Goal: Information Seeking & Learning: Learn about a topic

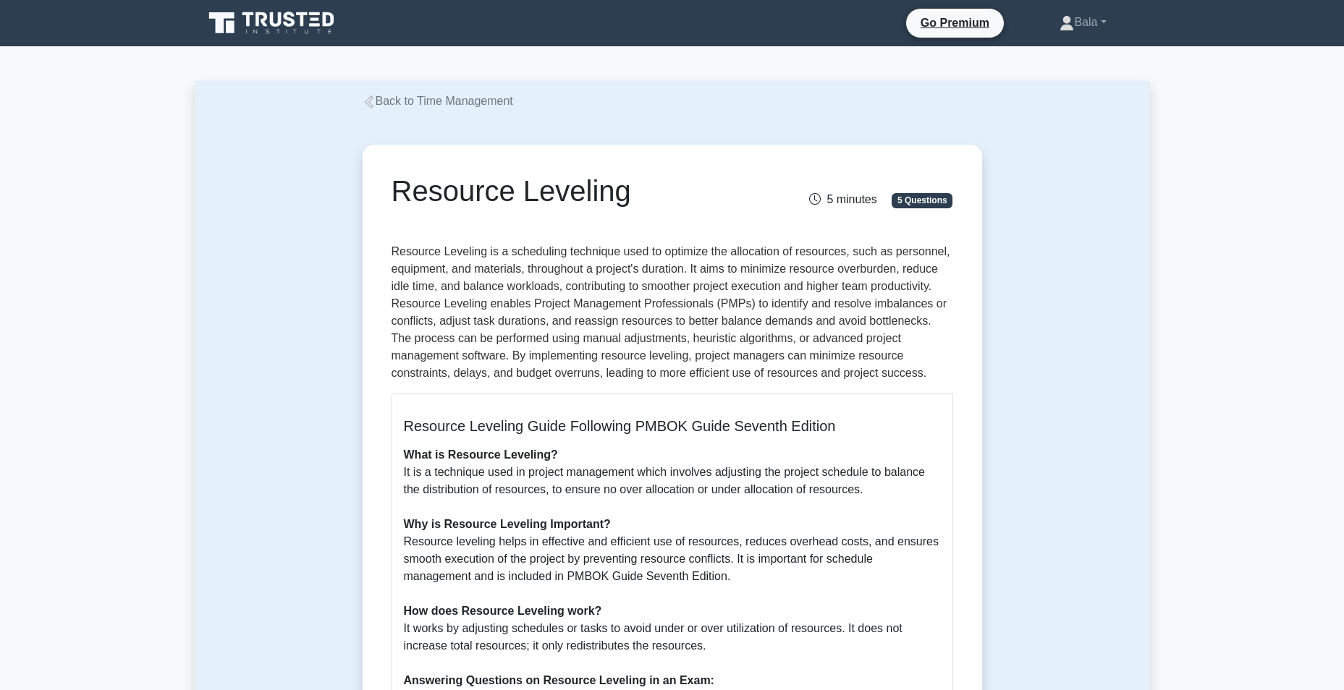
click at [295, 29] on icon at bounding box center [272, 23] width 139 height 28
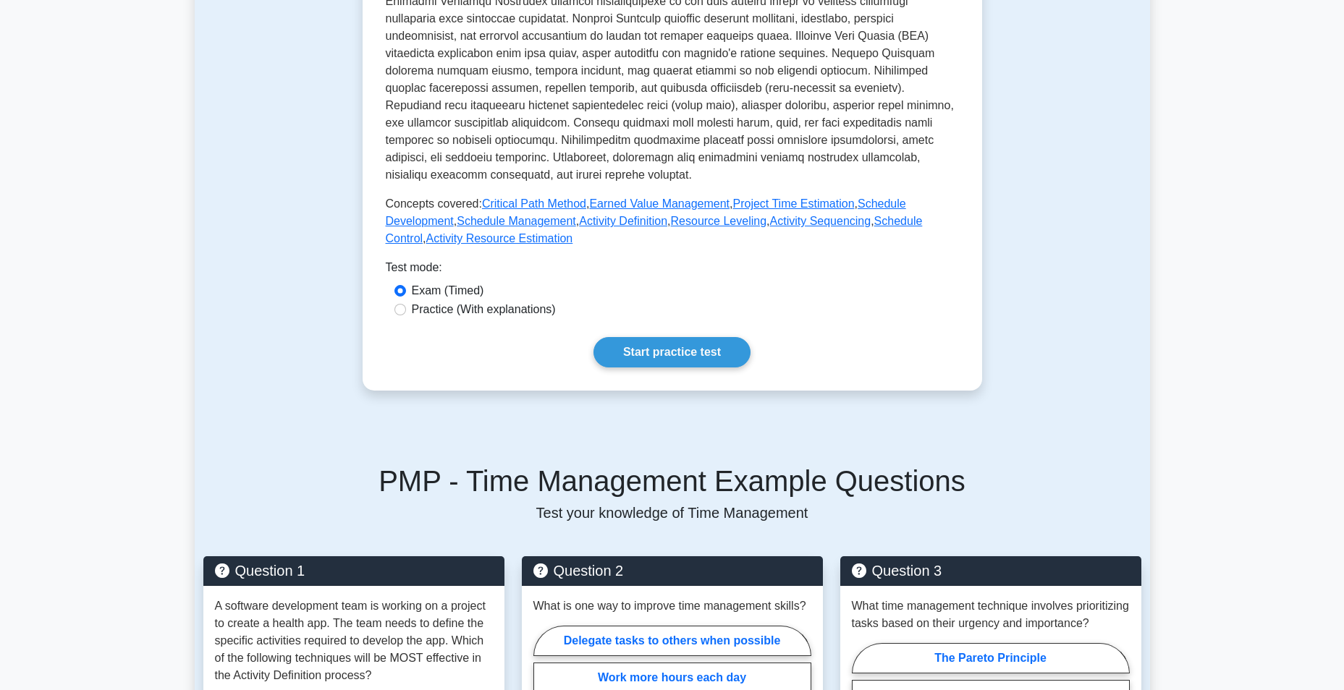
scroll to position [507, 0]
click at [634, 206] on link "Earned Value Management" at bounding box center [659, 204] width 140 height 12
click at [772, 198] on link "Project Time Estimation" at bounding box center [793, 204] width 122 height 12
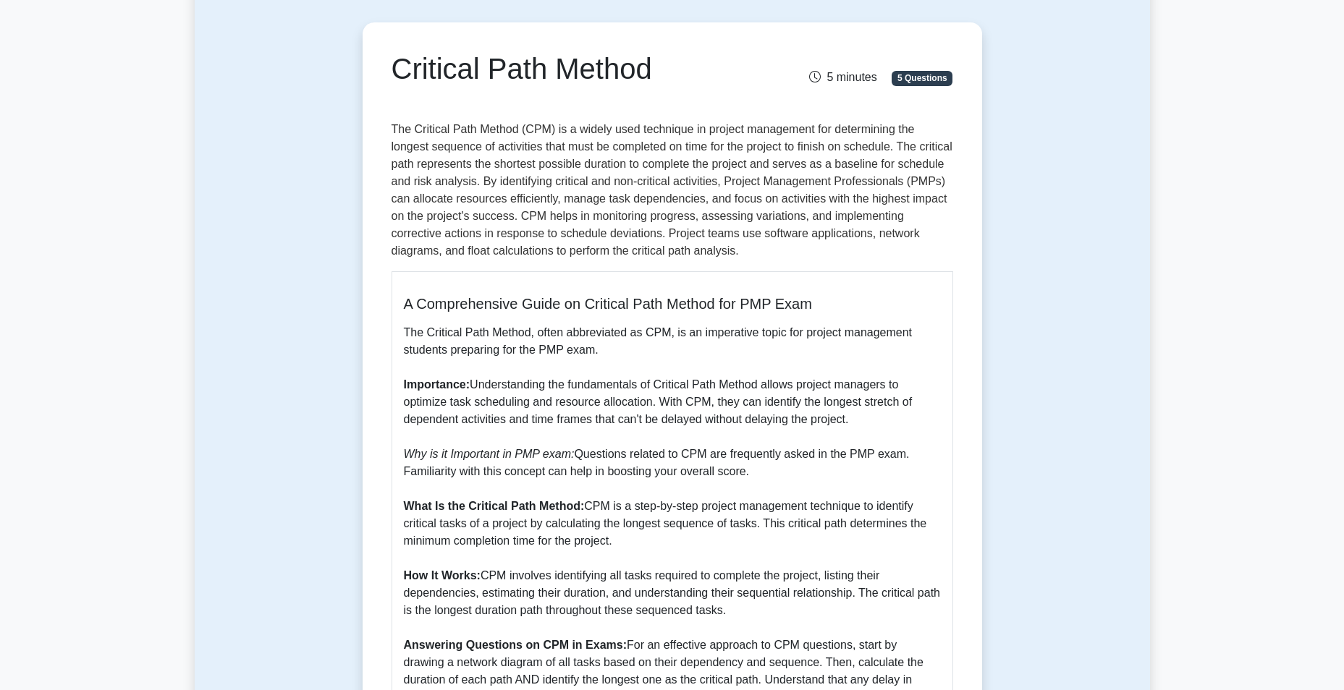
scroll to position [145, 0]
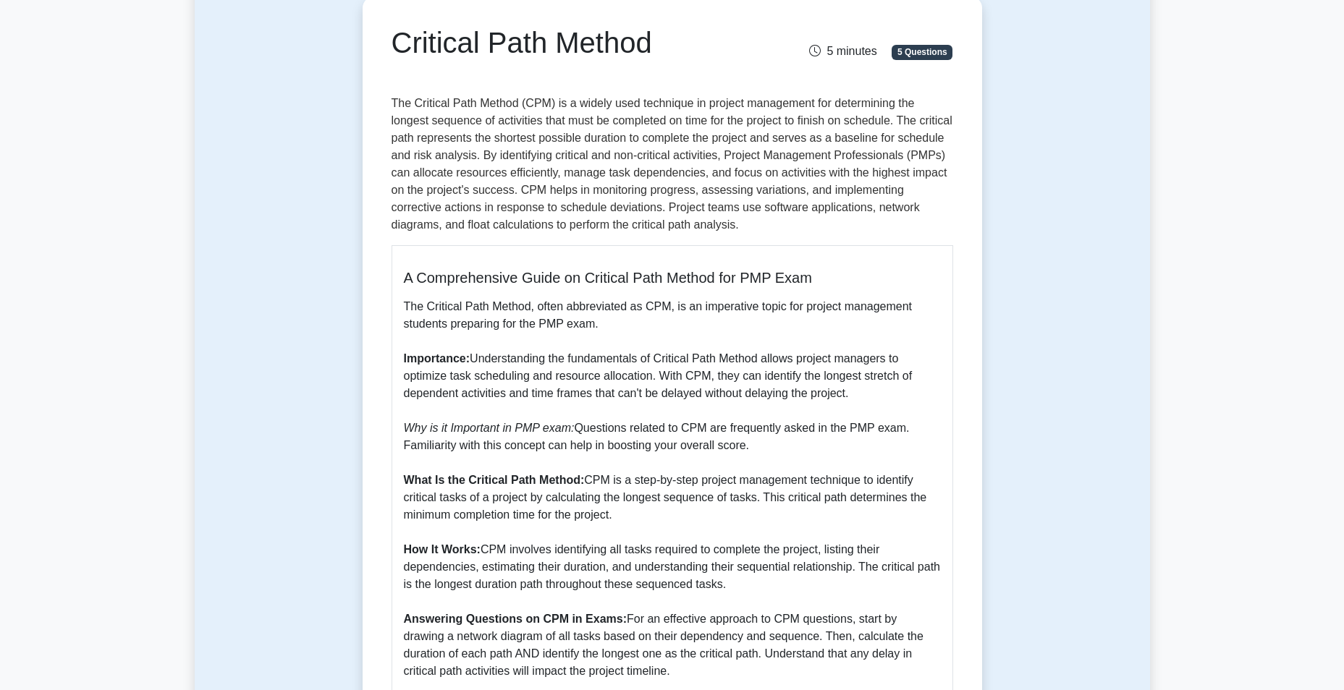
click at [470, 378] on p "The Critical Path Method, often abbreviated as CPM, is an imperative topic for …" at bounding box center [672, 576] width 537 height 556
click at [520, 379] on p "The Critical Path Method, often abbreviated as CPM, is an imperative topic for …" at bounding box center [672, 576] width 537 height 556
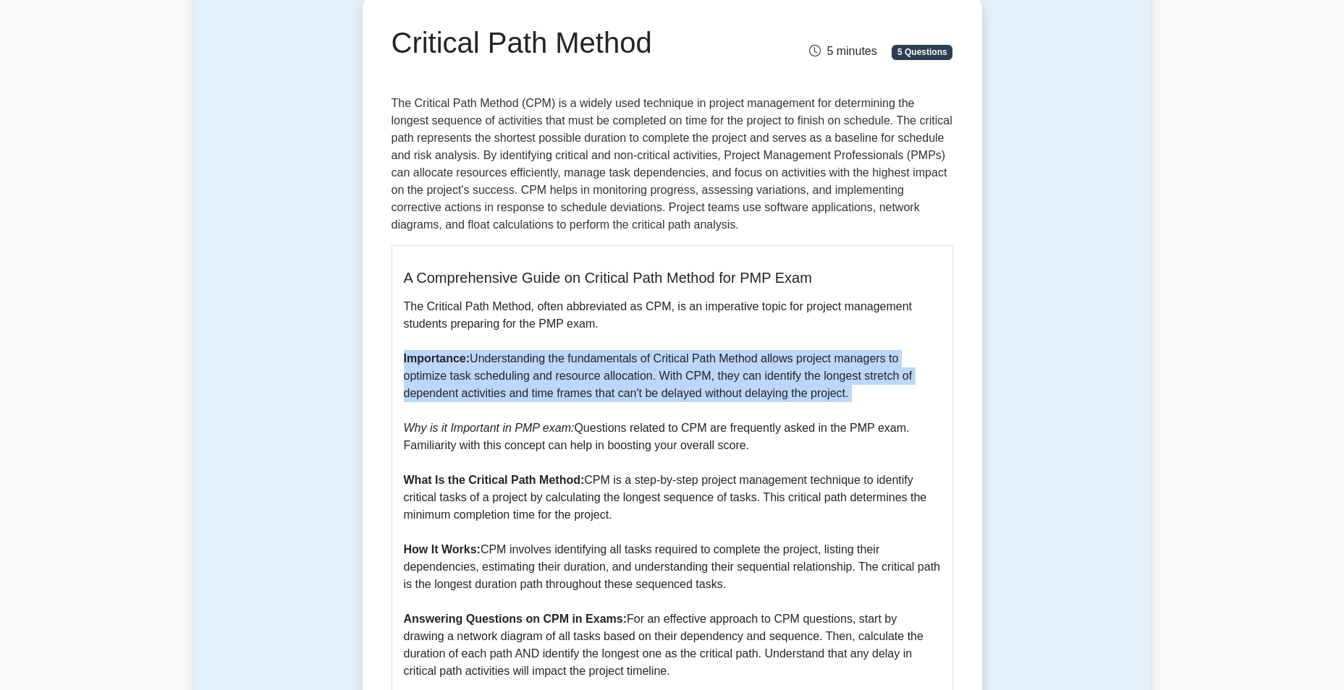
click at [520, 379] on p "The Critical Path Method, often abbreviated as CPM, is an imperative topic for …" at bounding box center [672, 576] width 537 height 556
drag, startPoint x: 520, startPoint y: 379, endPoint x: 658, endPoint y: 377, distance: 138.2
click at [658, 377] on p "The Critical Path Method, often abbreviated as CPM, is an imperative topic for …" at bounding box center [672, 576] width 537 height 556
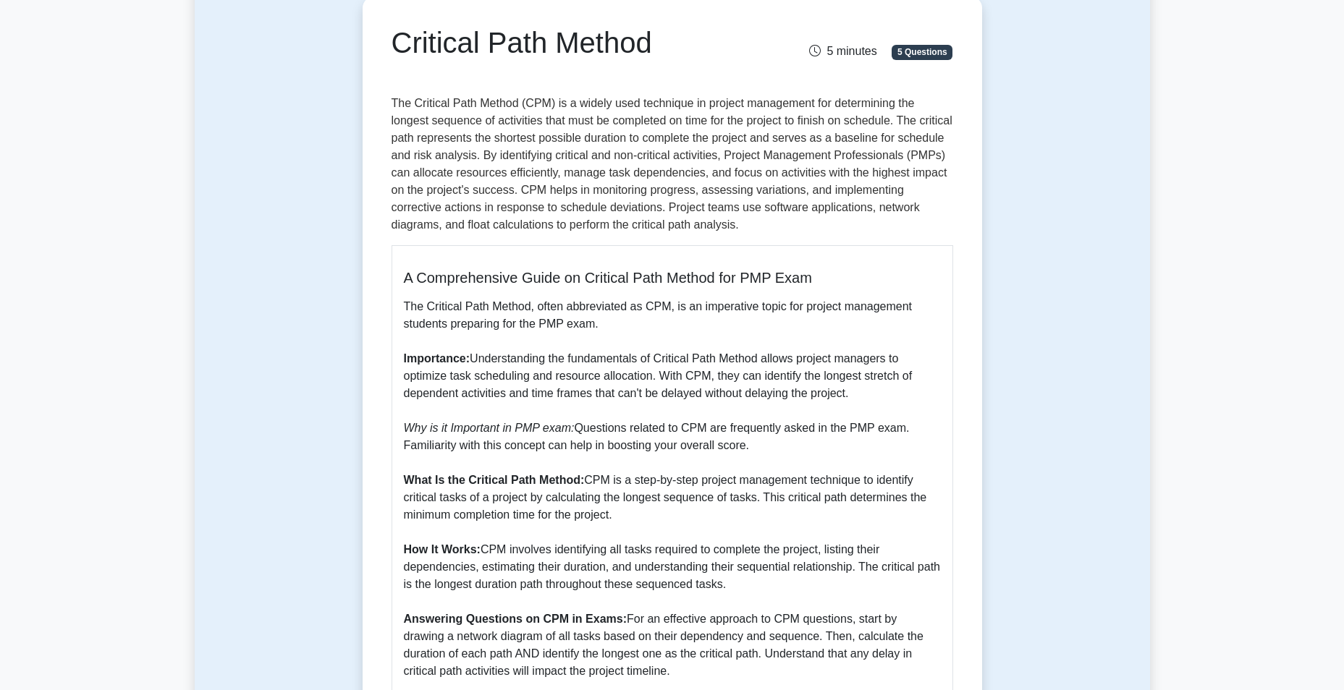
click at [482, 390] on p "The Critical Path Method, often abbreviated as CPM, is an imperative topic for …" at bounding box center [672, 576] width 537 height 556
click at [486, 391] on p "The Critical Path Method, often abbreviated as CPM, is an imperative topic for …" at bounding box center [672, 576] width 537 height 556
click at [592, 394] on p "The Critical Path Method, often abbreviated as CPM, is an imperative topic for …" at bounding box center [672, 576] width 537 height 556
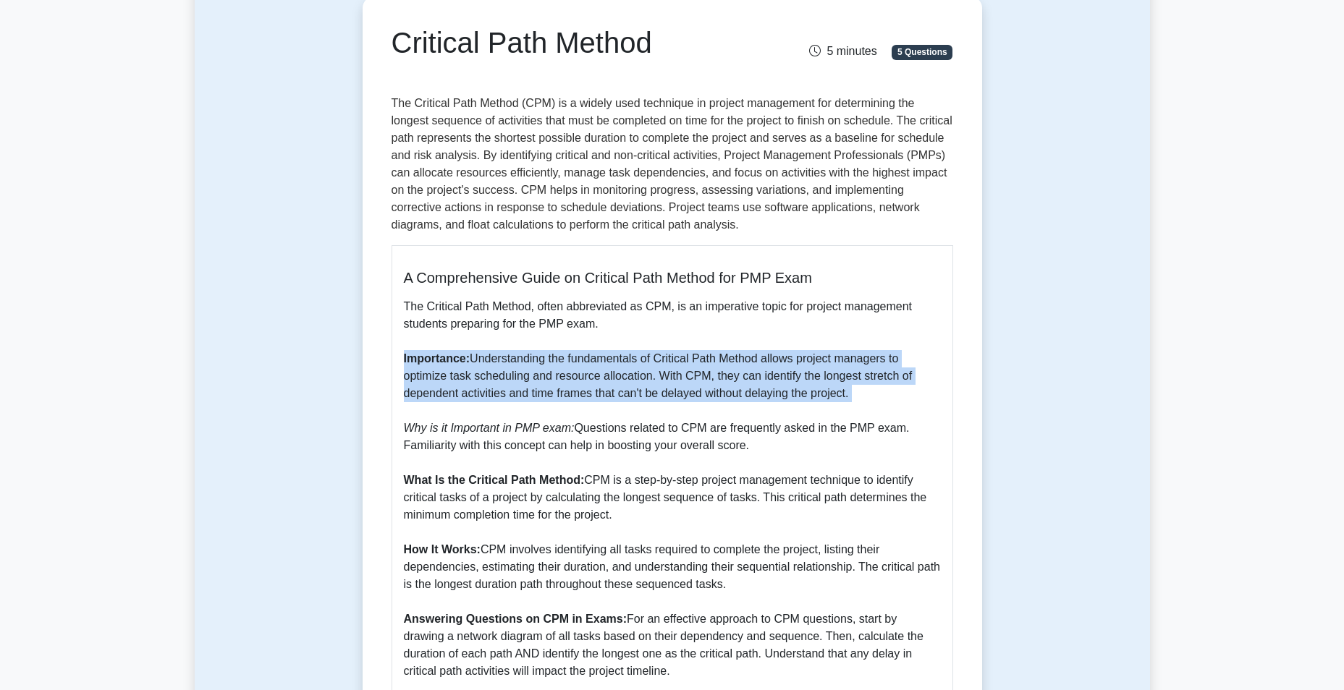
click at [592, 394] on p "The Critical Path Method, often abbreviated as CPM, is an imperative topic for …" at bounding box center [672, 576] width 537 height 556
click at [783, 409] on p "The Critical Path Method, often abbreviated as CPM, is an imperative topic for …" at bounding box center [672, 576] width 537 height 556
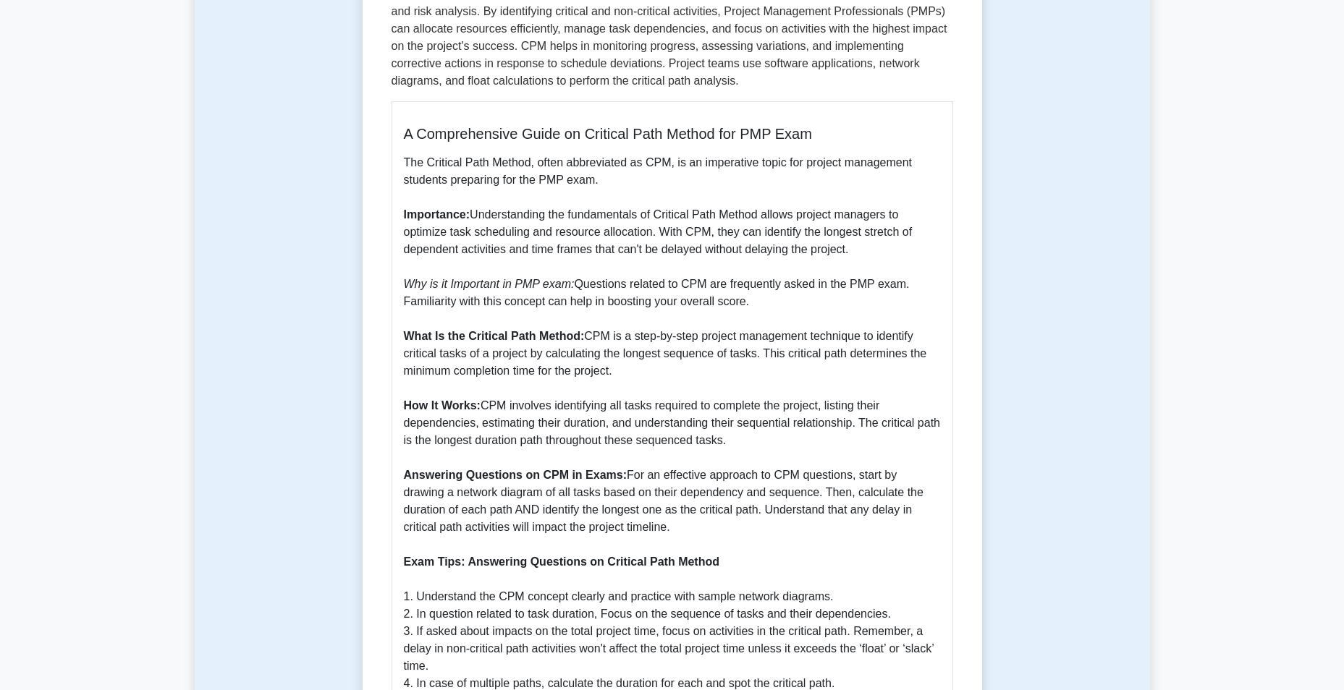
scroll to position [289, 0]
click at [653, 351] on p "The Critical Path Method, often abbreviated as CPM, is an imperative topic for …" at bounding box center [672, 431] width 537 height 556
click at [652, 341] on p "The Critical Path Method, often abbreviated as CPM, is an imperative topic for …" at bounding box center [672, 431] width 537 height 556
drag, startPoint x: 652, startPoint y: 341, endPoint x: 758, endPoint y: 340, distance: 106.4
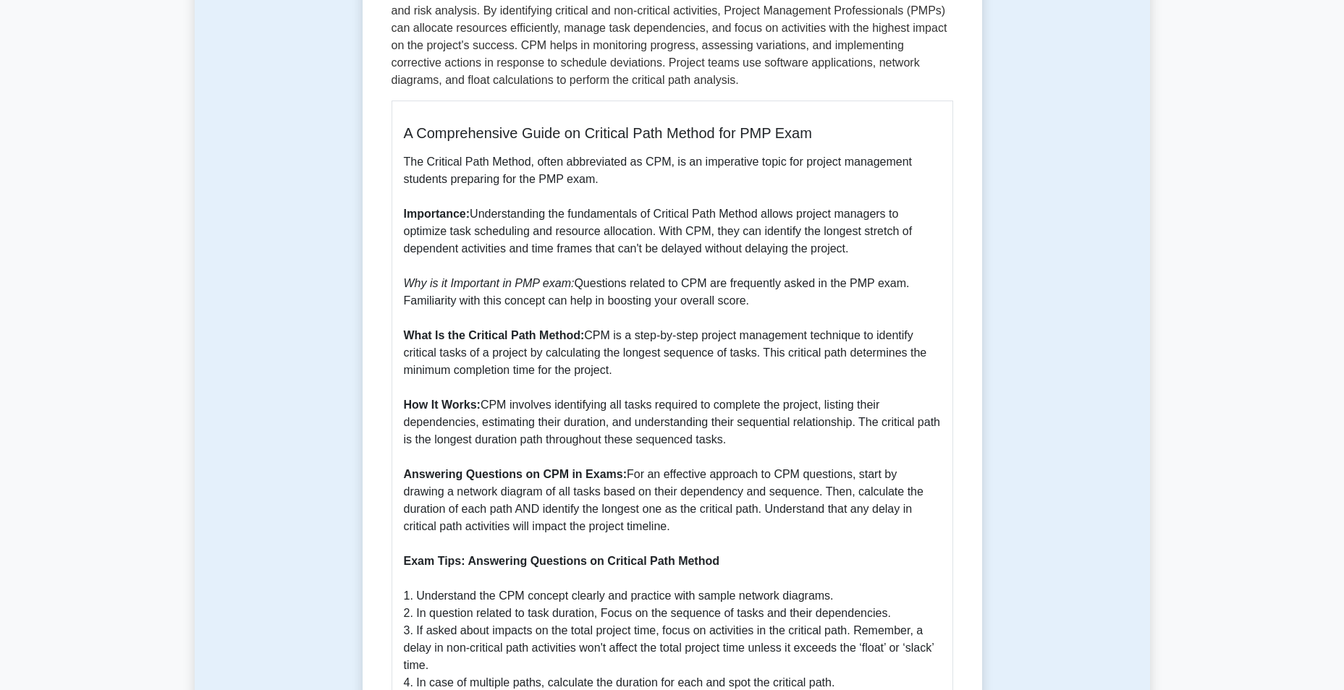
click at [758, 340] on p "The Critical Path Method, often abbreviated as CPM, is an imperative topic for …" at bounding box center [672, 431] width 537 height 556
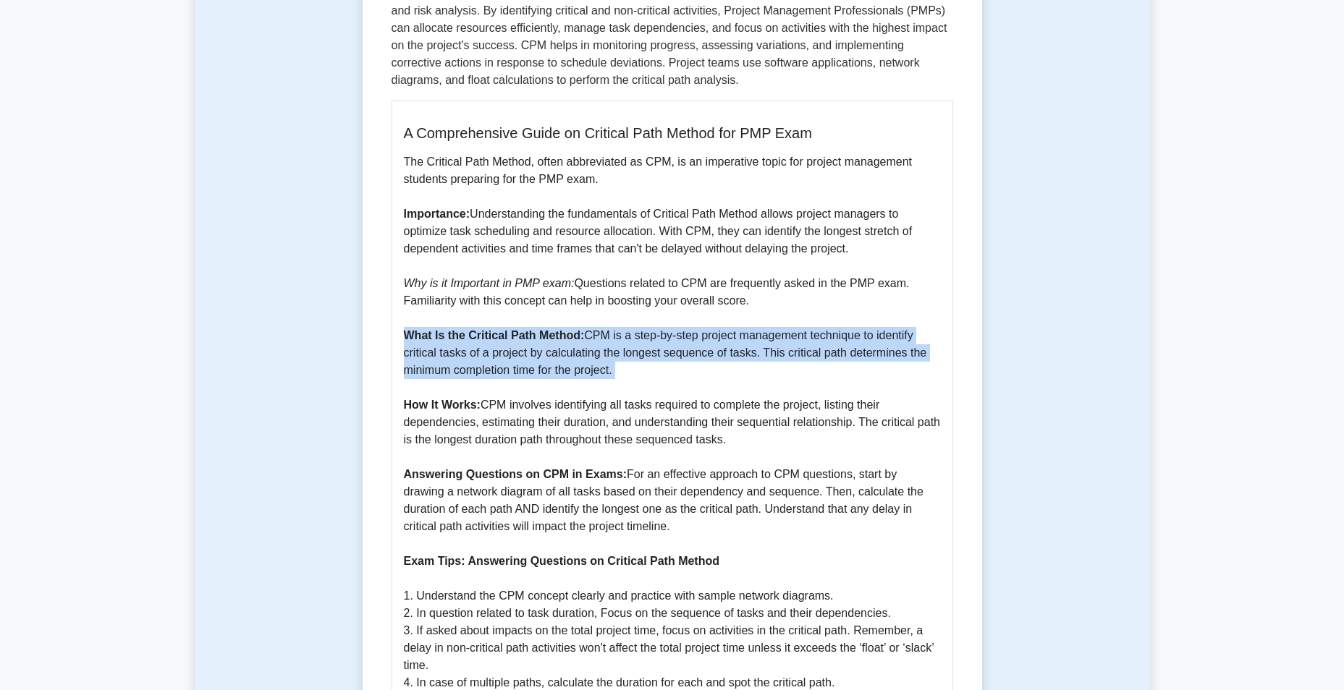
click at [758, 340] on p "The Critical Path Method, often abbreviated as CPM, is an imperative topic for …" at bounding box center [672, 431] width 537 height 556
click at [551, 355] on p "The Critical Path Method, often abbreviated as CPM, is an imperative topic for …" at bounding box center [672, 431] width 537 height 556
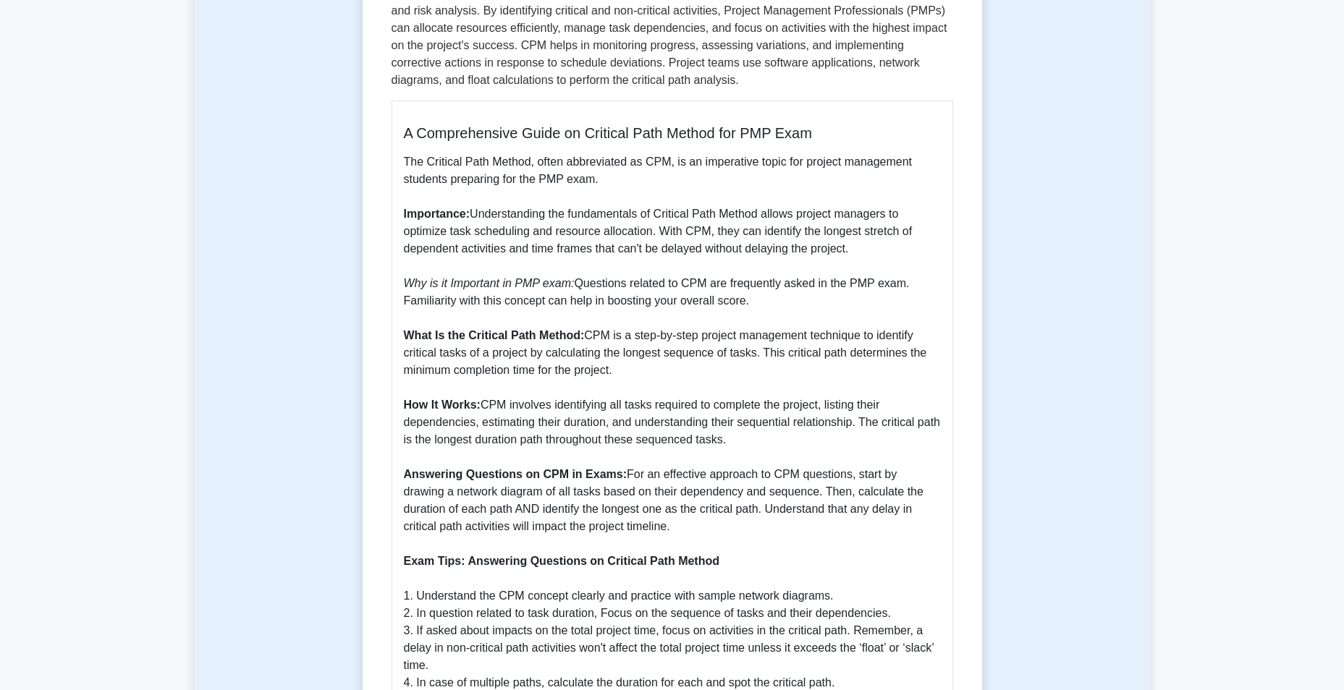
click at [562, 355] on p "The Critical Path Method, often abbreviated as CPM, is an imperative topic for …" at bounding box center [672, 431] width 537 height 556
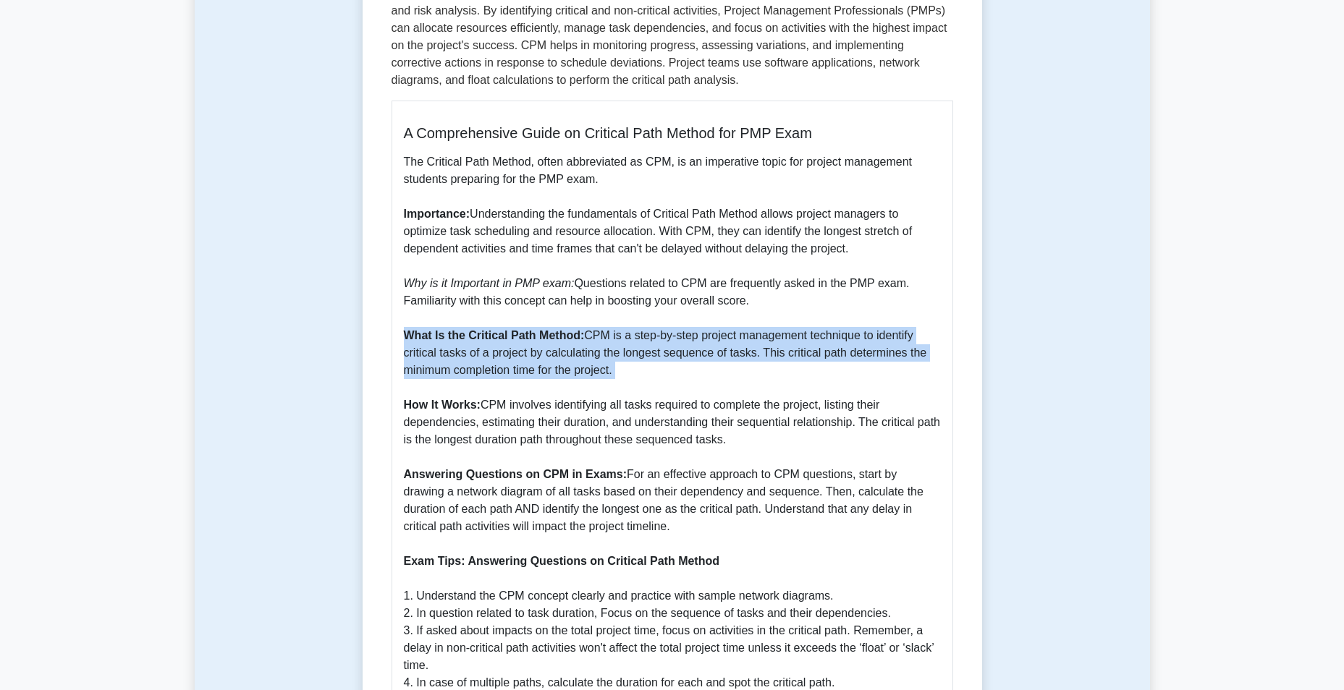
click at [562, 355] on p "The Critical Path Method, often abbreviated as CPM, is an imperative topic for …" at bounding box center [672, 431] width 537 height 556
drag, startPoint x: 562, startPoint y: 355, endPoint x: 704, endPoint y: 353, distance: 142.6
click at [704, 353] on p "The Critical Path Method, often abbreviated as CPM, is an imperative topic for …" at bounding box center [672, 431] width 537 height 556
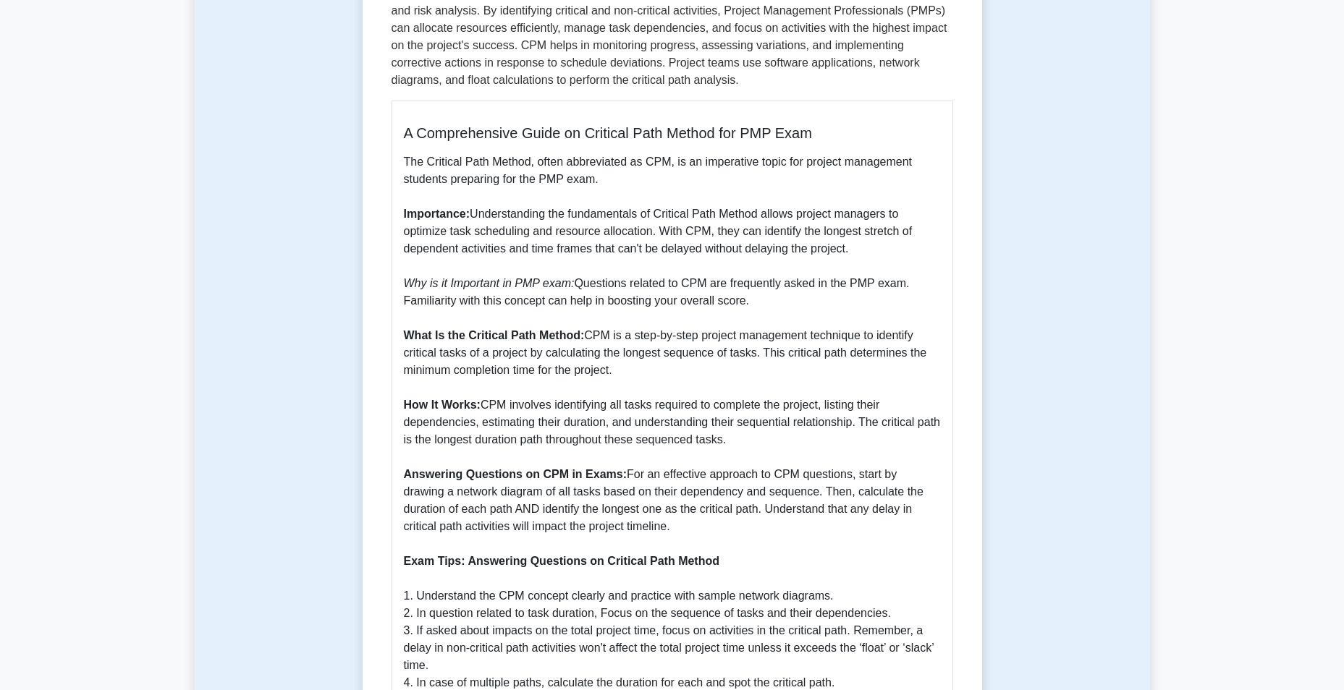
click at [701, 352] on p "The Critical Path Method, often abbreviated as CPM, is an imperative topic for …" at bounding box center [672, 431] width 537 height 556
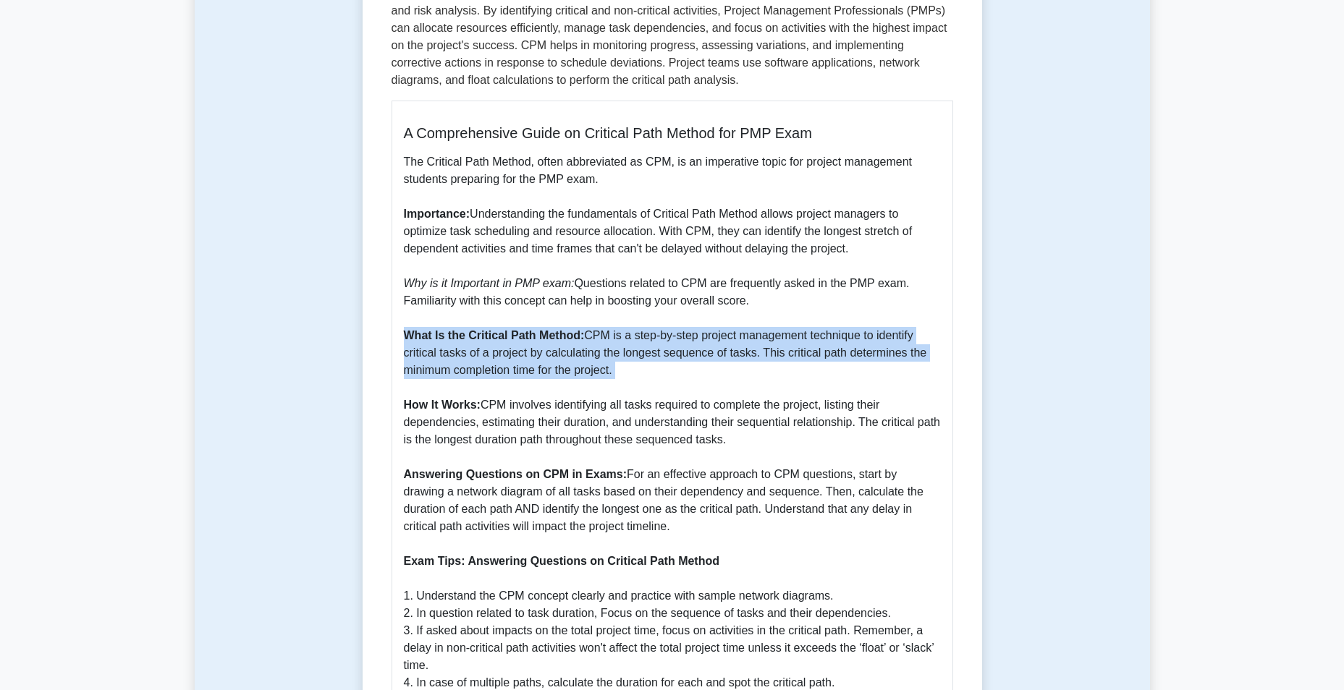
click at [701, 352] on p "The Critical Path Method, often abbreviated as CPM, is an imperative topic for …" at bounding box center [672, 431] width 537 height 556
click at [869, 350] on p "The Critical Path Method, often abbreviated as CPM, is an imperative topic for …" at bounding box center [672, 431] width 537 height 556
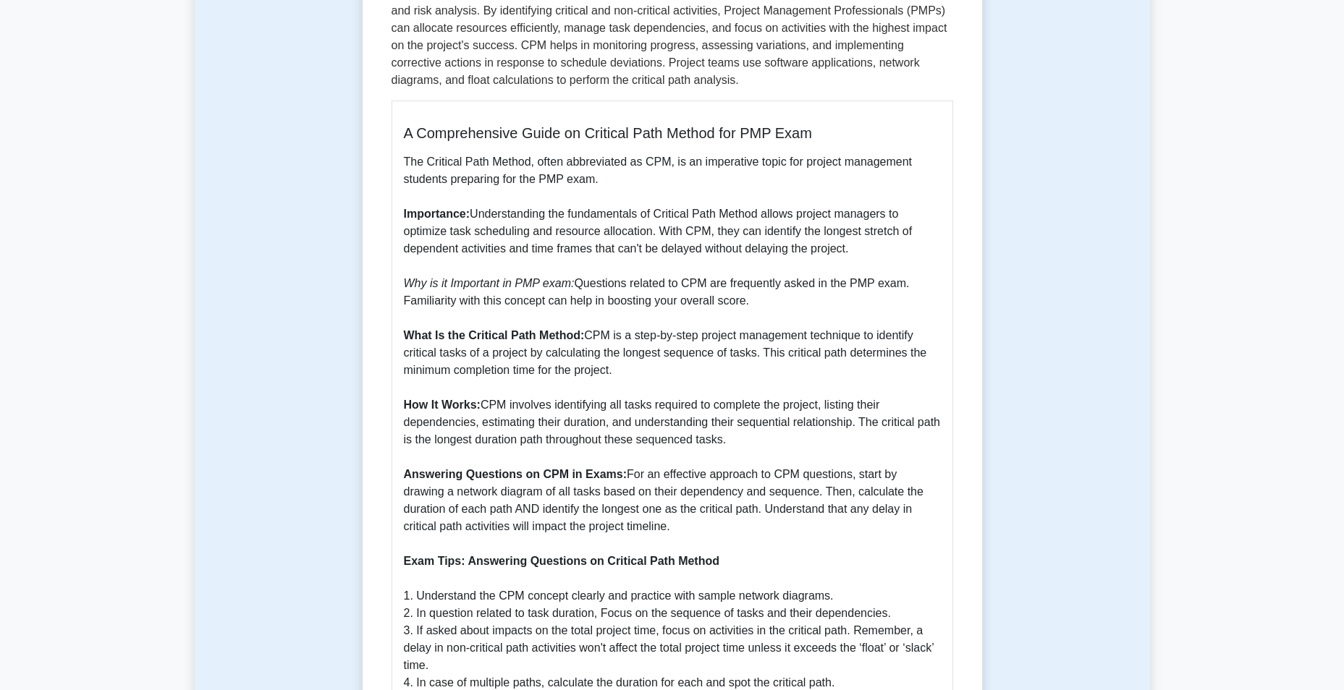
click at [489, 374] on p "The Critical Path Method, often abbreviated as CPM, is an imperative topic for …" at bounding box center [672, 431] width 537 height 556
click at [803, 408] on p "The Critical Path Method, often abbreviated as CPM, is an imperative topic for …" at bounding box center [672, 431] width 537 height 556
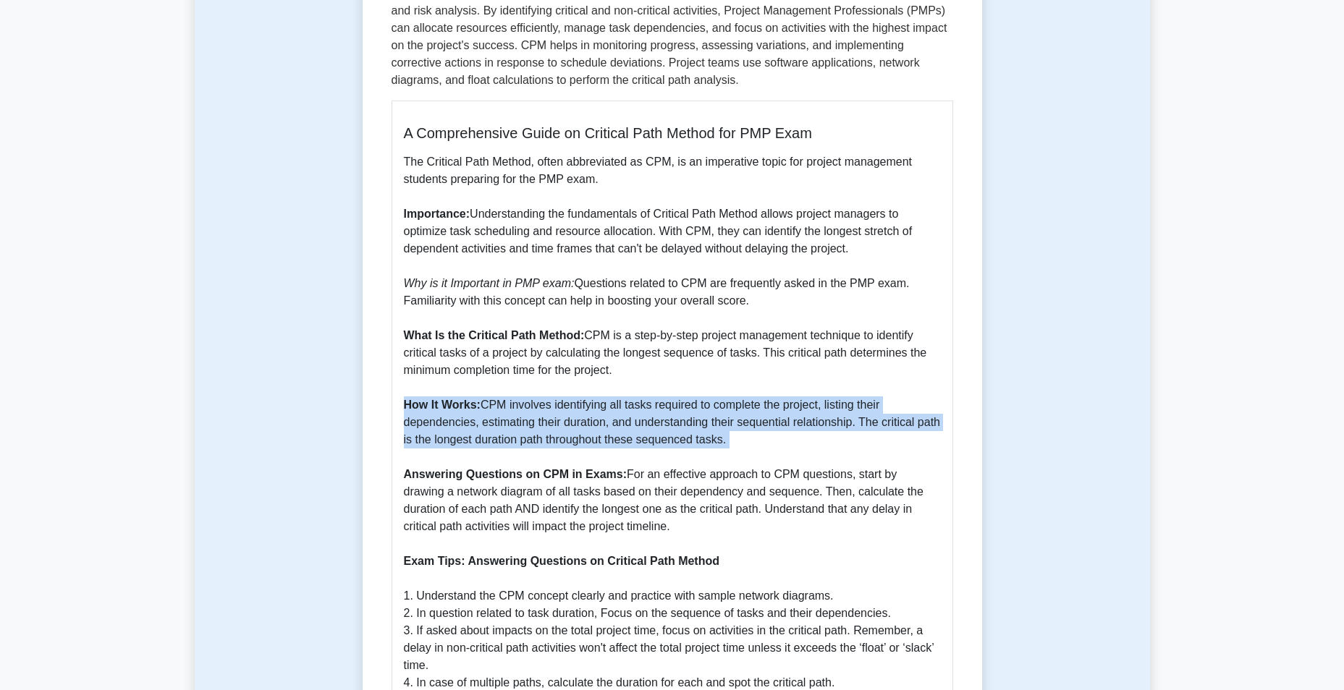
click at [803, 408] on p "The Critical Path Method, often abbreviated as CPM, is an imperative topic for …" at bounding box center [672, 431] width 537 height 556
click at [559, 428] on p "The Critical Path Method, often abbreviated as CPM, is an imperative topic for …" at bounding box center [672, 431] width 537 height 556
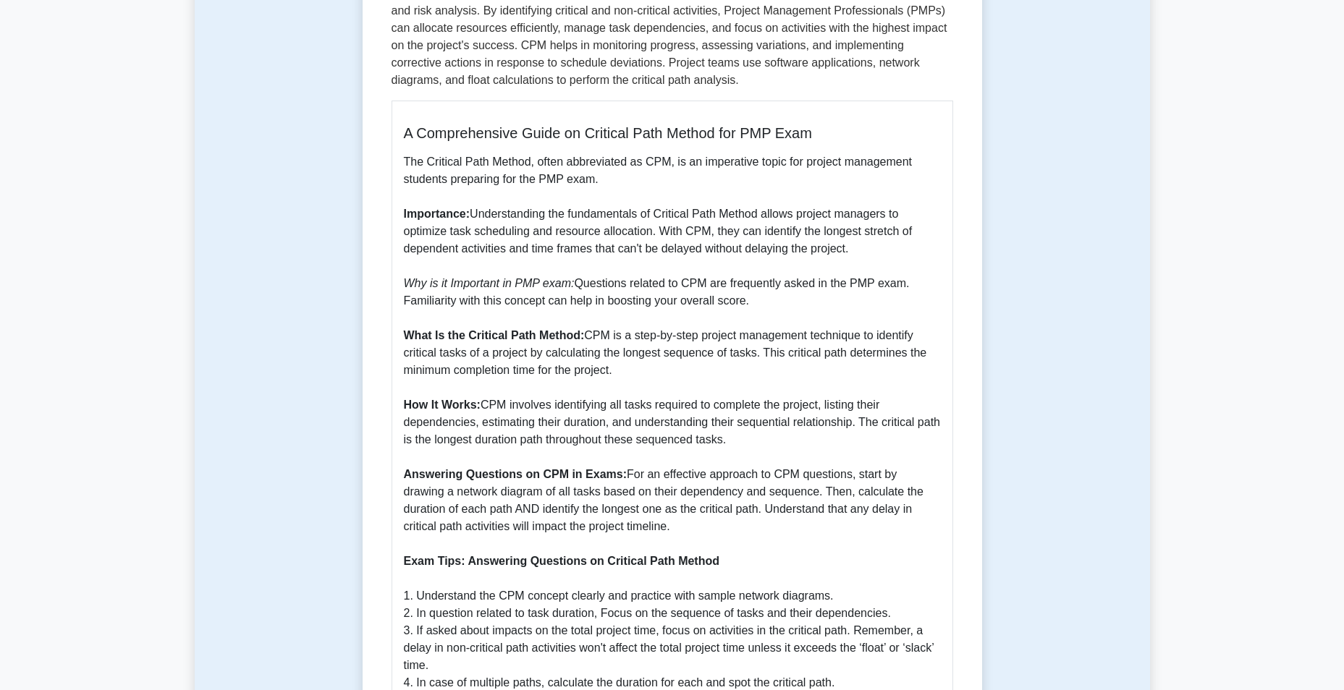
click at [585, 428] on p "The Critical Path Method, often abbreviated as CPM, is an imperative topic for …" at bounding box center [672, 431] width 537 height 556
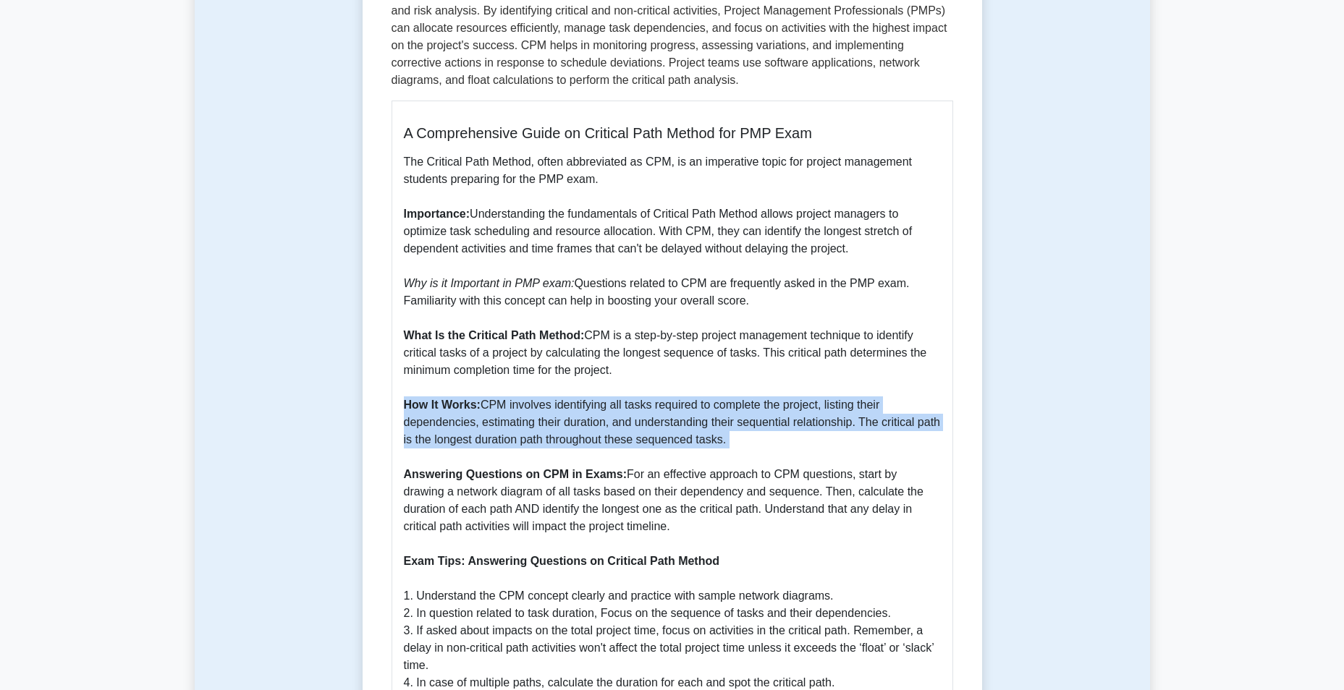
click at [585, 429] on p "The Critical Path Method, often abbreviated as CPM, is an imperative topic for …" at bounding box center [672, 431] width 537 height 556
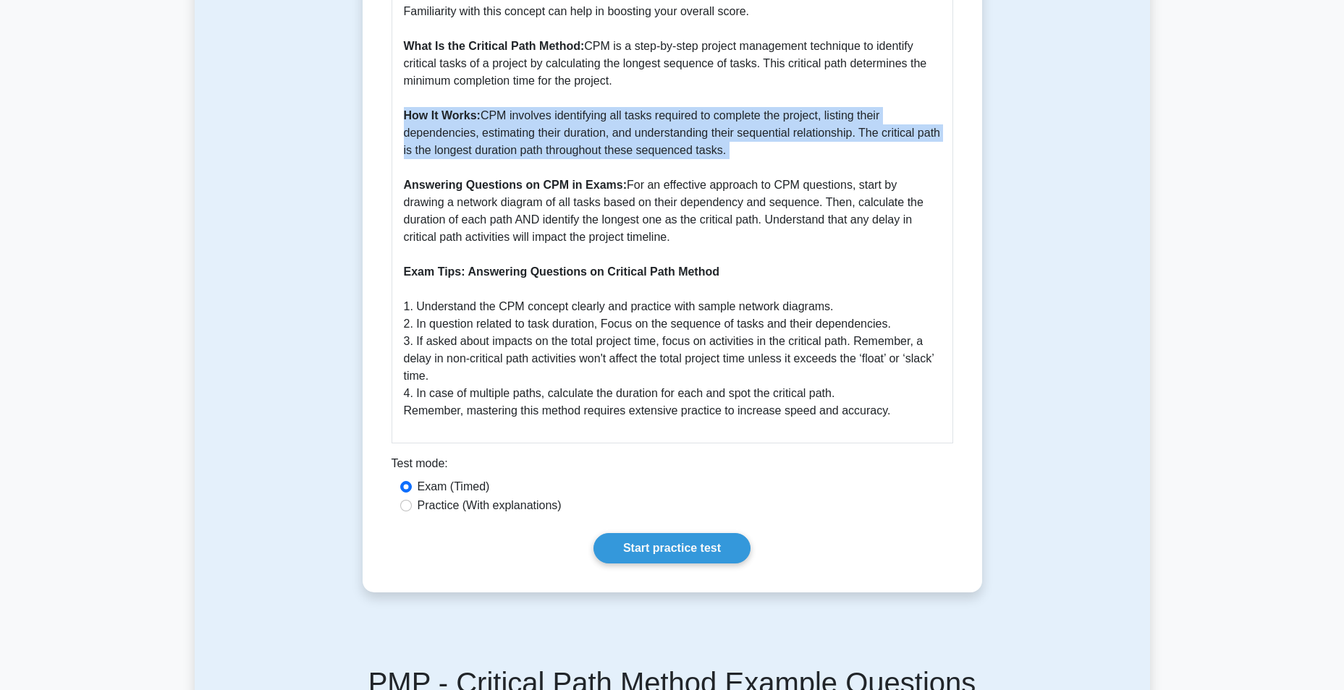
scroll to position [1158, 0]
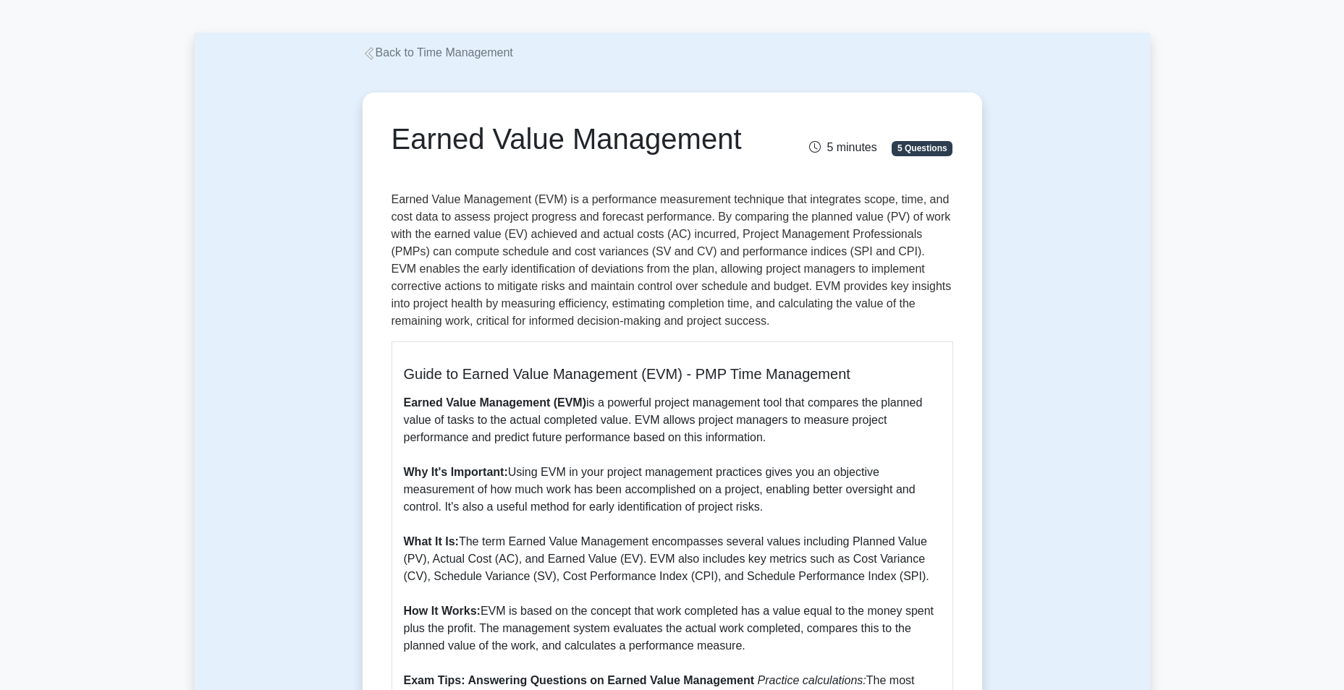
scroll to position [72, 0]
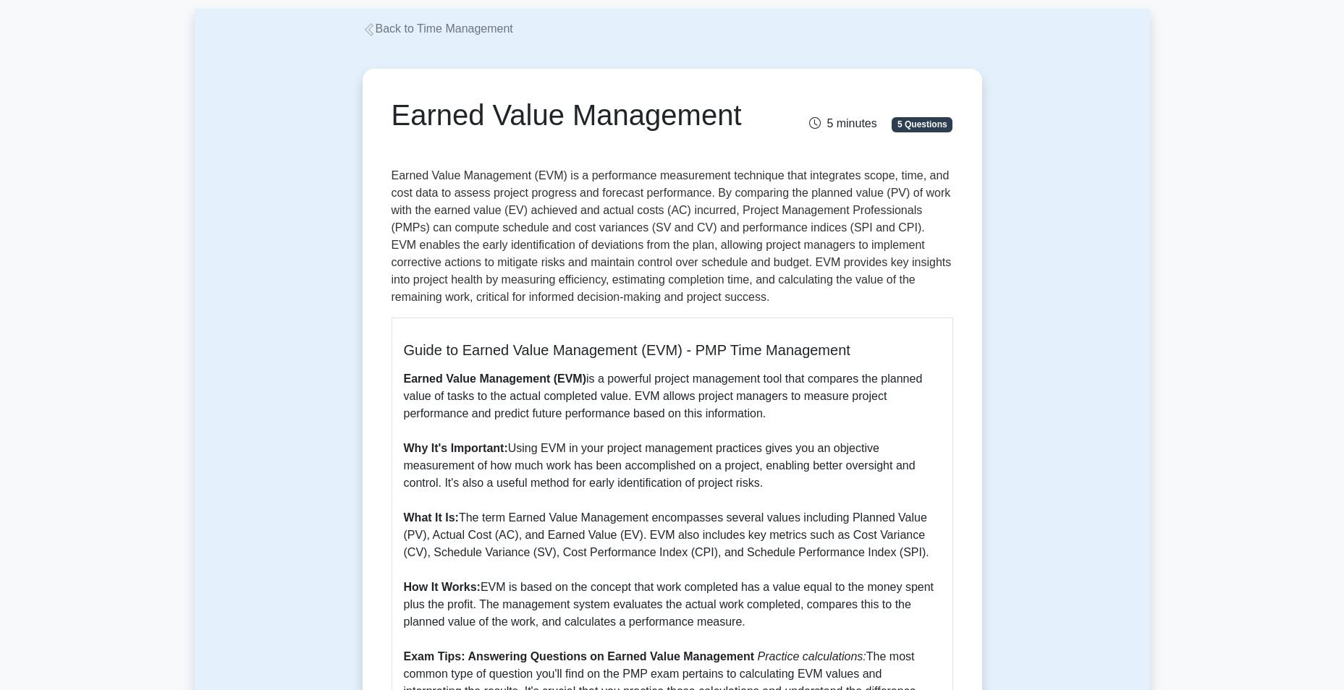
click at [589, 483] on p "Earned Value Management (EVM) is a powerful project management tool that compar…" at bounding box center [672, 562] width 537 height 382
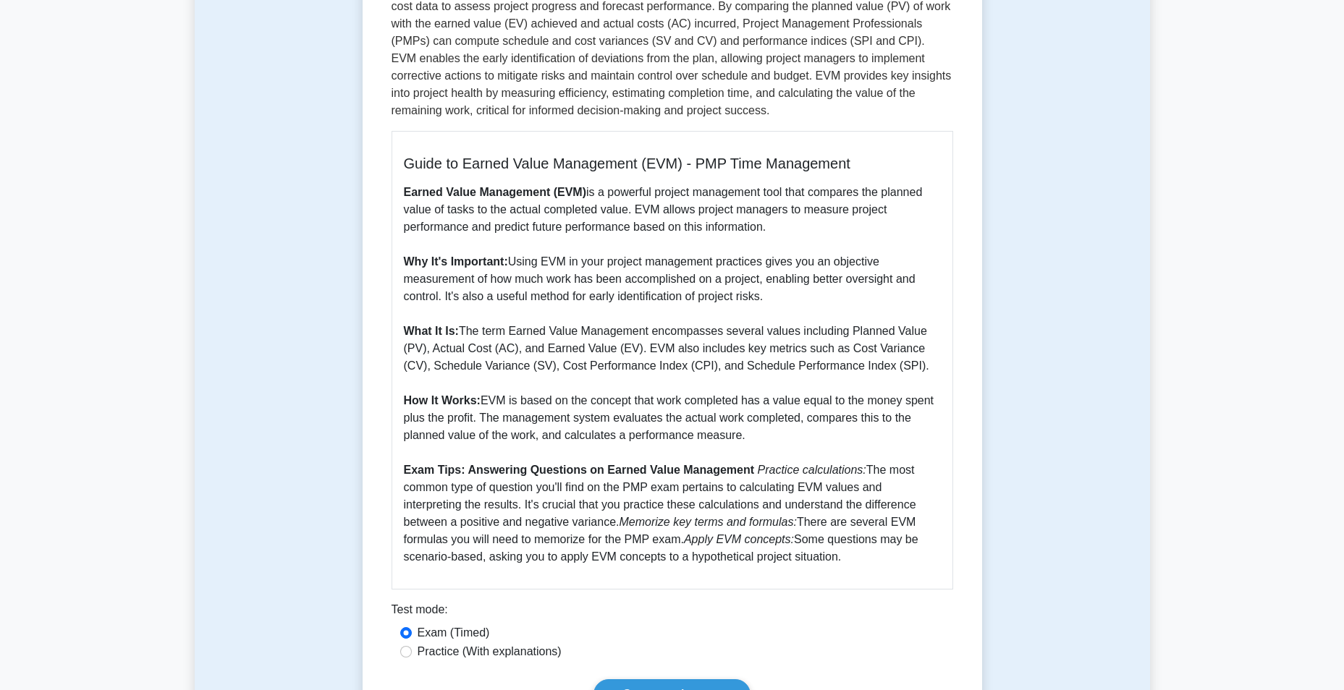
scroll to position [217, 0]
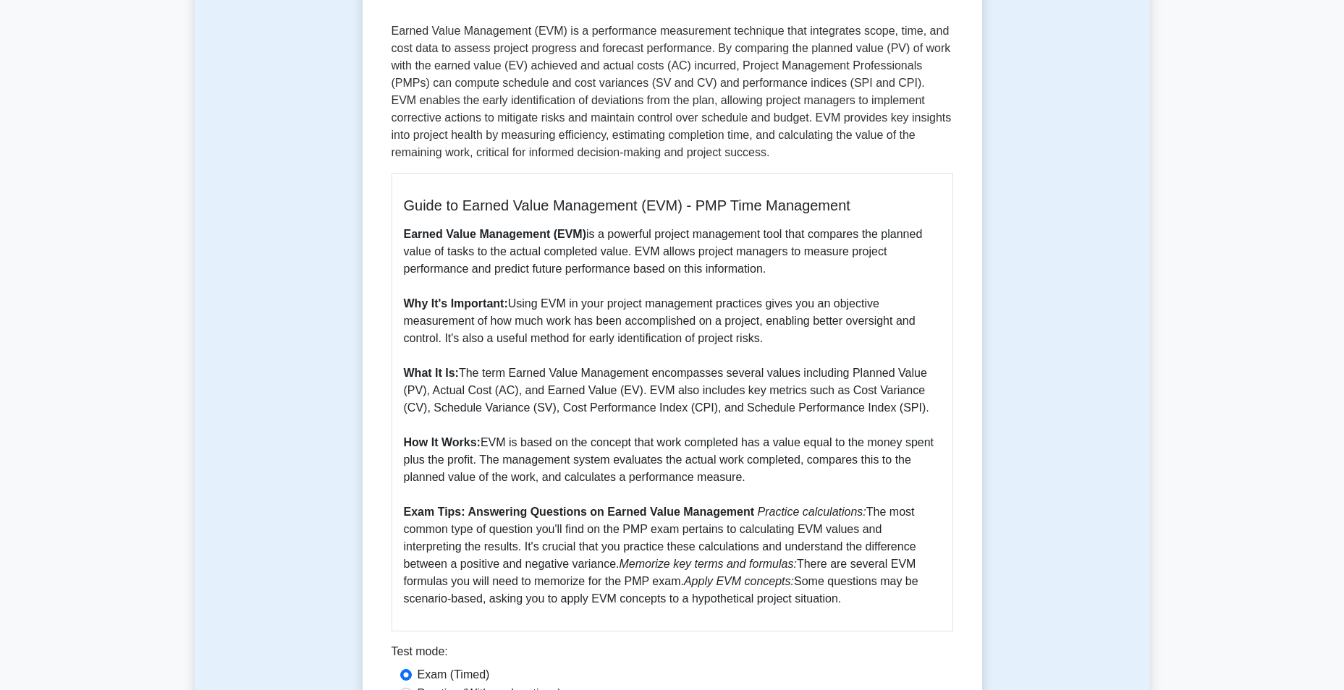
click at [822, 231] on p "Earned Value Management (EVM) is a powerful project management tool that compar…" at bounding box center [672, 417] width 537 height 382
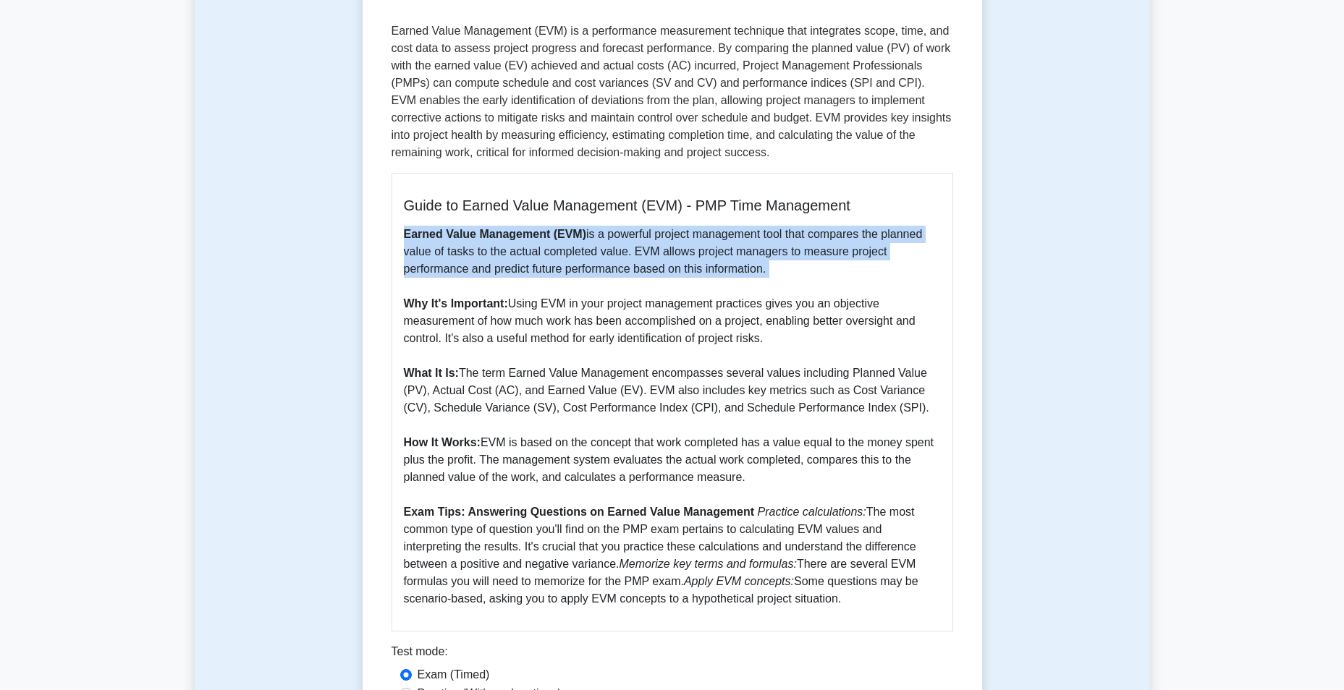
click at [822, 231] on p "Earned Value Management (EVM) is a powerful project management tool that compar…" at bounding box center [672, 417] width 537 height 382
click at [570, 243] on p "Earned Value Management (EVM) is a powerful project management tool that compar…" at bounding box center [672, 417] width 537 height 382
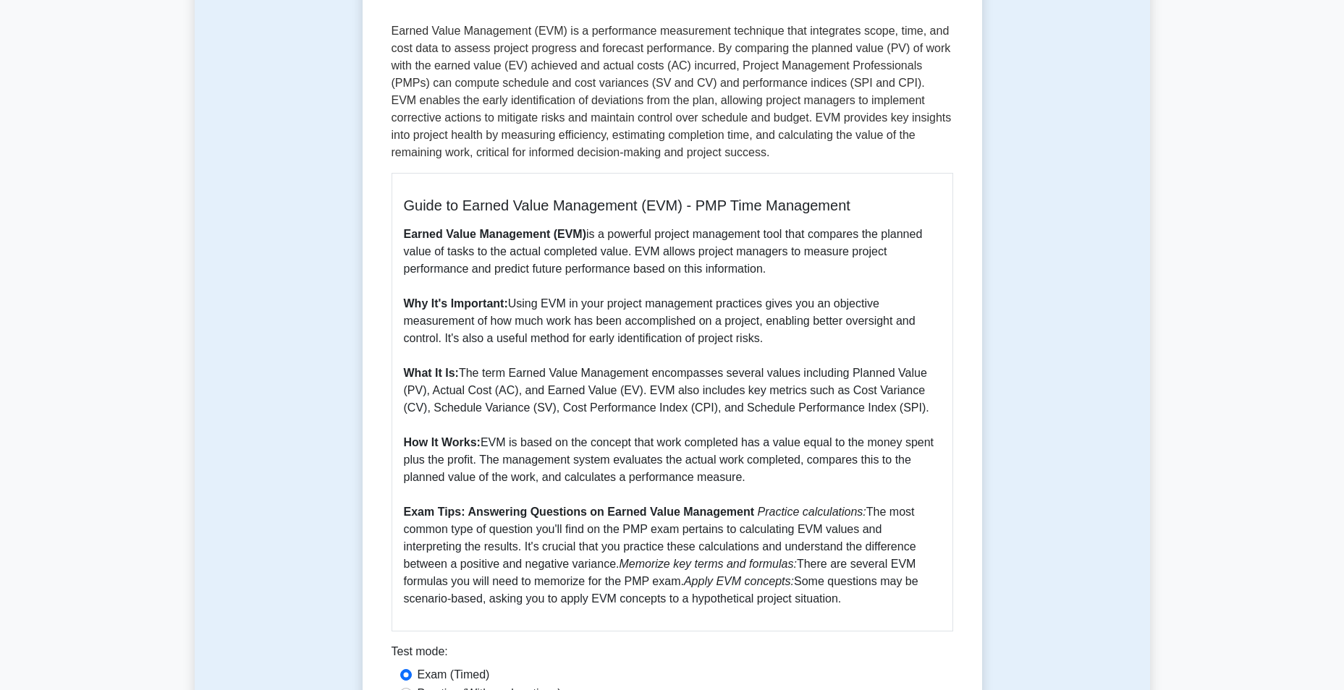
click at [507, 274] on p "Earned Value Management (EVM) is a powerful project management tool that compar…" at bounding box center [672, 417] width 537 height 382
click at [511, 271] on p "Earned Value Management (EVM) is a powerful project management tool that compar…" at bounding box center [672, 417] width 537 height 382
click at [567, 371] on p "Earned Value Management (EVM) is a powerful project management tool that compar…" at bounding box center [672, 417] width 537 height 382
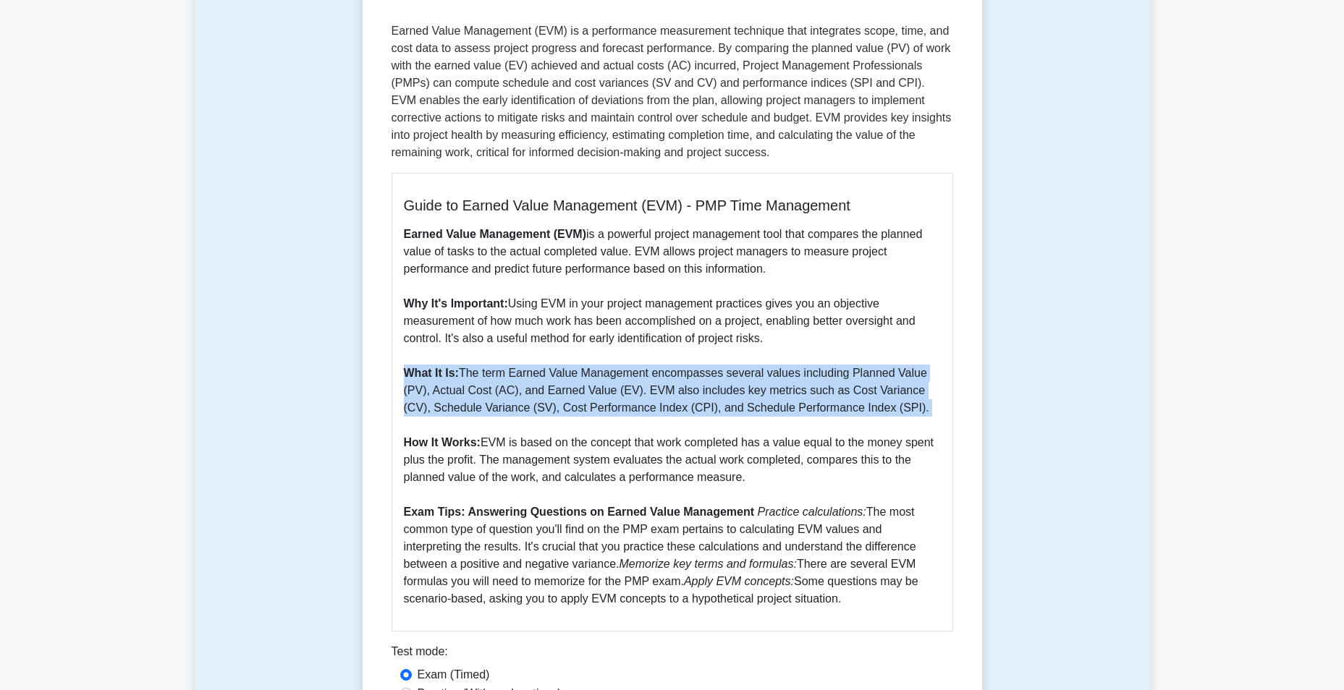
click at [567, 371] on p "Earned Value Management (EVM) is a powerful project management tool that compar…" at bounding box center [672, 417] width 537 height 382
click at [863, 381] on p "Earned Value Management (EVM) is a powerful project management tool that compar…" at bounding box center [672, 417] width 537 height 382
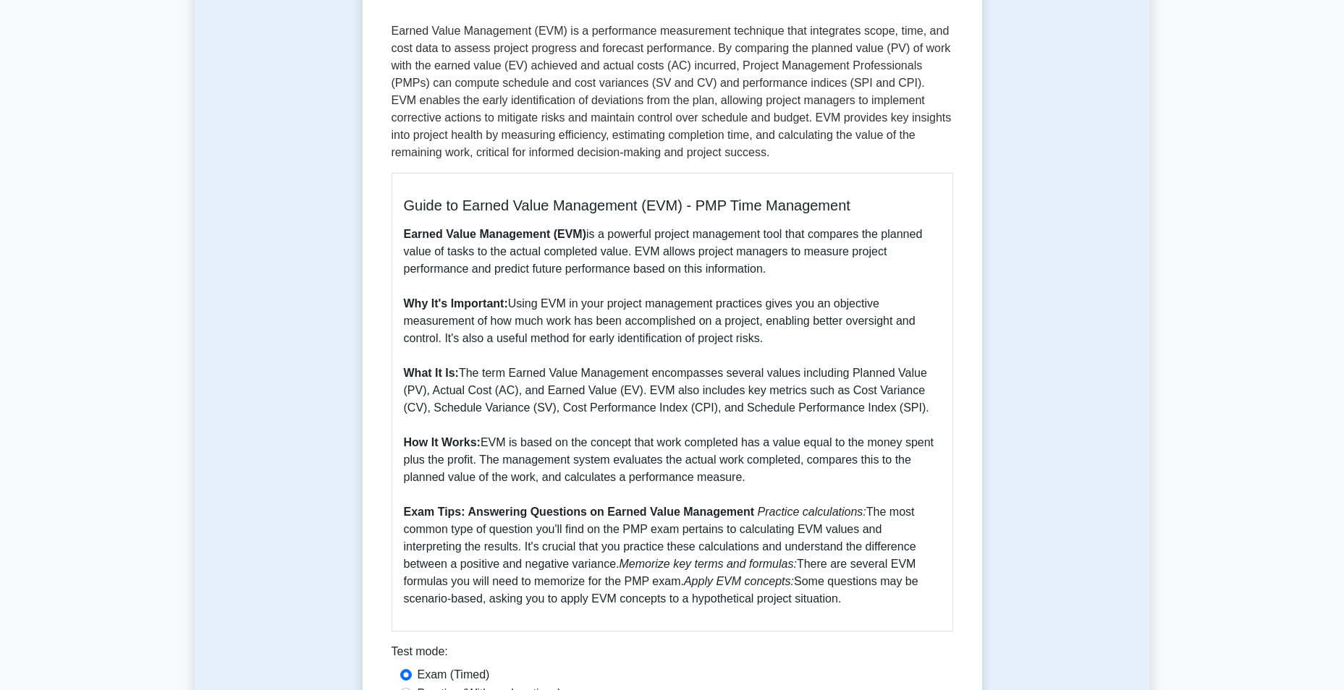
click at [472, 402] on p "Earned Value Management (EVM) is a powerful project management tool that compar…" at bounding box center [672, 417] width 537 height 382
click at [466, 397] on p "Earned Value Management (EVM) is a powerful project management tool that compar…" at bounding box center [672, 417] width 537 height 382
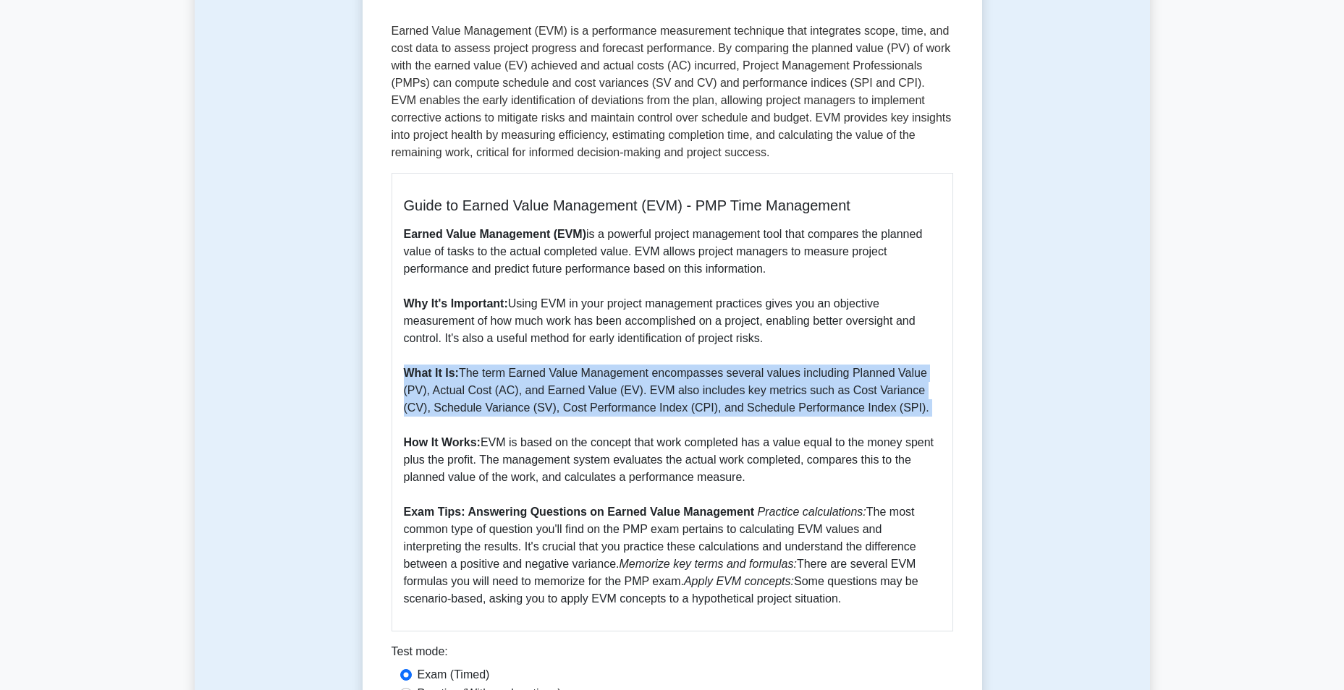
click at [466, 397] on p "Earned Value Management (EVM) is a powerful project management tool that compar…" at bounding box center [672, 417] width 537 height 382
drag, startPoint x: 466, startPoint y: 397, endPoint x: 570, endPoint y: 399, distance: 104.3
click at [570, 399] on p "Earned Value Management (EVM) is a powerful project management tool that compar…" at bounding box center [672, 417] width 537 height 382
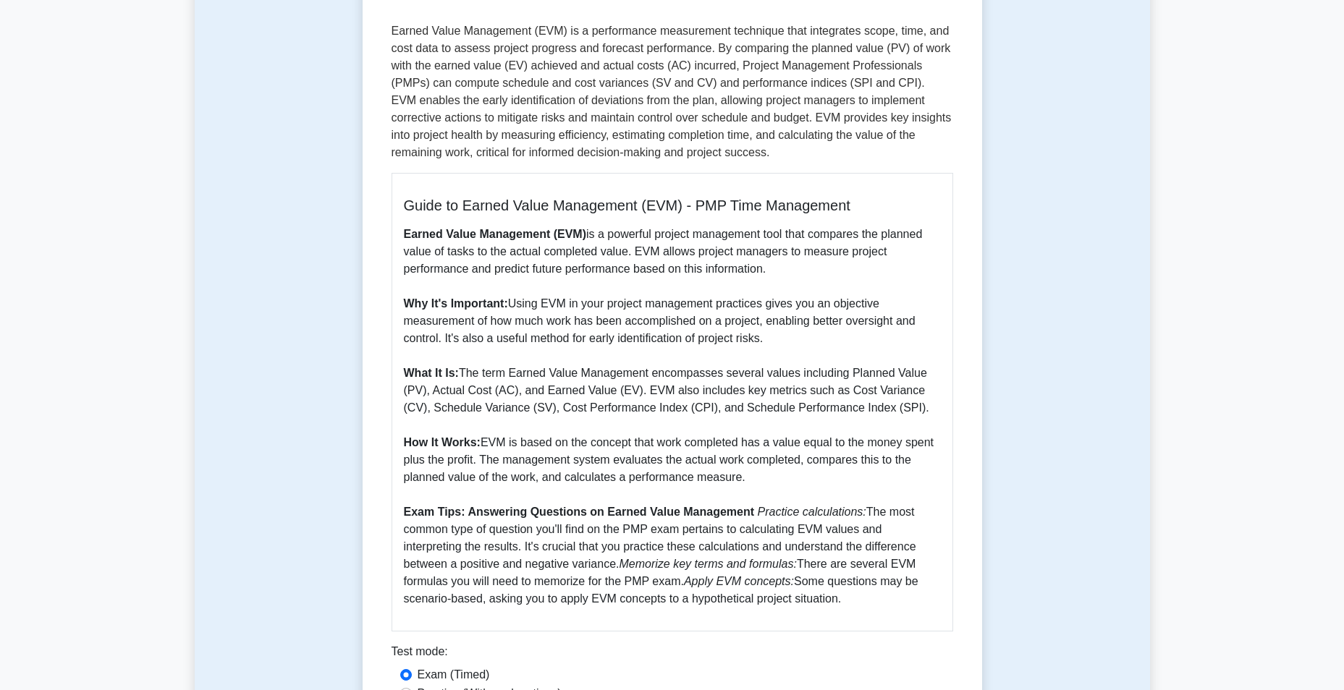
click at [489, 448] on p "Earned Value Management (EVM) is a powerful project management tool that compar…" at bounding box center [672, 417] width 537 height 382
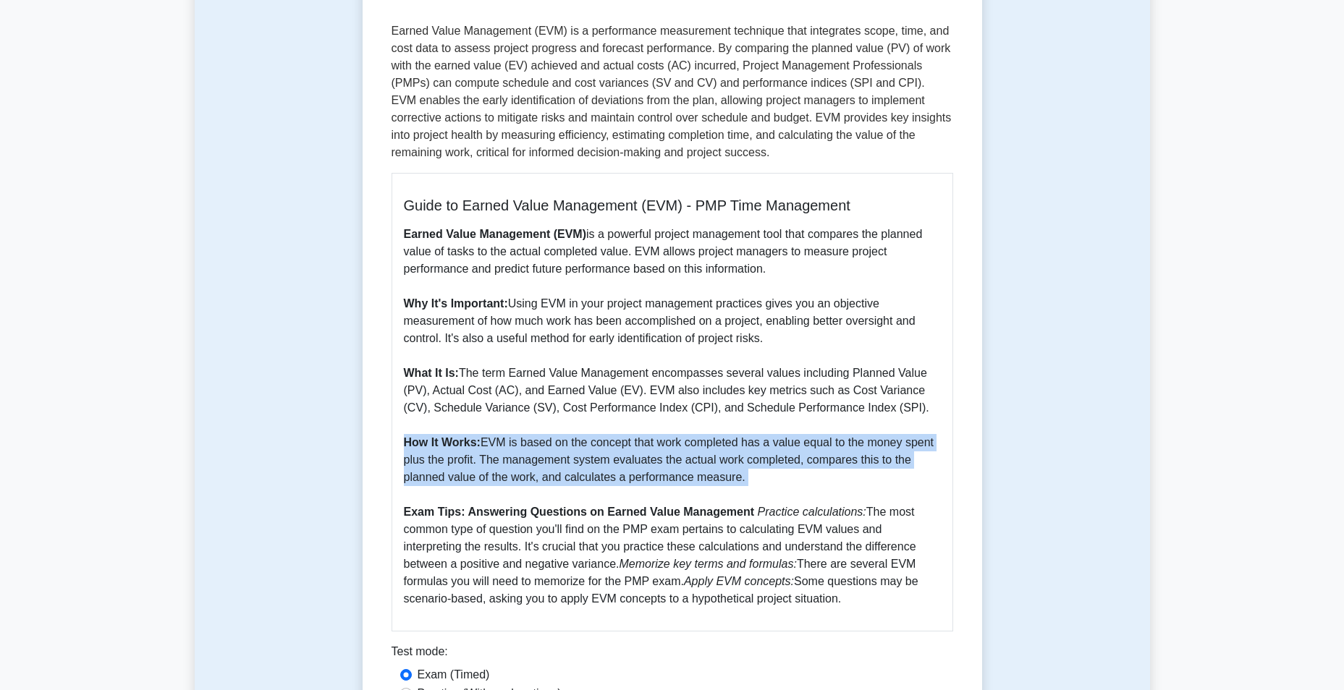
click at [489, 448] on p "Earned Value Management (EVM) is a powerful project management tool that compar…" at bounding box center [672, 417] width 537 height 382
drag, startPoint x: 489, startPoint y: 448, endPoint x: 609, endPoint y: 455, distance: 120.4
click at [609, 455] on p "Earned Value Management (EVM) is a powerful project management tool that compar…" at bounding box center [672, 417] width 537 height 382
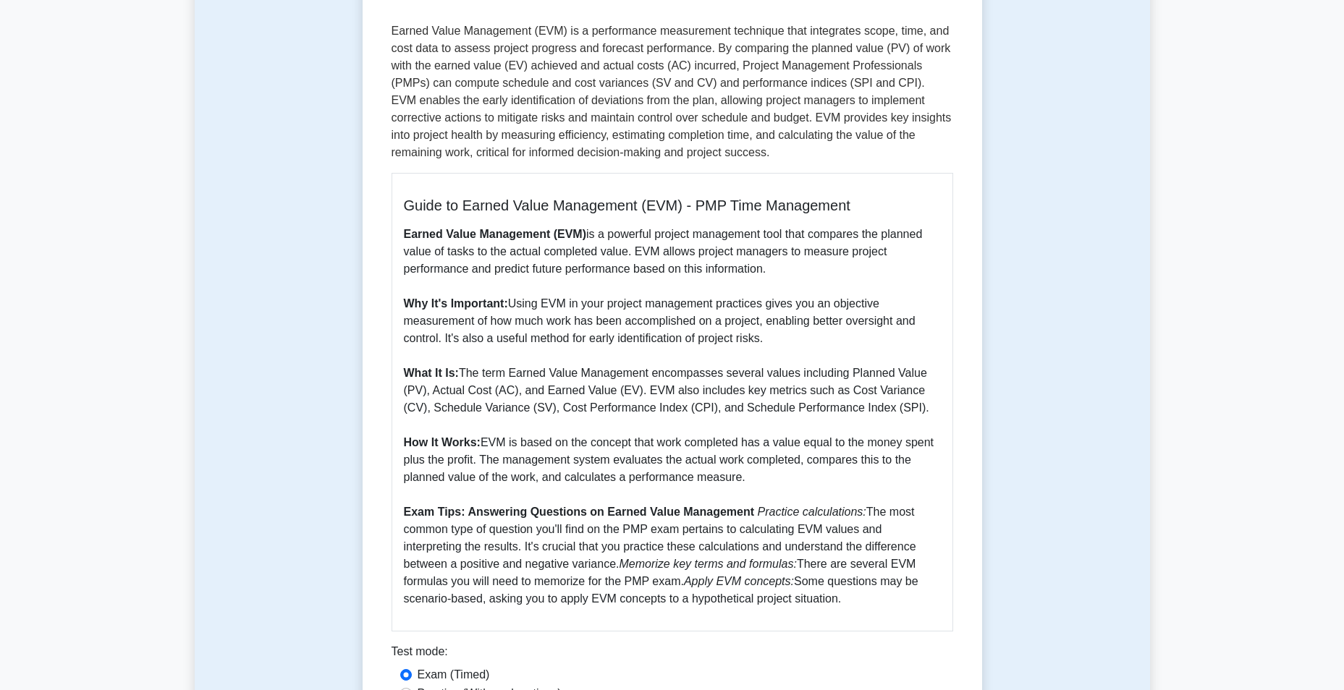
click at [443, 470] on p "Earned Value Management (EVM) is a powerful project management tool that compar…" at bounding box center [672, 417] width 537 height 382
click at [546, 462] on p "Earned Value Management (EVM) is a powerful project management tool that compar…" at bounding box center [672, 417] width 537 height 382
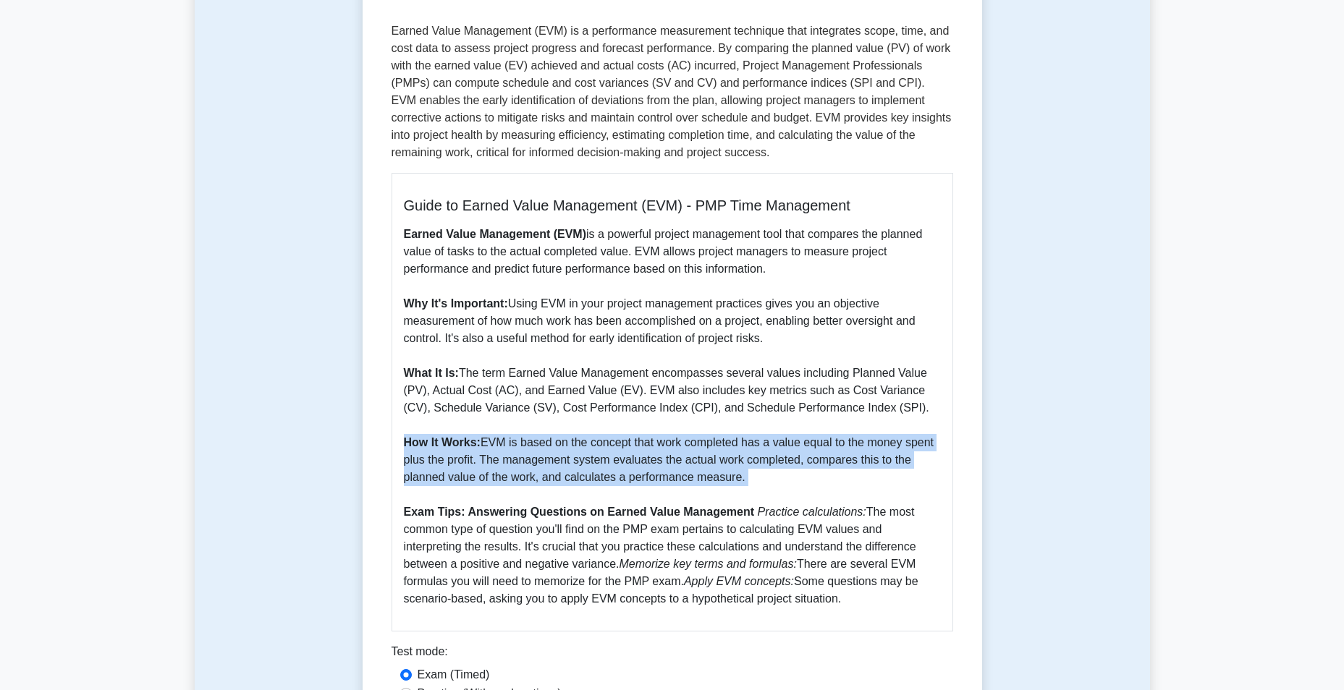
click at [546, 462] on p "Earned Value Management (EVM) is a powerful project management tool that compar…" at bounding box center [672, 417] width 537 height 382
drag, startPoint x: 546, startPoint y: 462, endPoint x: 614, endPoint y: 462, distance: 68.0
click at [614, 462] on p "Earned Value Management (EVM) is a powerful project management tool that compar…" at bounding box center [672, 417] width 537 height 382
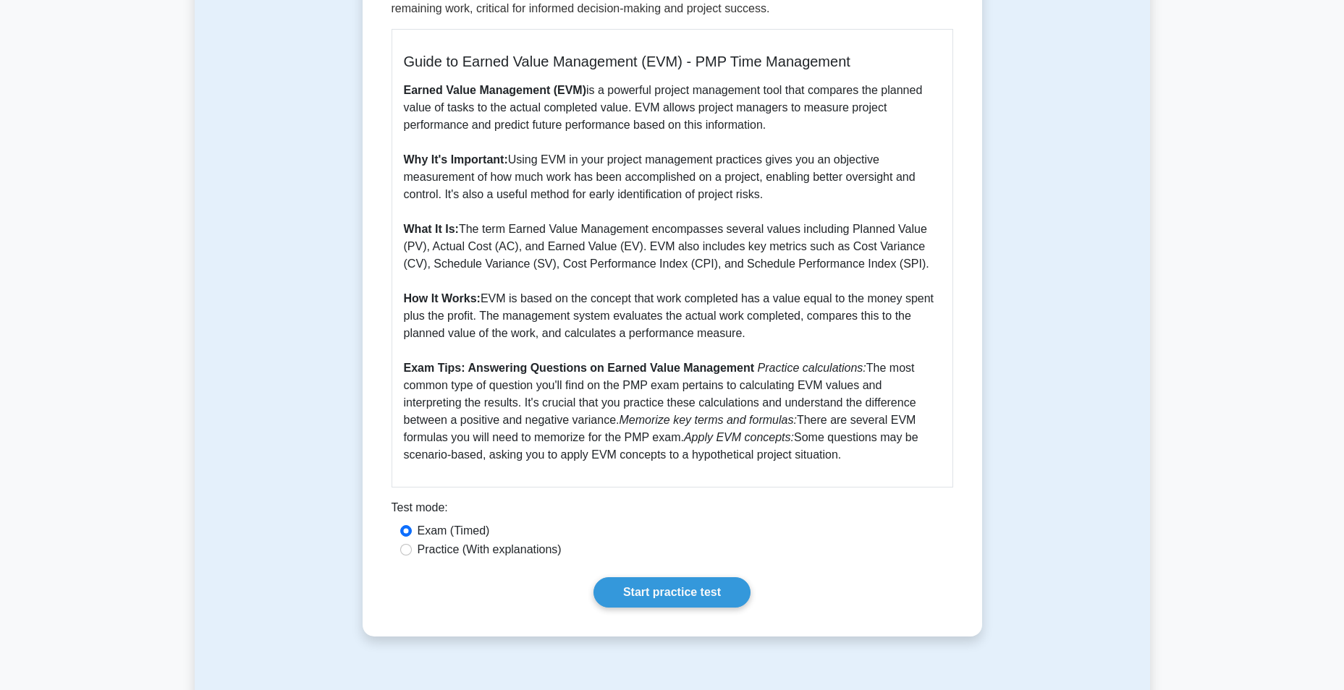
scroll to position [362, 0]
click at [709, 320] on p "Earned Value Management (EVM) is a powerful project management tool that compar…" at bounding box center [672, 272] width 537 height 382
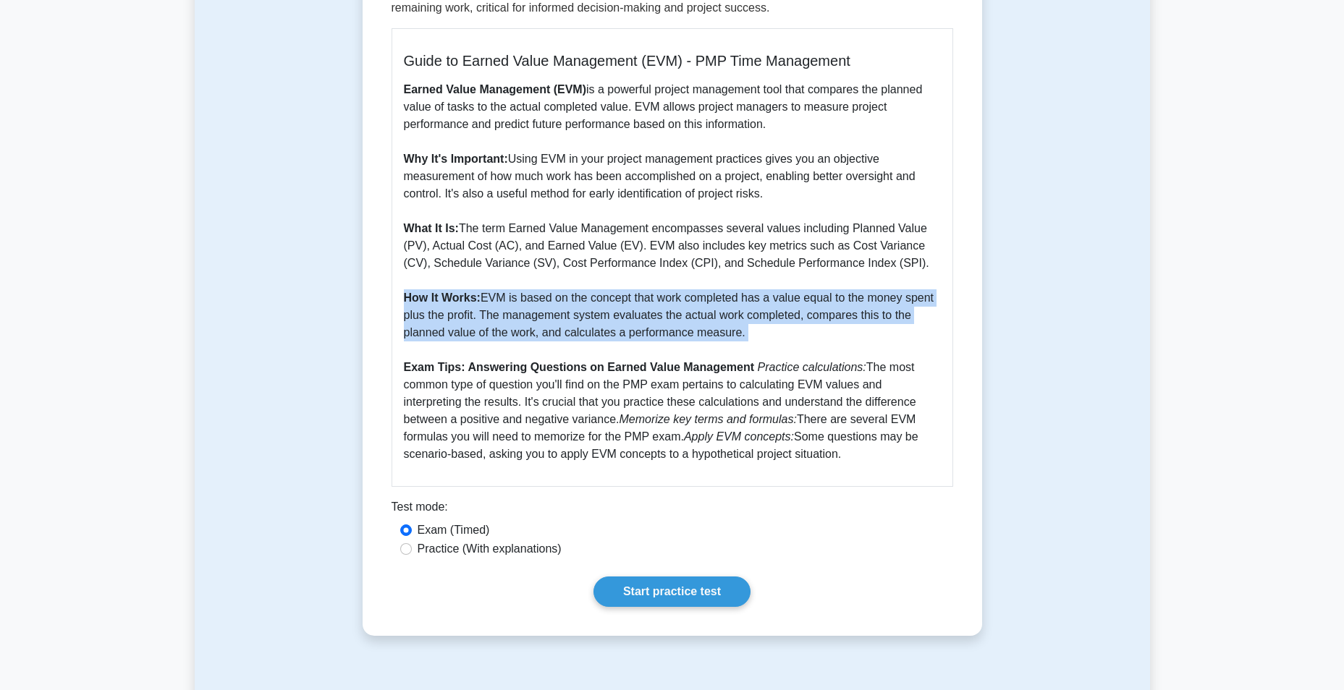
click at [709, 320] on p "Earned Value Management (EVM) is a powerful project management tool that compar…" at bounding box center [672, 272] width 537 height 382
drag, startPoint x: 709, startPoint y: 320, endPoint x: 847, endPoint y: 349, distance: 141.2
click at [847, 349] on p "Earned Value Management (EVM) is a powerful project management tool that compar…" at bounding box center [672, 272] width 537 height 382
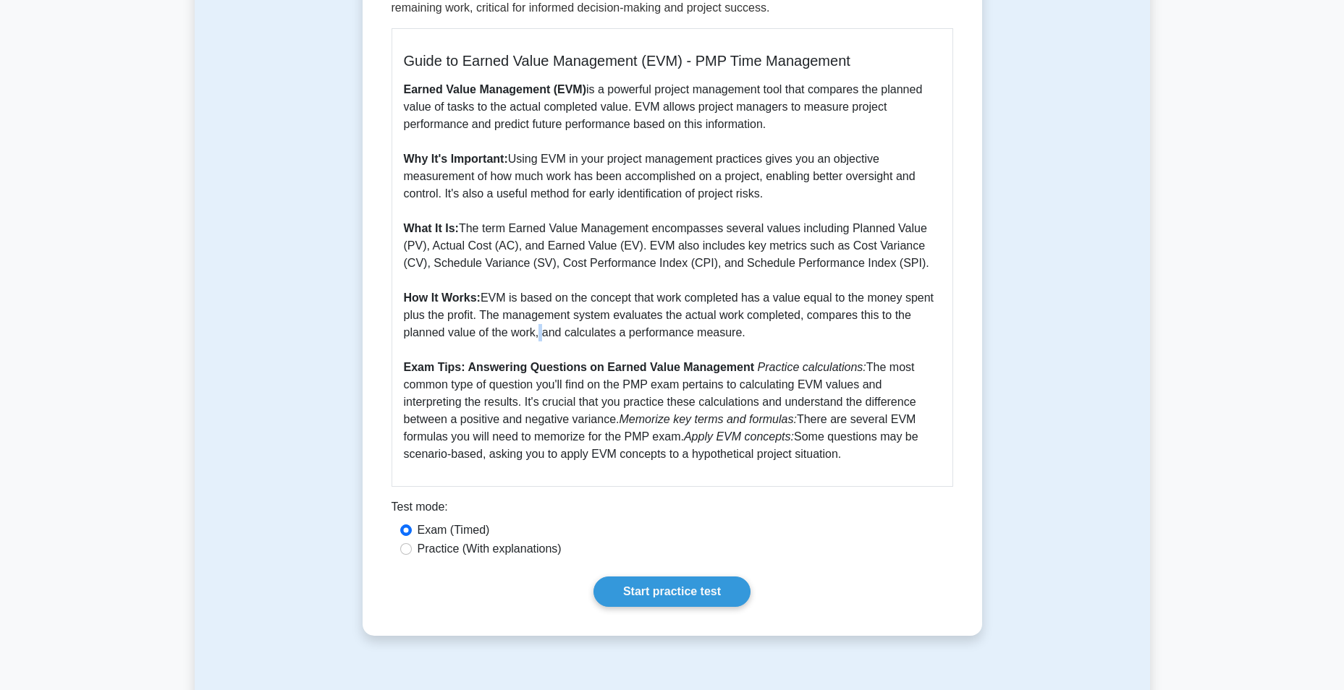
click at [538, 338] on p "Earned Value Management (EVM) is a powerful project management tool that compar…" at bounding box center [672, 272] width 537 height 382
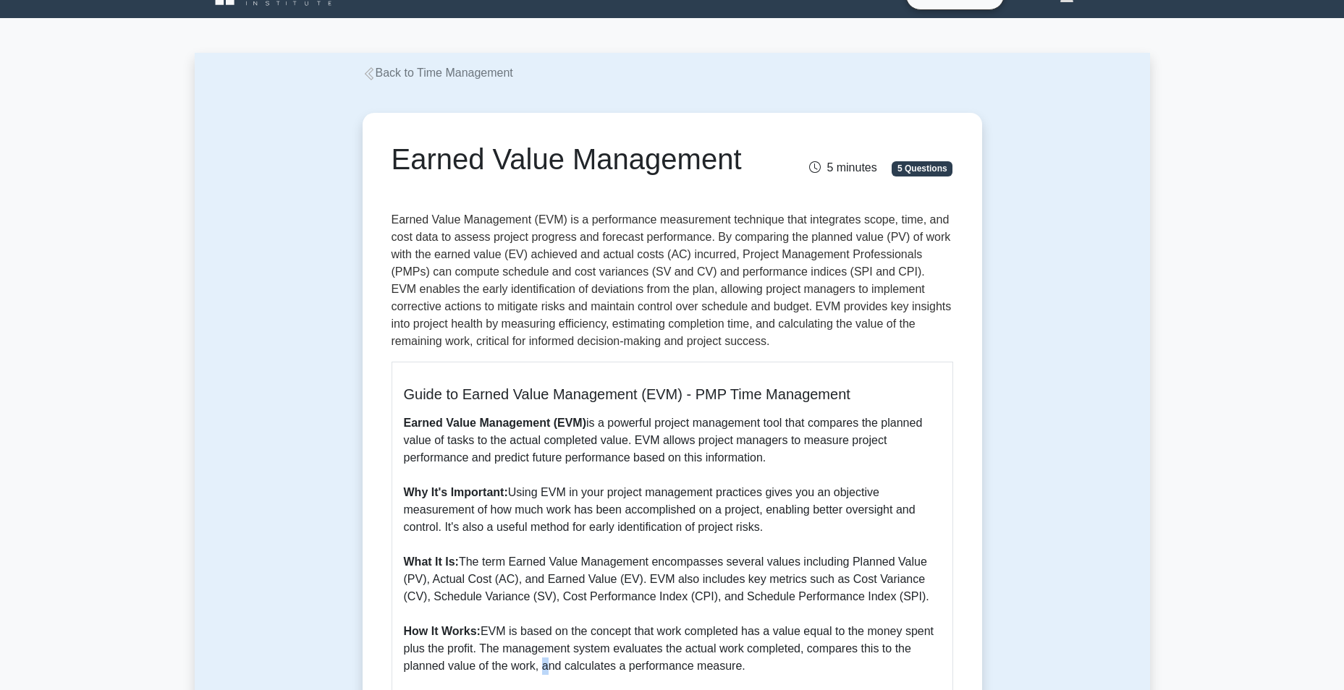
scroll to position [0, 0]
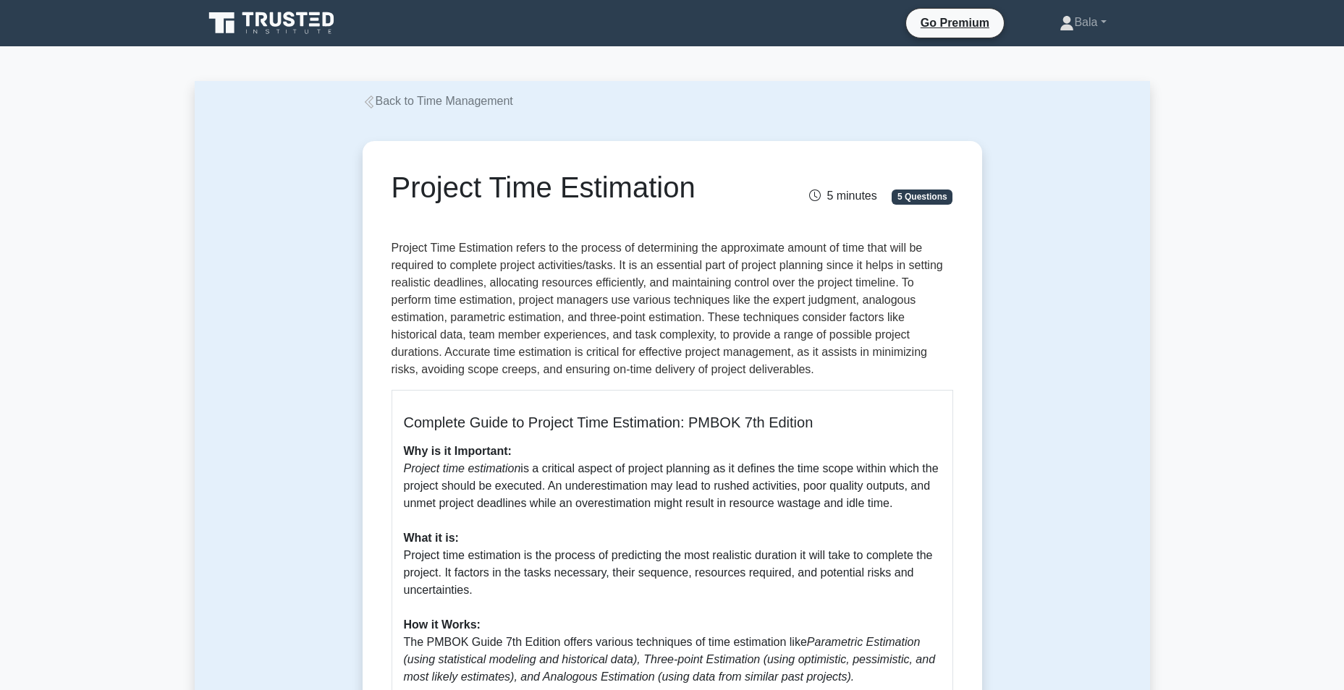
click at [678, 246] on p "Project Time Estimation refers to the process of determining the approximate am…" at bounding box center [673, 309] width 562 height 139
click at [676, 245] on p "Project Time Estimation refers to the process of determining the approximate am…" at bounding box center [673, 309] width 562 height 139
drag, startPoint x: 676, startPoint y: 245, endPoint x: 778, endPoint y: 250, distance: 102.2
click at [778, 250] on p "Project Time Estimation refers to the process of determining the approximate am…" at bounding box center [673, 309] width 562 height 139
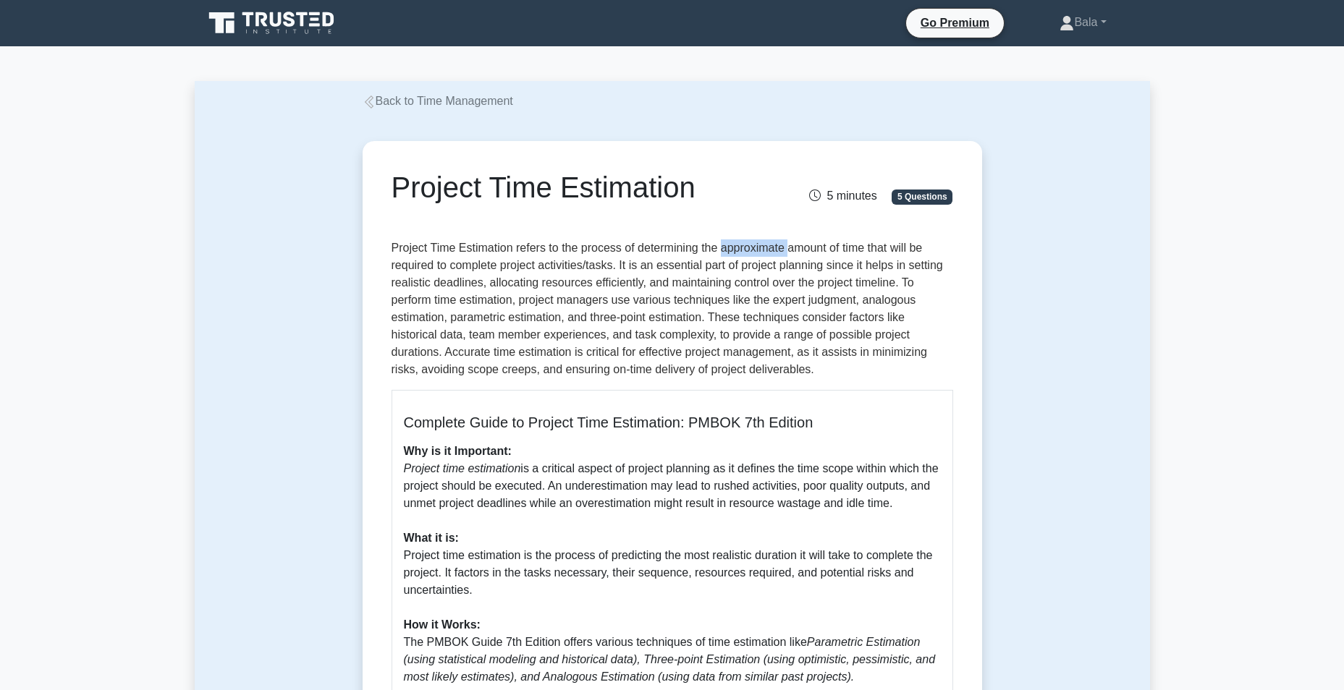
click at [778, 250] on p "Project Time Estimation refers to the process of determining the approximate am…" at bounding box center [673, 309] width 562 height 139
click at [455, 269] on p "Project Time Estimation refers to the process of determining the approximate am…" at bounding box center [673, 309] width 562 height 139
click at [457, 269] on p "Project Time Estimation refers to the process of determining the approximate am…" at bounding box center [673, 309] width 562 height 139
click at [659, 271] on p "Project Time Estimation refers to the process of determining the approximate am…" at bounding box center [673, 309] width 562 height 139
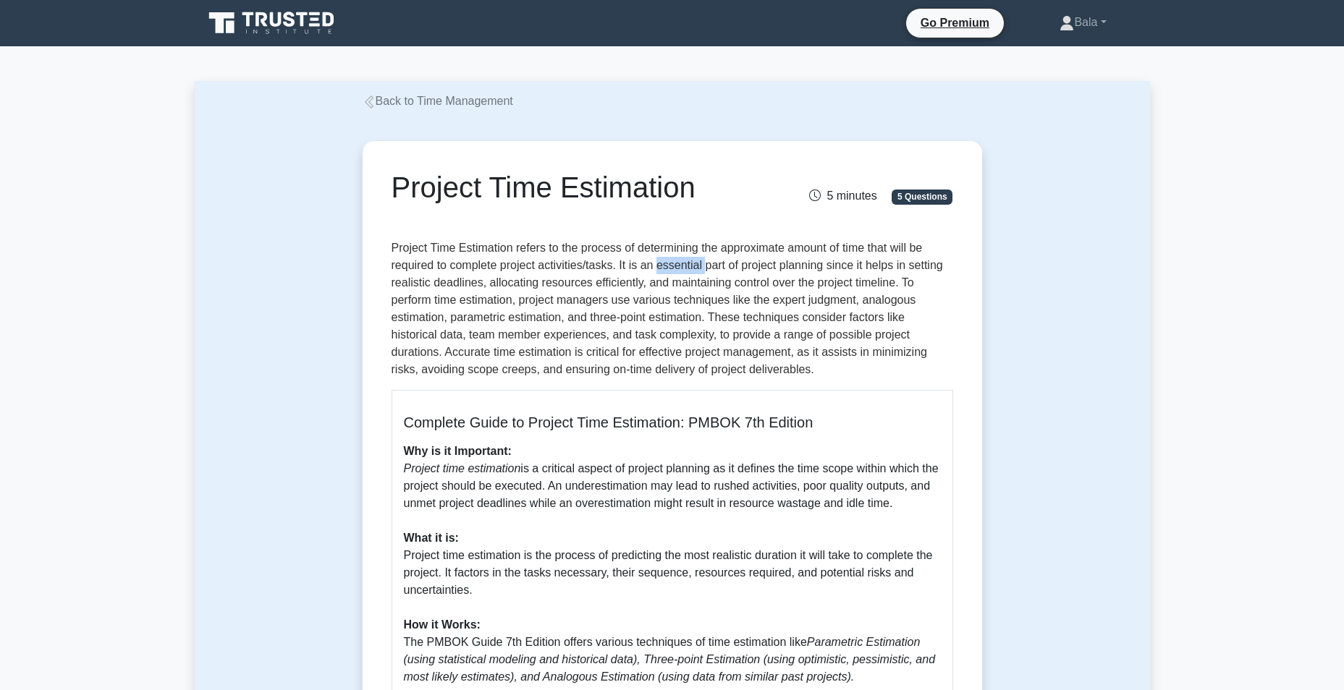
click at [659, 271] on p "Project Time Estimation refers to the process of determining the approximate am…" at bounding box center [673, 309] width 562 height 139
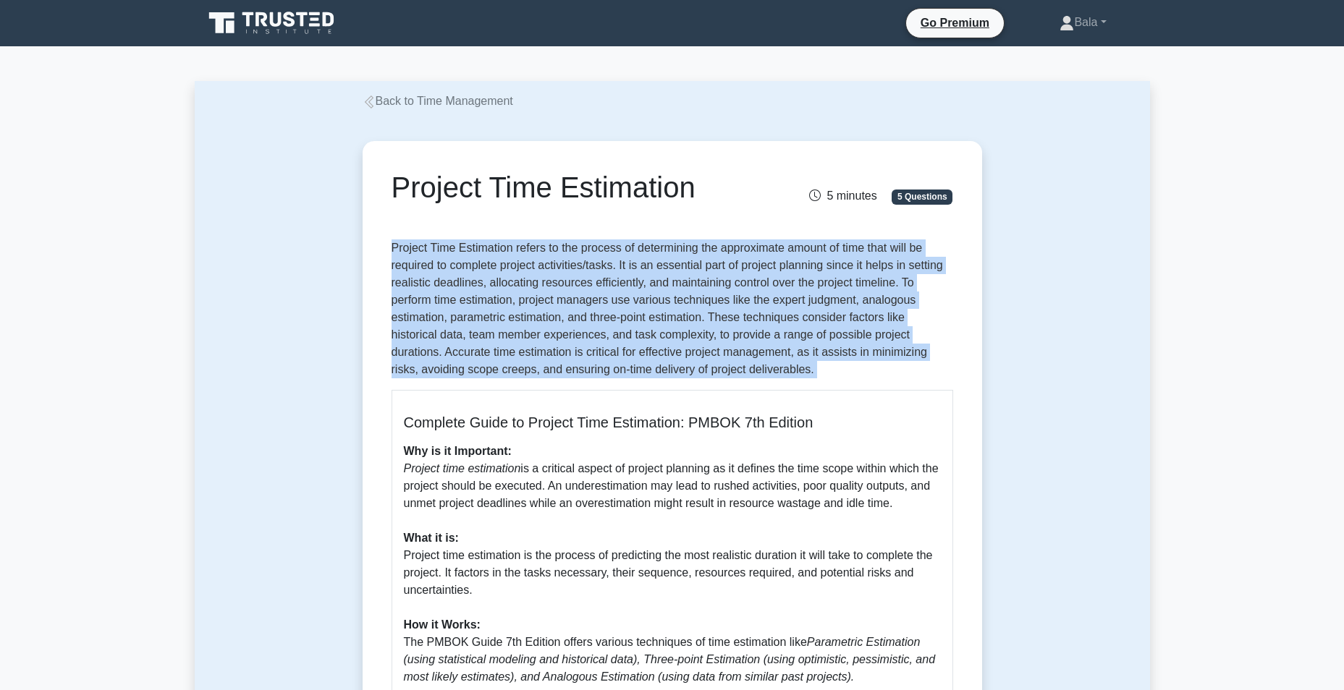
click at [659, 271] on p "Project Time Estimation refers to the process of determining the approximate am…" at bounding box center [673, 309] width 562 height 139
drag, startPoint x: 659, startPoint y: 271, endPoint x: 764, endPoint y: 278, distance: 105.2
click at [764, 278] on p "Project Time Estimation refers to the process of determining the approximate am…" at bounding box center [673, 309] width 562 height 139
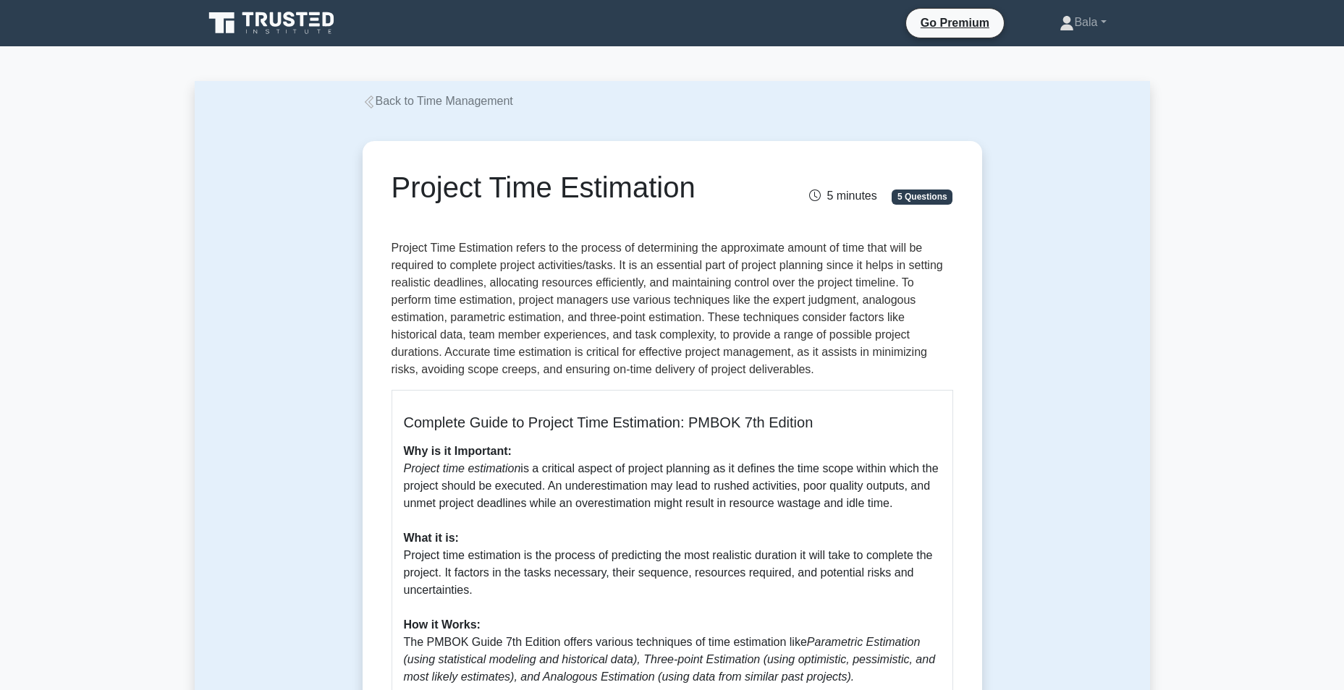
click at [524, 281] on p "Project Time Estimation refers to the process of determining the approximate am…" at bounding box center [673, 309] width 562 height 139
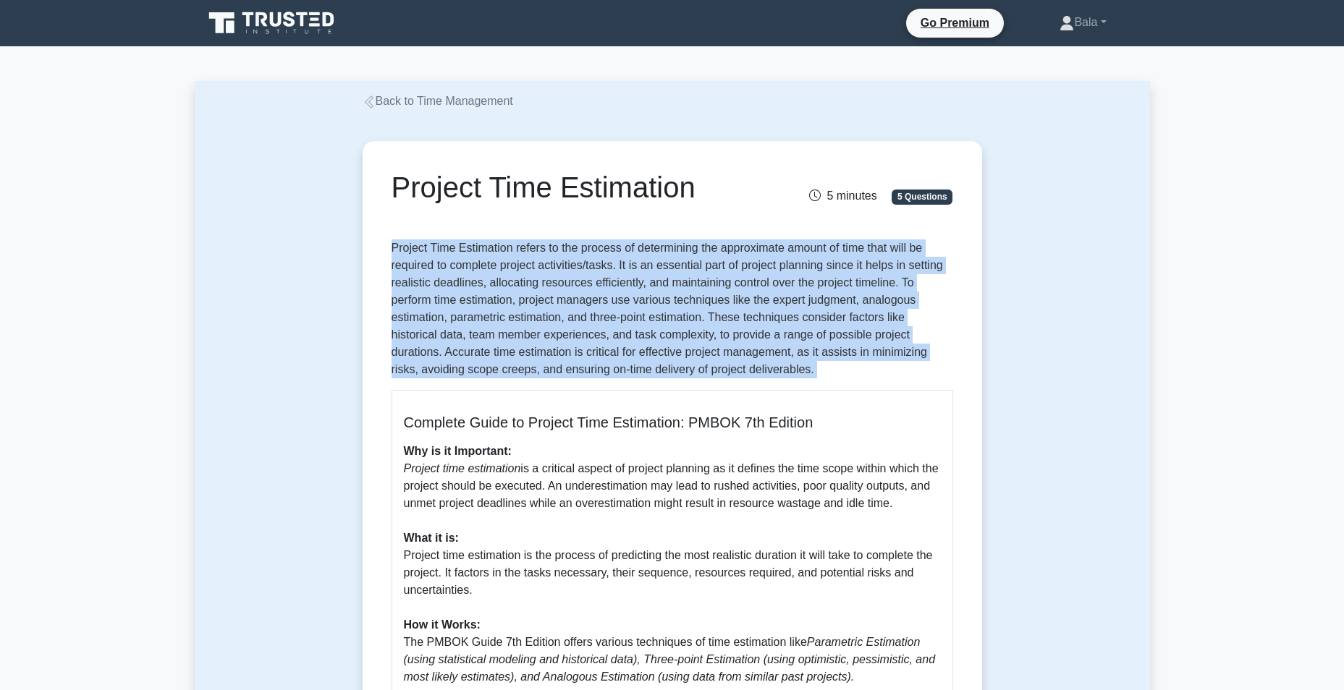
click at [524, 281] on p "Project Time Estimation refers to the process of determining the approximate am…" at bounding box center [673, 309] width 562 height 139
drag, startPoint x: 524, startPoint y: 281, endPoint x: 602, endPoint y: 295, distance: 79.5
click at [602, 295] on p "Project Time Estimation refers to the process of determining the approximate am…" at bounding box center [673, 309] width 562 height 139
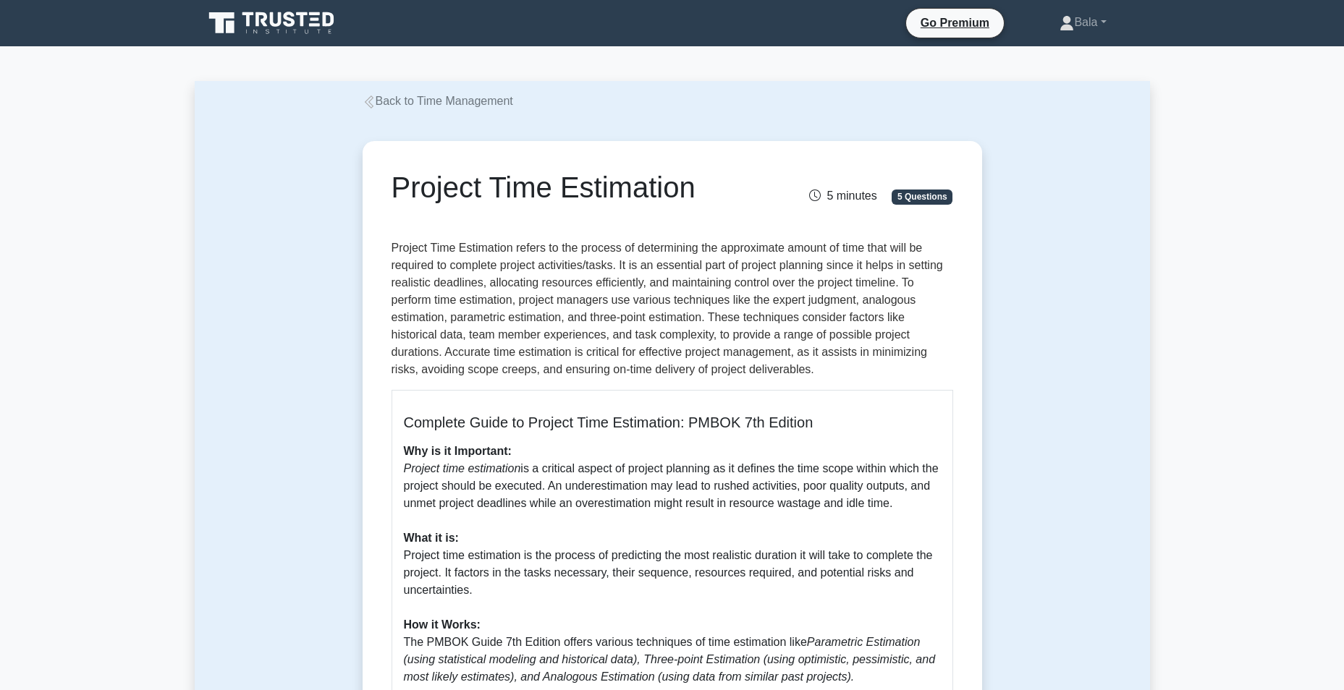
click at [667, 291] on p "Project Time Estimation refers to the process of determining the approximate am…" at bounding box center [673, 309] width 562 height 139
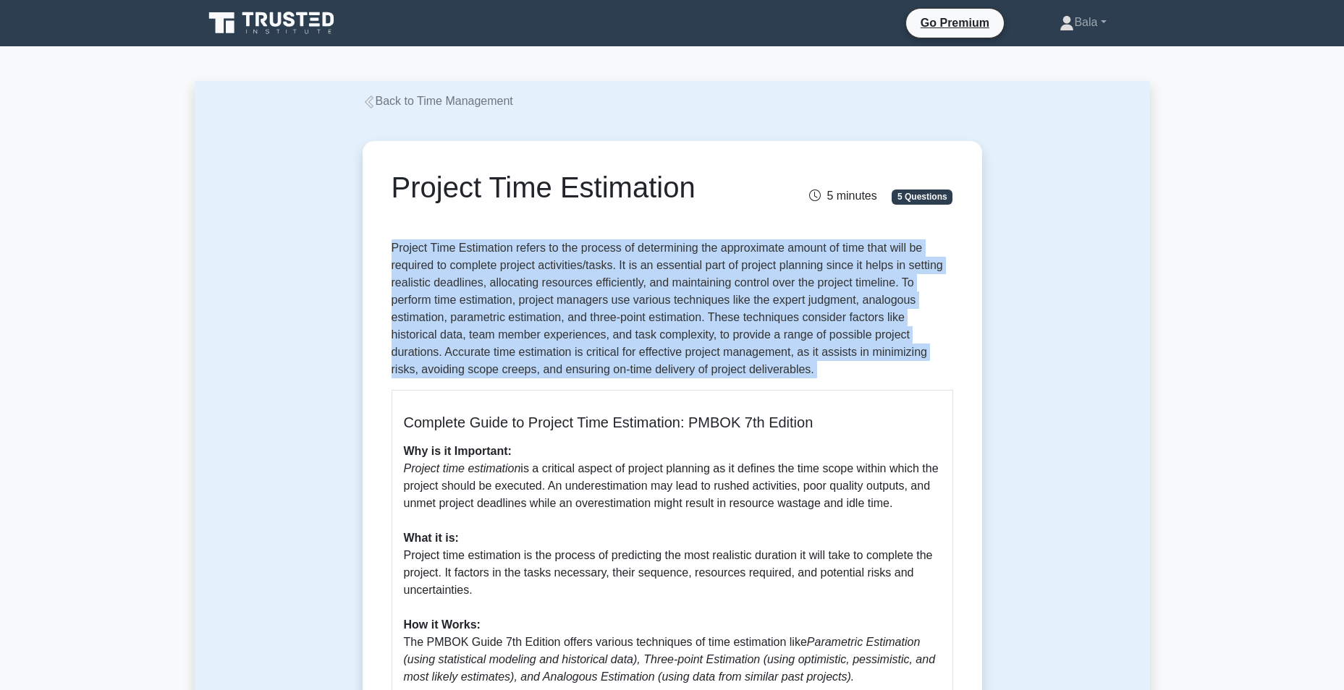
click at [667, 291] on p "Project Time Estimation refers to the process of determining the approximate am…" at bounding box center [673, 309] width 562 height 139
drag, startPoint x: 667, startPoint y: 291, endPoint x: 752, endPoint y: 294, distance: 85.4
click at [752, 294] on p "Project Time Estimation refers to the process of determining the approximate am…" at bounding box center [673, 309] width 562 height 139
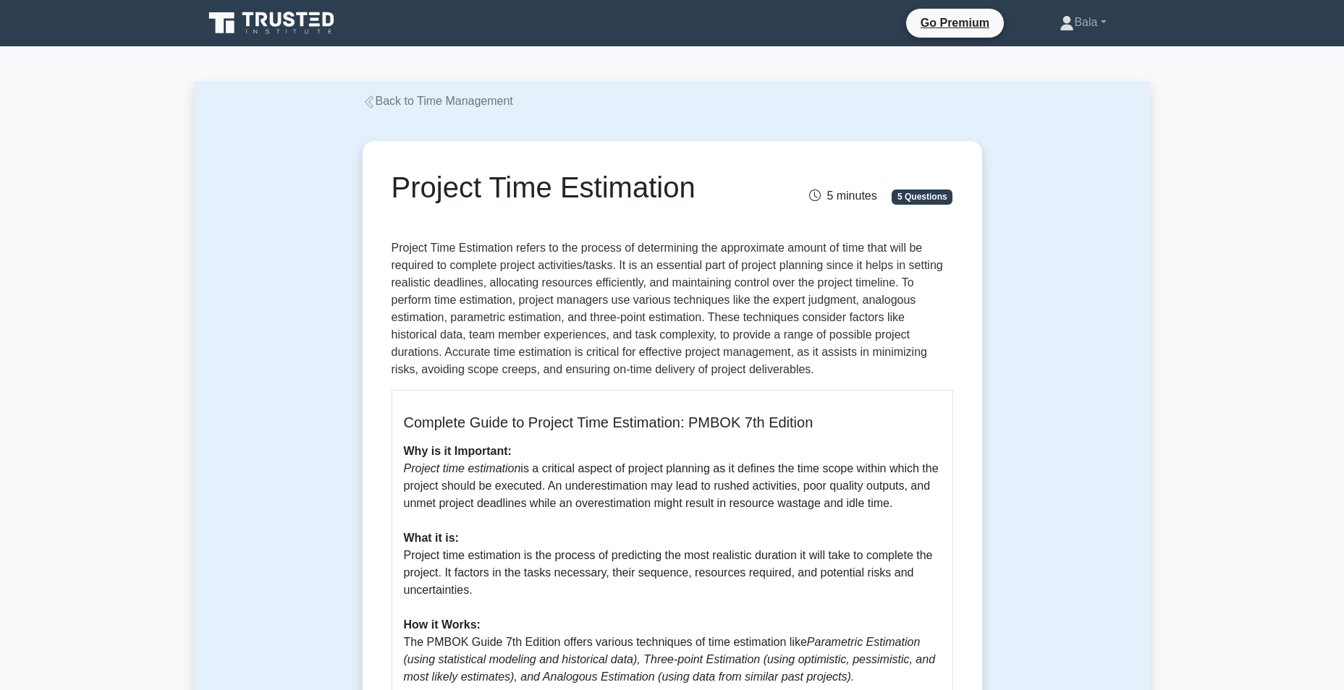
click at [492, 303] on p "Project Time Estimation refers to the process of determining the approximate am…" at bounding box center [673, 309] width 562 height 139
click at [488, 320] on p "Project Time Estimation refers to the process of determining the approximate am…" at bounding box center [673, 309] width 562 height 139
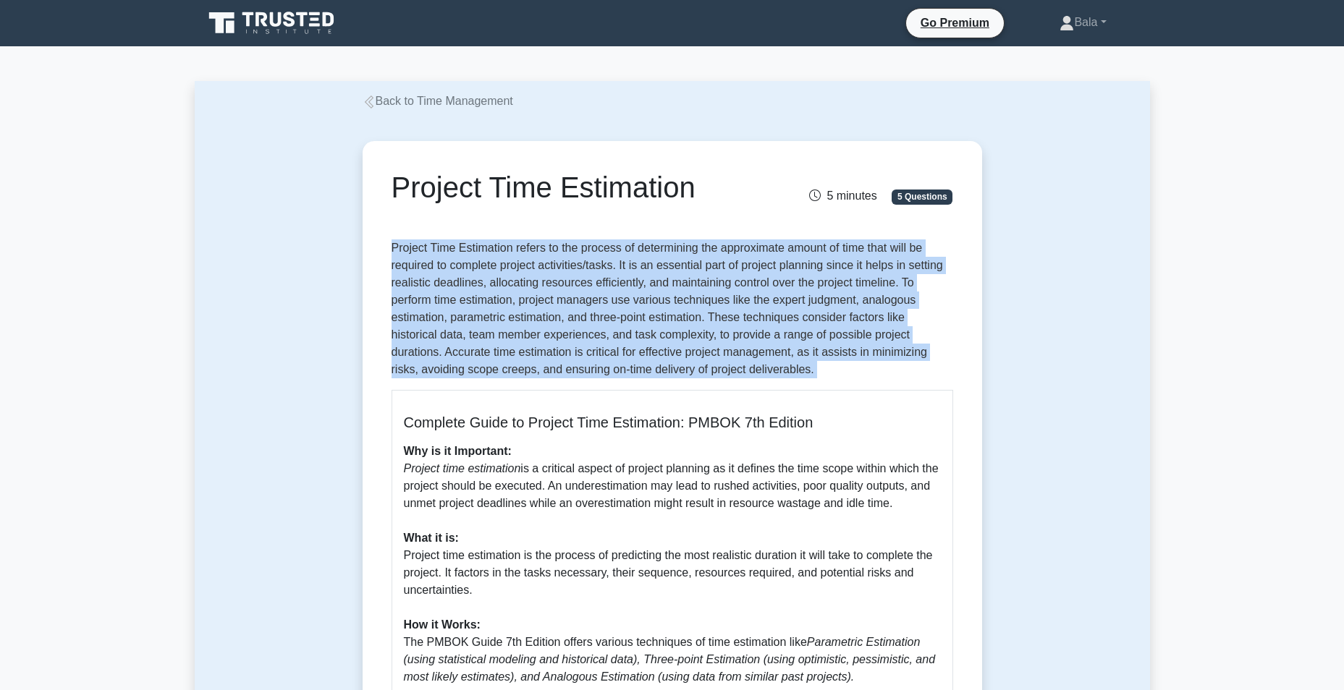
click at [488, 320] on p "Project Time Estimation refers to the process of determining the approximate am…" at bounding box center [673, 309] width 562 height 139
drag, startPoint x: 488, startPoint y: 320, endPoint x: 585, endPoint y: 331, distance: 97.7
click at [585, 331] on p "Project Time Estimation refers to the process of determining the approximate am…" at bounding box center [673, 309] width 562 height 139
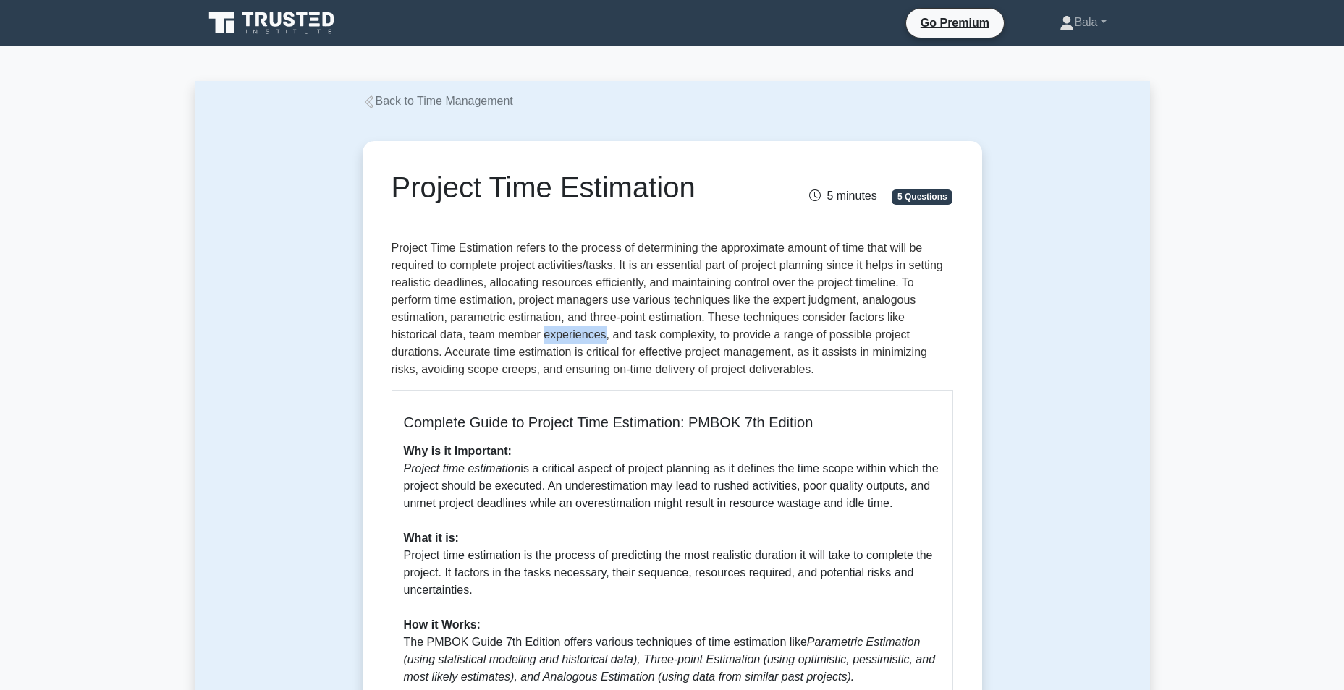
click at [585, 331] on p "Project Time Estimation refers to the process of determining the approximate am…" at bounding box center [673, 309] width 562 height 139
click at [685, 318] on p "Project Time Estimation refers to the process of determining the approximate am…" at bounding box center [673, 309] width 562 height 139
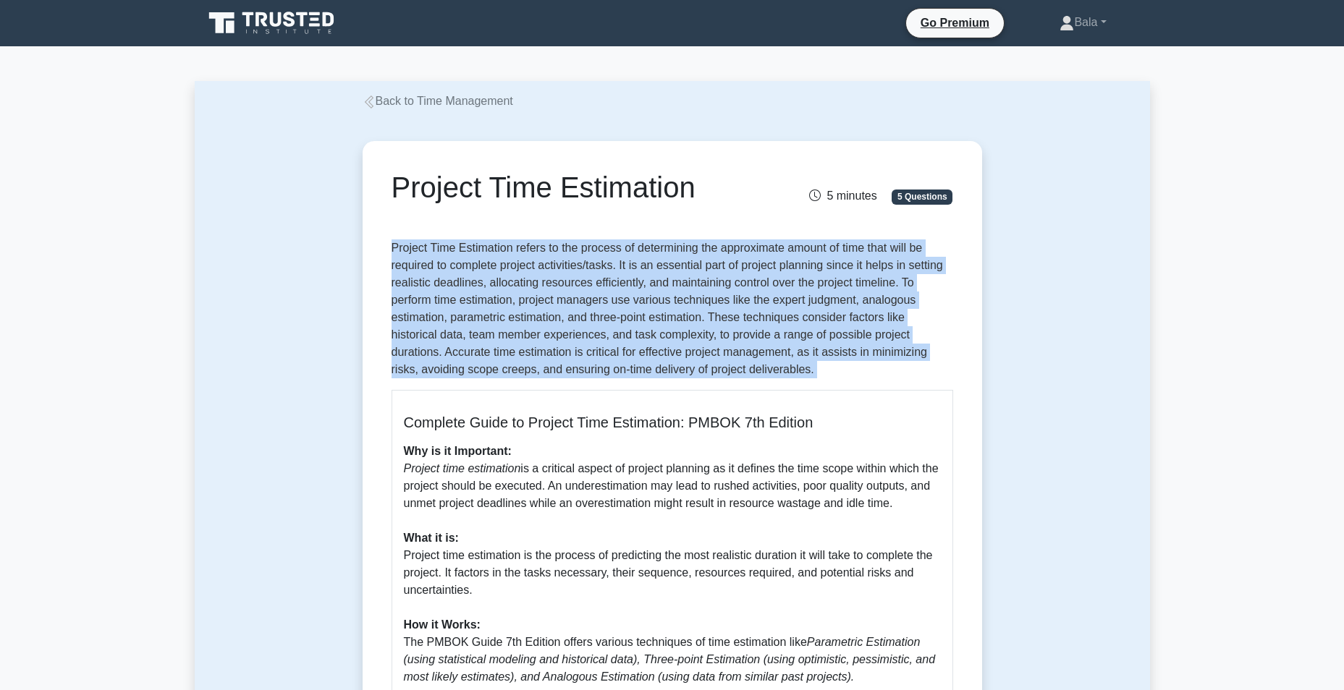
click at [685, 318] on p "Project Time Estimation refers to the process of determining the approximate am…" at bounding box center [673, 309] width 562 height 139
click at [855, 326] on p "Project Time Estimation refers to the process of determining the approximate am…" at bounding box center [673, 309] width 562 height 139
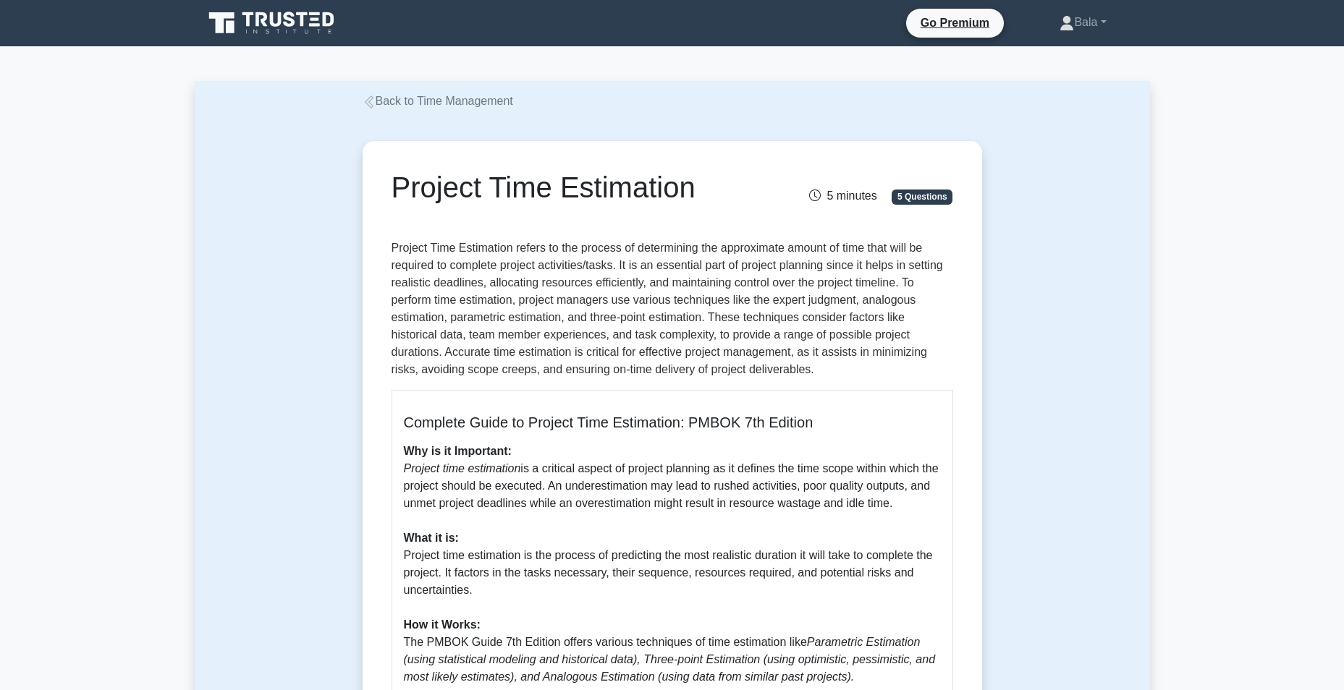
click at [488, 333] on p "Project Time Estimation refers to the process of determining the approximate am…" at bounding box center [673, 309] width 562 height 139
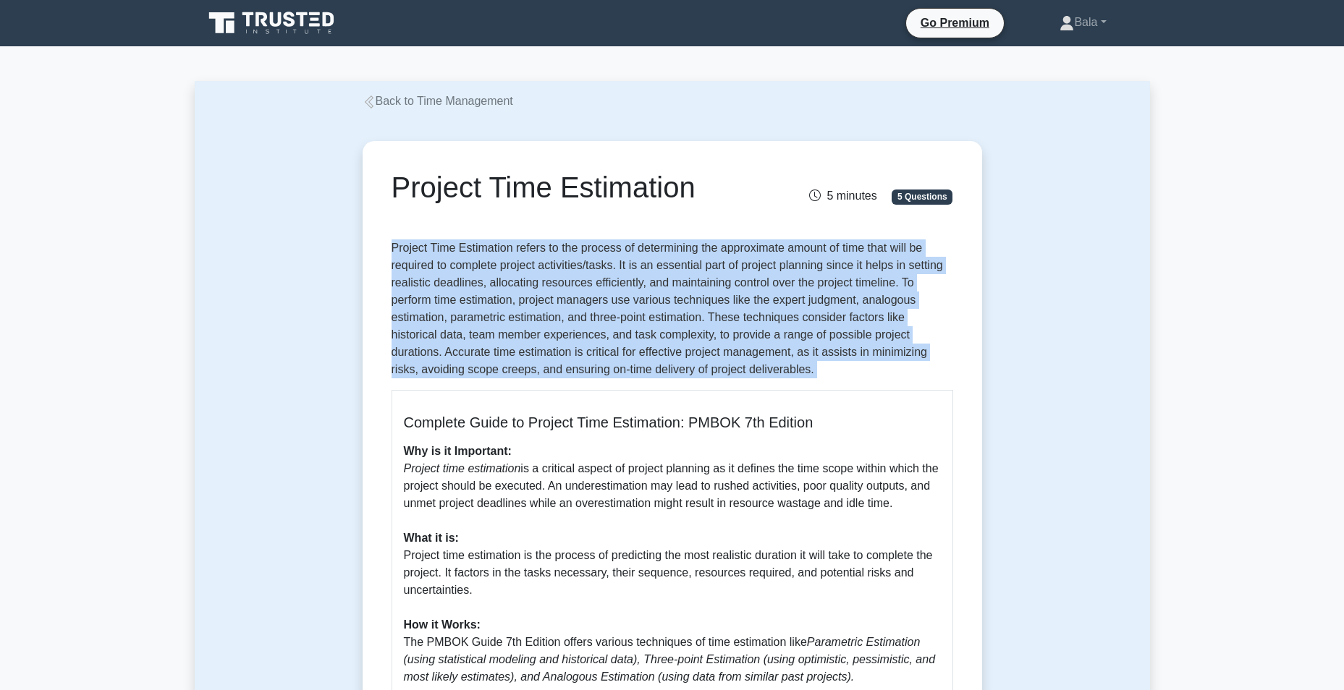
click at [488, 333] on p "Project Time Estimation refers to the process of determining the approximate am…" at bounding box center [673, 309] width 562 height 139
click at [670, 342] on p "Project Time Estimation refers to the process of determining the approximate am…" at bounding box center [673, 309] width 562 height 139
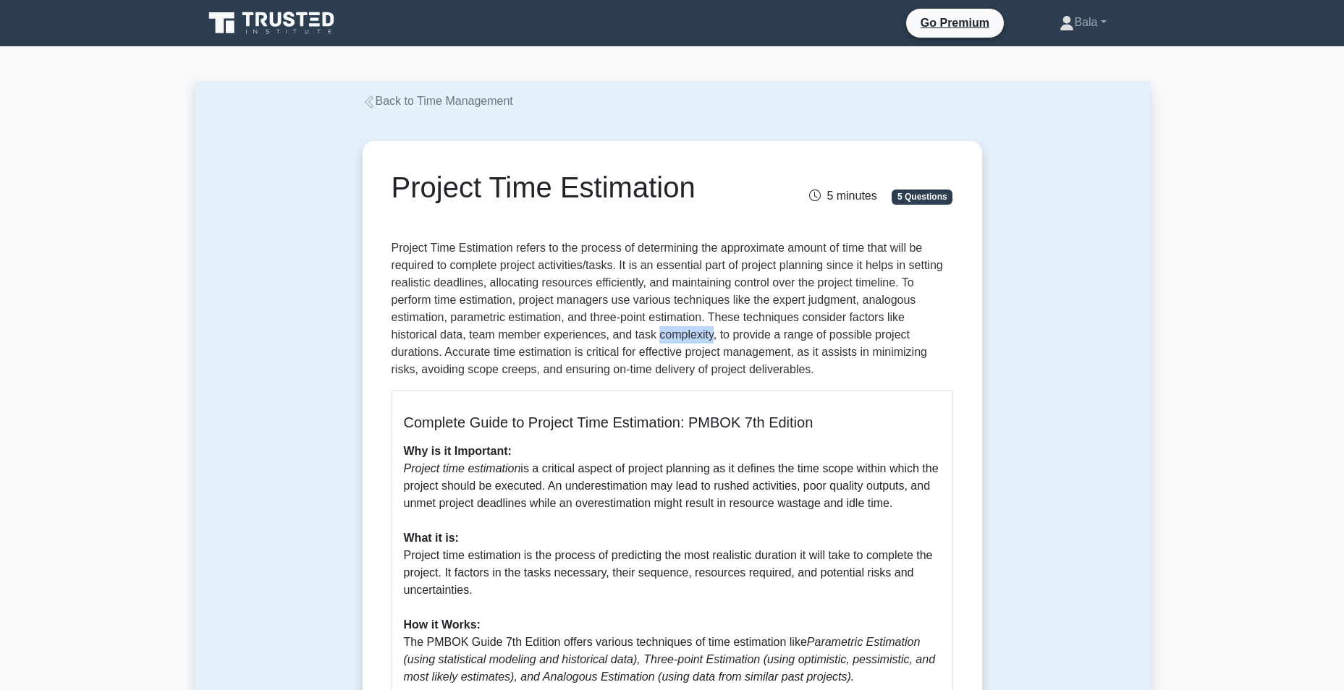
click at [670, 342] on p "Project Time Estimation refers to the process of determining the approximate am…" at bounding box center [673, 309] width 562 height 139
drag, startPoint x: 670, startPoint y: 342, endPoint x: 745, endPoint y: 339, distance: 75.3
click at [745, 339] on p "Project Time Estimation refers to the process of determining the approximate am…" at bounding box center [673, 309] width 562 height 139
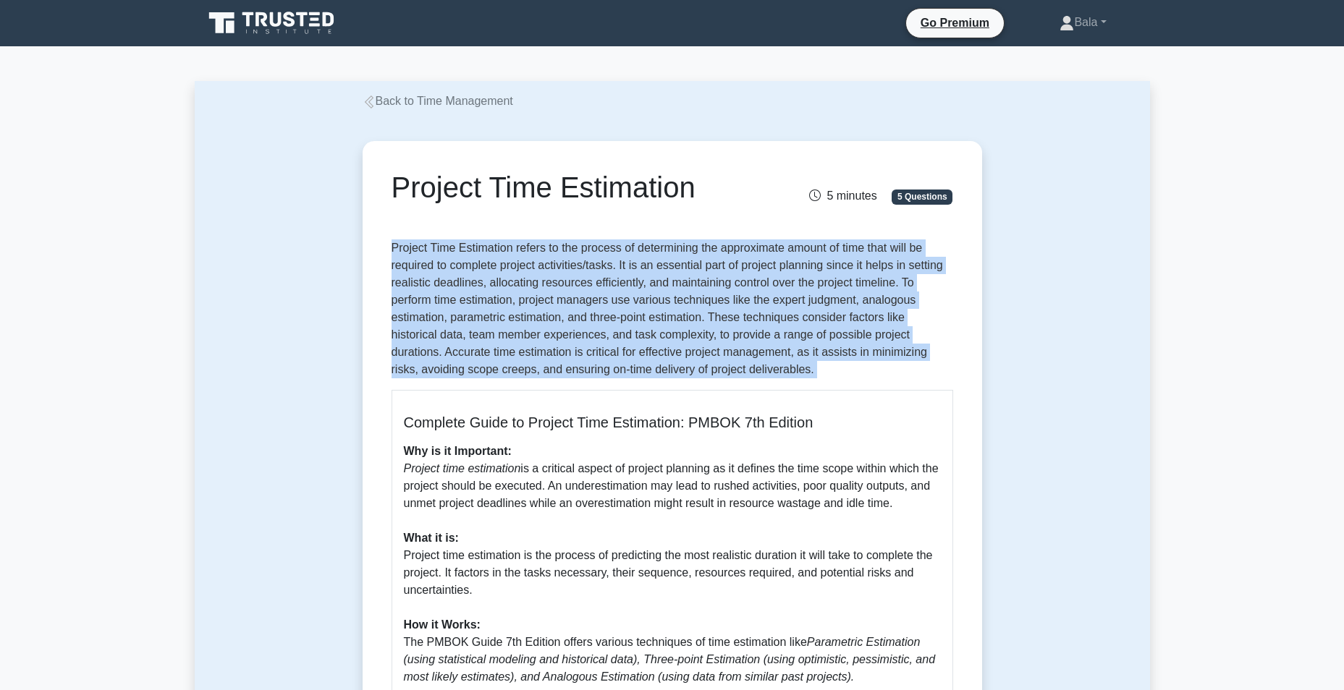
click at [745, 339] on p "Project Time Estimation refers to the process of determining the approximate am…" at bounding box center [673, 309] width 562 height 139
drag, startPoint x: 745, startPoint y: 339, endPoint x: 845, endPoint y: 337, distance: 99.2
click at [845, 337] on p "Project Time Estimation refers to the process of determining the approximate am…" at bounding box center [673, 309] width 562 height 139
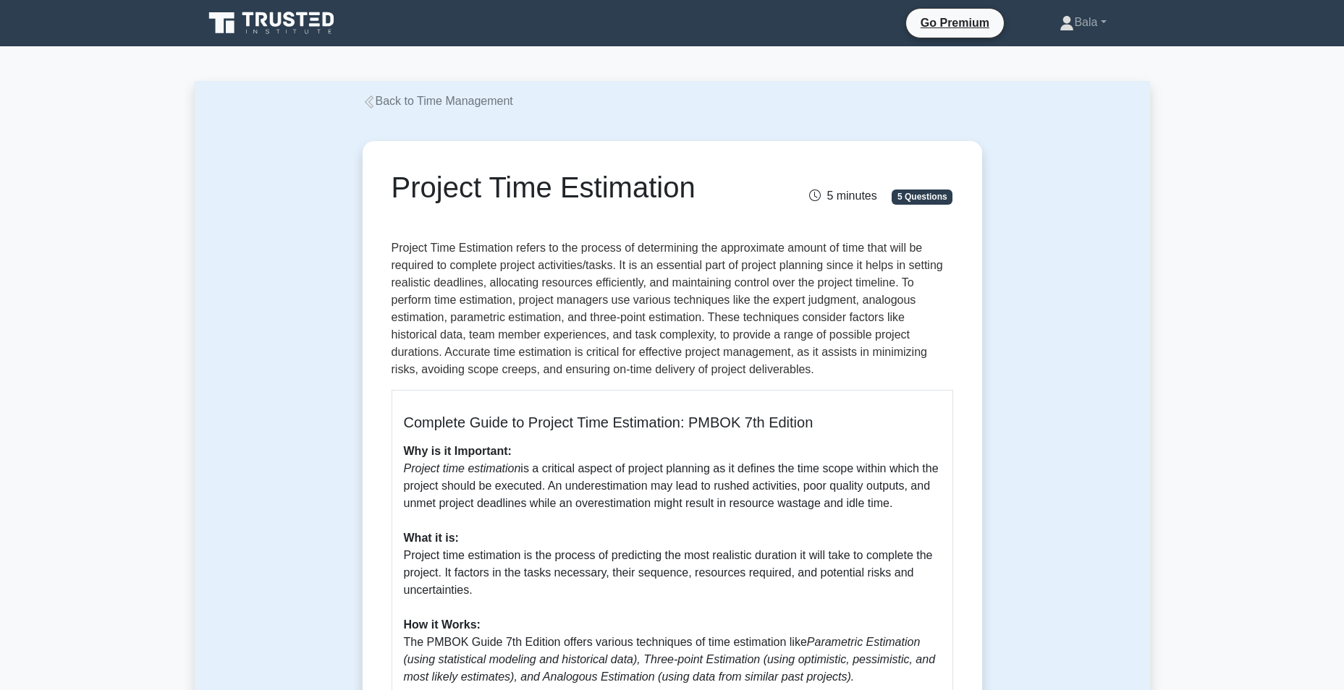
click at [759, 337] on p "Project Time Estimation refers to the process of determining the approximate am…" at bounding box center [673, 309] width 562 height 139
drag, startPoint x: 759, startPoint y: 337, endPoint x: 792, endPoint y: 339, distance: 33.3
click at [792, 339] on p "Project Time Estimation refers to the process of determining the approximate am…" at bounding box center [673, 309] width 562 height 139
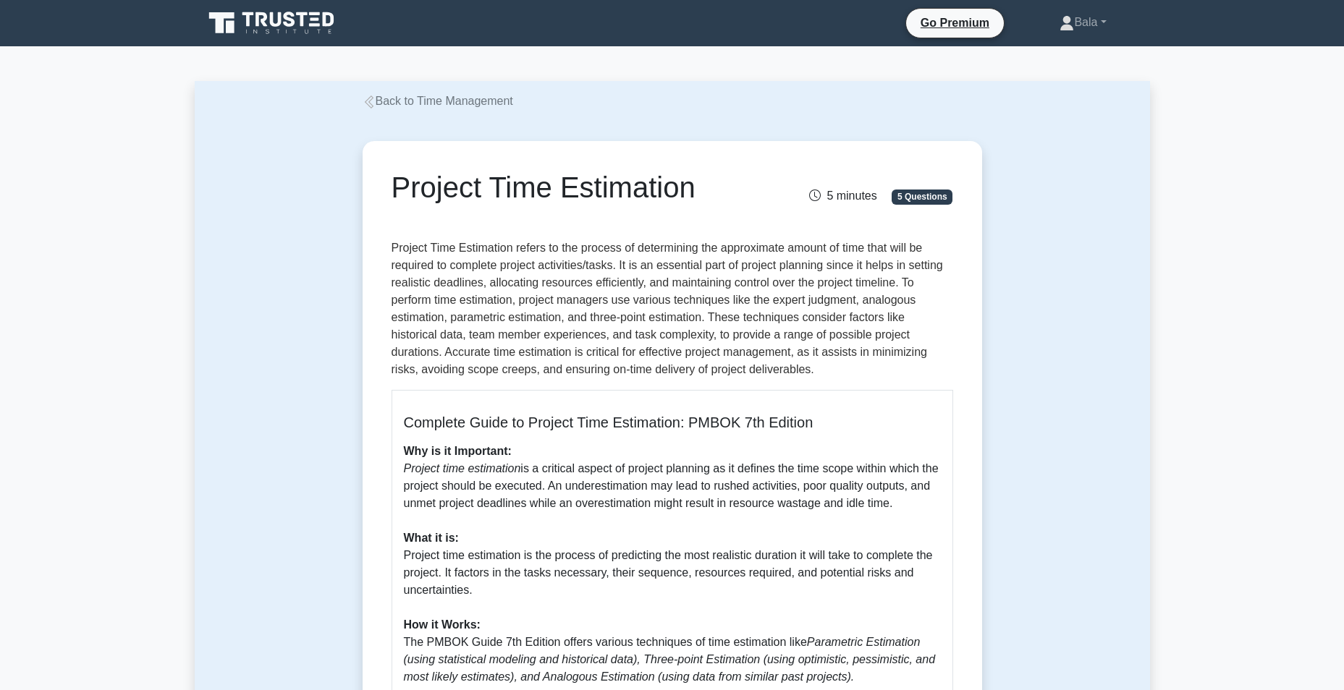
click at [470, 349] on p "Project Time Estimation refers to the process of determining the approximate am…" at bounding box center [673, 309] width 562 height 139
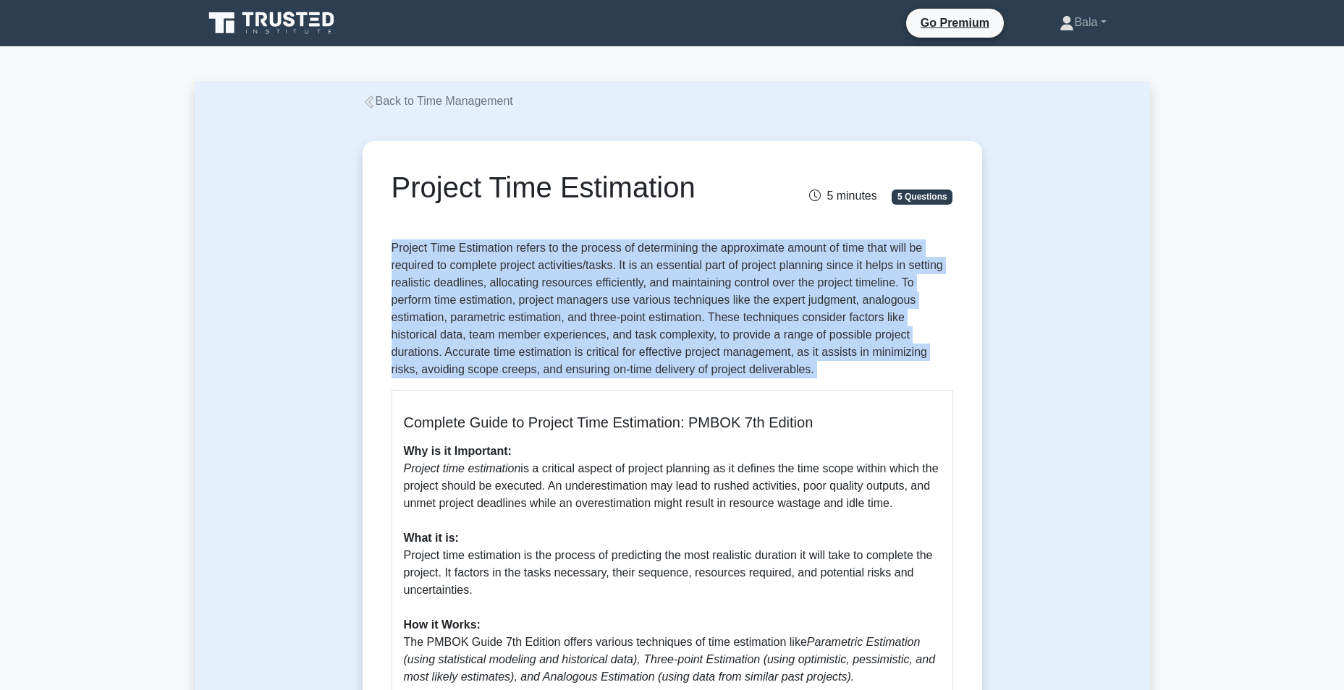
click at [470, 349] on p "Project Time Estimation refers to the process of determining the approximate am…" at bounding box center [673, 309] width 562 height 139
drag, startPoint x: 470, startPoint y: 349, endPoint x: 551, endPoint y: 355, distance: 82.0
click at [551, 355] on p "Project Time Estimation refers to the process of determining the approximate am…" at bounding box center [673, 309] width 562 height 139
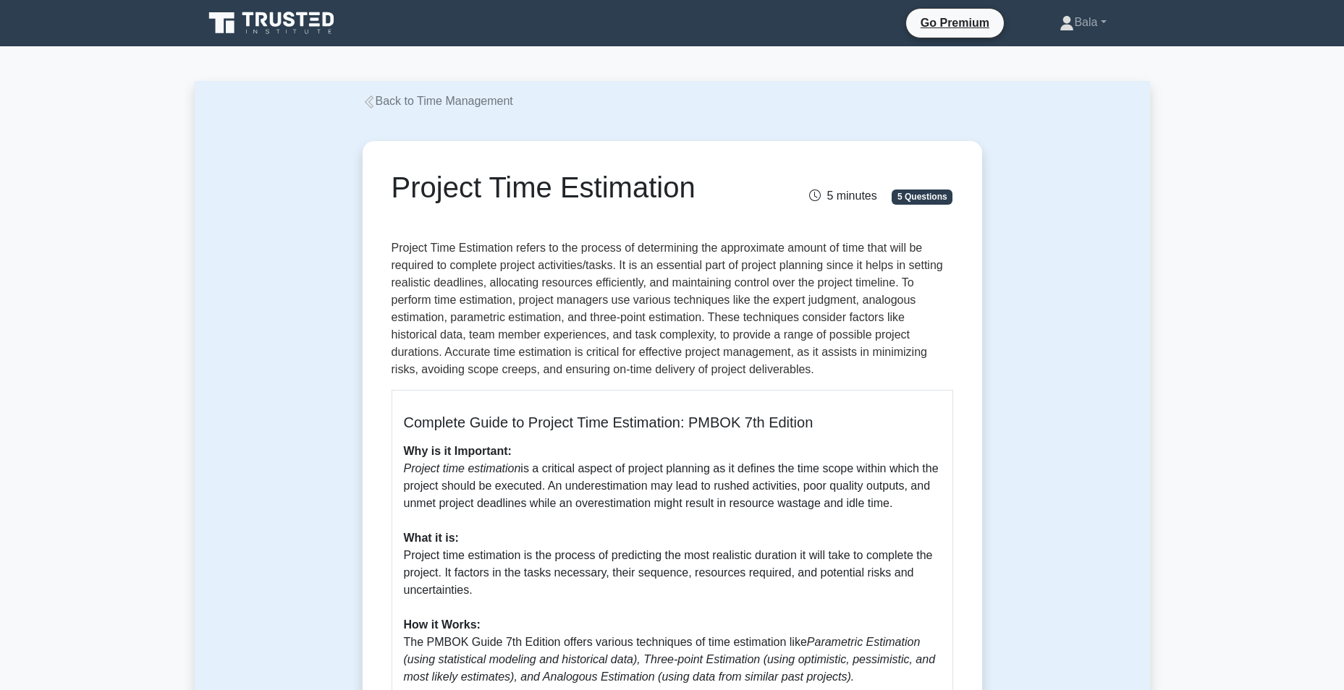
click at [799, 360] on p "Project Time Estimation refers to the process of determining the approximate am…" at bounding box center [673, 309] width 562 height 139
click at [444, 373] on p "Project Time Estimation refers to the process of determining the approximate am…" at bounding box center [673, 309] width 562 height 139
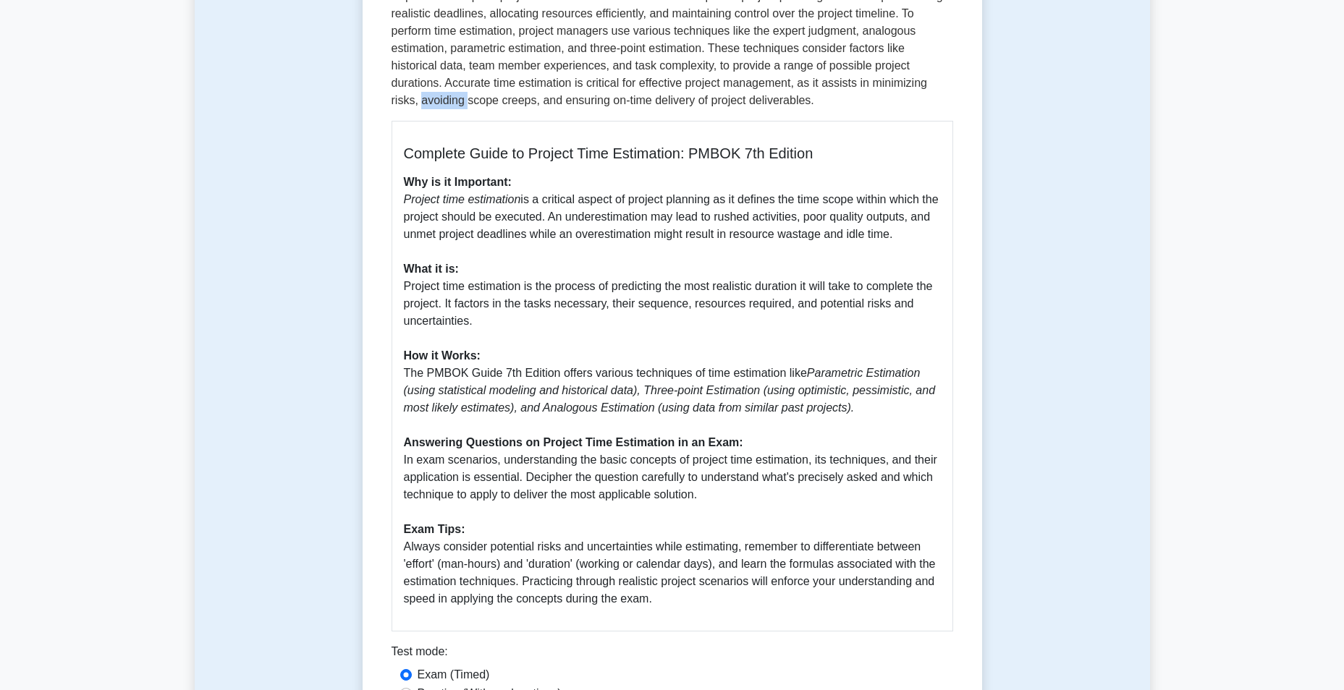
scroll to position [289, 0]
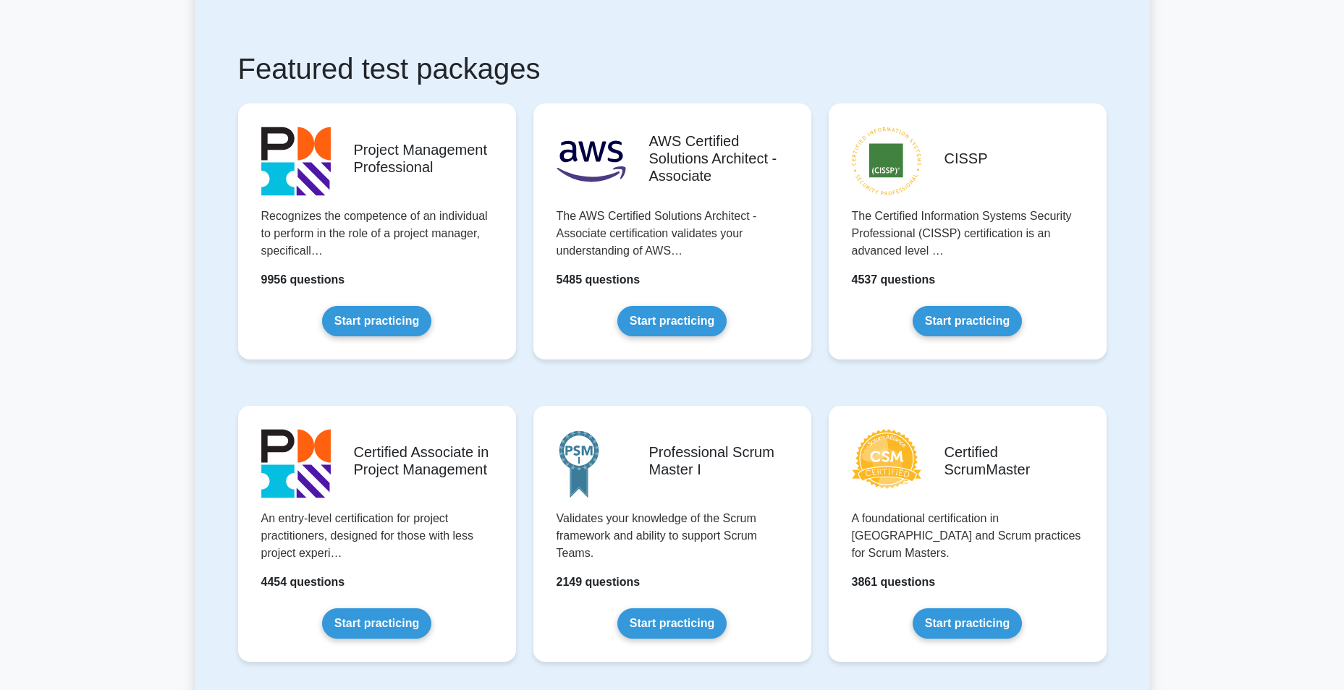
scroll to position [217, 0]
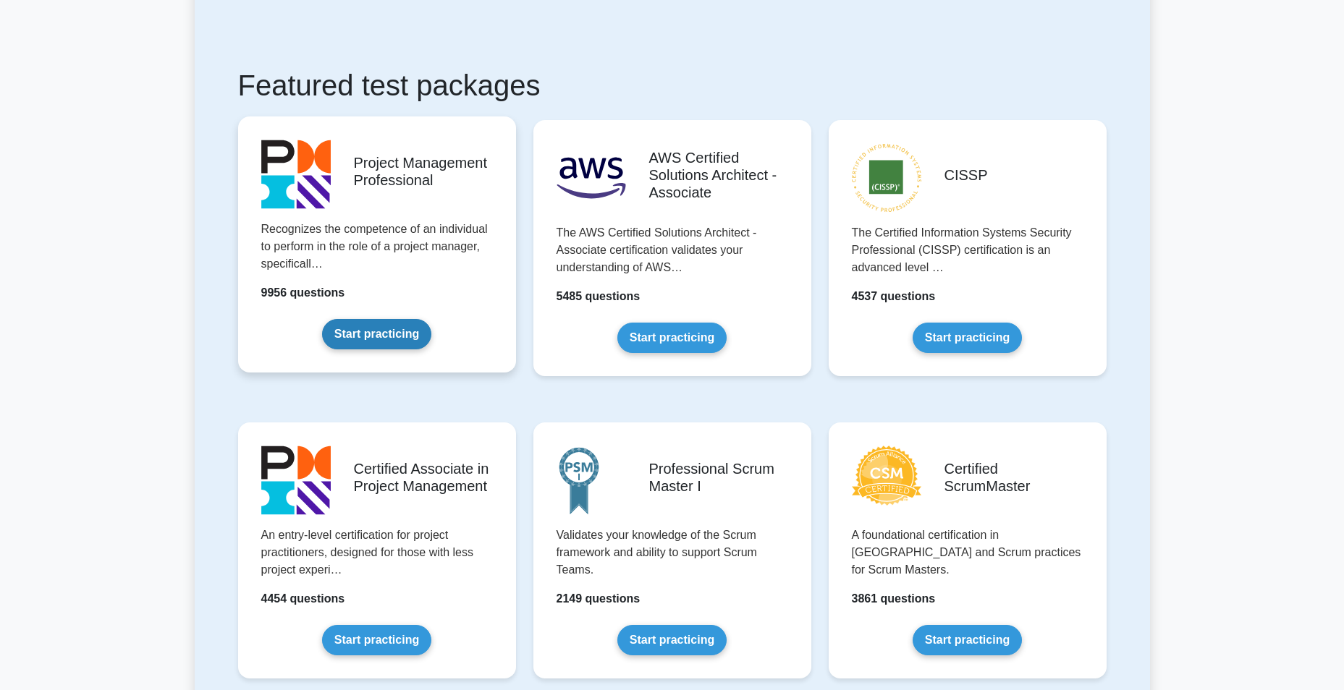
click at [355, 348] on link "Start practicing" at bounding box center [376, 334] width 109 height 30
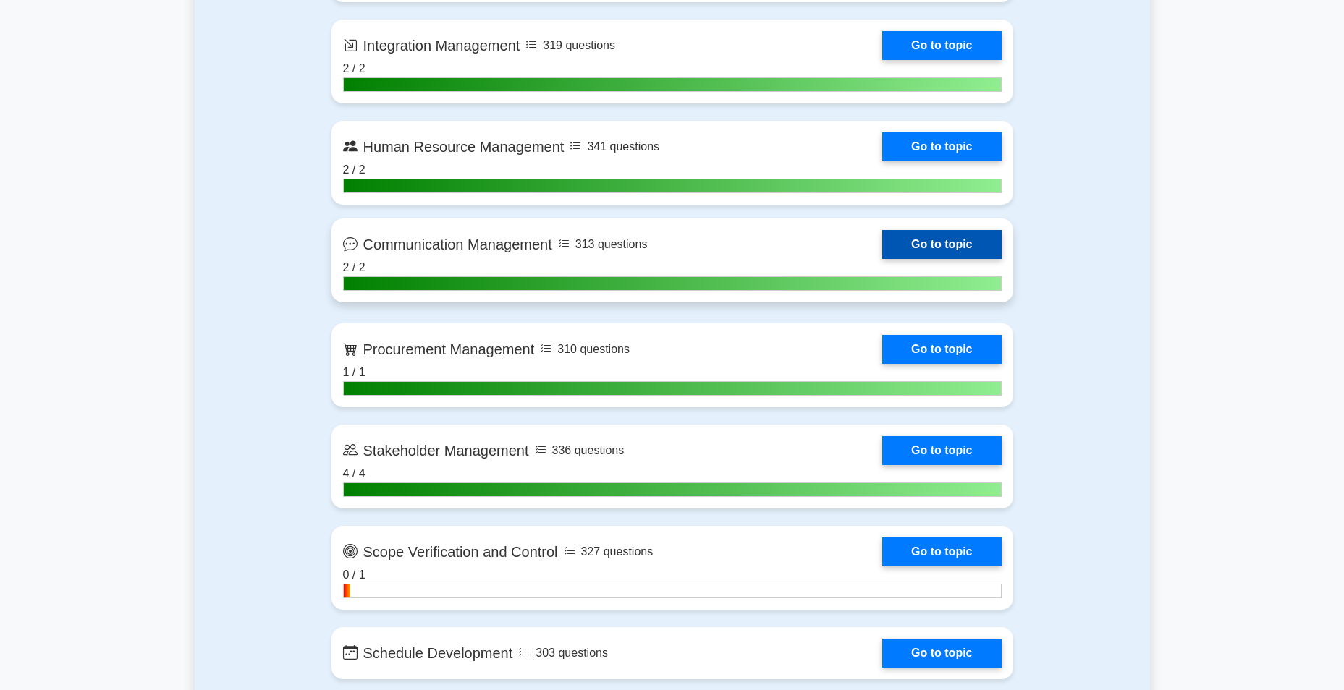
scroll to position [1665, 0]
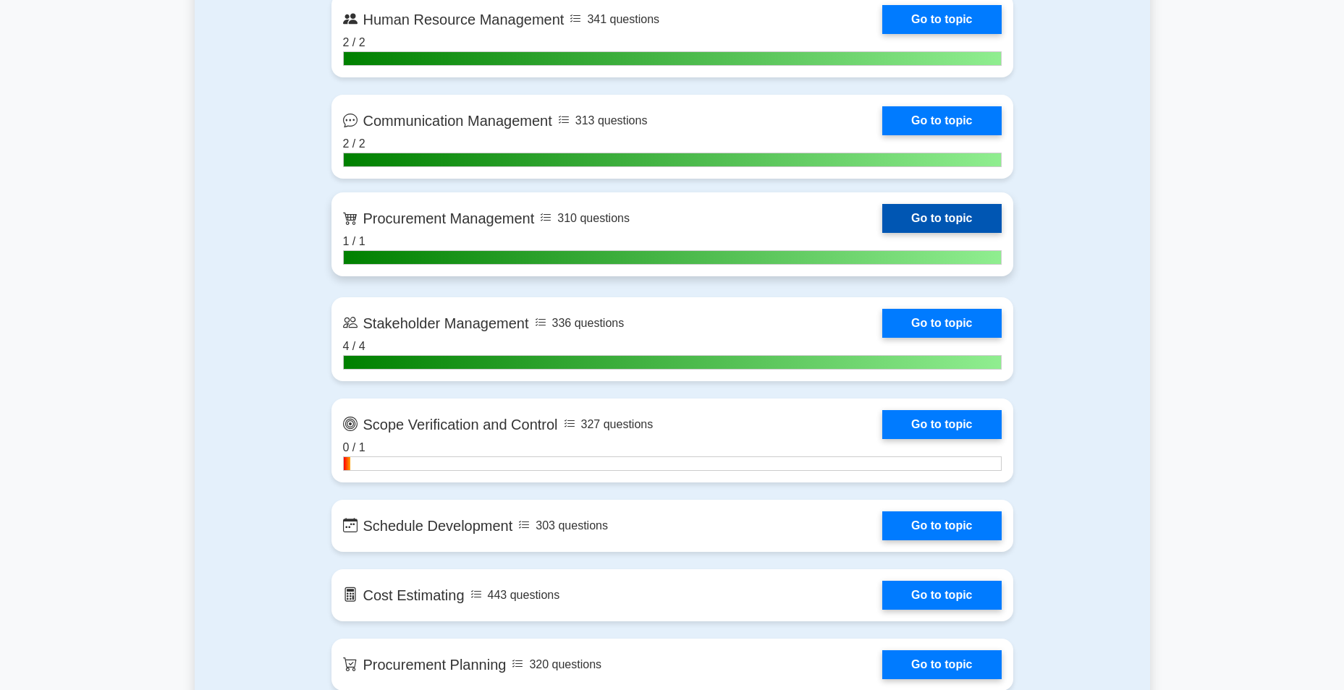
click at [956, 216] on link "Go to topic" at bounding box center [941, 218] width 119 height 29
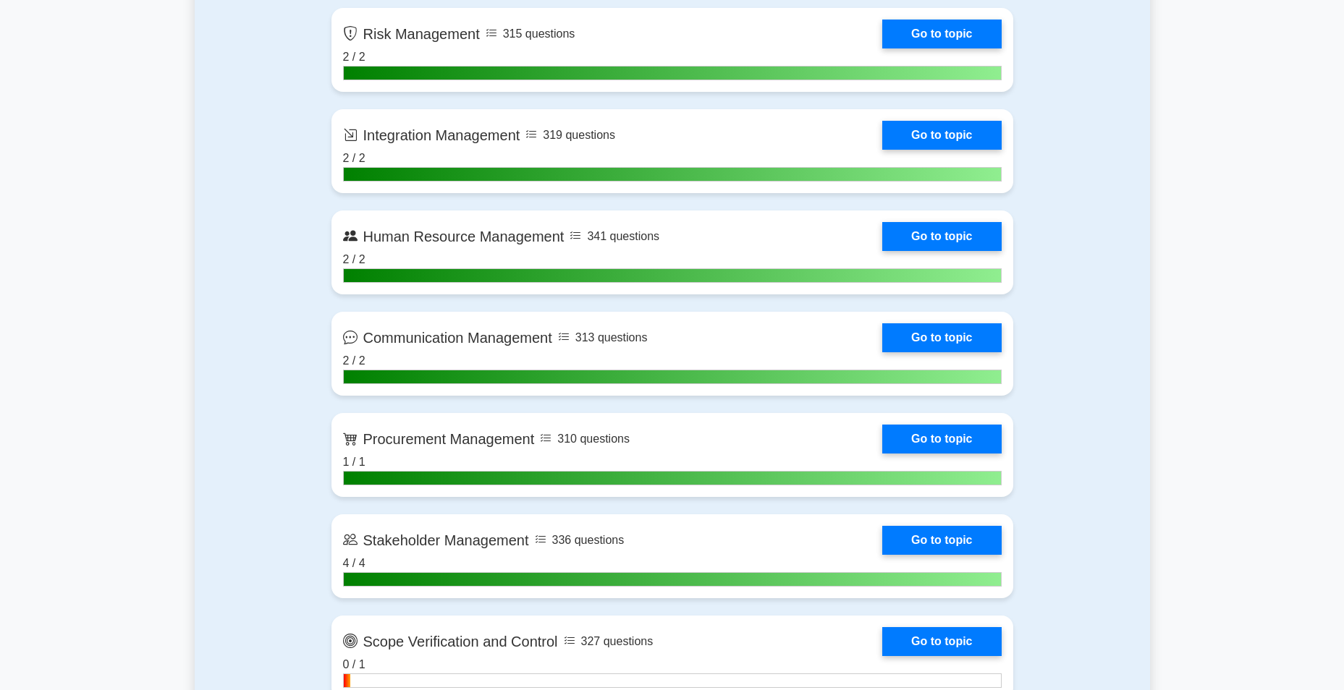
scroll to position [868, 0]
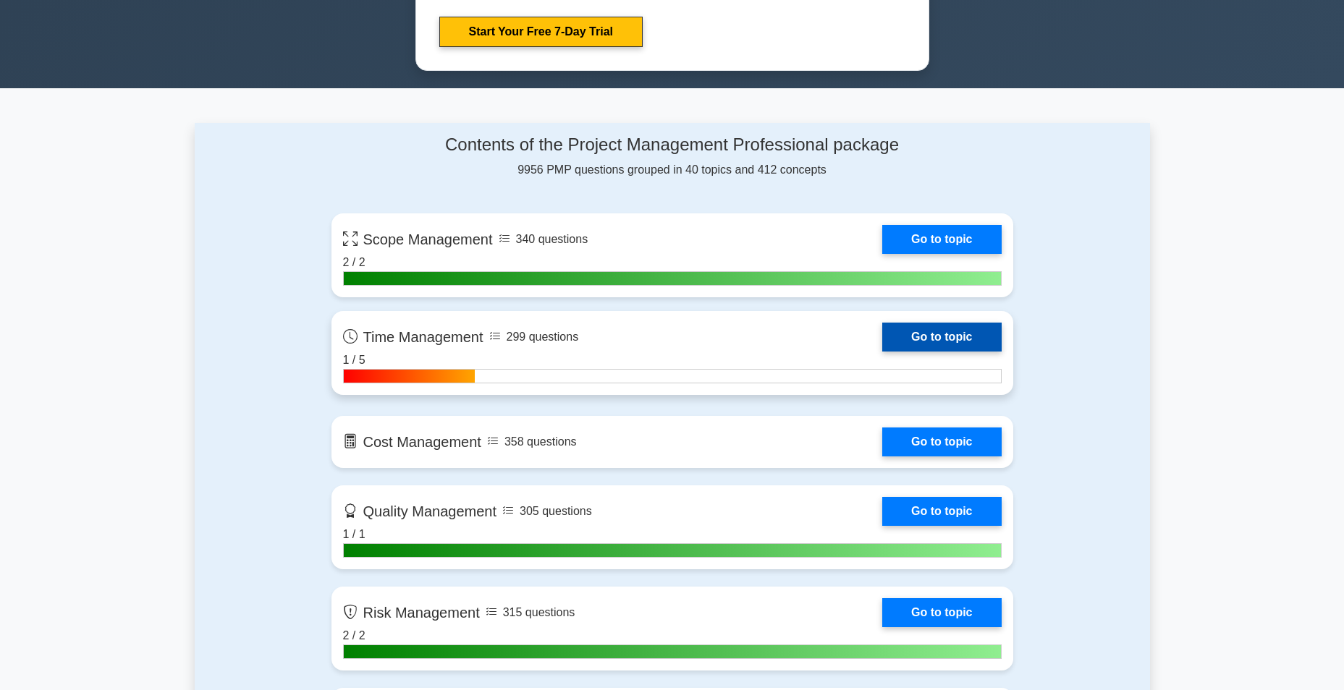
click at [962, 332] on link "Go to topic" at bounding box center [941, 337] width 119 height 29
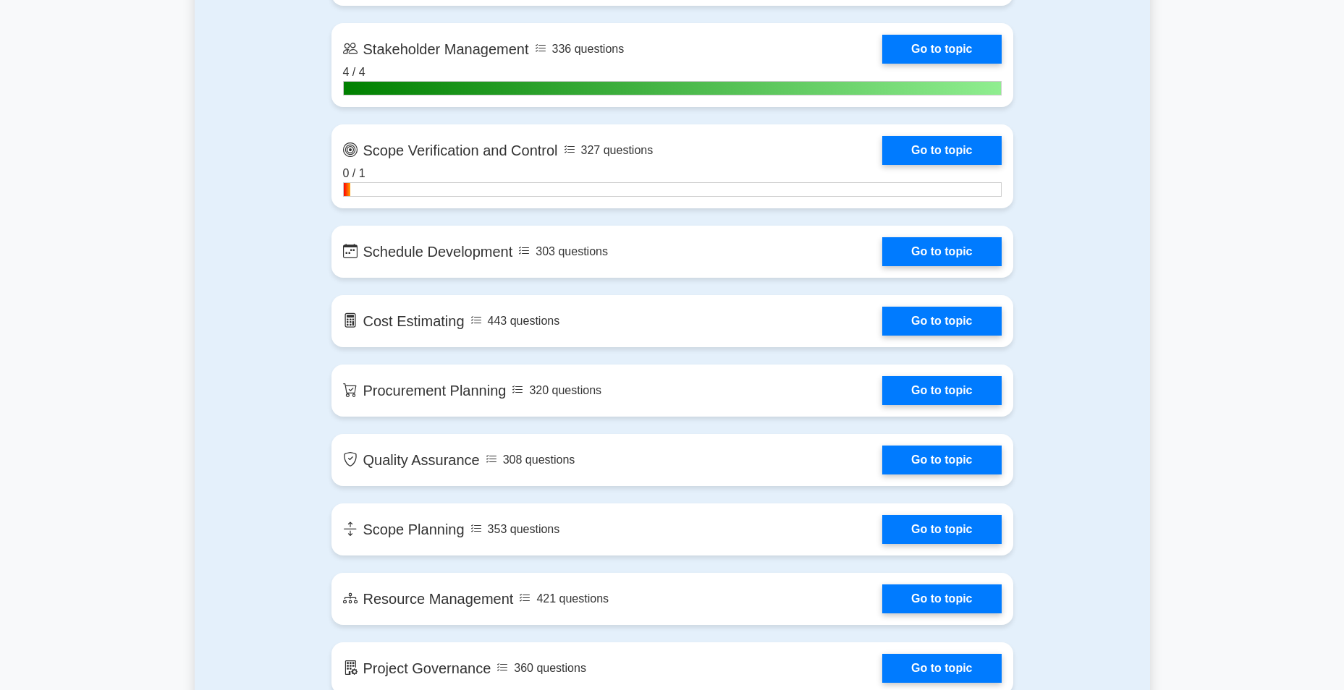
scroll to position [1954, 0]
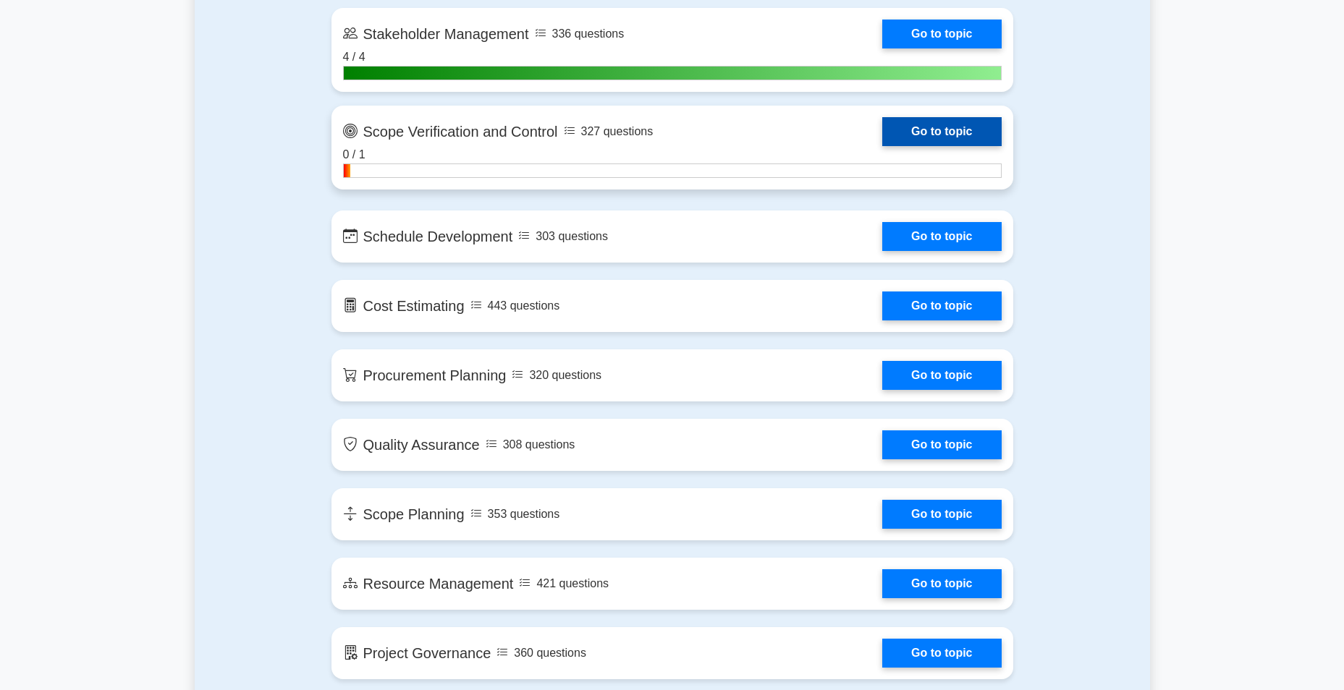
click at [953, 127] on link "Go to topic" at bounding box center [941, 131] width 119 height 29
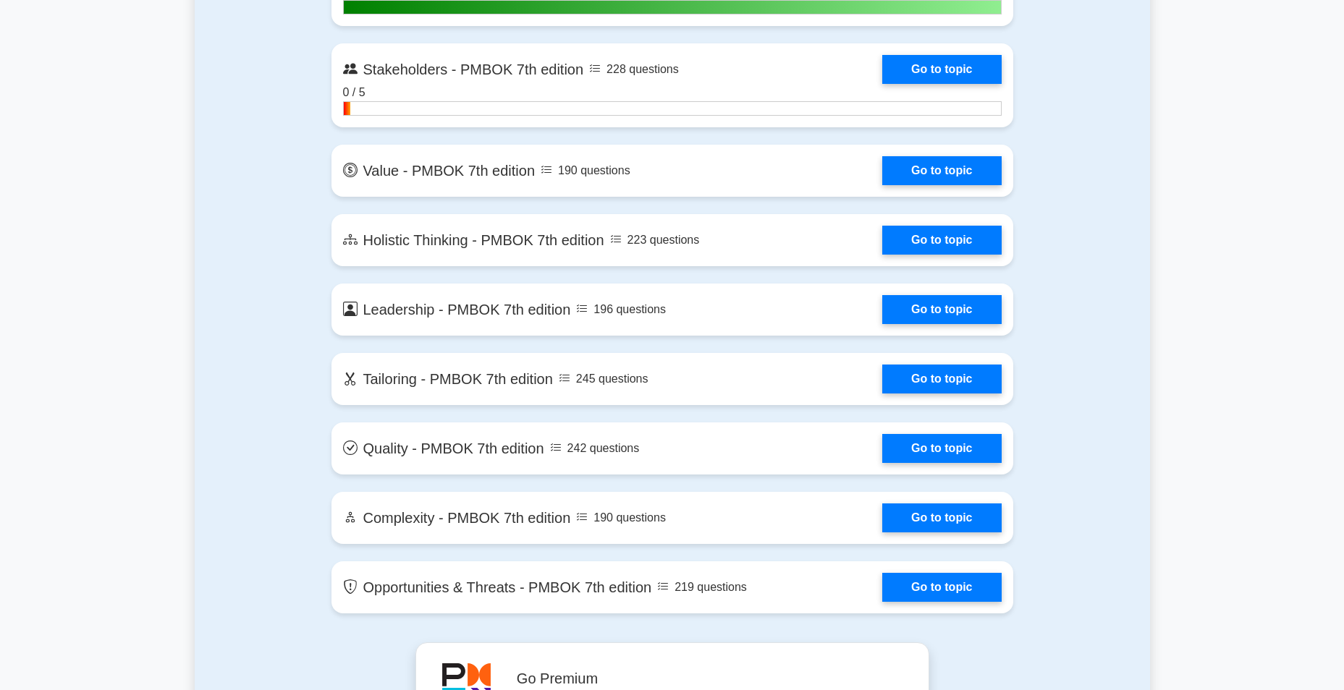
scroll to position [3691, 0]
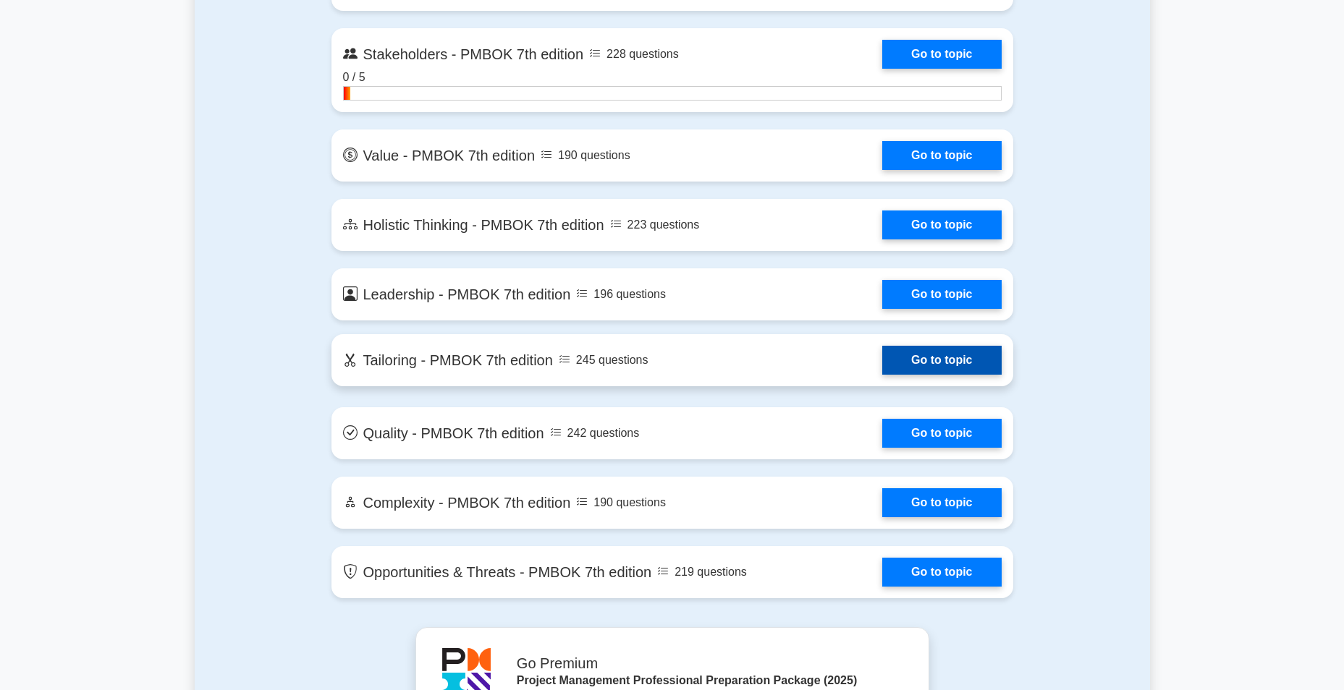
click at [929, 362] on link "Go to topic" at bounding box center [941, 360] width 119 height 29
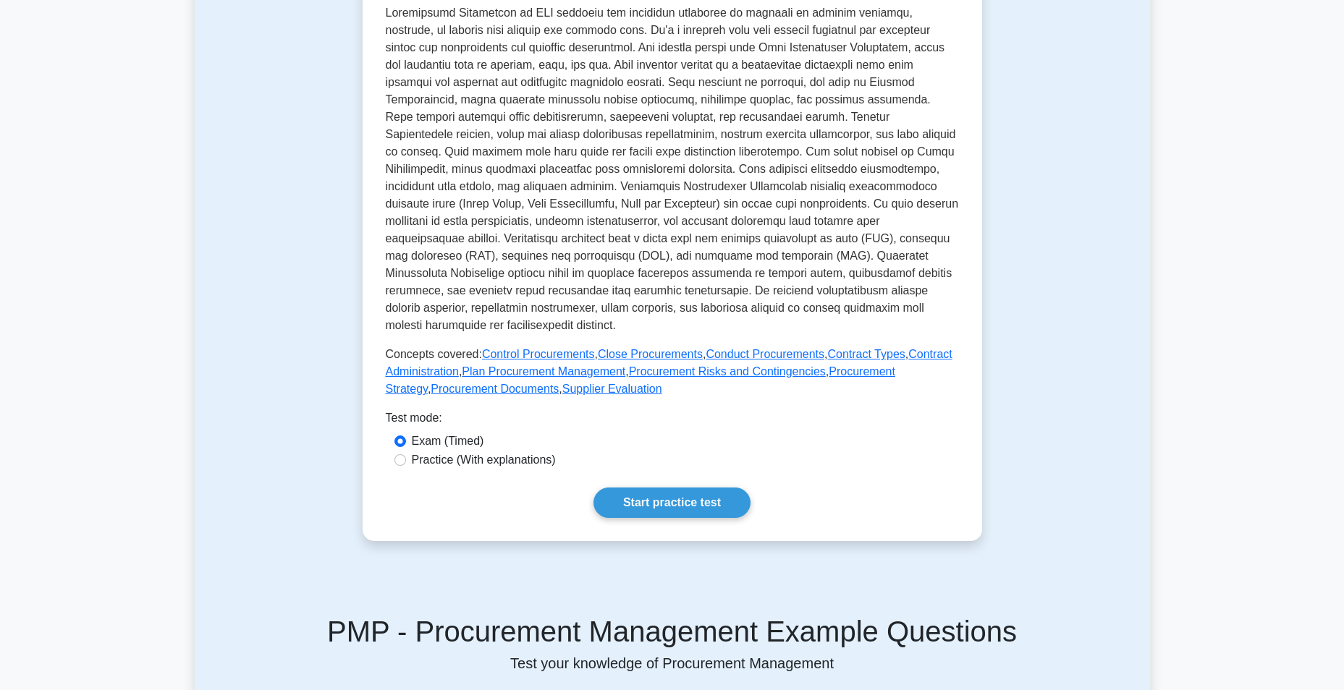
scroll to position [362, 0]
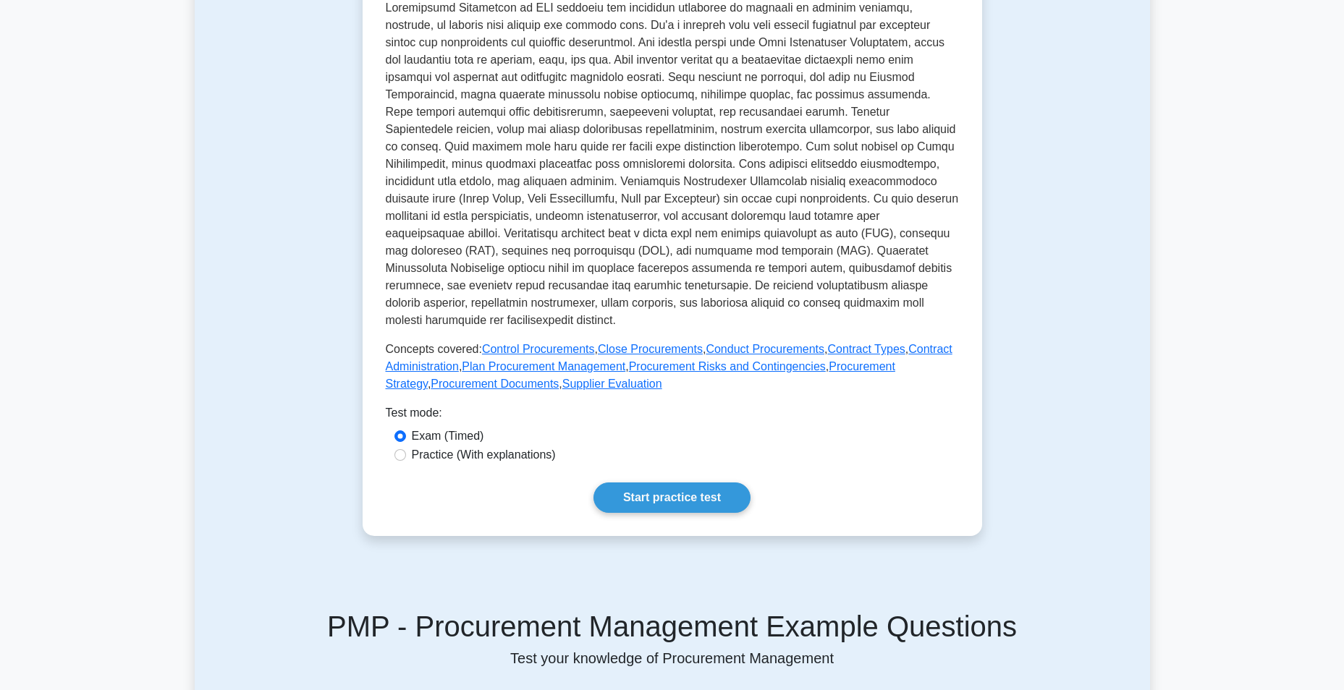
click at [420, 64] on p at bounding box center [672, 164] width 573 height 330
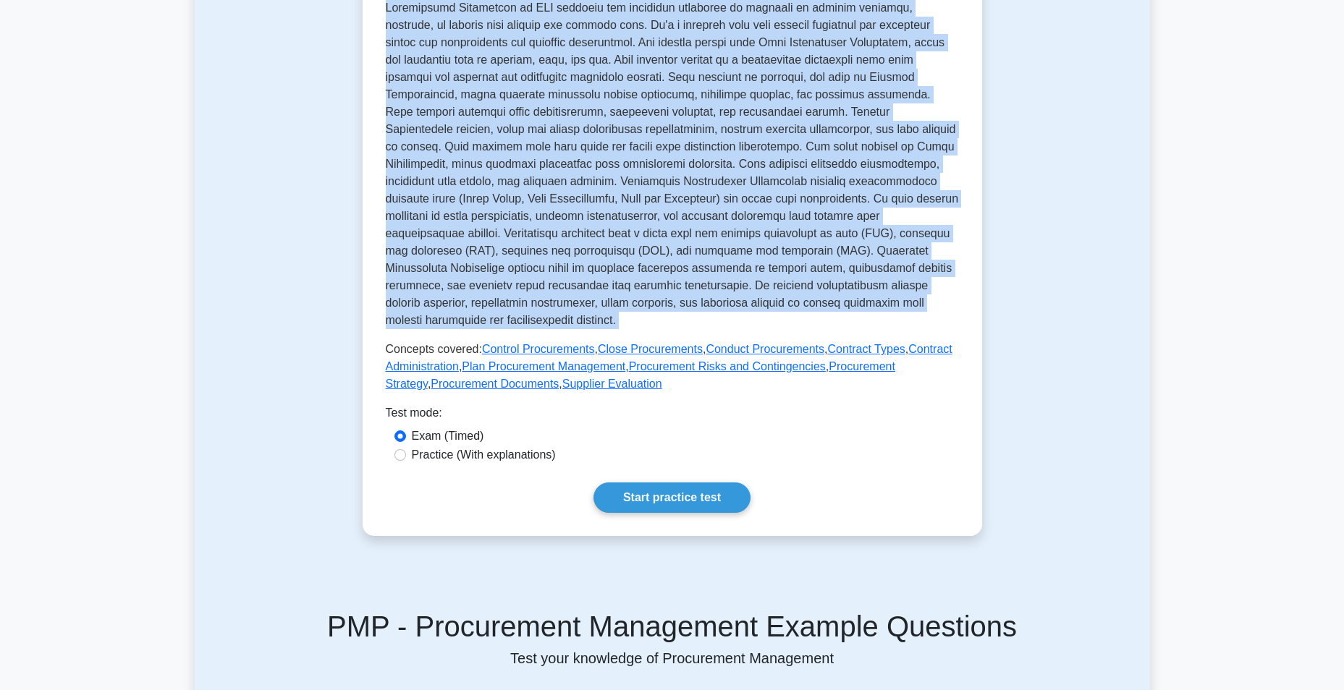
click at [420, 64] on p at bounding box center [672, 164] width 573 height 330
drag, startPoint x: 420, startPoint y: 64, endPoint x: 607, endPoint y: 62, distance: 187.5
click at [607, 62] on p at bounding box center [672, 164] width 573 height 330
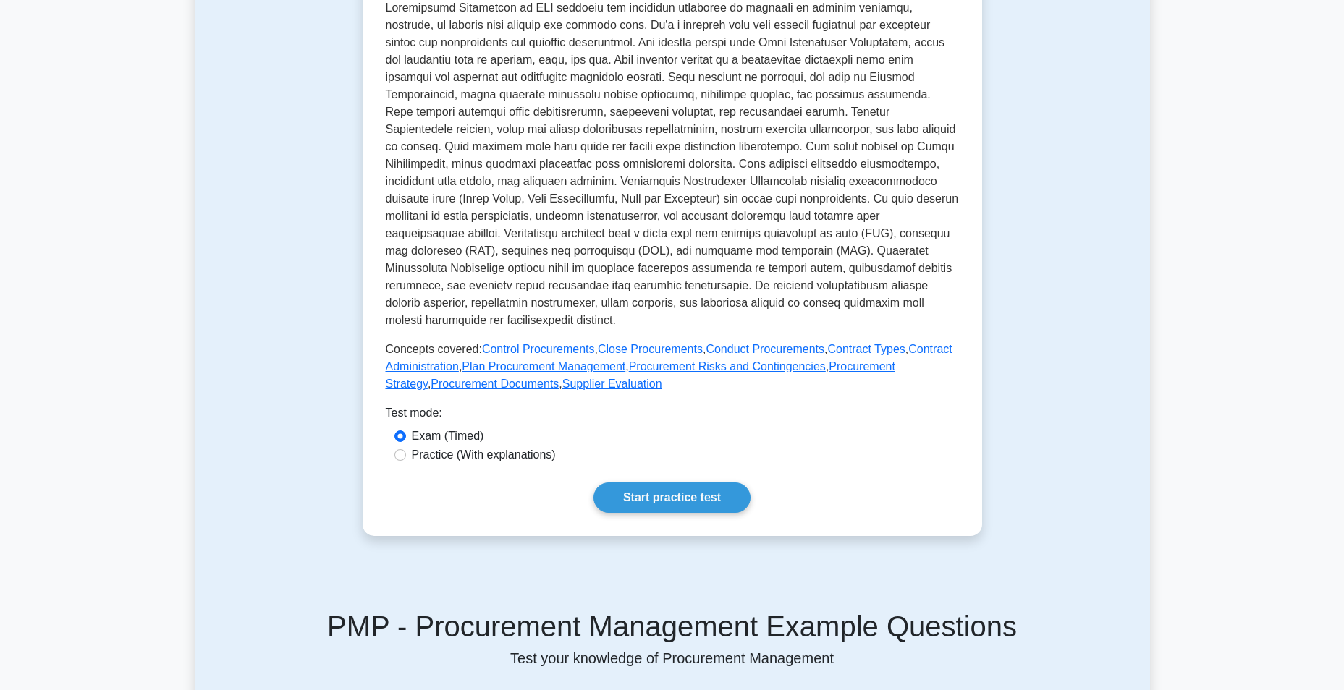
click at [769, 62] on p at bounding box center [672, 164] width 573 height 330
click at [425, 166] on p at bounding box center [672, 164] width 573 height 330
click at [424, 166] on p at bounding box center [672, 164] width 573 height 330
drag, startPoint x: 424, startPoint y: 166, endPoint x: 544, endPoint y: 172, distance: 119.6
click at [544, 172] on p at bounding box center [672, 164] width 573 height 330
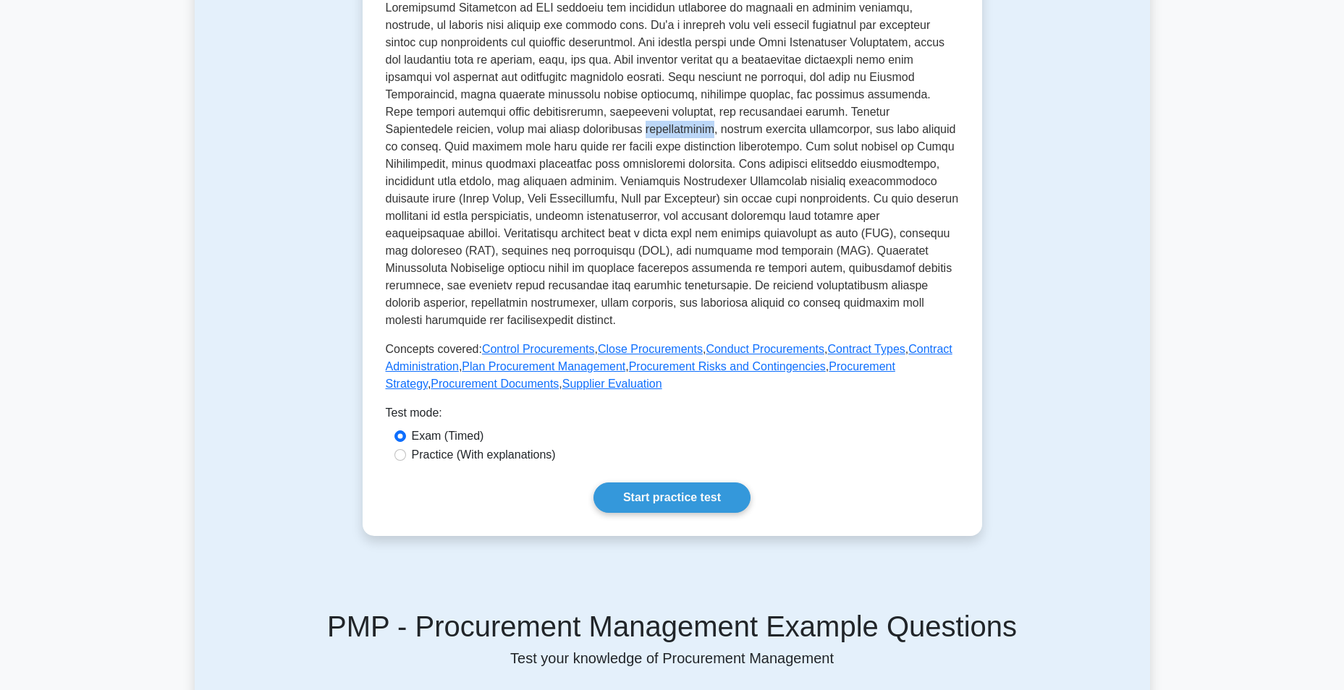
click at [544, 172] on p at bounding box center [672, 164] width 573 height 330
click at [654, 168] on p at bounding box center [672, 164] width 573 height 330
drag, startPoint x: 654, startPoint y: 168, endPoint x: 722, endPoint y: 172, distance: 68.1
click at [722, 172] on p at bounding box center [672, 164] width 573 height 330
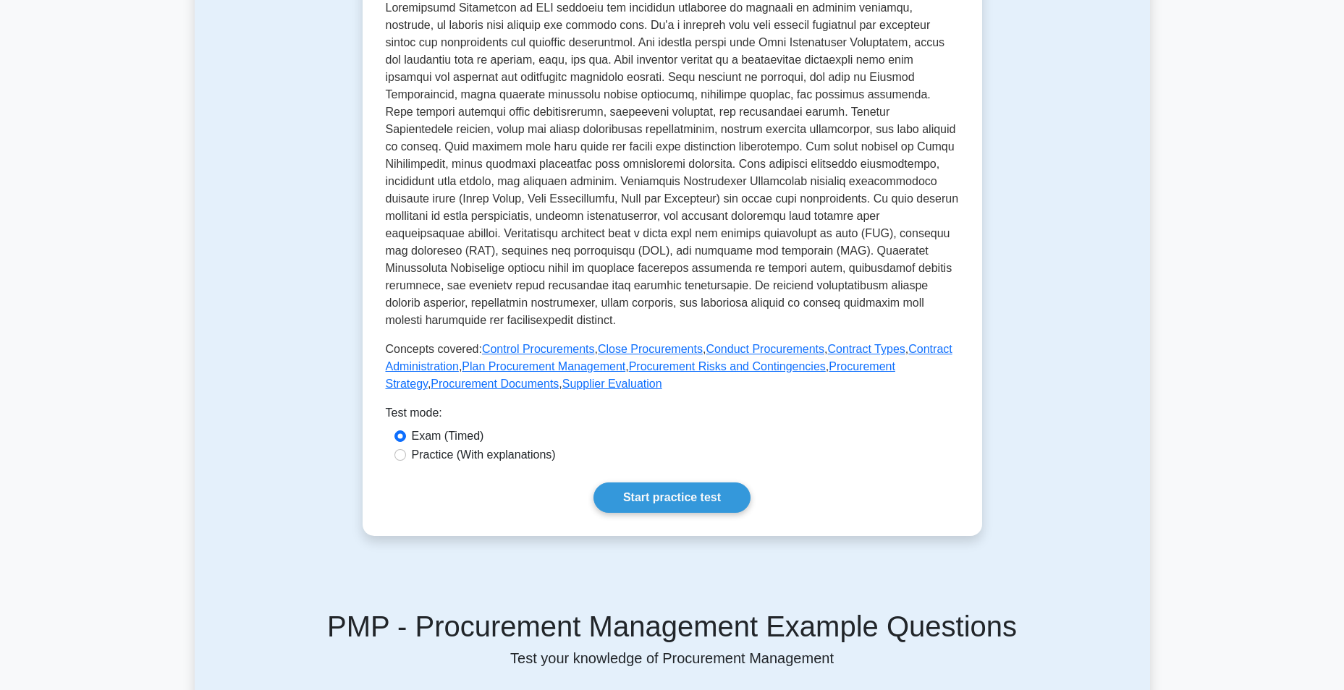
click at [732, 198] on p at bounding box center [672, 164] width 573 height 330
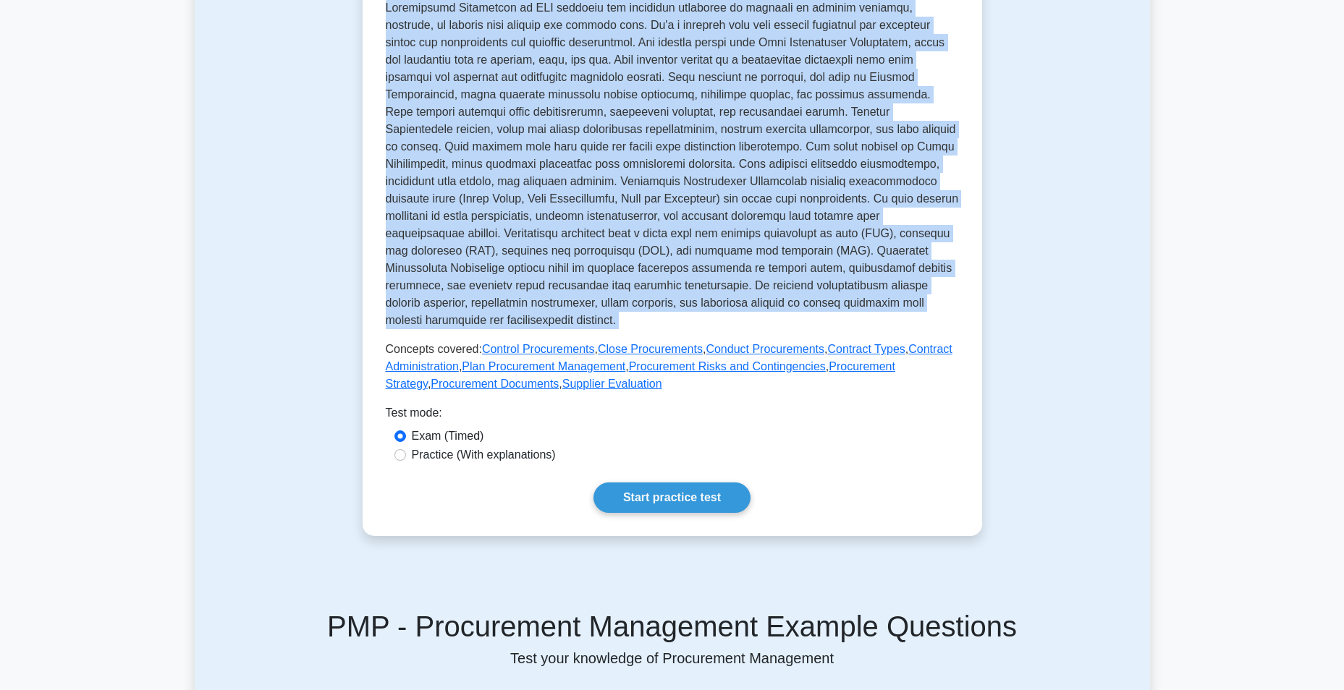
click at [732, 198] on p at bounding box center [672, 164] width 573 height 330
drag, startPoint x: 732, startPoint y: 198, endPoint x: 892, endPoint y: 203, distance: 160.0
click at [892, 203] on p at bounding box center [672, 164] width 573 height 330
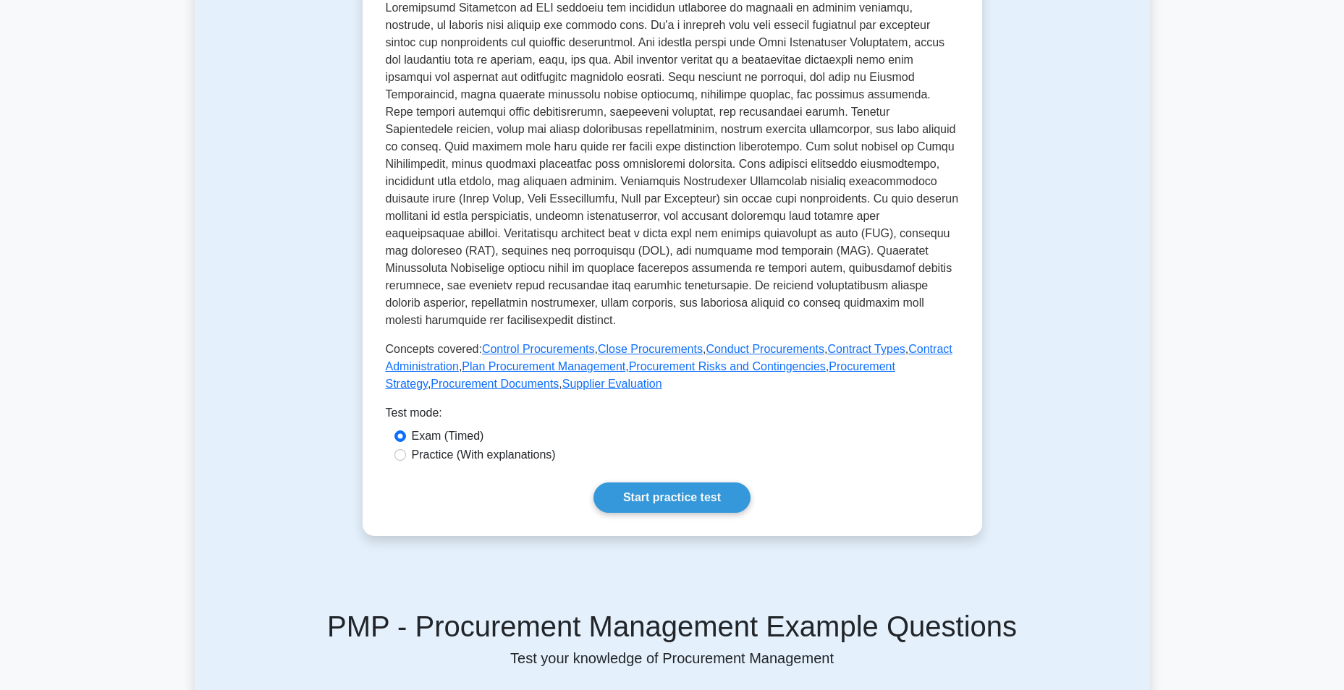
click at [591, 222] on p at bounding box center [672, 164] width 573 height 330
drag, startPoint x: 591, startPoint y: 222, endPoint x: 740, endPoint y: 222, distance: 149.1
click at [740, 222] on p at bounding box center [672, 164] width 573 height 330
click at [475, 254] on p at bounding box center [672, 164] width 573 height 330
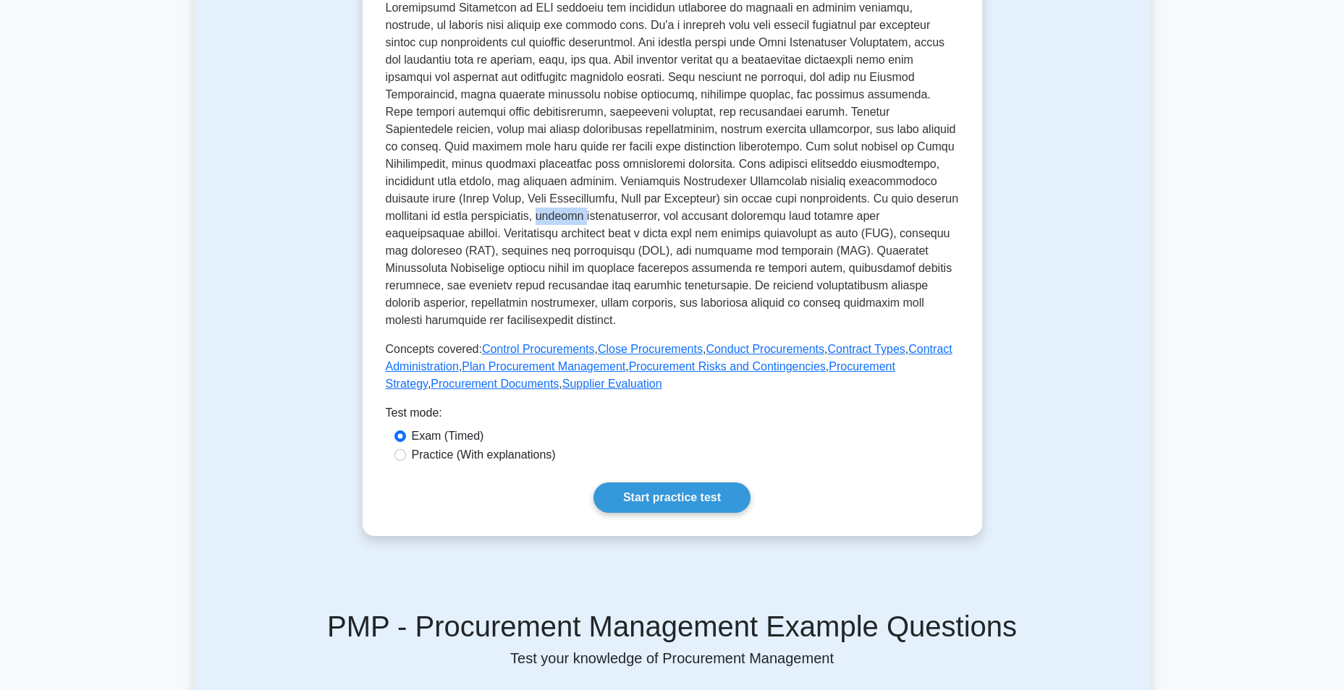
click at [475, 254] on p at bounding box center [672, 164] width 573 height 330
click at [661, 258] on p at bounding box center [672, 164] width 573 height 330
click at [466, 286] on p at bounding box center [672, 164] width 573 height 330
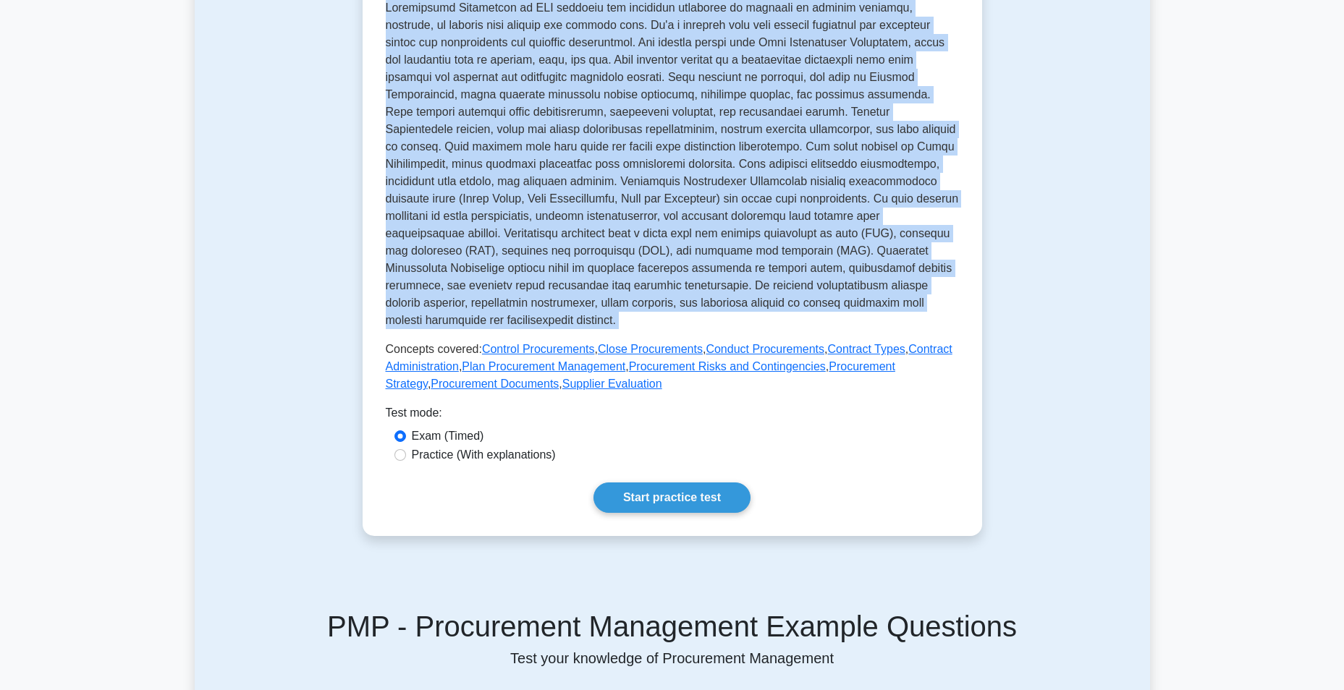
click at [466, 286] on p at bounding box center [672, 164] width 573 height 330
click at [669, 300] on p at bounding box center [672, 164] width 573 height 330
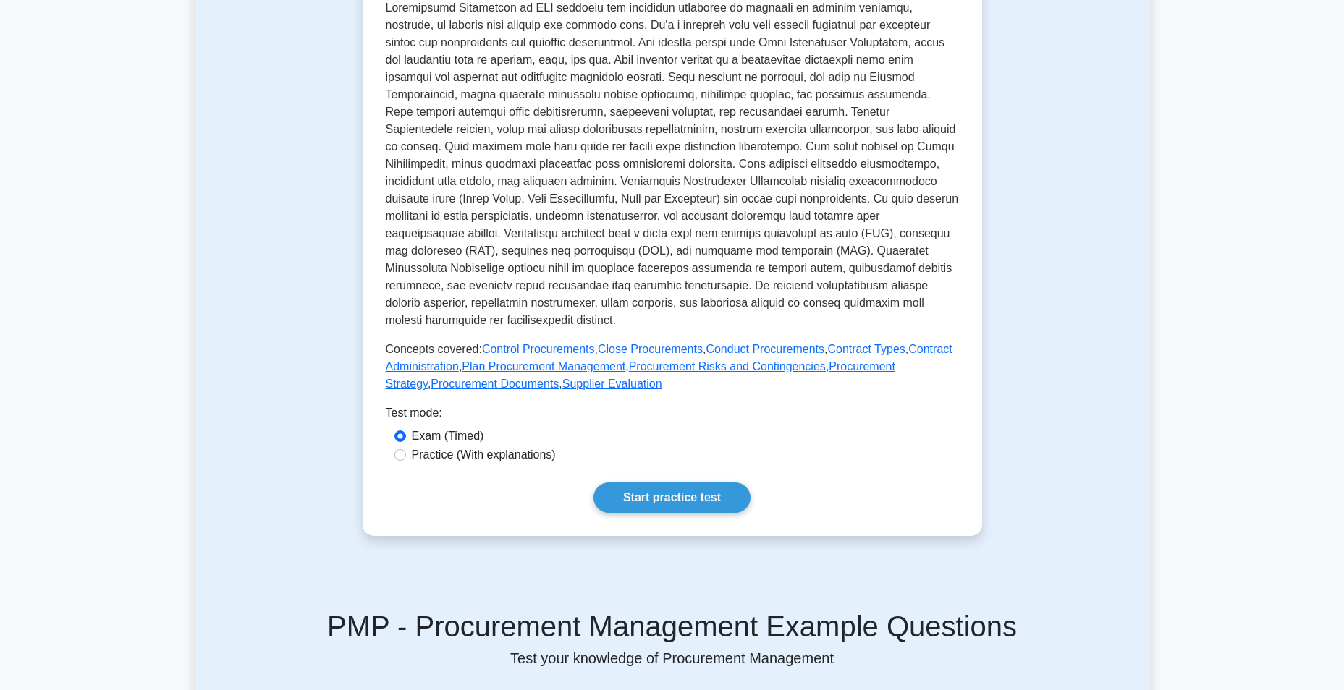
click at [475, 307] on p at bounding box center [672, 164] width 573 height 330
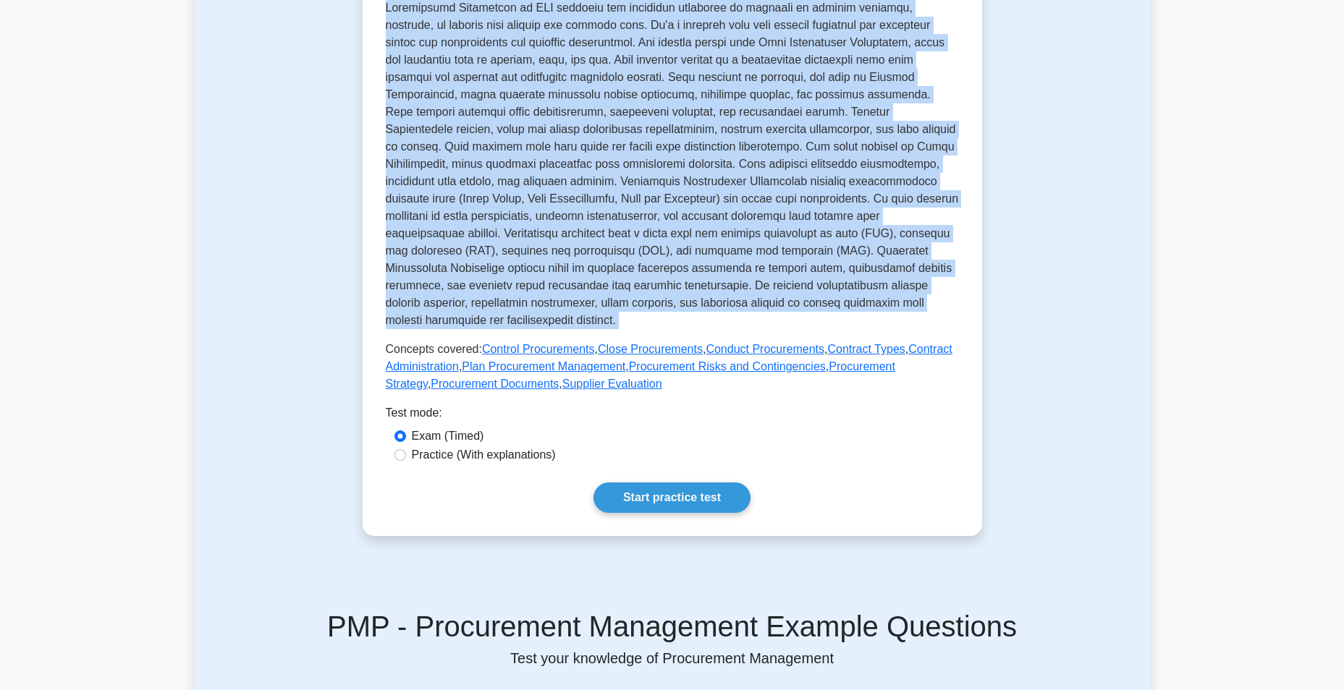
click at [475, 307] on p at bounding box center [672, 164] width 573 height 330
click at [614, 307] on p at bounding box center [672, 164] width 573 height 330
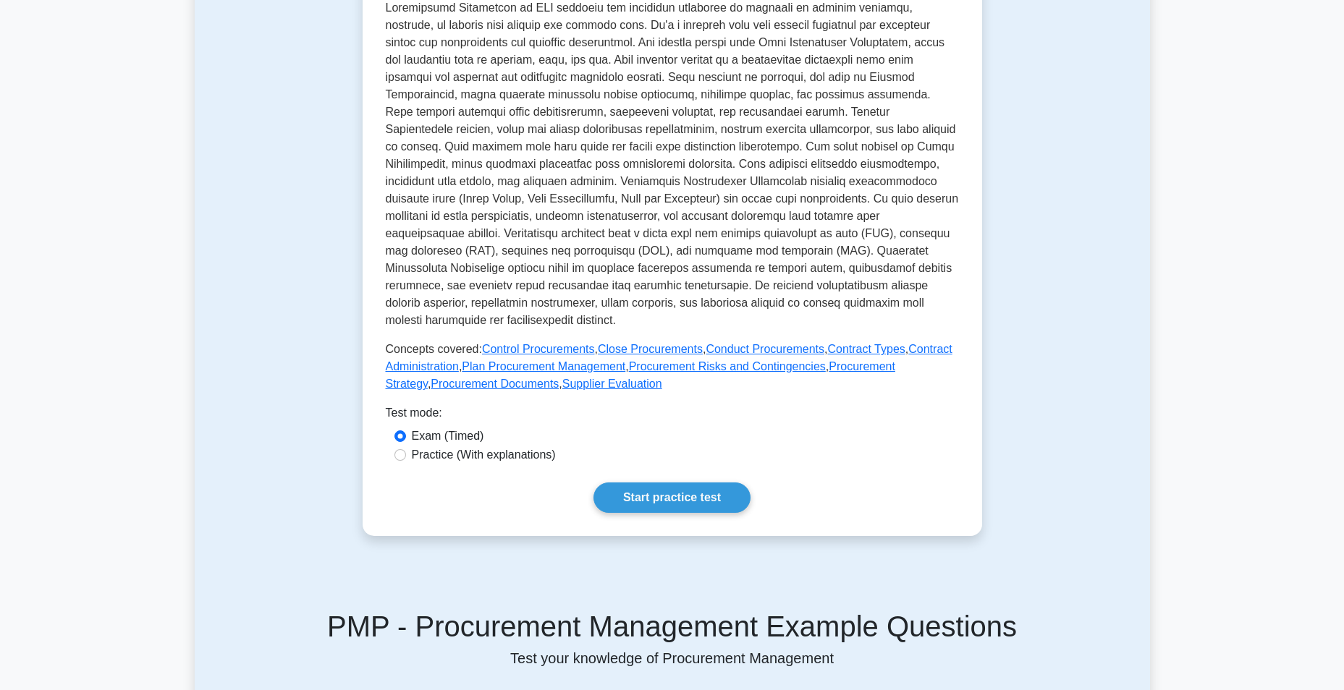
click at [726, 324] on p at bounding box center [672, 164] width 573 height 330
drag, startPoint x: 726, startPoint y: 324, endPoint x: 791, endPoint y: 329, distance: 65.3
click at [791, 329] on p at bounding box center [672, 164] width 573 height 330
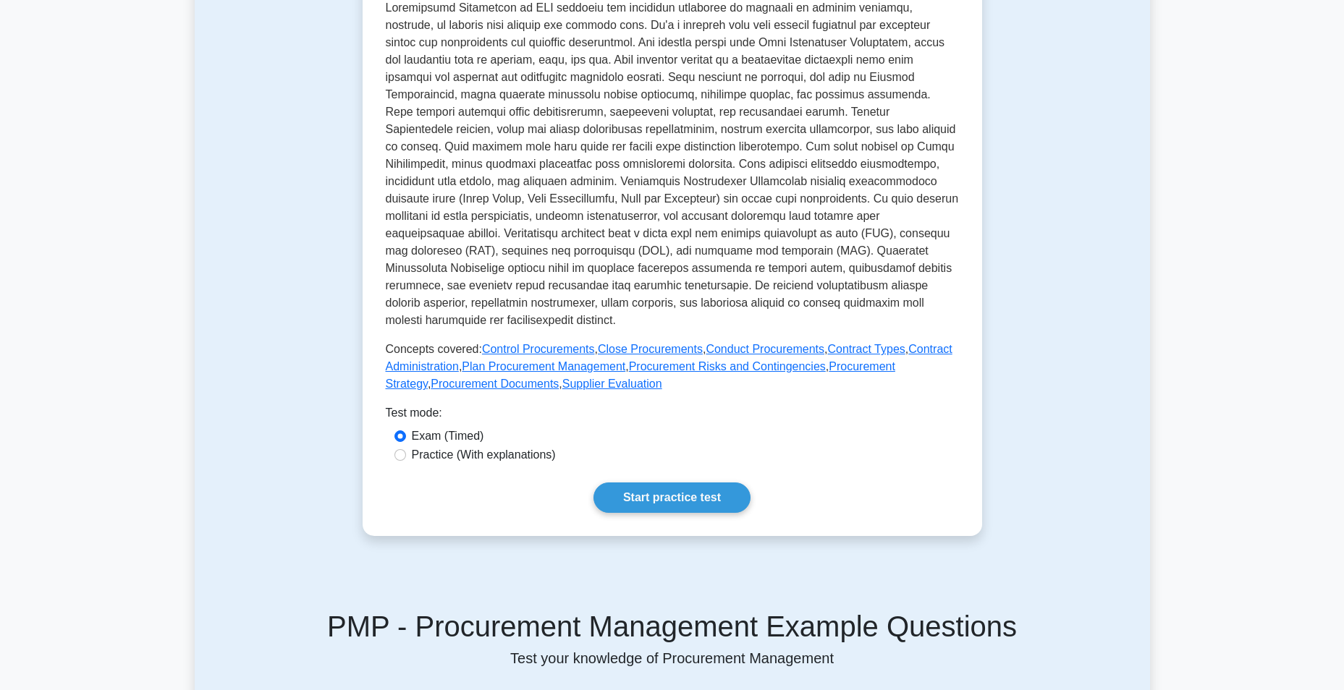
drag, startPoint x: 791, startPoint y: 329, endPoint x: 821, endPoint y: 325, distance: 29.9
click at [821, 325] on p at bounding box center [672, 164] width 573 height 330
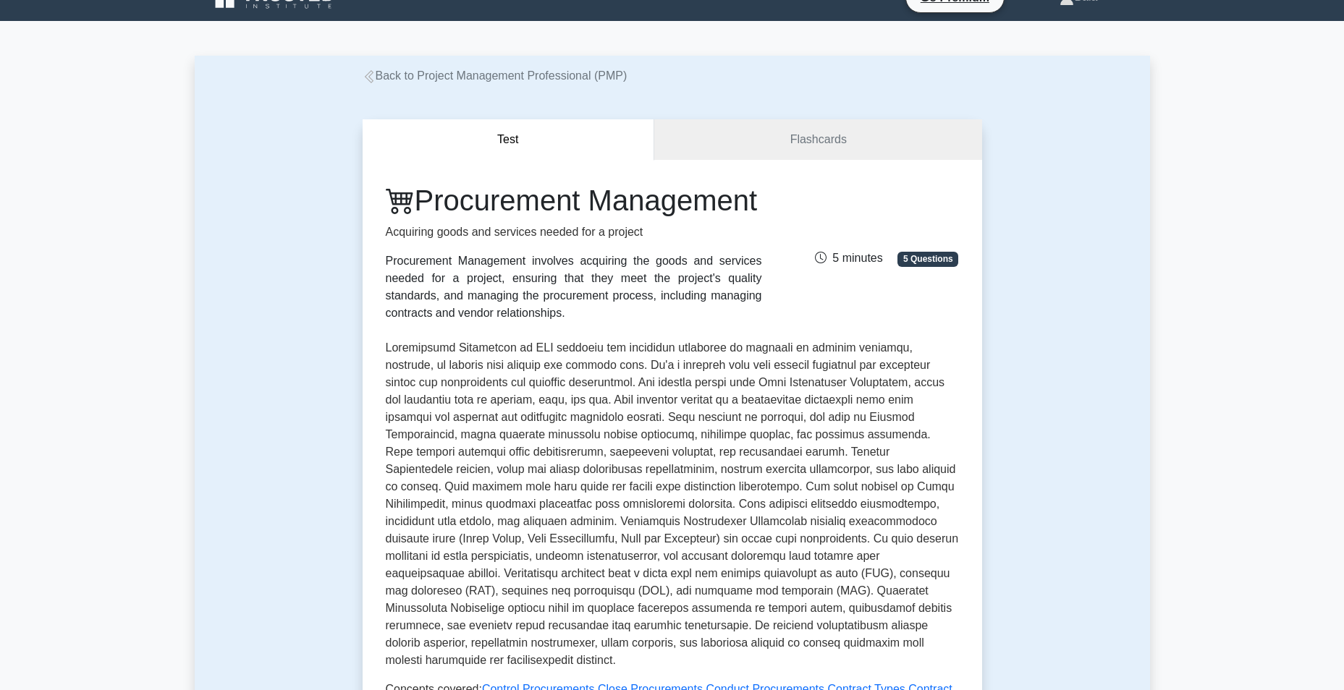
scroll to position [0, 0]
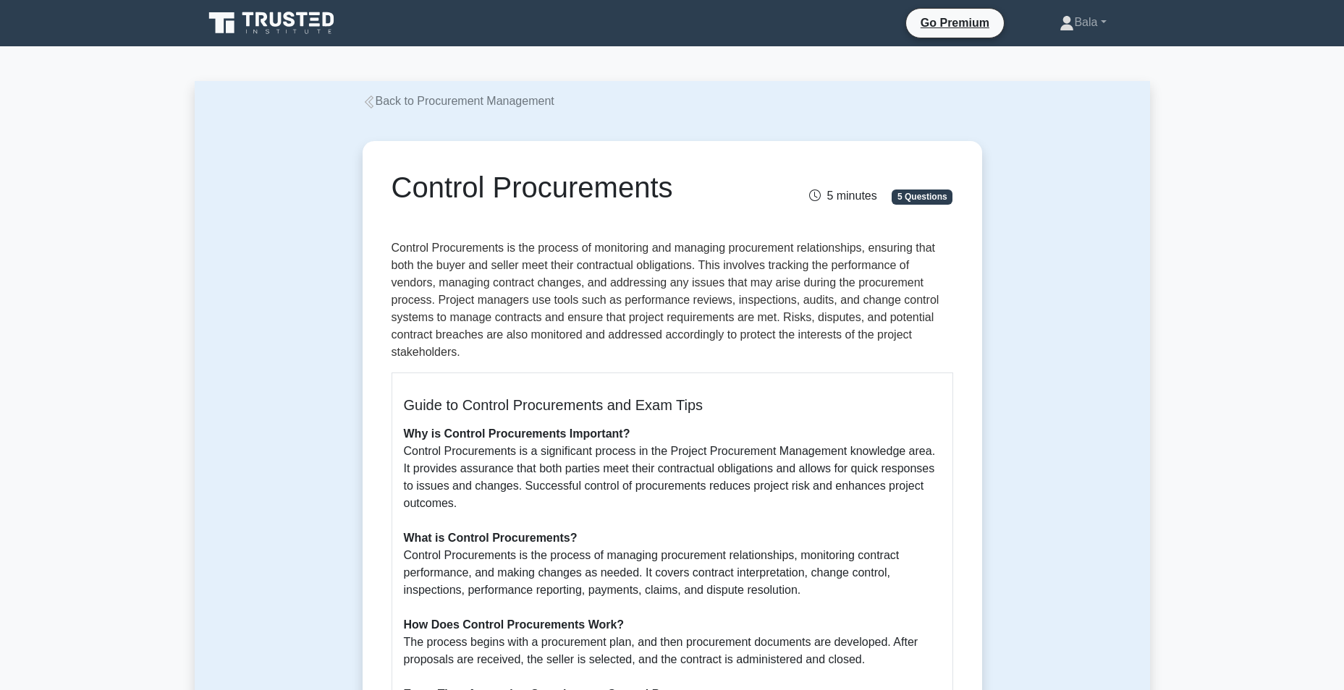
click at [656, 255] on p "Control Procurements is the process of monitoring and managing procurement rela…" at bounding box center [673, 301] width 562 height 122
click at [447, 265] on p "Control Procurements is the process of monitoring and managing procurement rela…" at bounding box center [673, 301] width 562 height 122
click at [447, 266] on p "Control Procurements is the process of monitoring and managing procurement rela…" at bounding box center [673, 301] width 562 height 122
click at [628, 272] on p "Control Procurements is the process of monitoring and managing procurement rela…" at bounding box center [673, 301] width 562 height 122
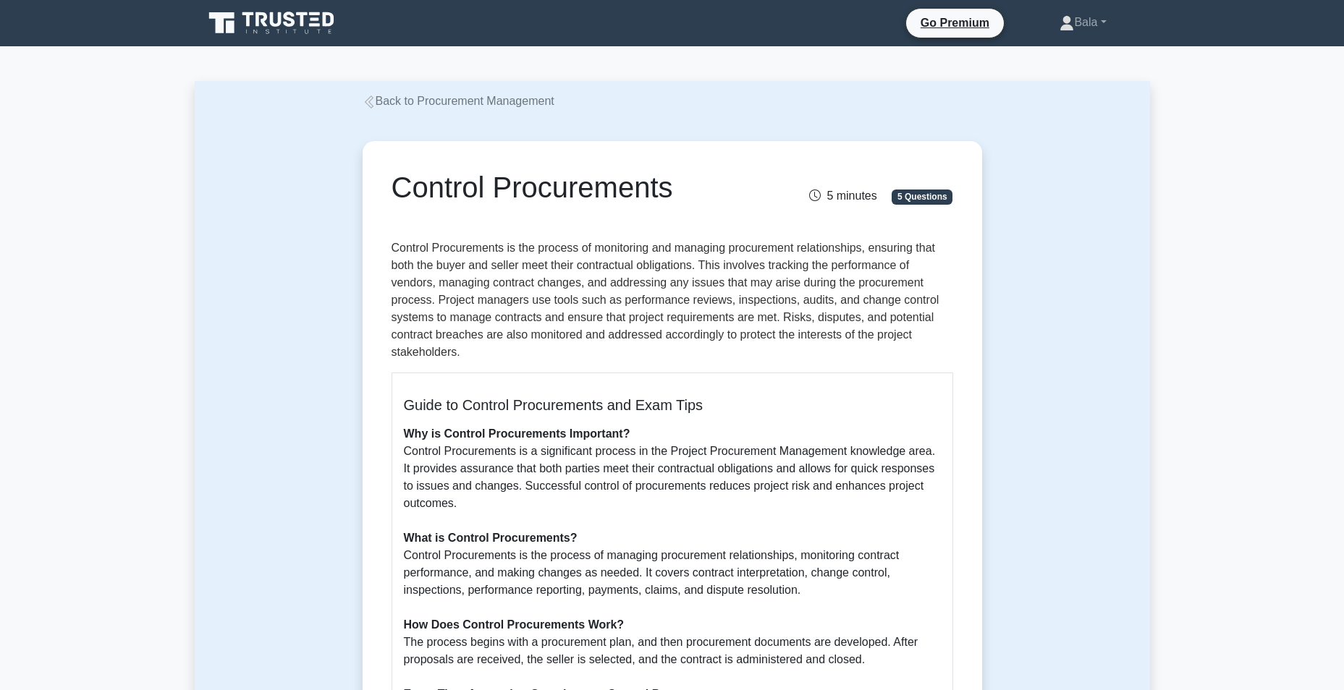
click at [438, 282] on p "Control Procurements is the process of monitoring and managing procurement rela…" at bounding box center [673, 301] width 562 height 122
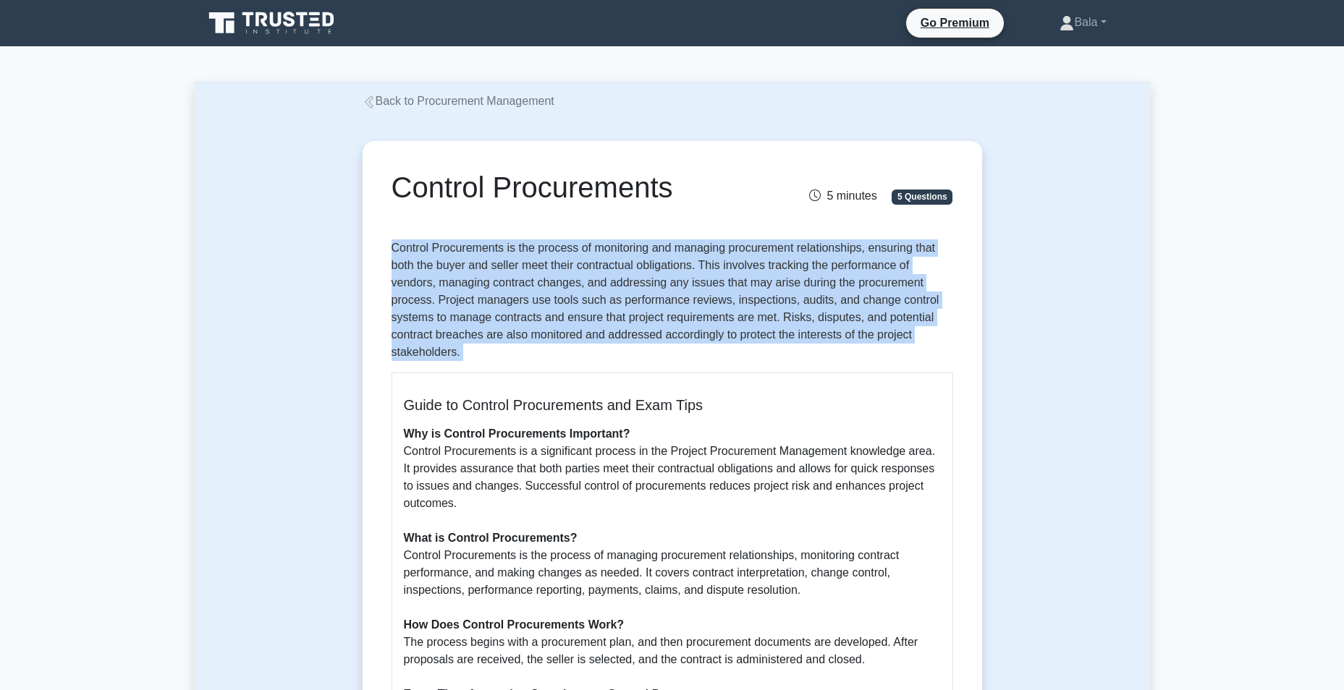
click at [438, 282] on p "Control Procurements is the process of monitoring and managing procurement rela…" at bounding box center [673, 301] width 562 height 122
drag, startPoint x: 438, startPoint y: 282, endPoint x: 602, endPoint y: 293, distance: 164.7
click at [602, 293] on p "Control Procurements is the process of monitoring and managing procurement rela…" at bounding box center [673, 301] width 562 height 122
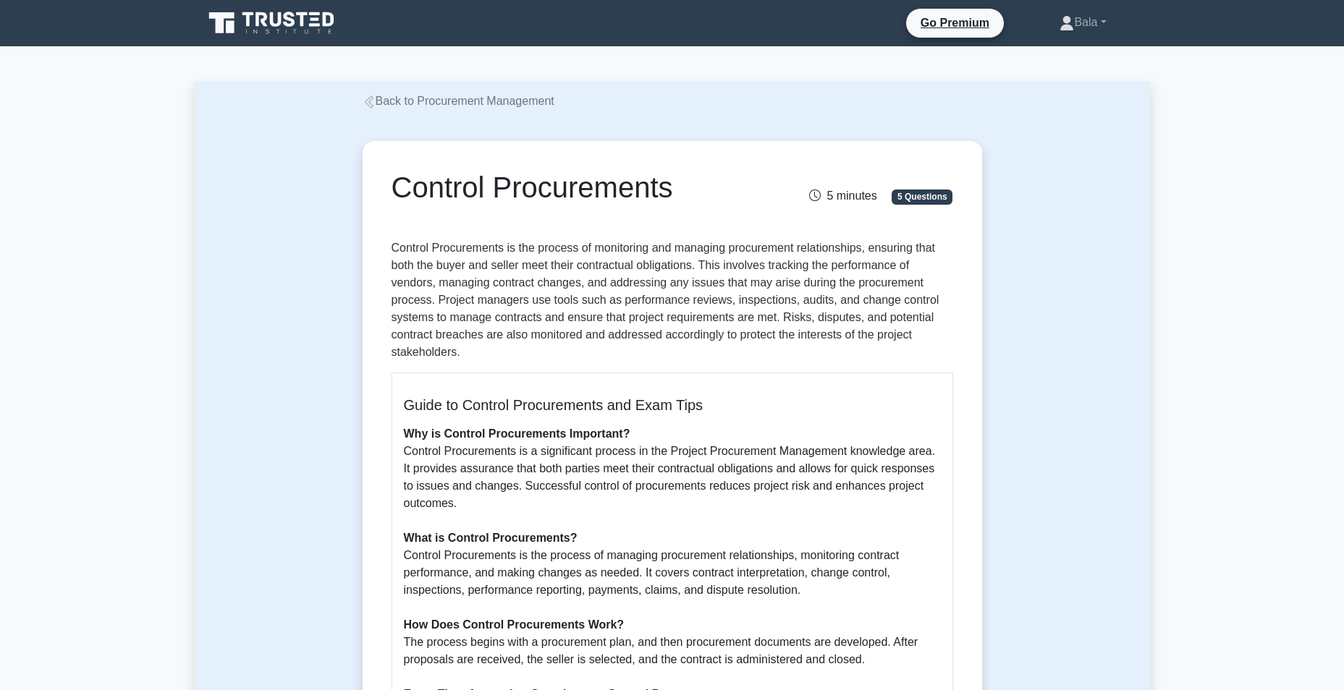
click at [697, 287] on p "Control Procurements is the process of monitoring and managing procurement rela…" at bounding box center [673, 301] width 562 height 122
click at [456, 308] on p "Control Procurements is the process of monitoring and managing procurement rela…" at bounding box center [673, 301] width 562 height 122
click at [564, 307] on p "Control Procurements is the process of monitoring and managing procurement rela…" at bounding box center [673, 301] width 562 height 122
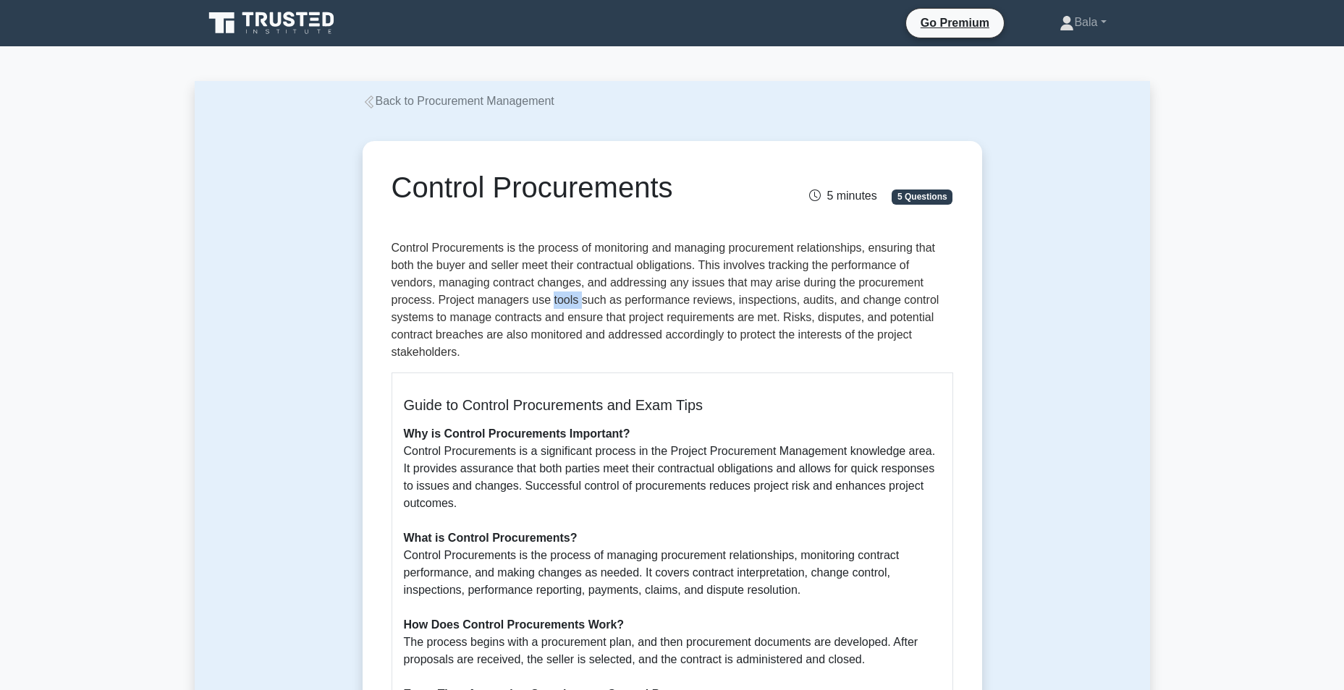
click at [564, 307] on p "Control Procurements is the process of monitoring and managing procurement rela…" at bounding box center [673, 301] width 562 height 122
drag, startPoint x: 564, startPoint y: 307, endPoint x: 646, endPoint y: 300, distance: 82.8
click at [646, 300] on p "Control Procurements is the process of monitoring and managing procurement rela…" at bounding box center [673, 301] width 562 height 122
drag, startPoint x: 646, startPoint y: 300, endPoint x: 696, endPoint y: 299, distance: 50.0
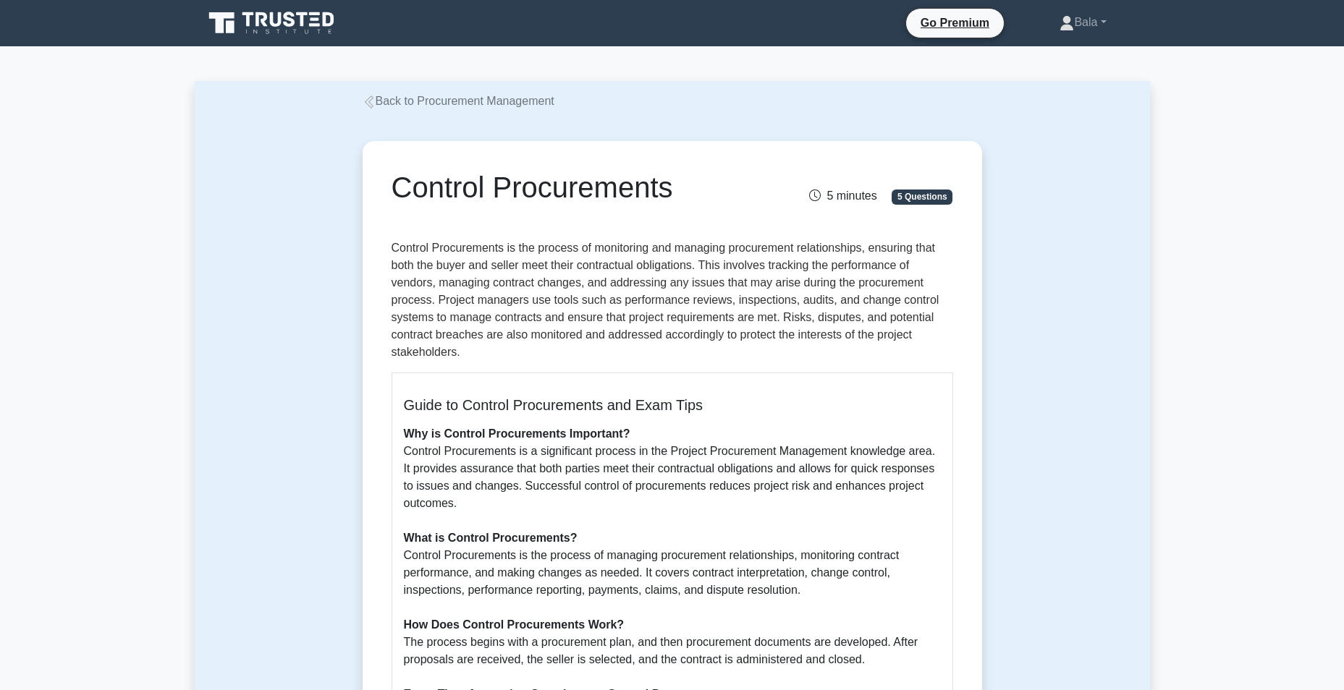
click at [696, 299] on p "Control Procurements is the process of monitoring and managing procurement rela…" at bounding box center [673, 301] width 562 height 122
click at [792, 304] on p "Control Procurements is the process of monitoring and managing procurement rela…" at bounding box center [673, 301] width 562 height 122
click at [578, 324] on p "Control Procurements is the process of monitoring and managing procurement rela…" at bounding box center [673, 301] width 562 height 122
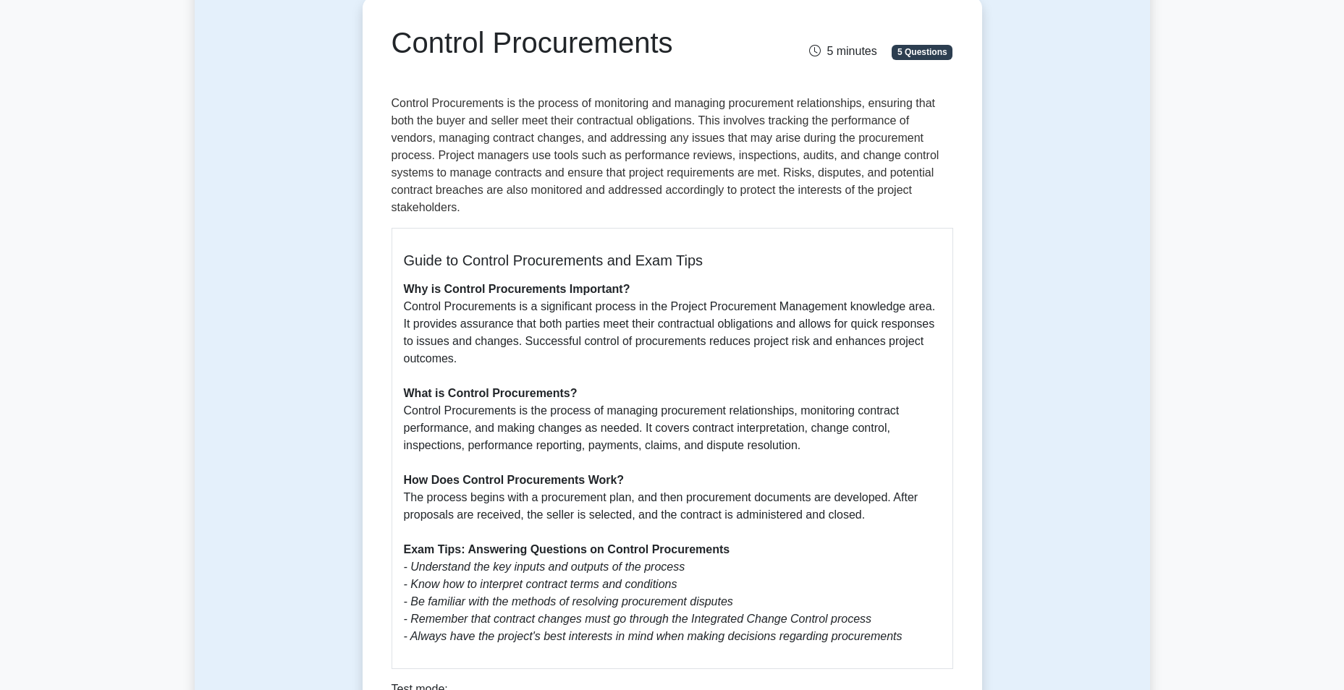
scroll to position [217, 0]
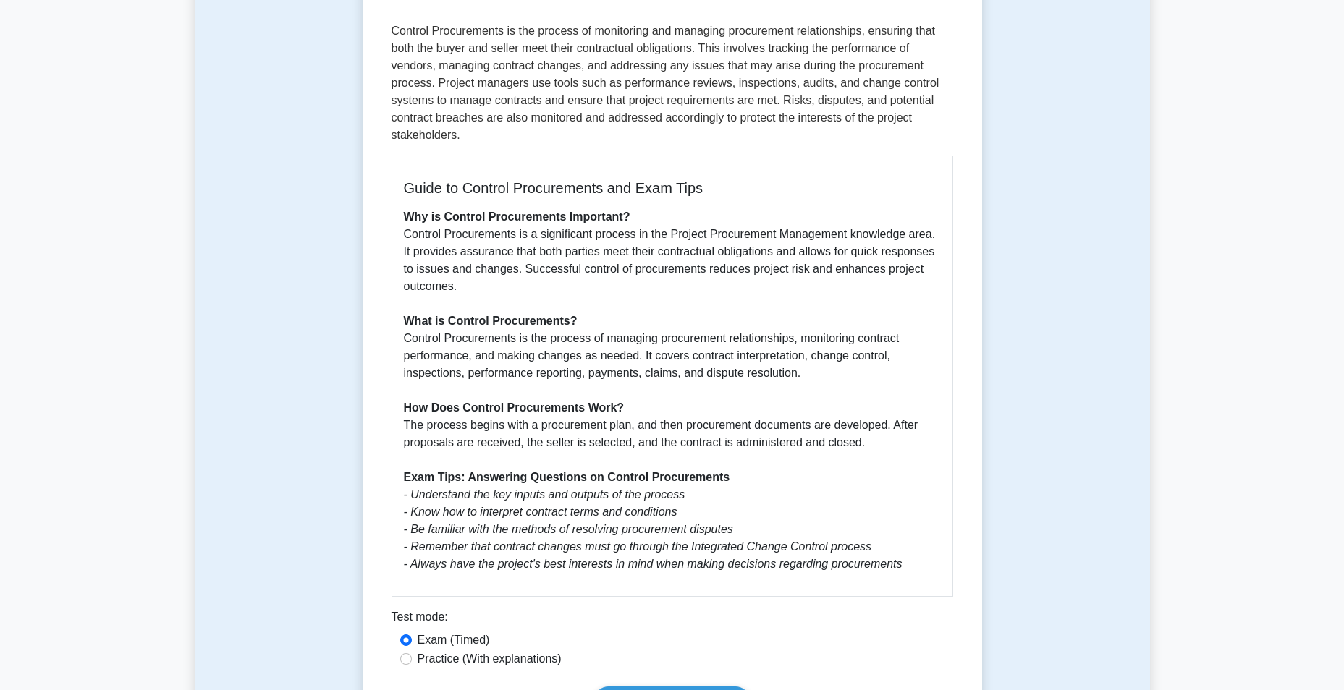
click at [494, 258] on p "Why is Control Procurements Important? Control Procurements is a significant pr…" at bounding box center [672, 390] width 537 height 365
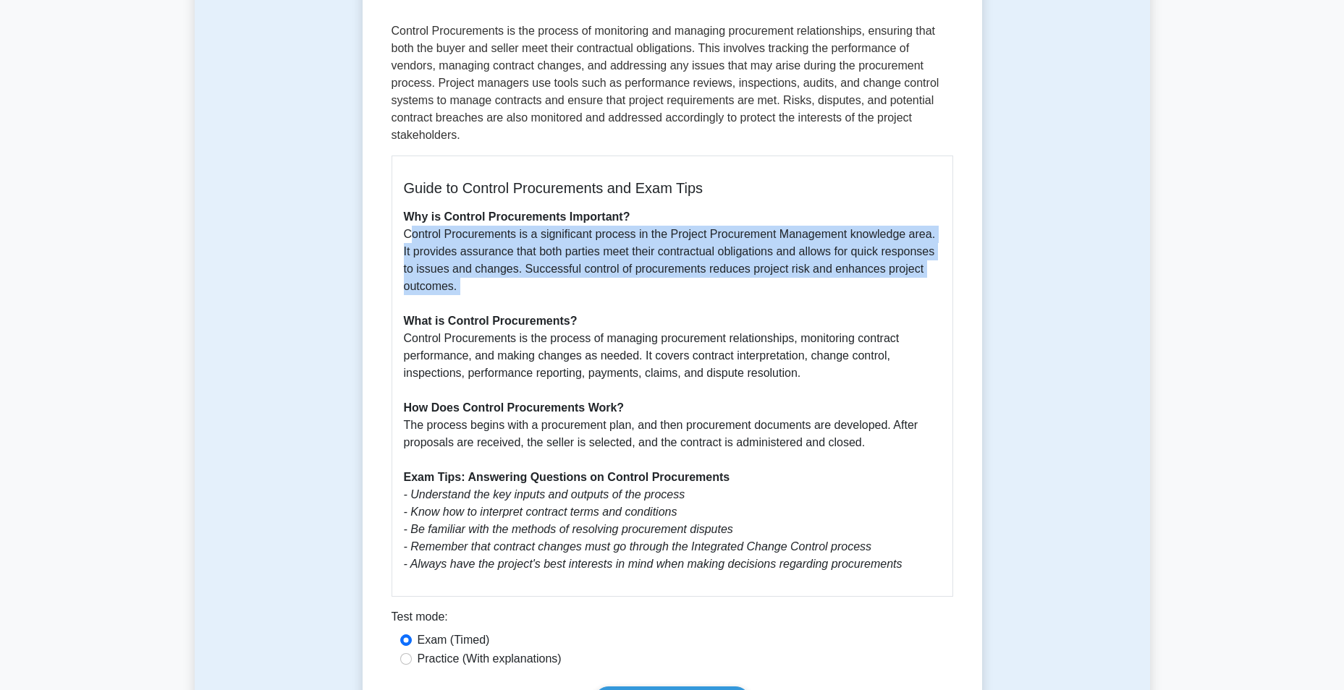
click at [494, 258] on p "Why is Control Procurements Important? Control Procurements is a significant pr…" at bounding box center [672, 390] width 537 height 365
drag, startPoint x: 494, startPoint y: 258, endPoint x: 601, endPoint y: 305, distance: 117.0
click at [601, 305] on p "Why is Control Procurements Important? Control Procurements is a significant pr…" at bounding box center [672, 390] width 537 height 365
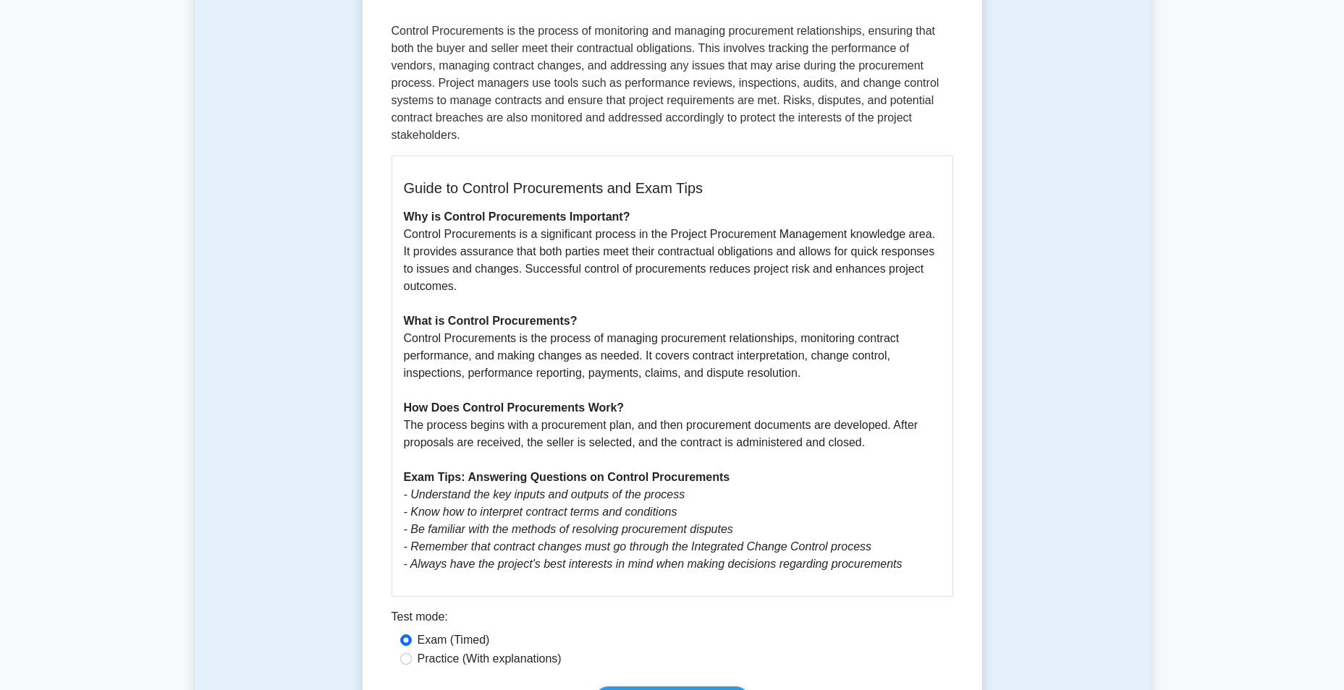
click at [612, 269] on p "Why is Control Procurements Important? Control Procurements is a significant pr…" at bounding box center [672, 390] width 537 height 365
click at [612, 271] on p "Why is Control Procurements Important? Control Procurements is a significant pr…" at bounding box center [672, 390] width 537 height 365
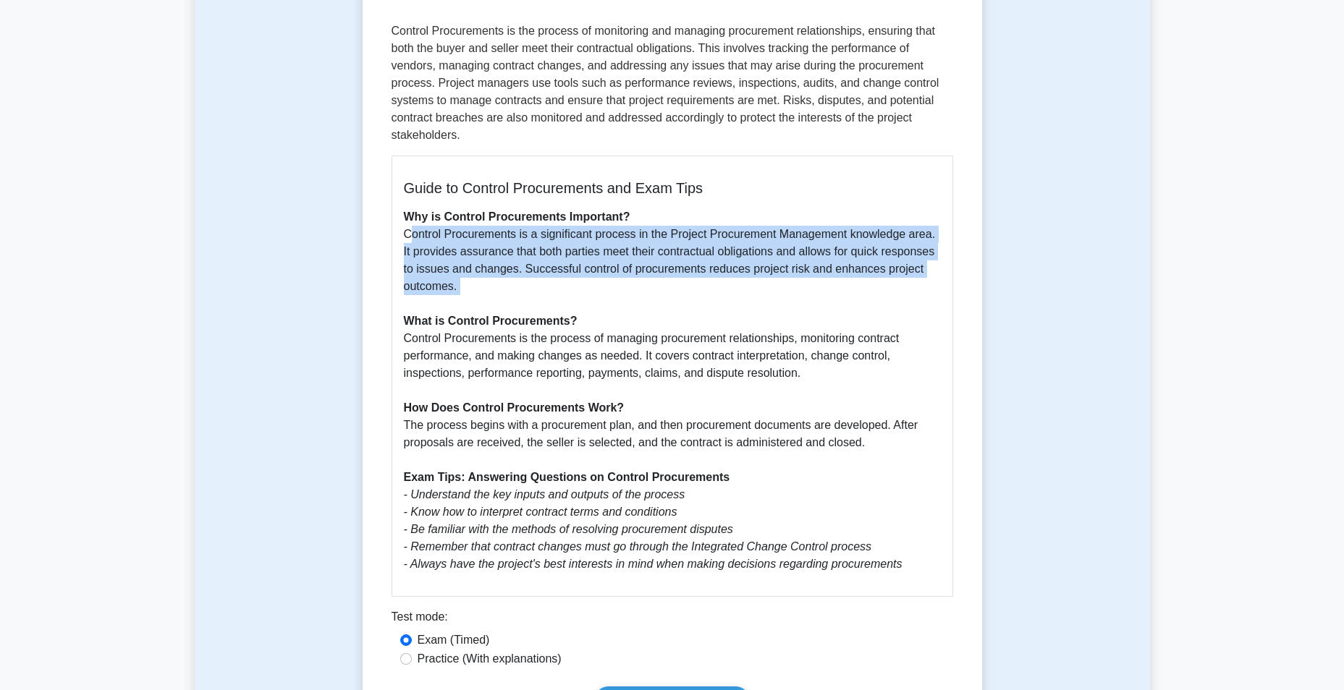
click at [612, 271] on p "Why is Control Procurements Important? Control Procurements is a significant pr…" at bounding box center [672, 390] width 537 height 365
drag, startPoint x: 612, startPoint y: 271, endPoint x: 716, endPoint y: 271, distance: 104.9
click at [716, 271] on p "Why is Control Procurements Important? Control Procurements is a significant pr…" at bounding box center [672, 390] width 537 height 365
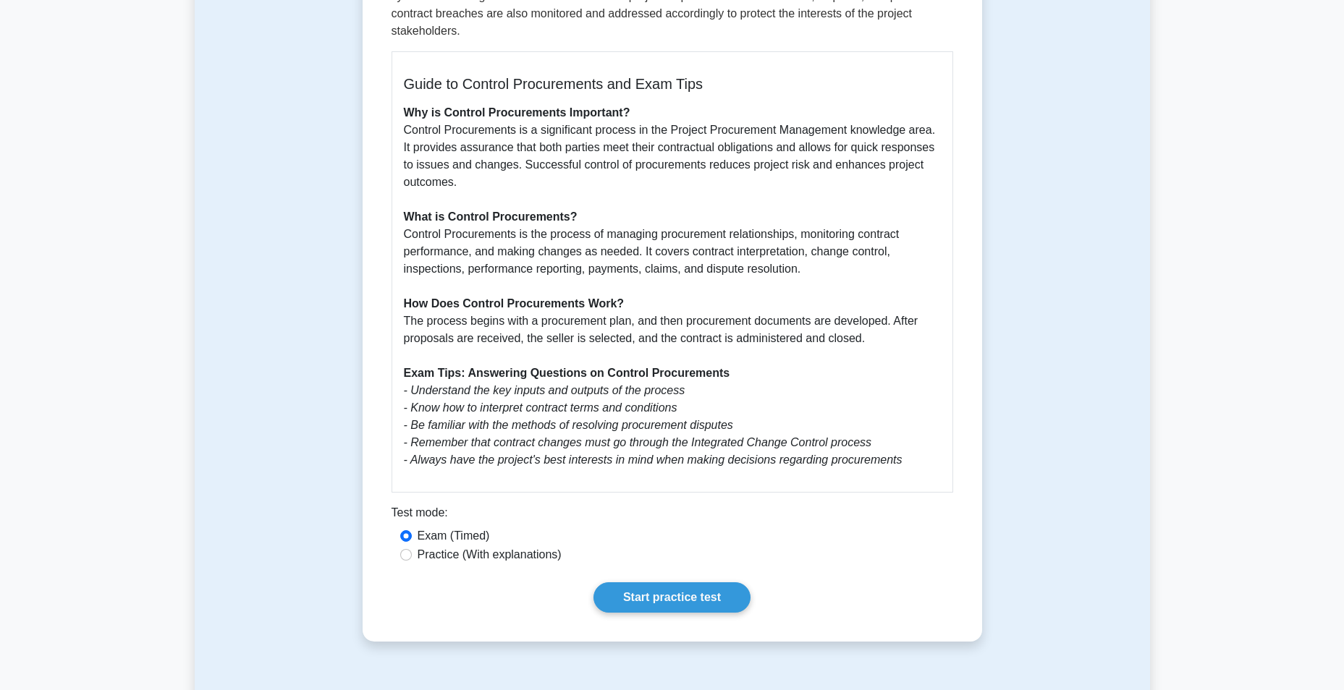
scroll to position [362, 0]
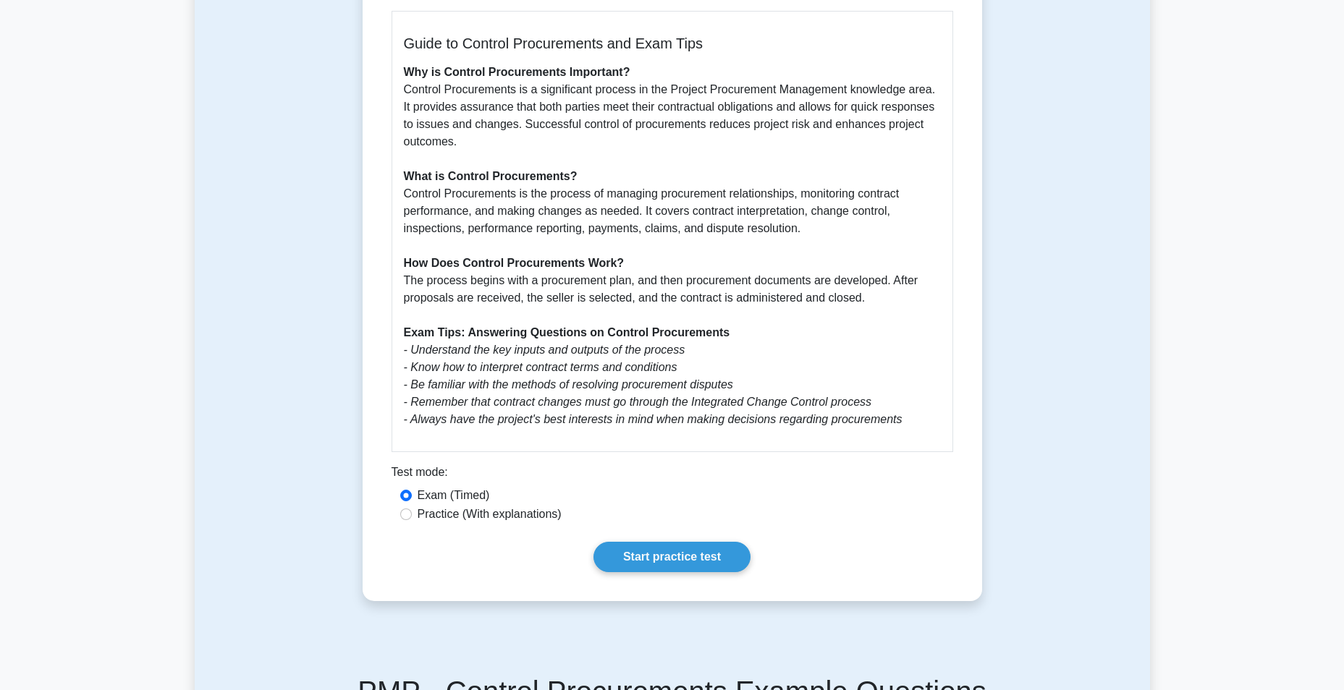
click at [426, 222] on p "Why is Control Procurements Important? Control Procurements is a significant pr…" at bounding box center [672, 246] width 537 height 365
drag, startPoint x: 426, startPoint y: 222, endPoint x: 554, endPoint y: 217, distance: 128.9
click at [554, 217] on p "Why is Control Procurements Important? Control Procurements is a significant pr…" at bounding box center [672, 246] width 537 height 365
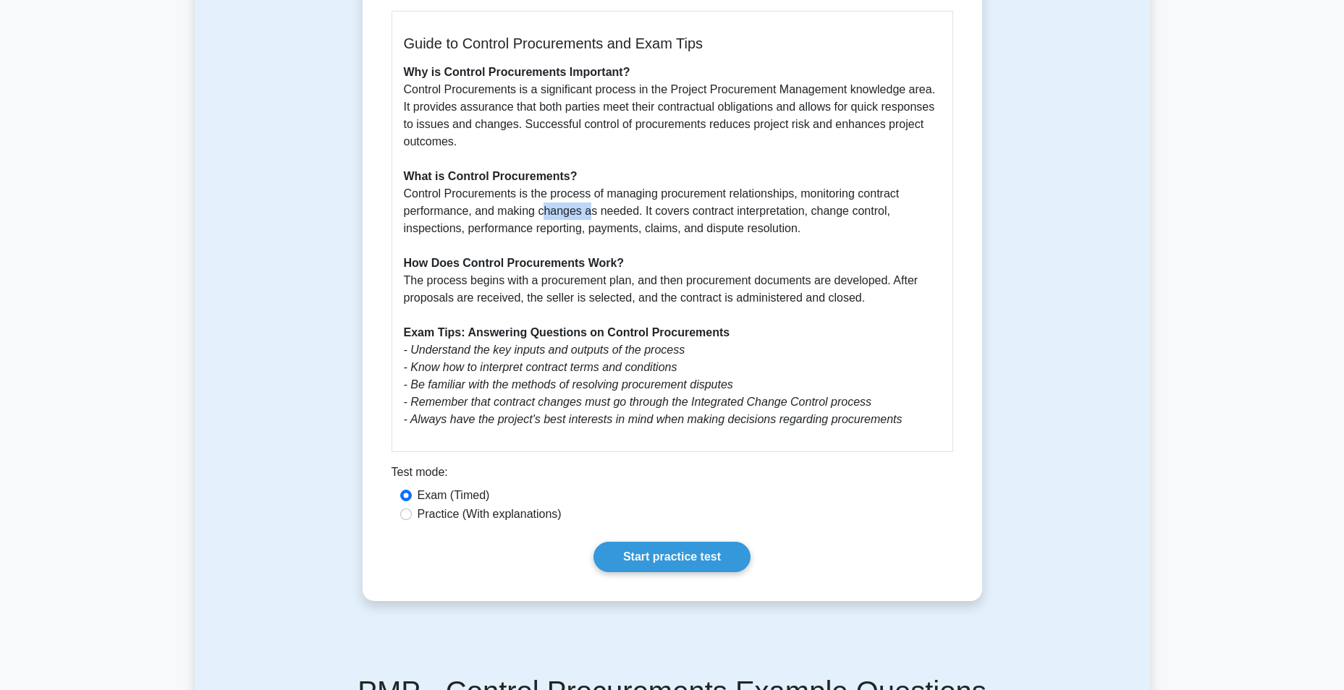
drag, startPoint x: 554, startPoint y: 217, endPoint x: 617, endPoint y: 221, distance: 63.1
click at [617, 221] on p "Why is Control Procurements Important? Control Procurements is a significant pr…" at bounding box center [672, 246] width 537 height 365
click at [682, 219] on p "Why is Control Procurements Important? Control Procurements is a significant pr…" at bounding box center [672, 246] width 537 height 365
click at [767, 215] on p "Why is Control Procurements Important? Control Procurements is a significant pr…" at bounding box center [672, 246] width 537 height 365
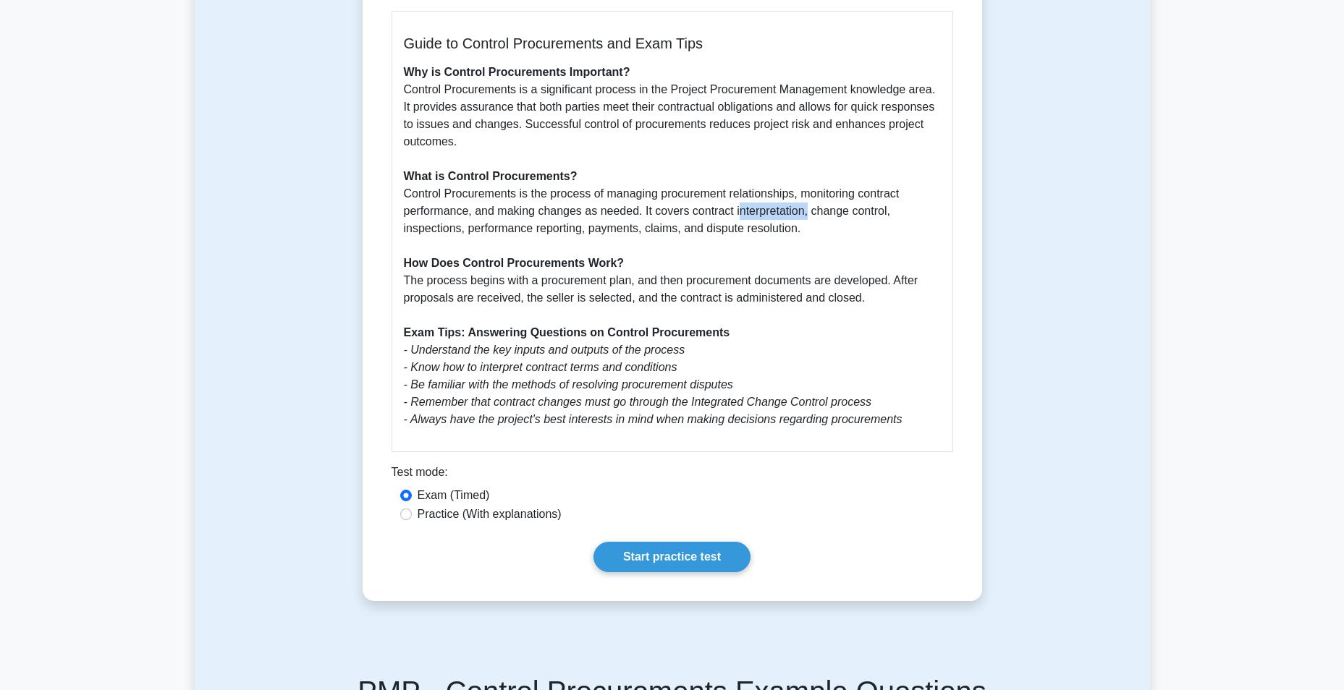
click at [767, 215] on p "Why is Control Procurements Important? Control Procurements is a significant pr…" at bounding box center [672, 246] width 537 height 365
click at [502, 233] on p "Why is Control Procurements Important? Control Procurements is a significant pr…" at bounding box center [672, 246] width 537 height 365
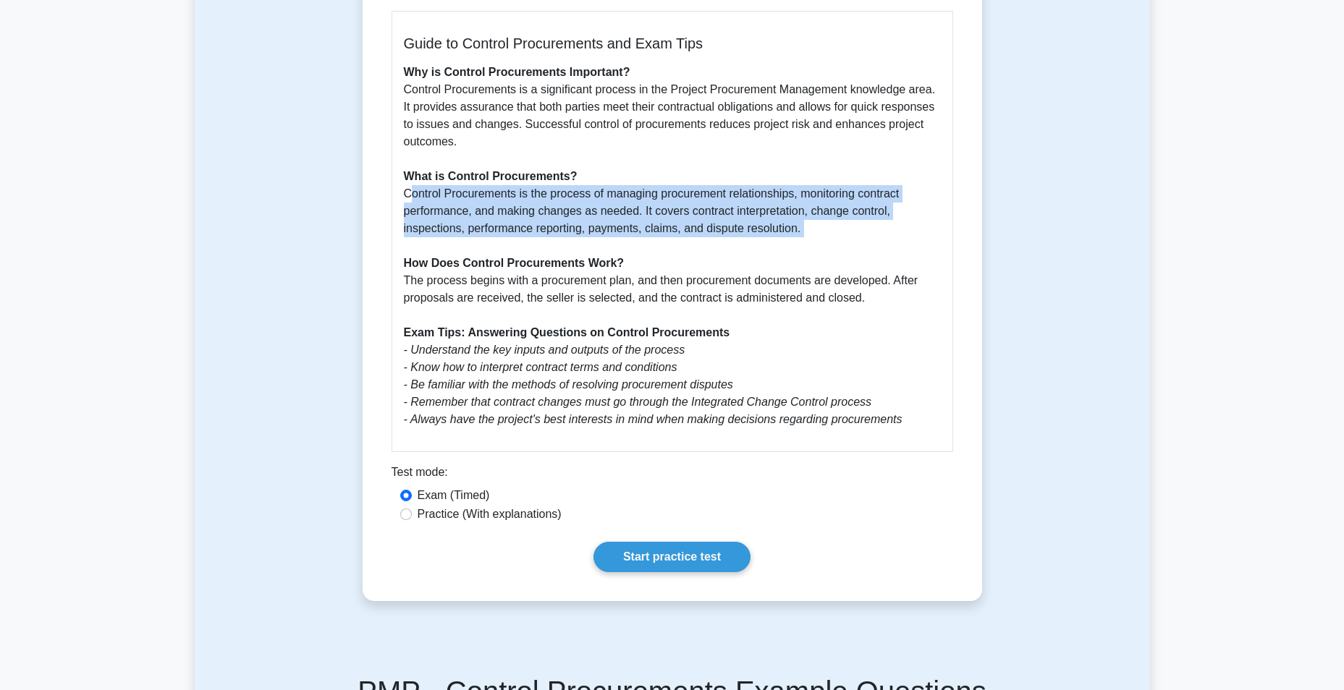
click at [502, 233] on p "Why is Control Procurements Important? Control Procurements is a significant pr…" at bounding box center [672, 246] width 537 height 365
drag, startPoint x: 502, startPoint y: 233, endPoint x: 613, endPoint y: 233, distance: 111.5
click at [613, 233] on p "Why is Control Procurements Important? Control Procurements is a significant pr…" at bounding box center [672, 246] width 537 height 365
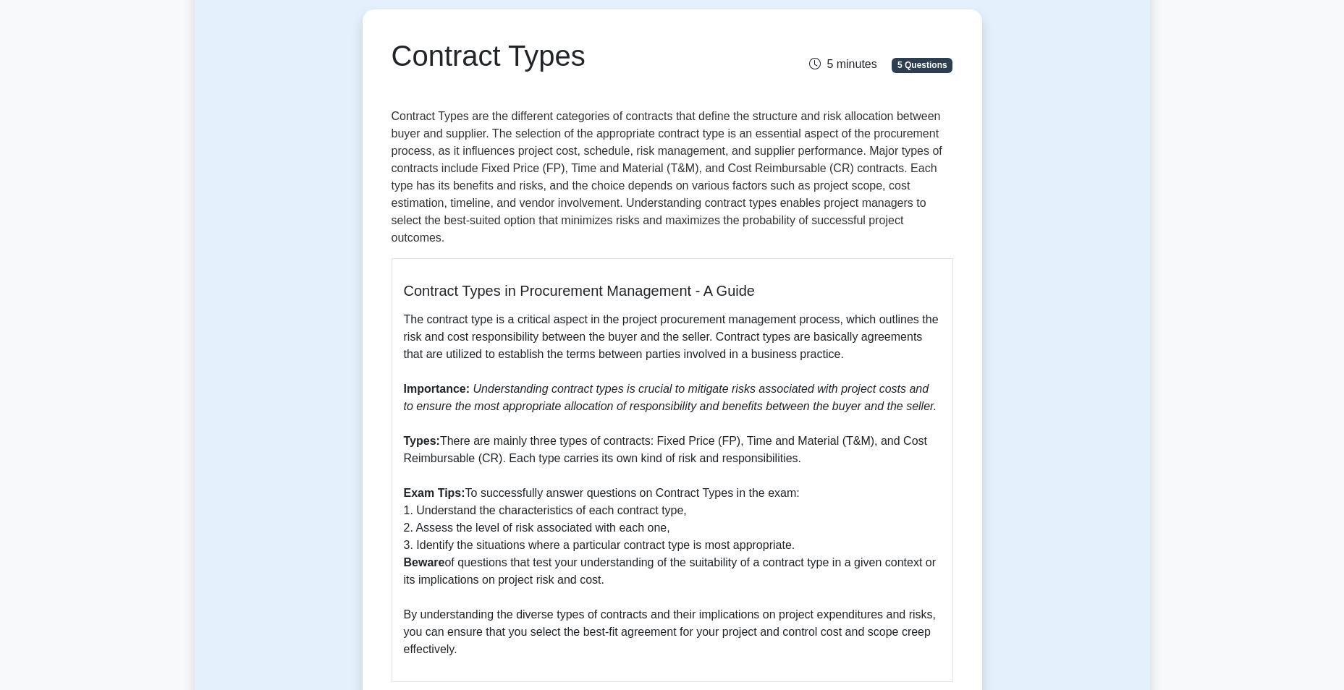
scroll to position [289, 0]
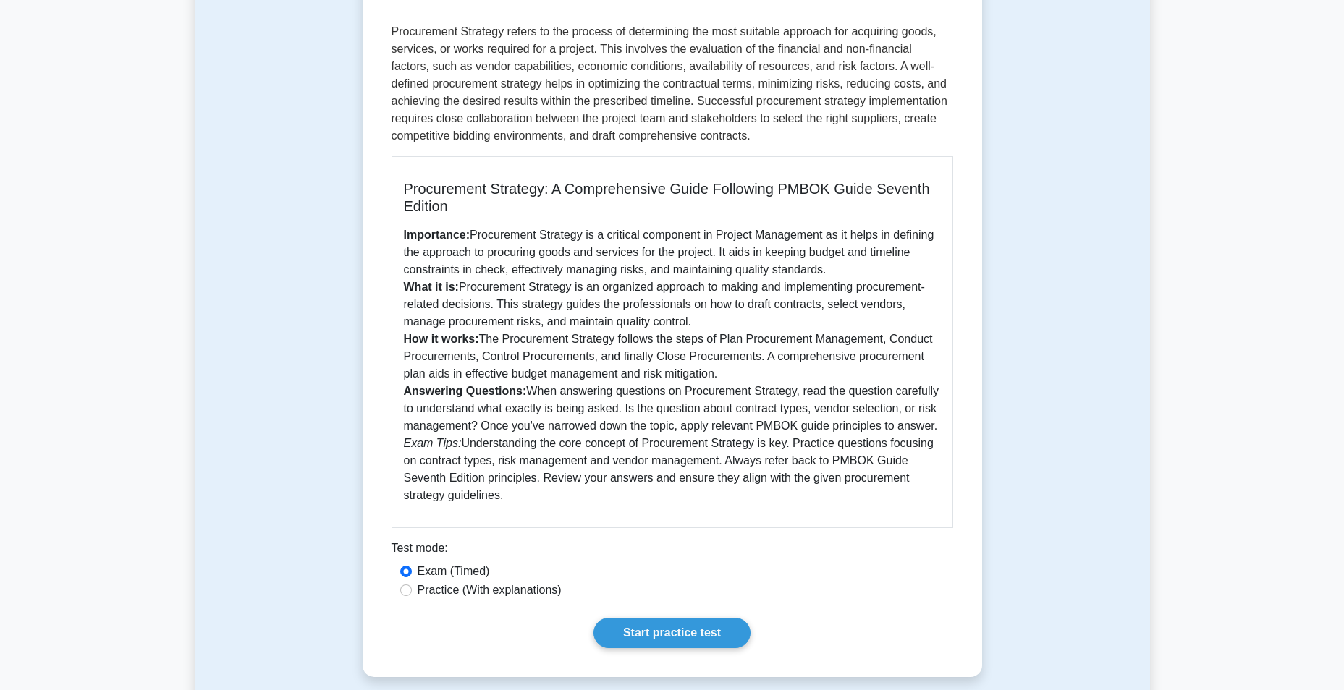
scroll to position [217, 0]
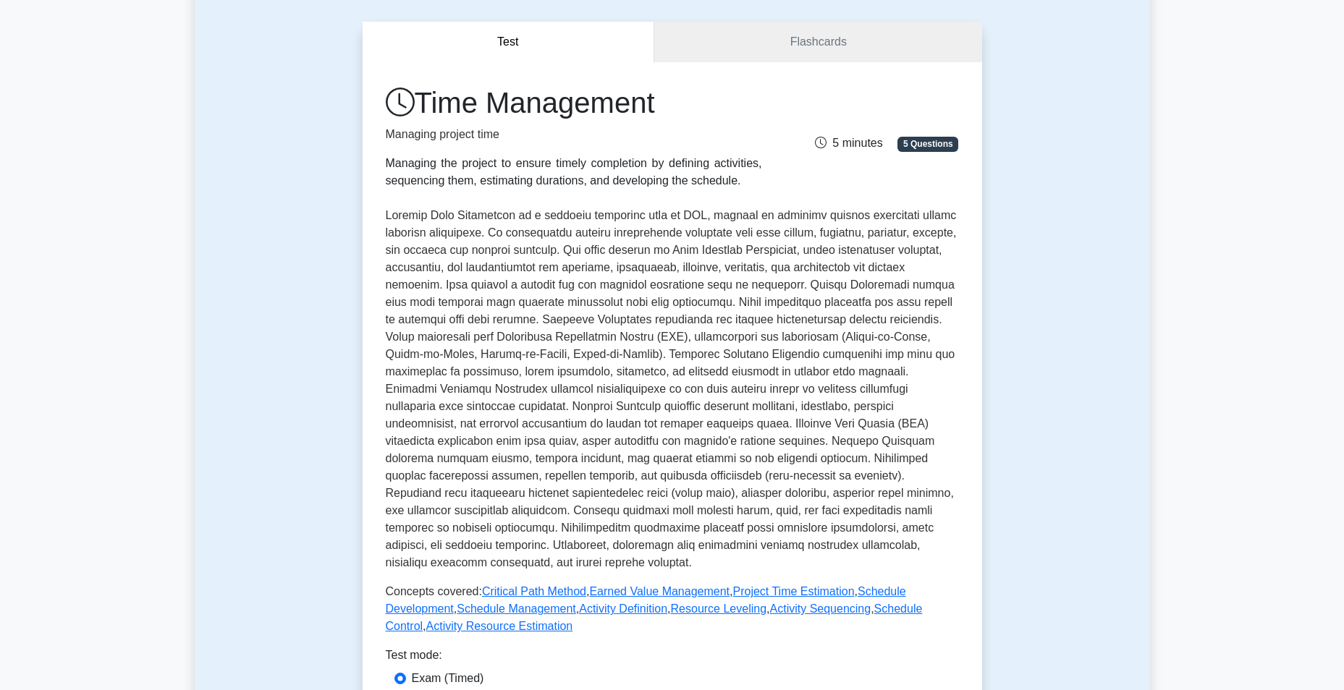
scroll to position [145, 0]
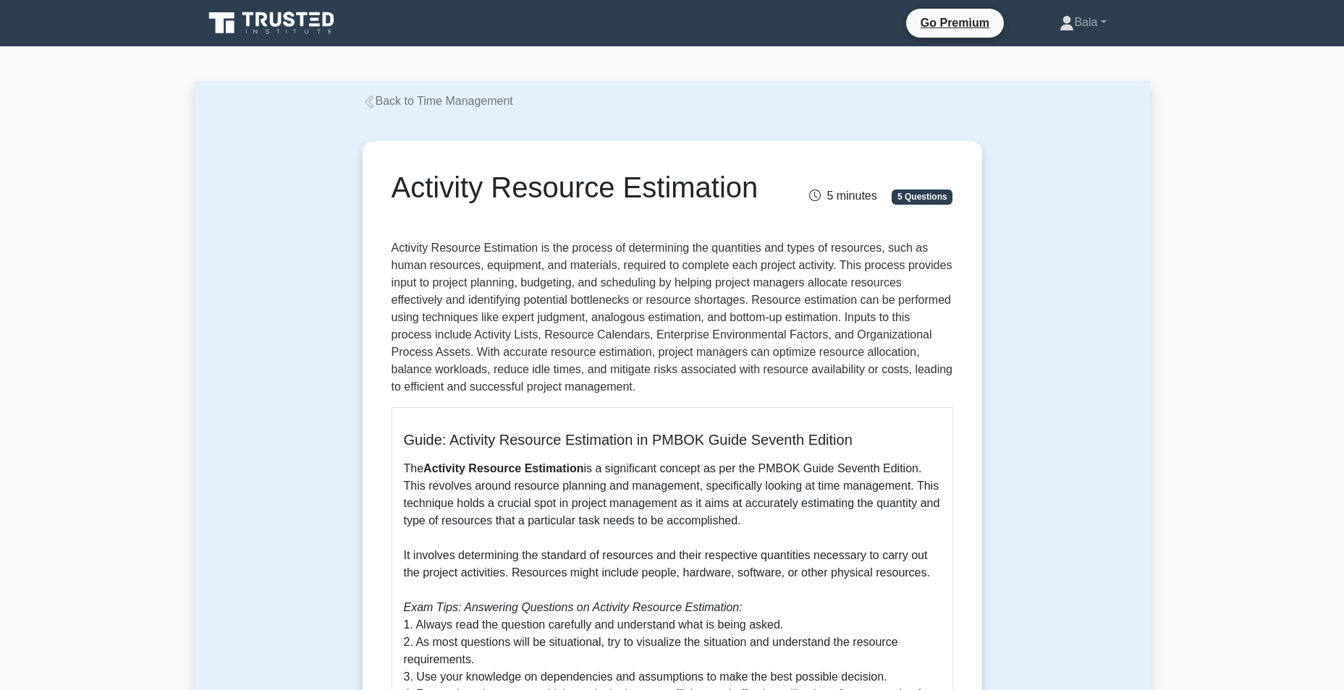
click at [660, 300] on p "Activity Resource Estimation is the process of determining the quantities and t…" at bounding box center [673, 318] width 562 height 156
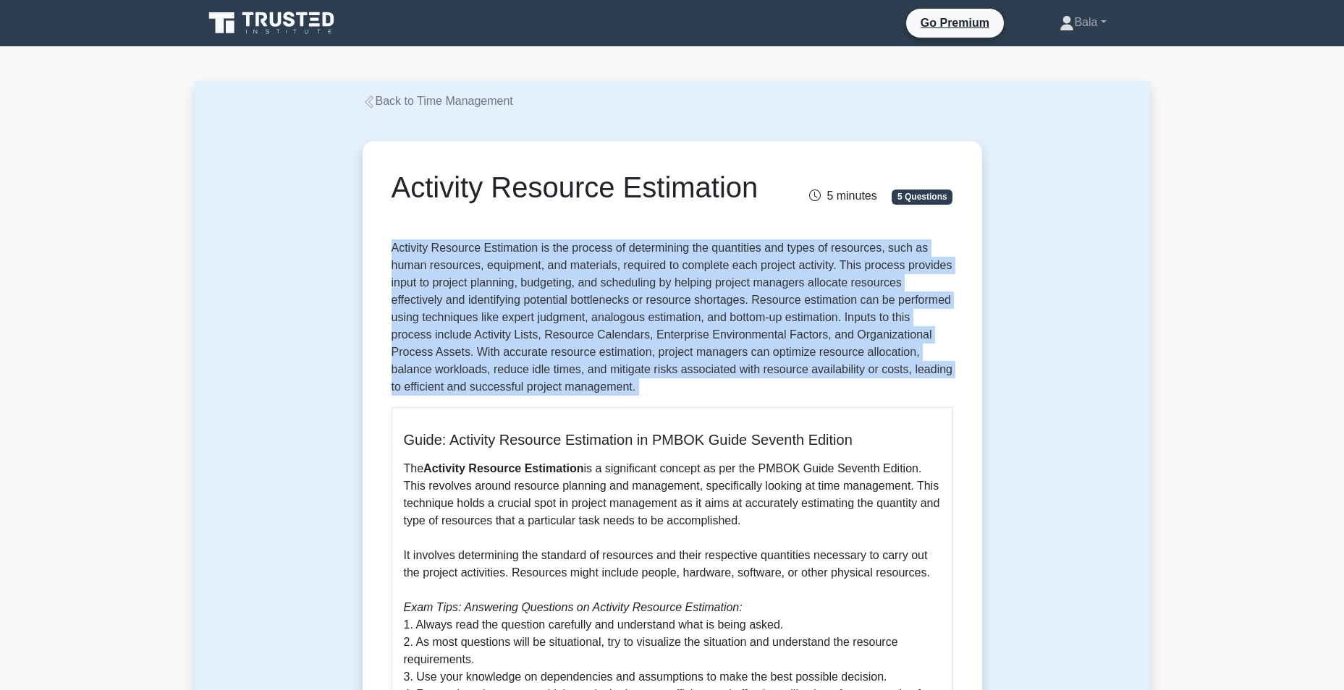
click at [660, 300] on p "Activity Resource Estimation is the process of determining the quantities and t…" at bounding box center [673, 318] width 562 height 156
click at [837, 391] on p "Activity Resource Estimation is the process of determining the quantities and t…" at bounding box center [673, 318] width 562 height 156
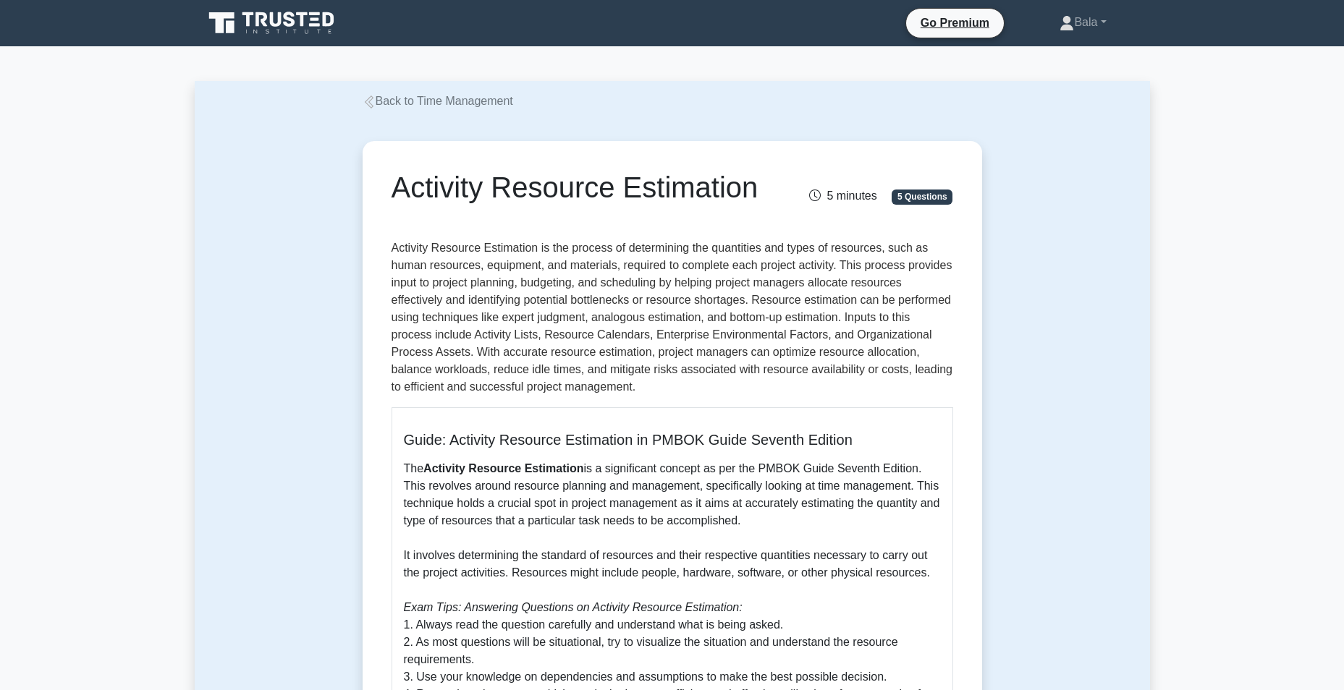
click at [455, 355] on p "Activity Resource Estimation is the process of determining the quantities and t…" at bounding box center [673, 318] width 562 height 156
drag, startPoint x: 455, startPoint y: 355, endPoint x: 530, endPoint y: 351, distance: 75.4
click at [530, 351] on p "Activity Resource Estimation is the process of determining the quantities and t…" at bounding box center [673, 318] width 562 height 156
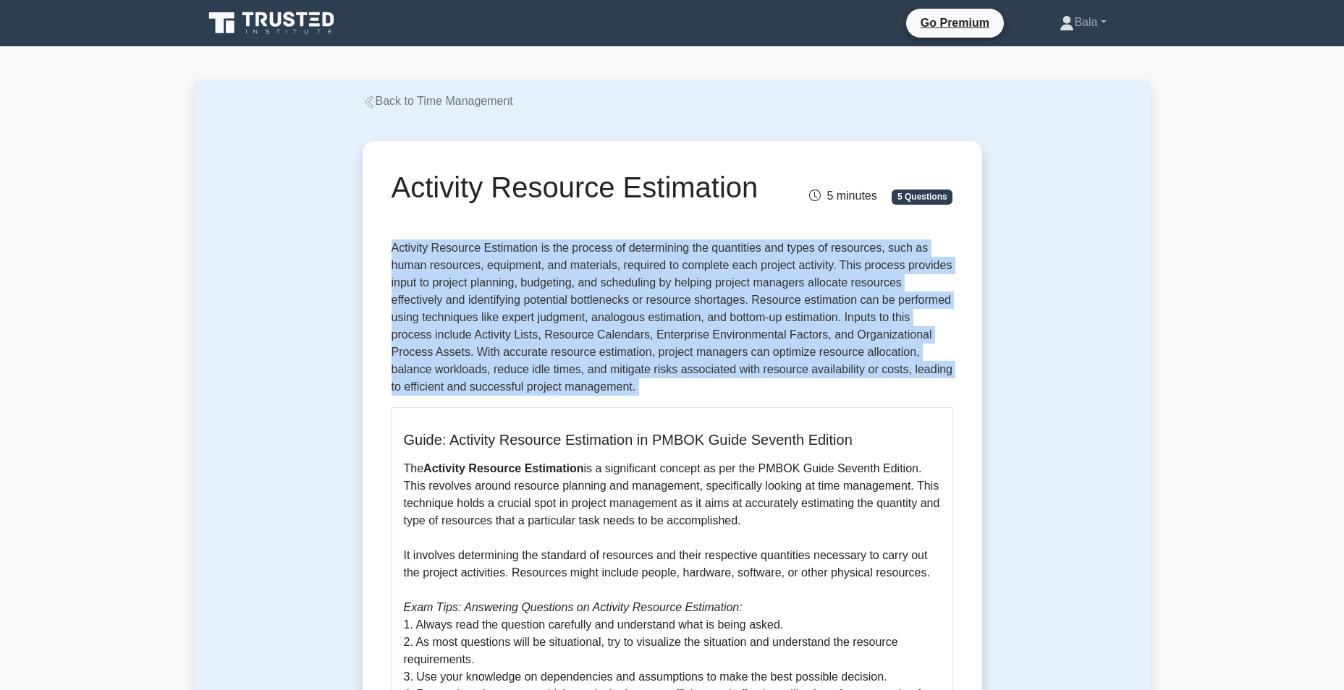
click at [530, 351] on p "Activity Resource Estimation is the process of determining the quantities and t…" at bounding box center [673, 318] width 562 height 156
click at [722, 343] on p "Activity Resource Estimation is the process of determining the quantities and t…" at bounding box center [673, 318] width 562 height 156
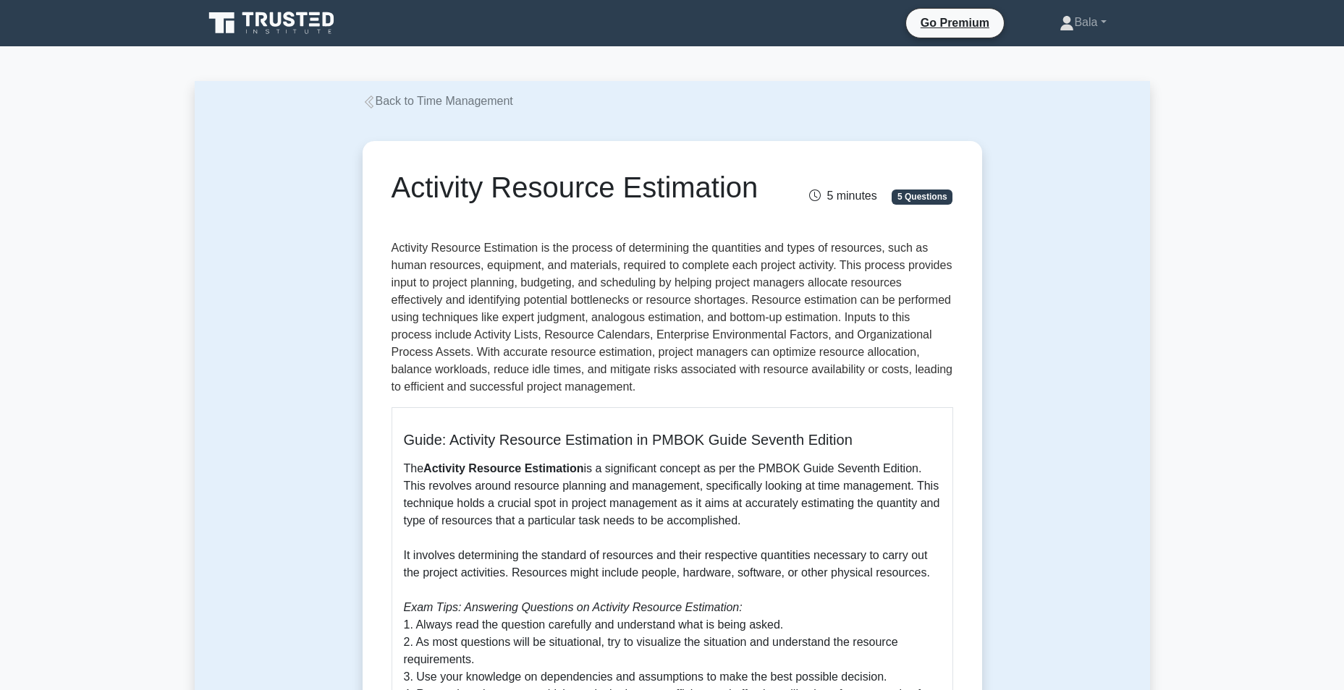
click at [744, 353] on p "Activity Resource Estimation is the process of determining the quantities and t…" at bounding box center [673, 318] width 562 height 156
click at [446, 371] on p "Activity Resource Estimation is the process of determining the quantities and t…" at bounding box center [673, 318] width 562 height 156
drag, startPoint x: 446, startPoint y: 371, endPoint x: 536, endPoint y: 368, distance: 90.5
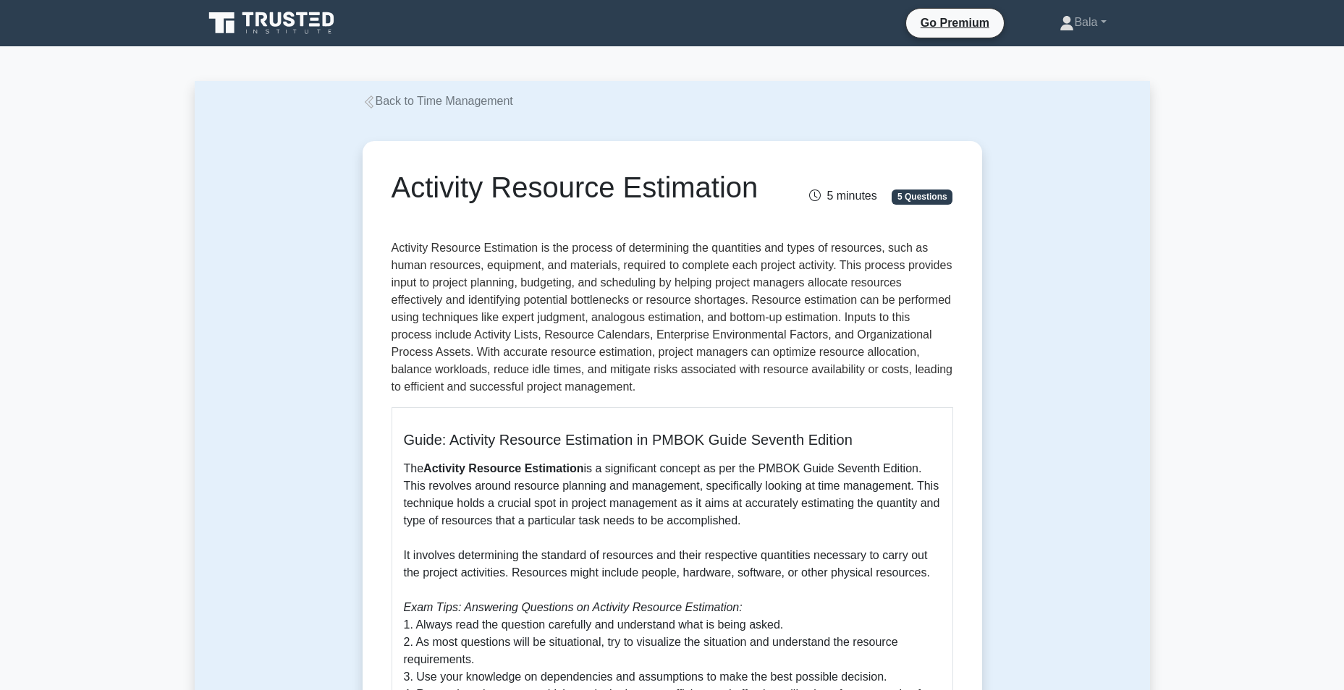
click at [536, 368] on p "Activity Resource Estimation is the process of determining the quantities and t…" at bounding box center [673, 318] width 562 height 156
drag, startPoint x: 536, startPoint y: 368, endPoint x: 591, endPoint y: 368, distance: 55.0
click at [591, 368] on p "Activity Resource Estimation is the process of determining the quantities and t…" at bounding box center [673, 318] width 562 height 156
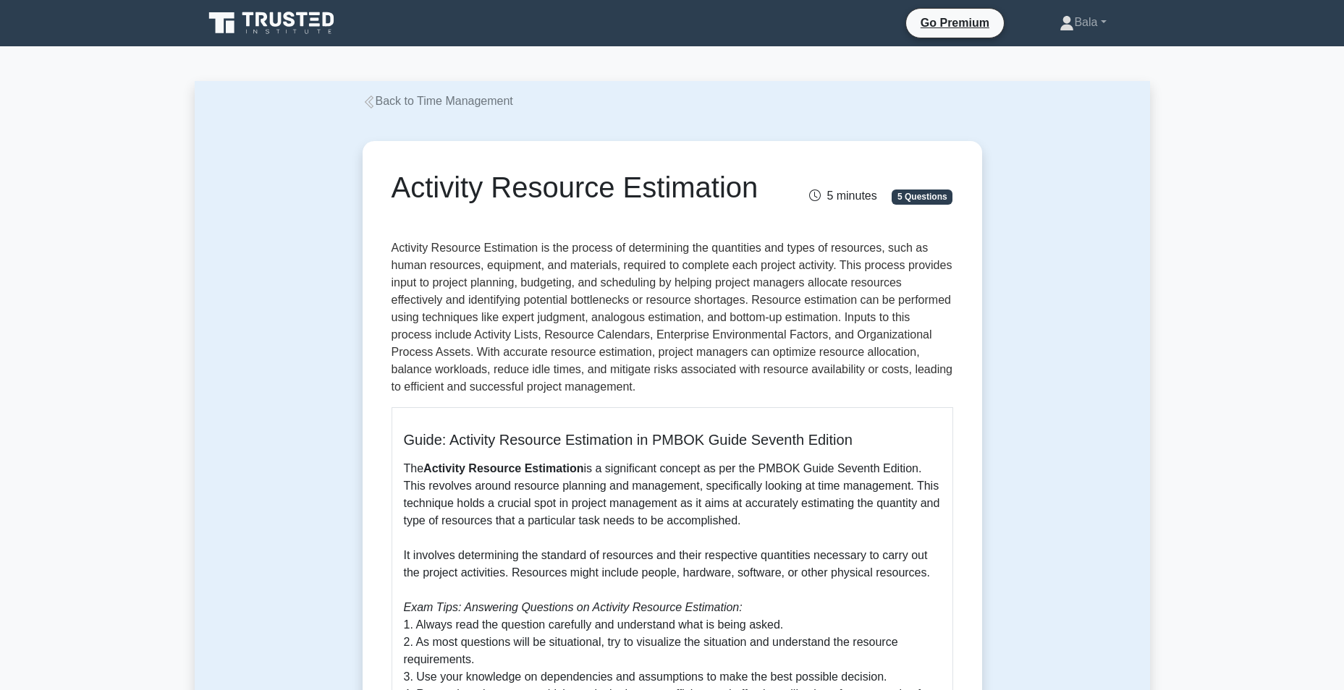
click at [440, 385] on p "Activity Resource Estimation is the process of determining the quantities and t…" at bounding box center [673, 318] width 562 height 156
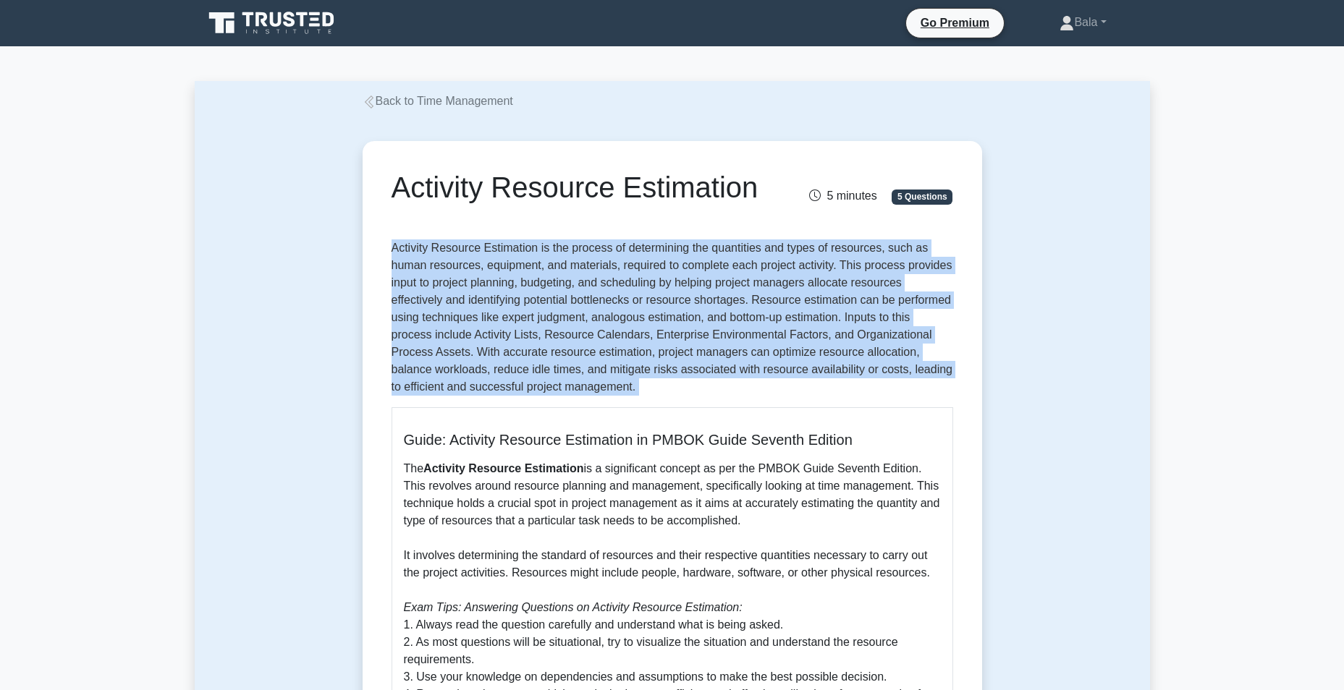
click at [440, 385] on p "Activity Resource Estimation is the process of determining the quantities and t…" at bounding box center [673, 318] width 562 height 156
drag, startPoint x: 440, startPoint y: 385, endPoint x: 599, endPoint y: 388, distance: 158.5
click at [599, 388] on p "Activity Resource Estimation is the process of determining the quantities and t…" at bounding box center [673, 318] width 562 height 156
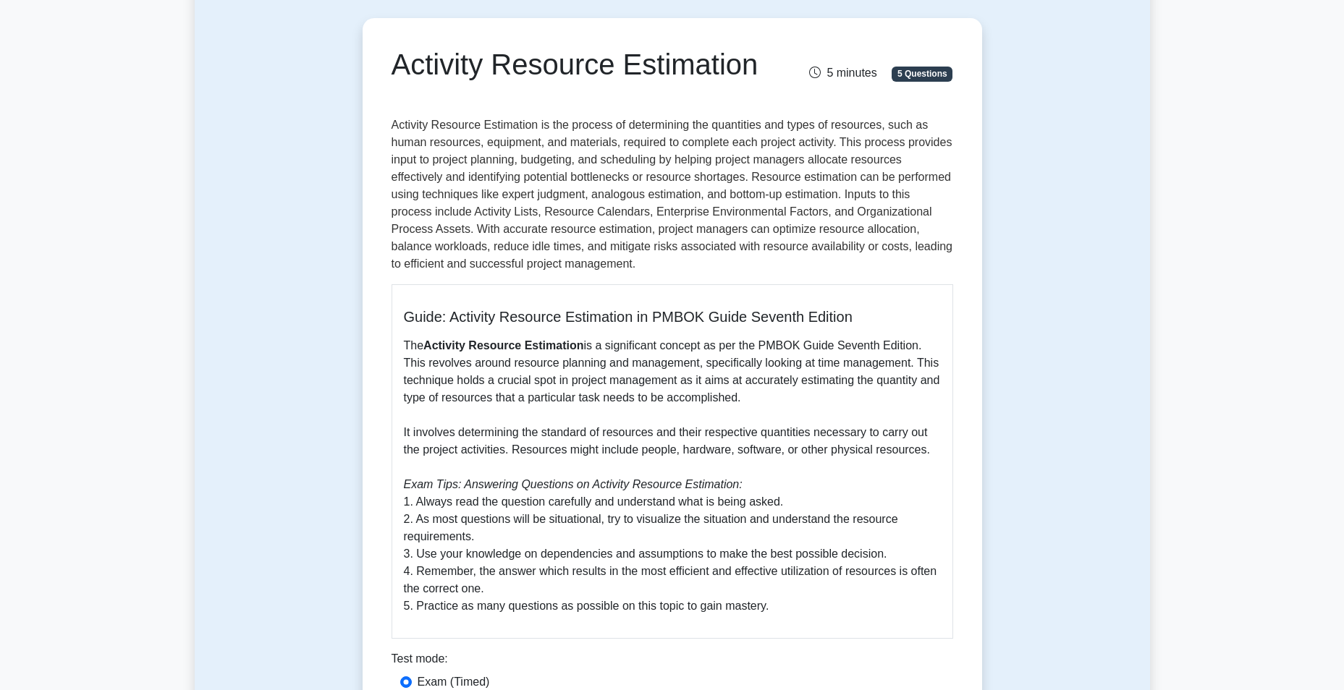
scroll to position [145, 0]
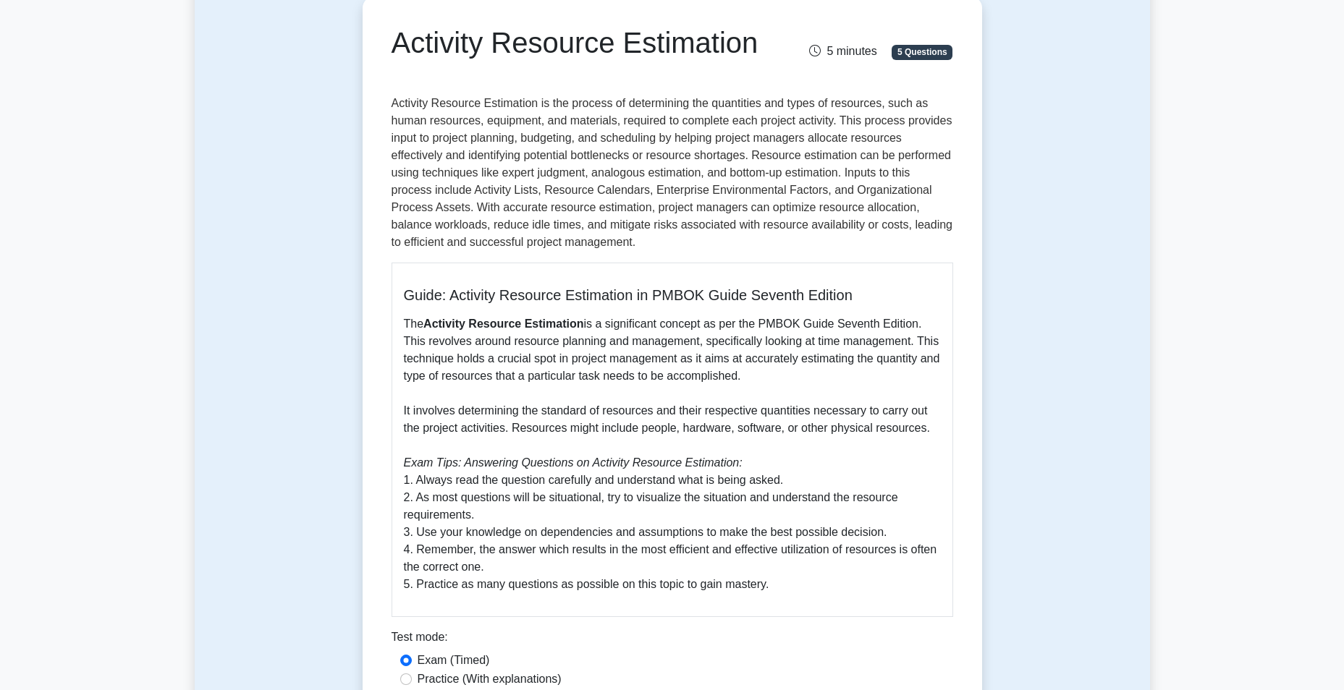
click at [644, 355] on p "The Activity Resource Estimation is a significant concept as per the PMBOK Guid…" at bounding box center [672, 455] width 537 height 278
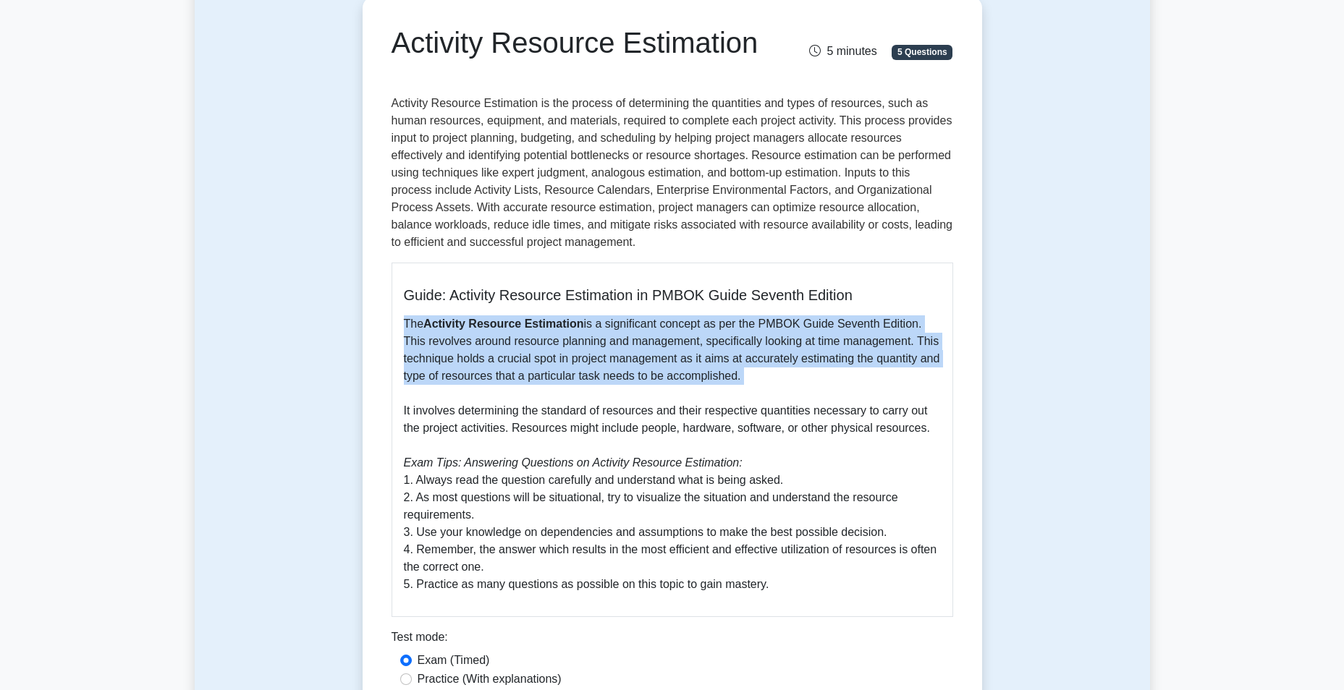
click at [644, 355] on p "The Activity Resource Estimation is a significant concept as per the PMBOK Guid…" at bounding box center [672, 455] width 537 height 278
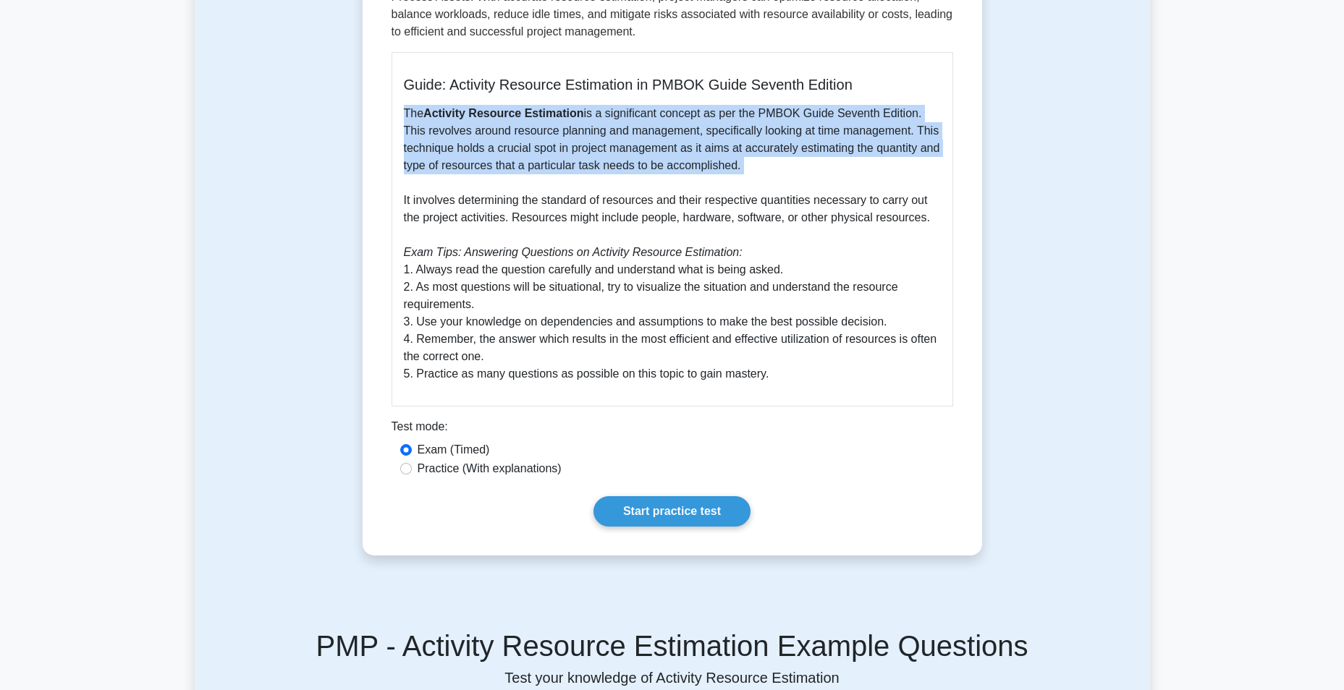
scroll to position [0, 0]
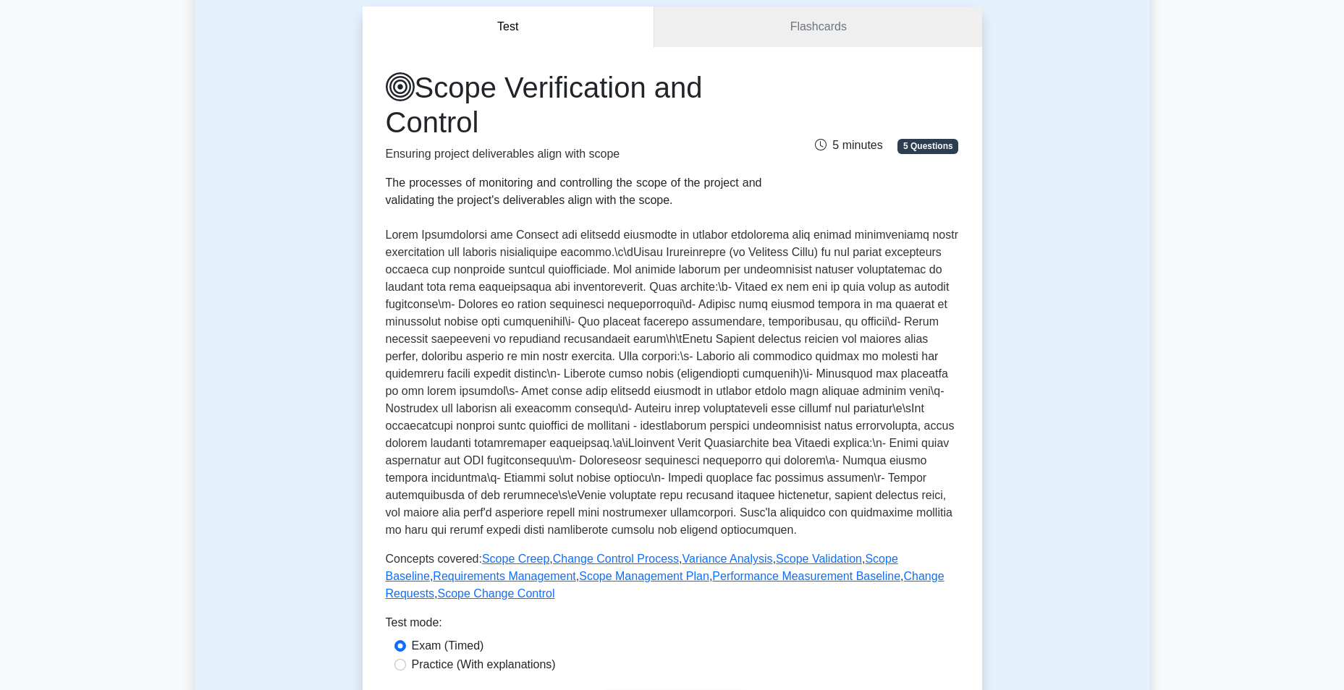
scroll to position [145, 0]
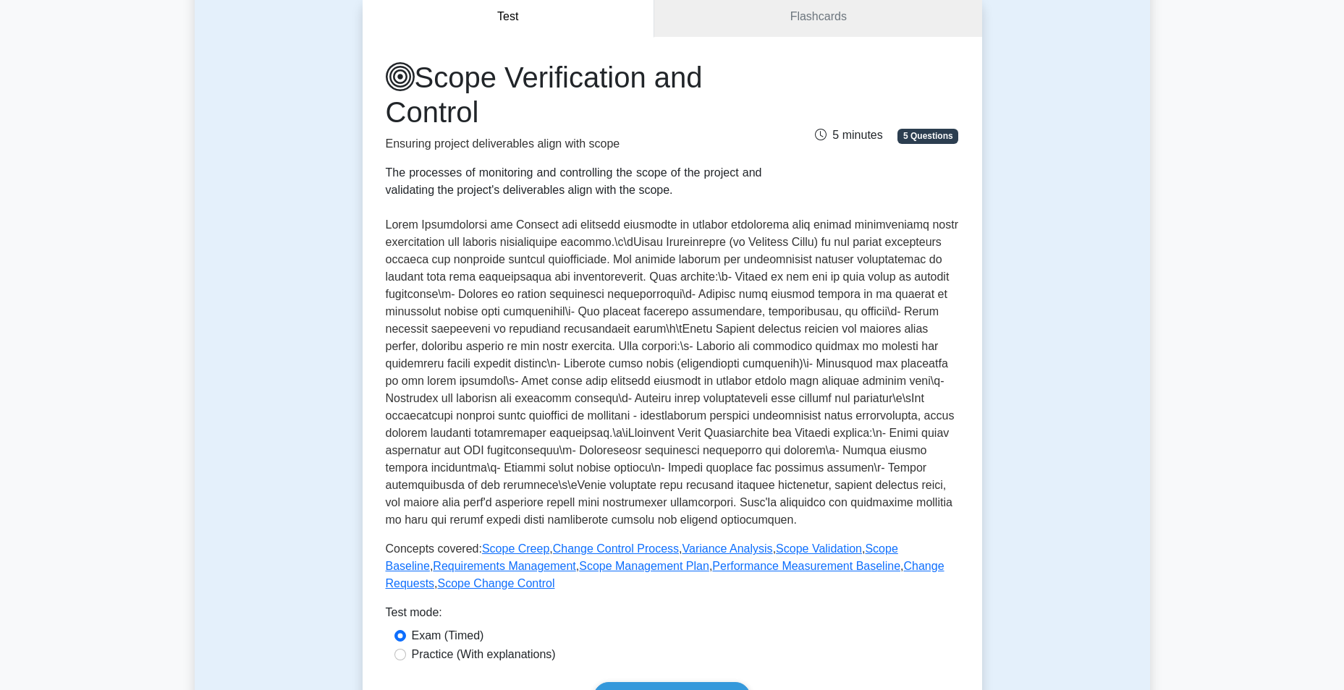
click at [437, 250] on p at bounding box center [672, 372] width 573 height 313
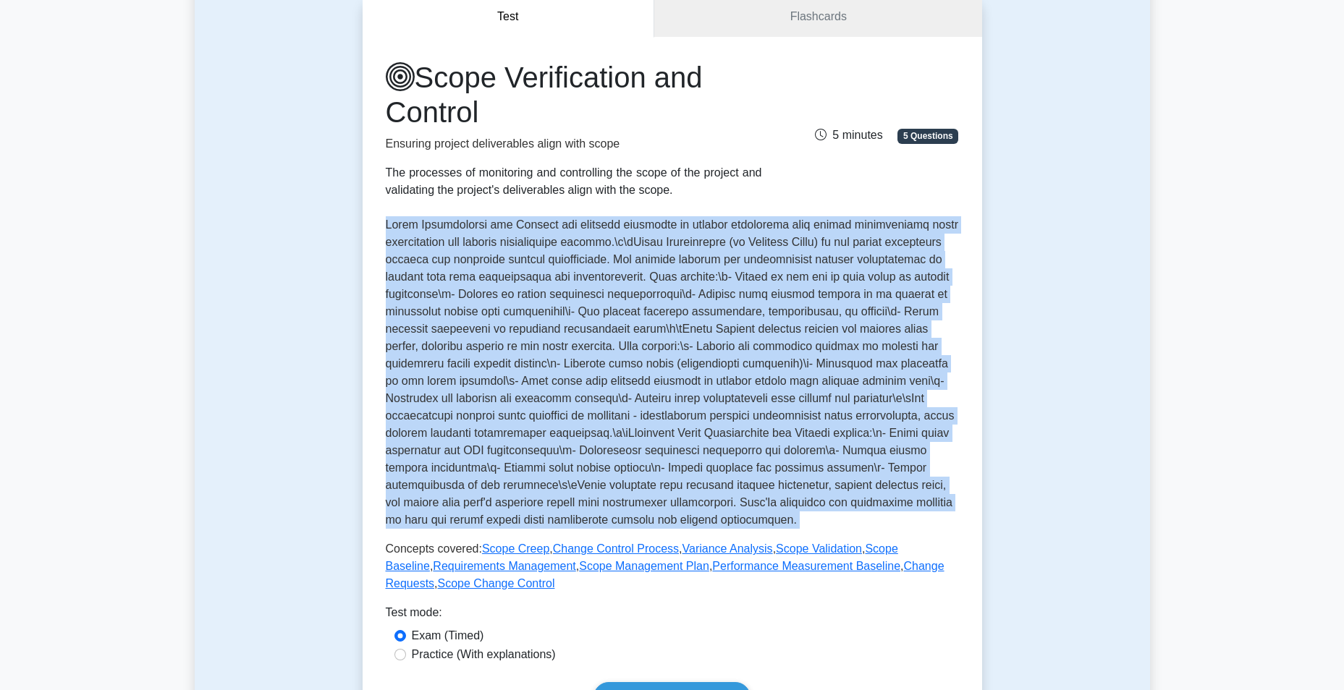
click at [437, 250] on p at bounding box center [672, 372] width 573 height 313
click at [636, 237] on p at bounding box center [672, 372] width 573 height 313
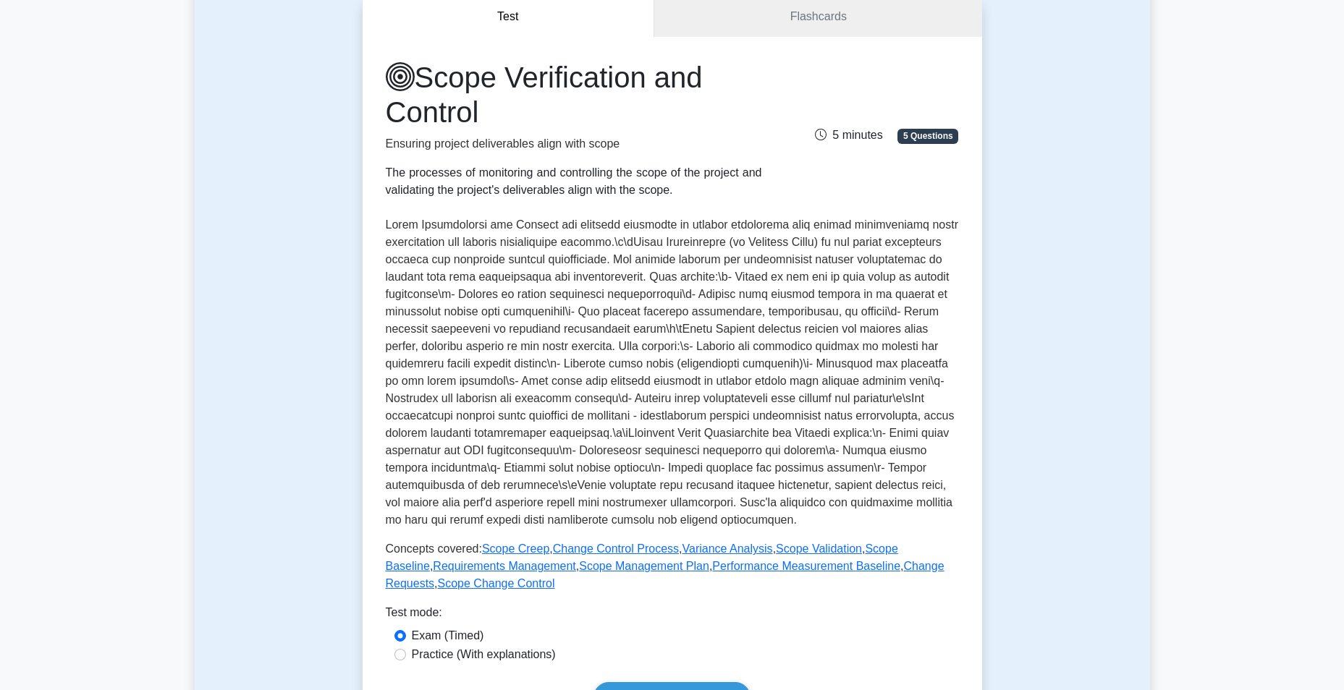
click at [682, 248] on p at bounding box center [672, 372] width 573 height 313
click at [568, 254] on p at bounding box center [672, 372] width 573 height 313
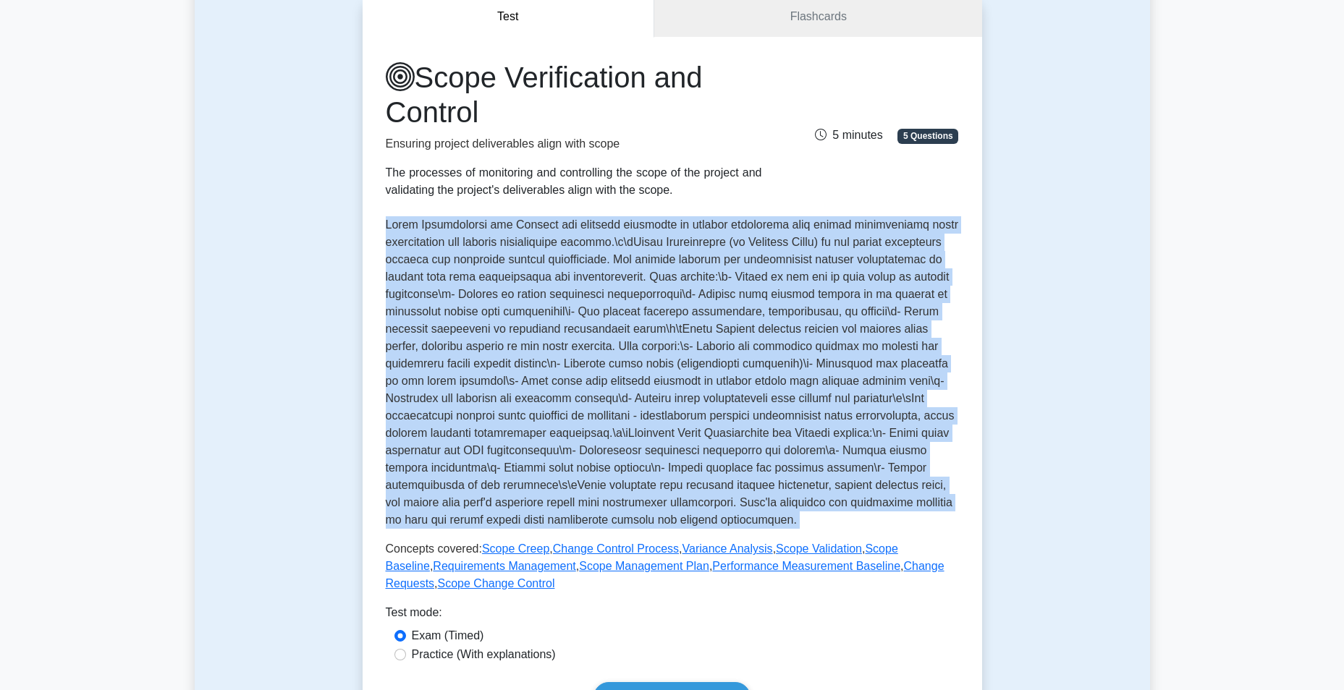
click at [568, 254] on p at bounding box center [672, 372] width 573 height 313
click at [735, 256] on p at bounding box center [672, 372] width 573 height 313
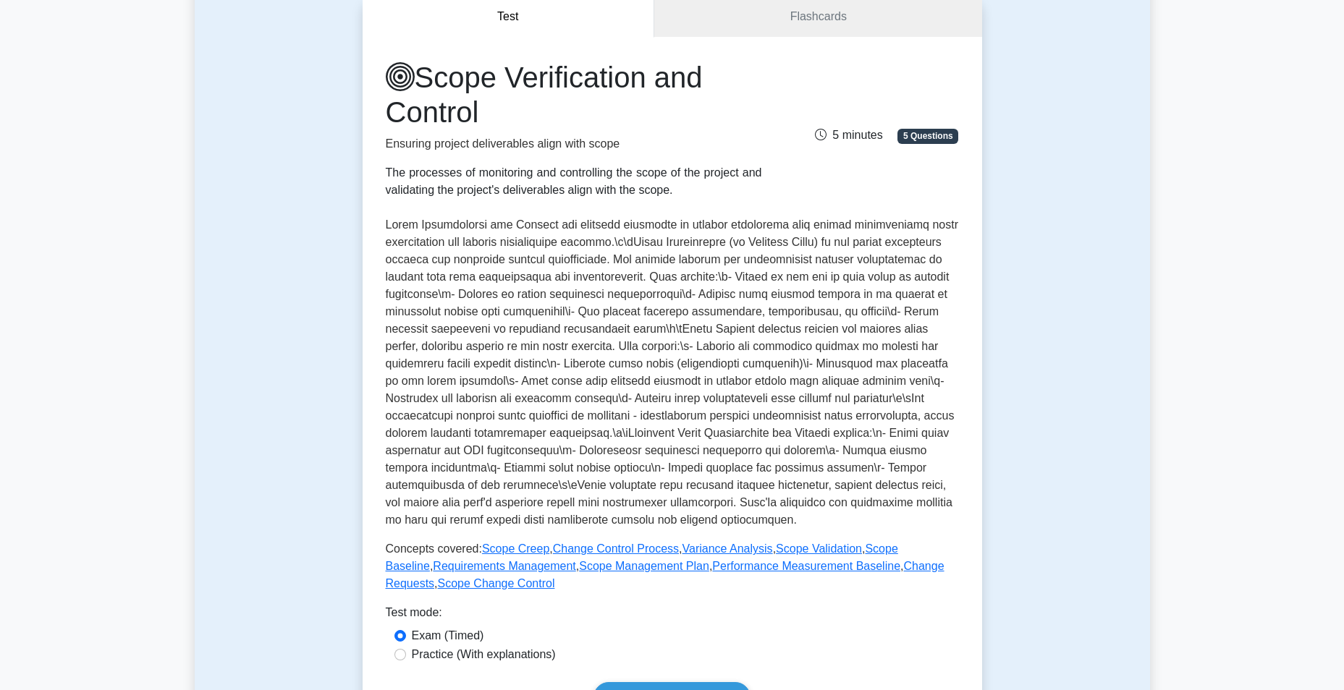
click at [819, 259] on p at bounding box center [672, 372] width 573 height 313
click at [756, 259] on p at bounding box center [672, 372] width 573 height 313
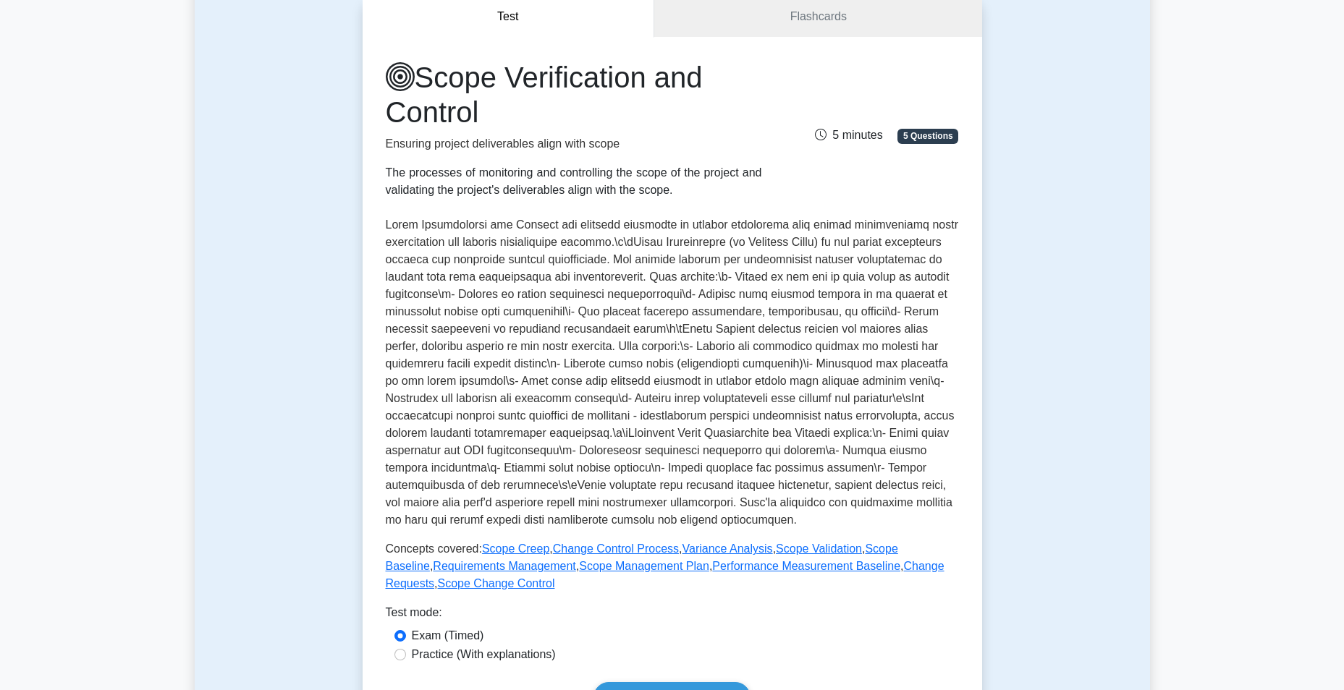
click at [467, 281] on p at bounding box center [672, 372] width 573 height 313
drag, startPoint x: 467, startPoint y: 281, endPoint x: 536, endPoint y: 275, distance: 69.7
click at [536, 275] on p at bounding box center [672, 372] width 573 height 313
click at [506, 279] on p at bounding box center [672, 372] width 573 height 313
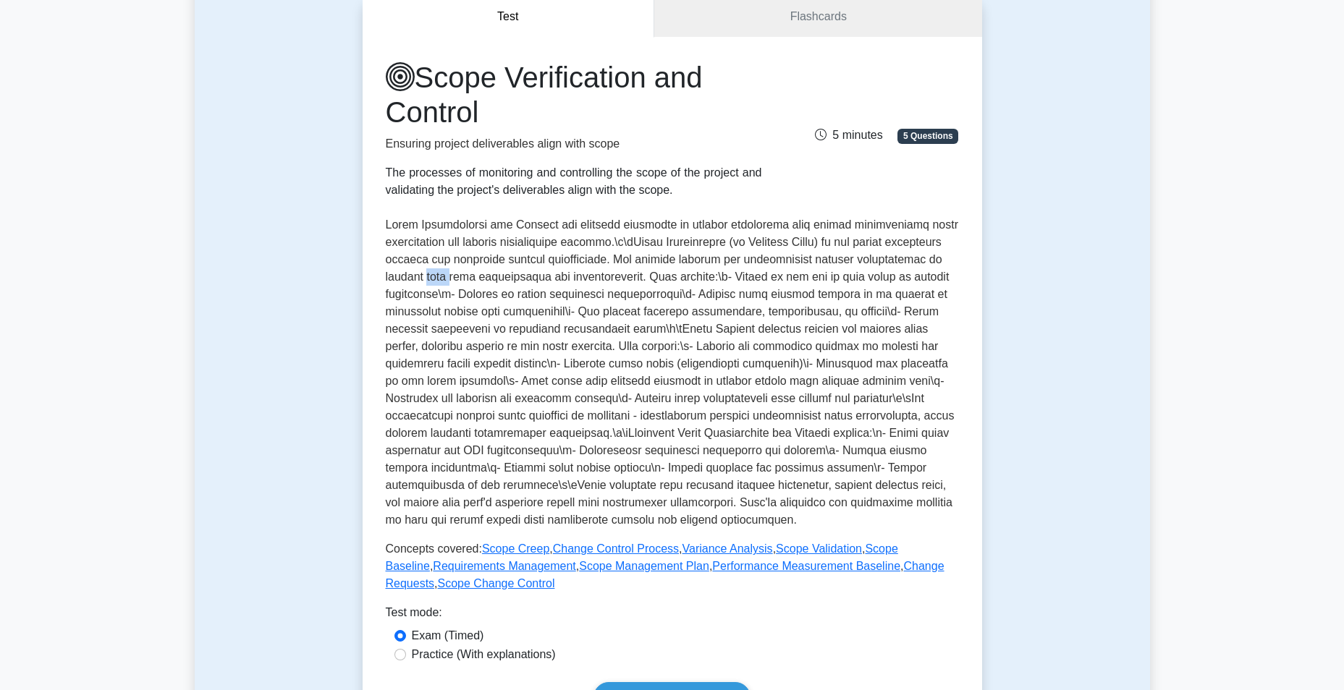
click at [506, 279] on p at bounding box center [672, 372] width 573 height 313
drag, startPoint x: 506, startPoint y: 279, endPoint x: 601, endPoint y: 279, distance: 94.8
click at [601, 279] on p at bounding box center [672, 372] width 573 height 313
click at [774, 280] on p at bounding box center [672, 372] width 573 height 313
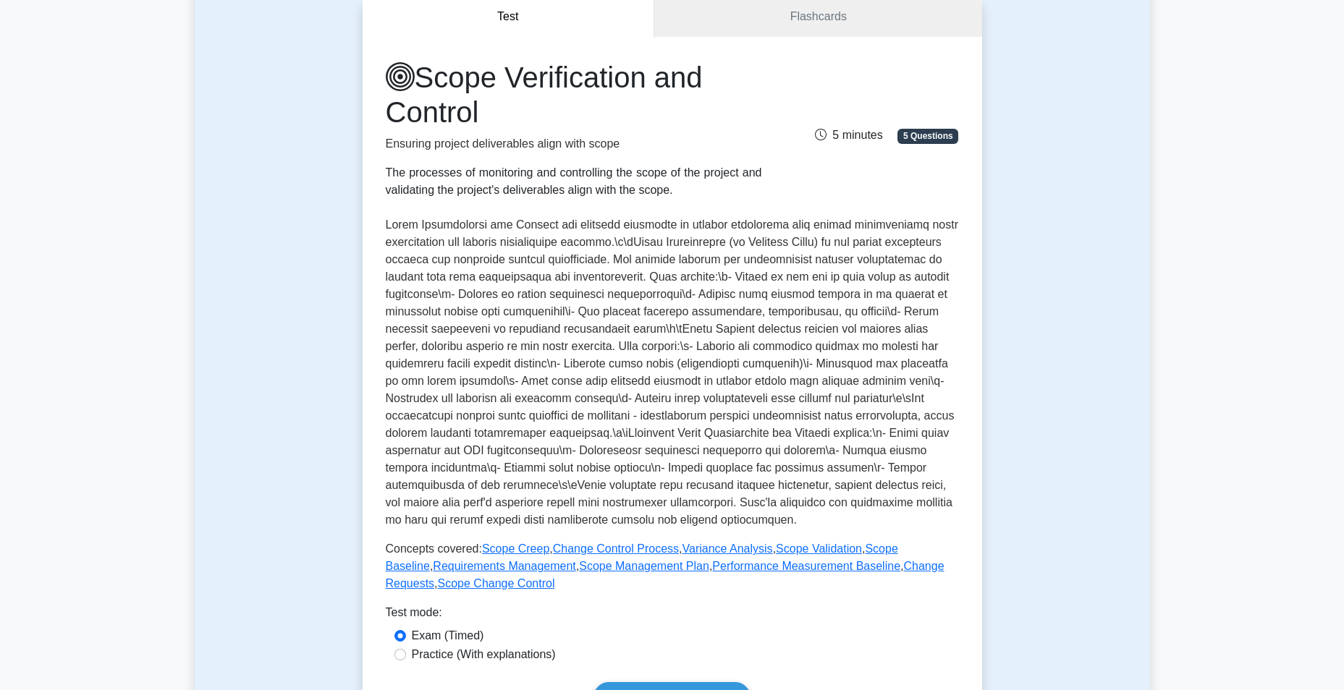
click at [425, 296] on p at bounding box center [672, 372] width 573 height 313
click at [619, 292] on p at bounding box center [672, 372] width 573 height 313
click at [832, 292] on p at bounding box center [672, 372] width 573 height 313
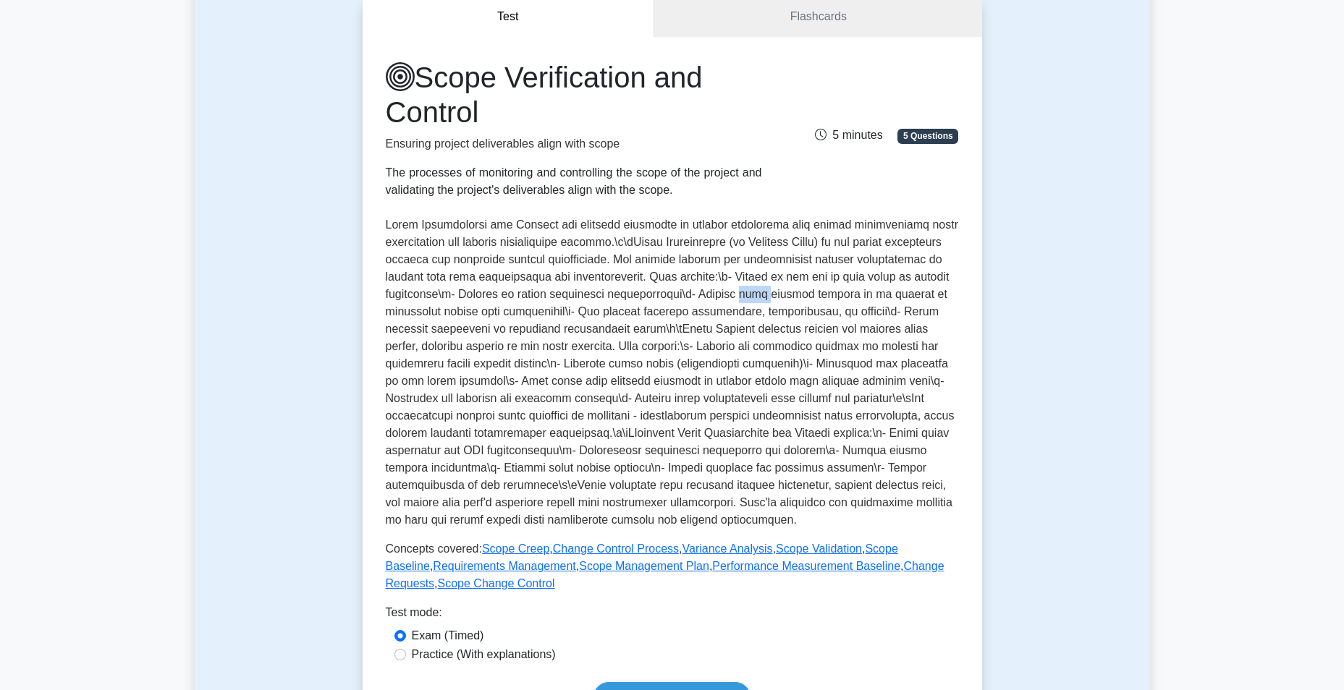
click at [832, 292] on p at bounding box center [672, 372] width 573 height 313
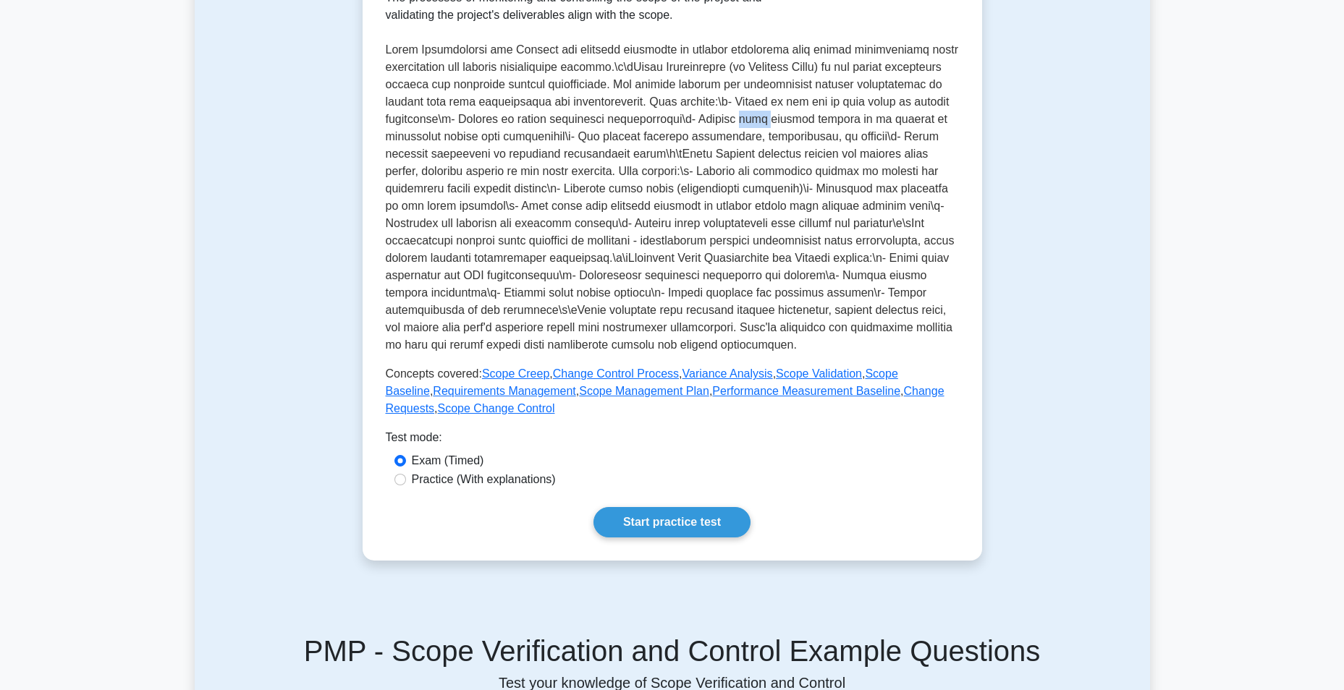
scroll to position [362, 0]
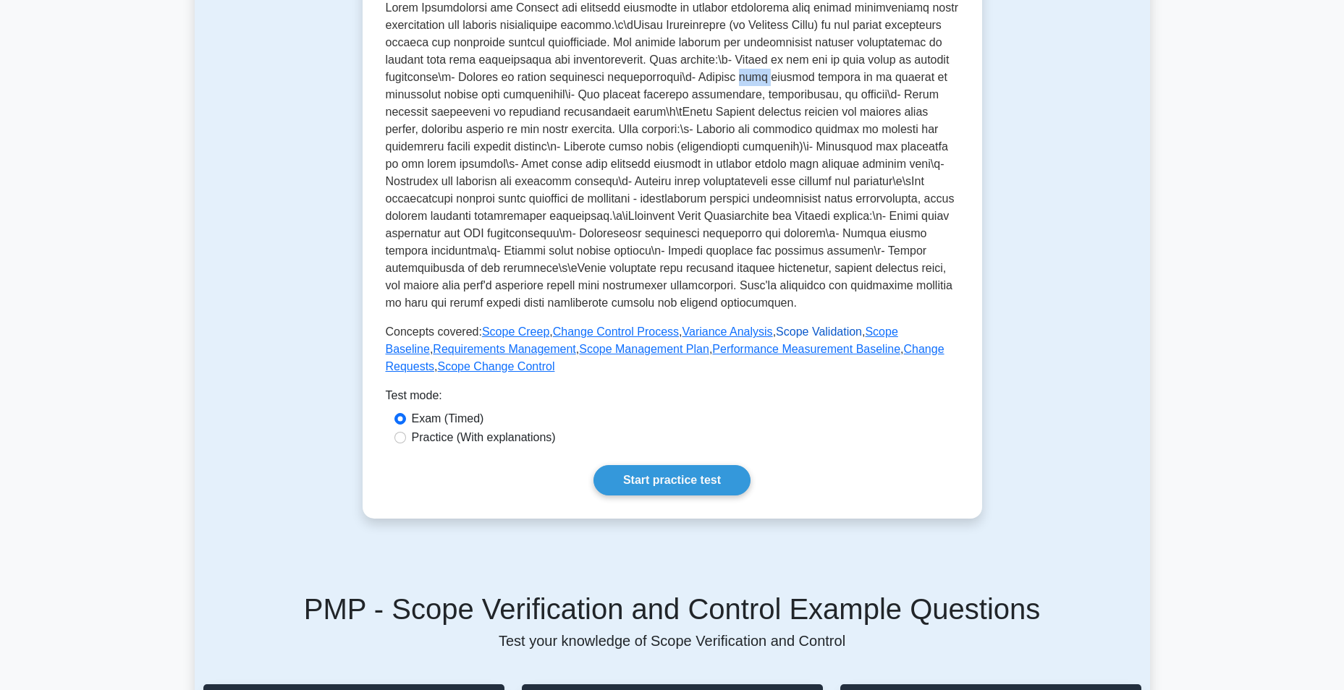
click at [808, 338] on link "Scope Validation" at bounding box center [819, 332] width 86 height 12
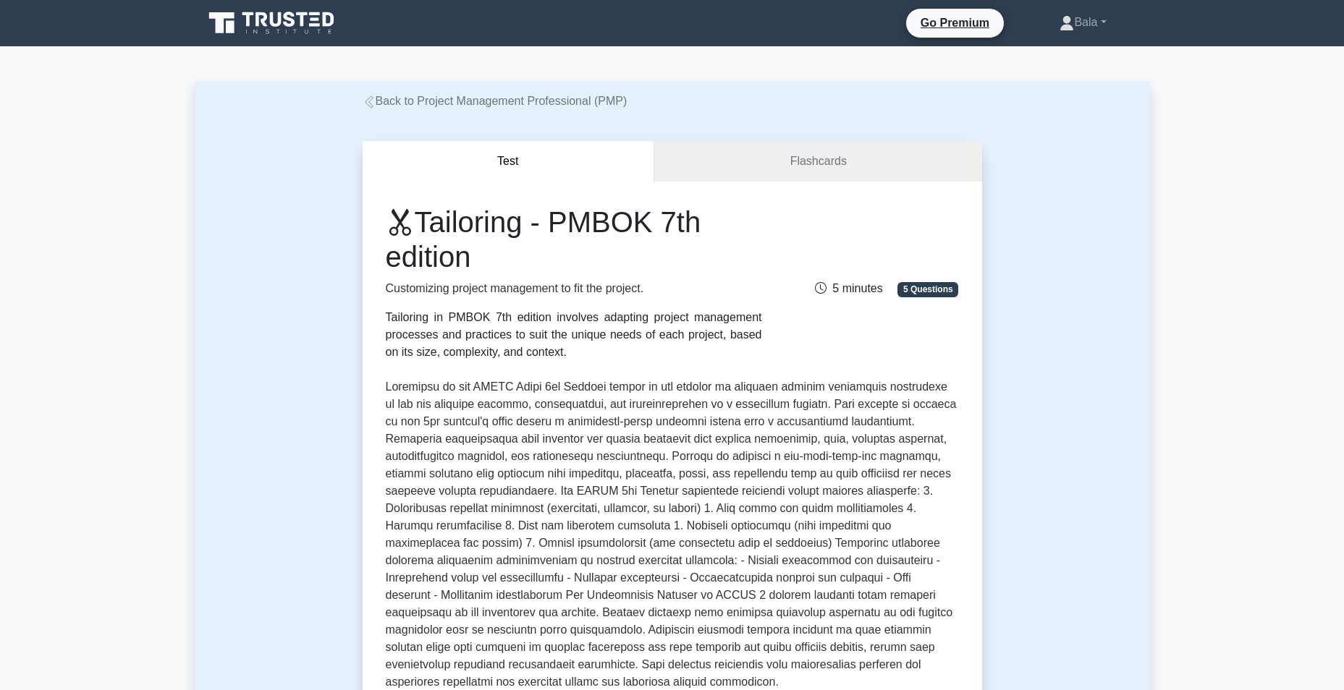
scroll to position [72, 0]
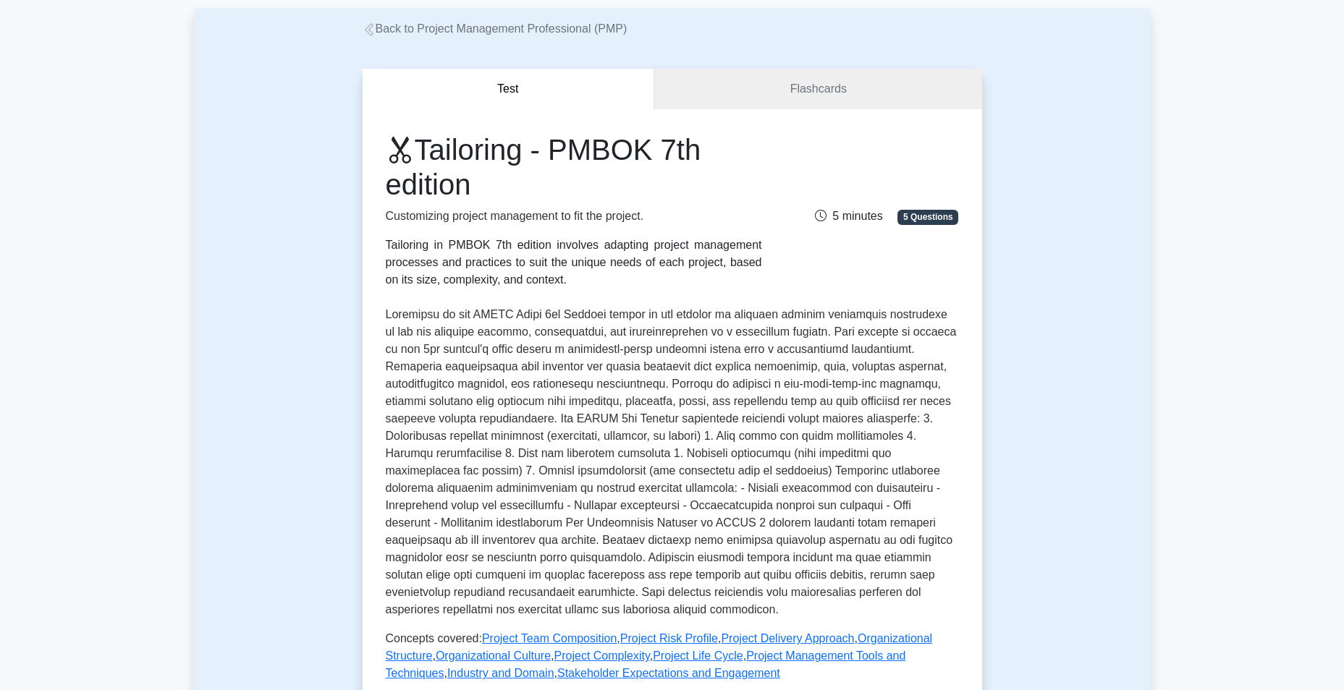
click at [508, 473] on p at bounding box center [672, 462] width 573 height 313
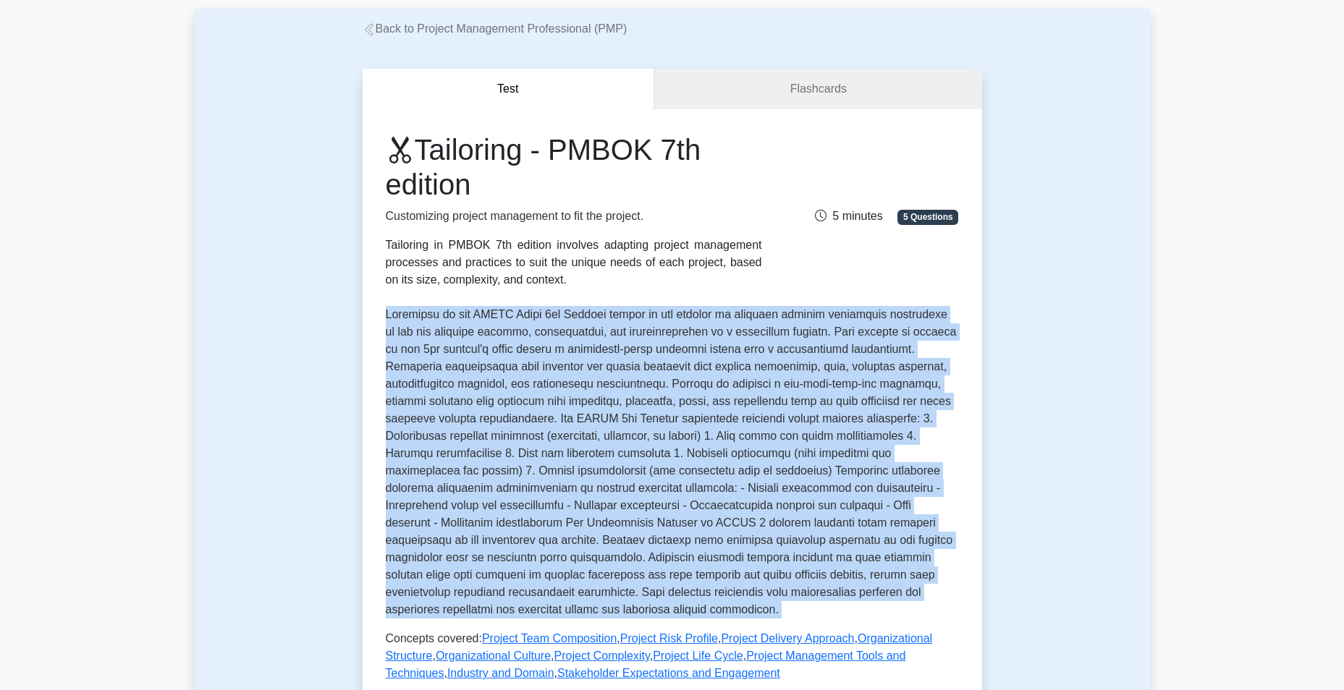
click at [508, 473] on p at bounding box center [672, 462] width 573 height 313
click at [698, 484] on p at bounding box center [672, 462] width 573 height 313
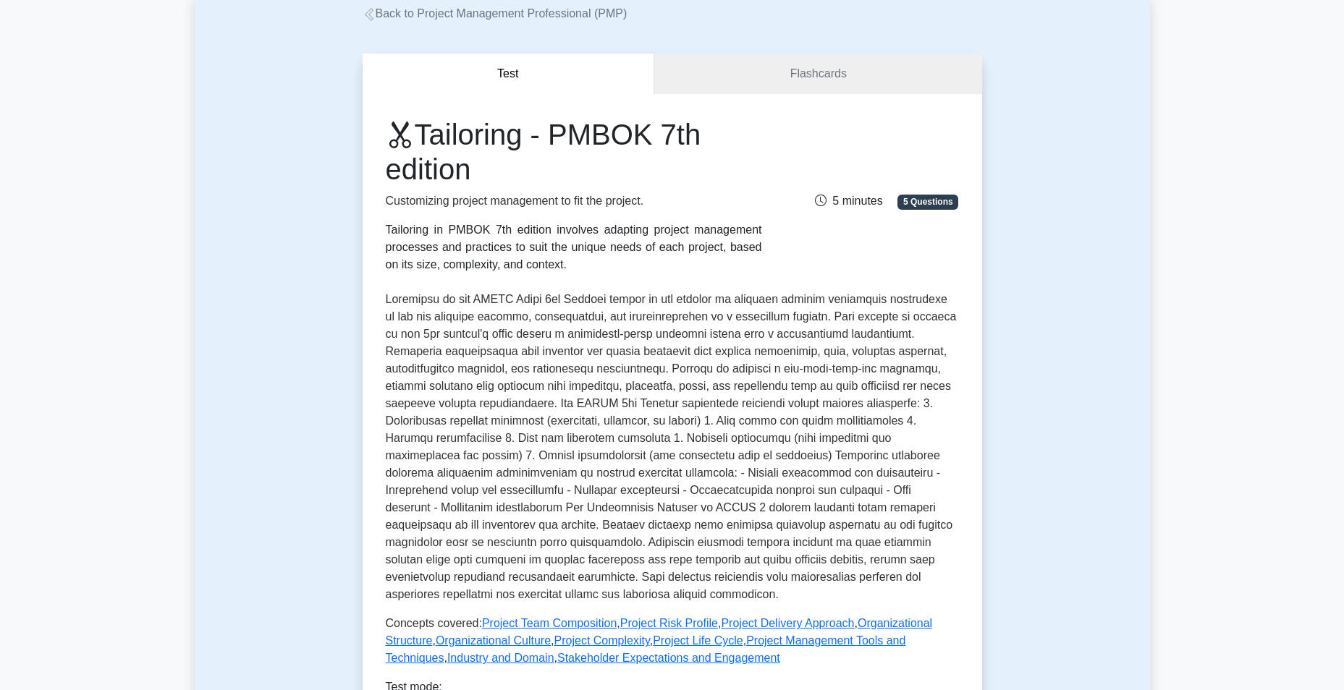
scroll to position [217, 0]
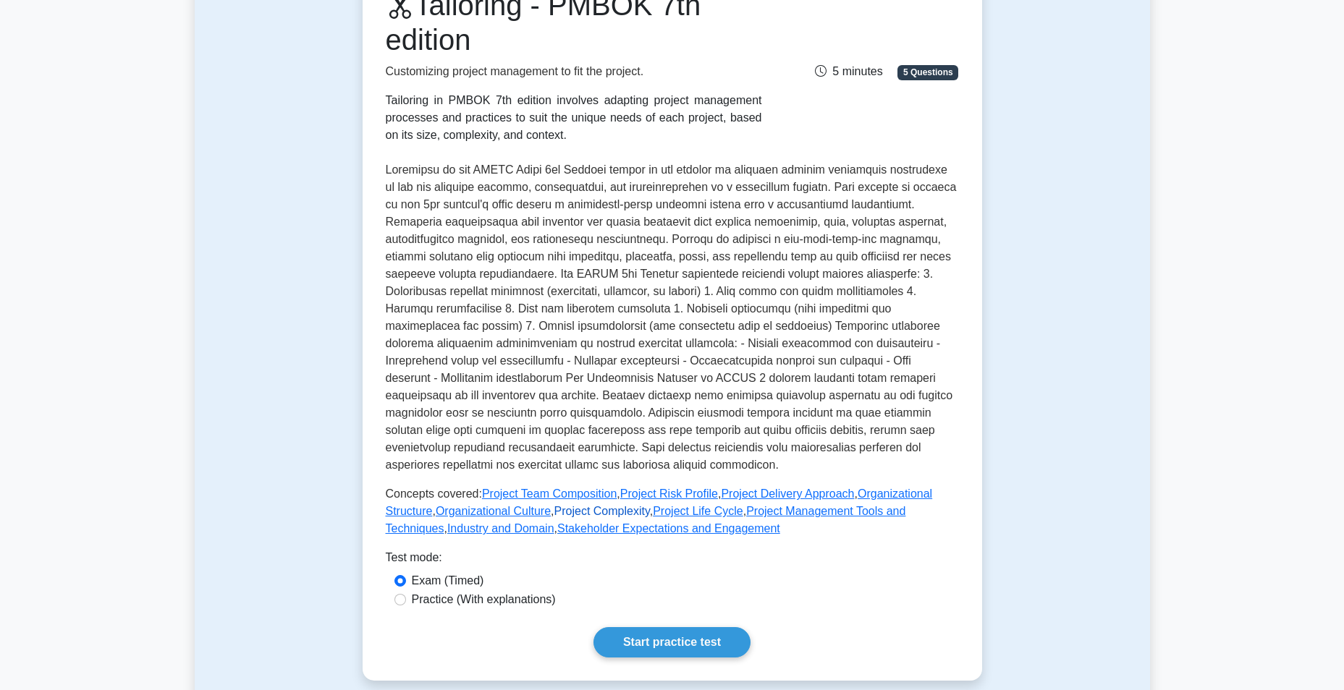
click at [568, 507] on link "Project Complexity" at bounding box center [602, 511] width 96 height 12
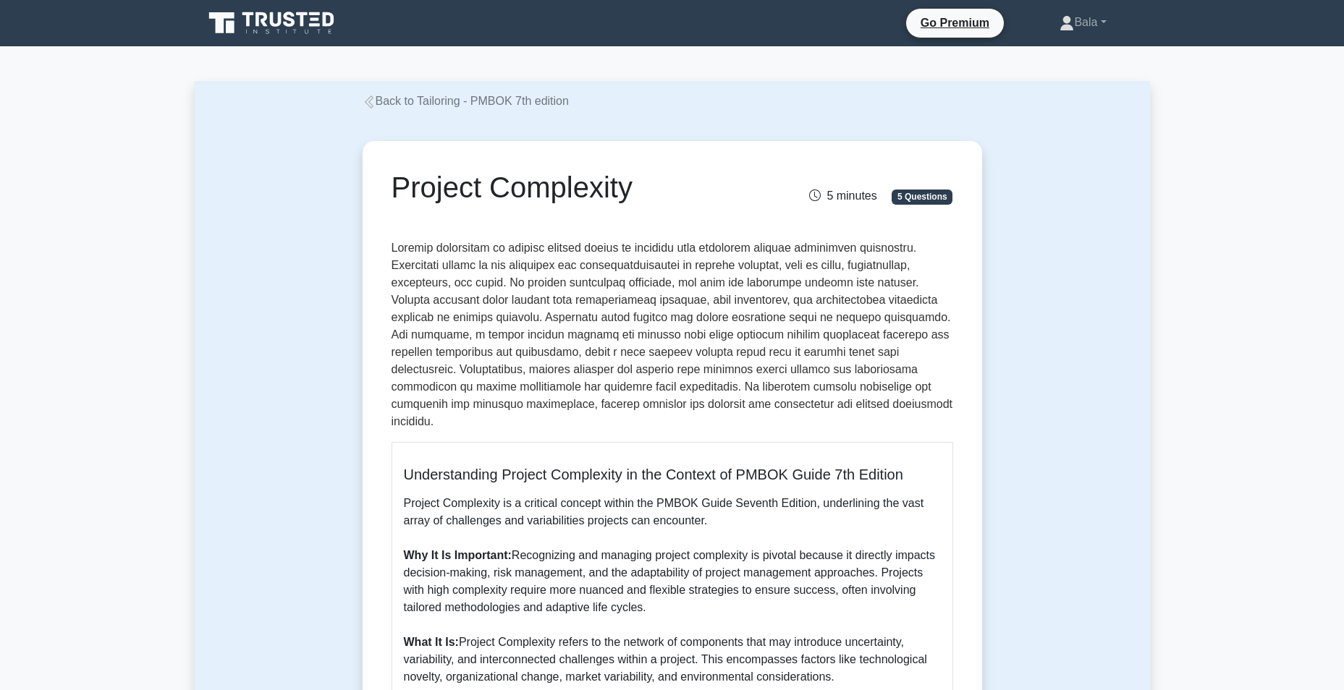
click at [620, 249] on p at bounding box center [673, 335] width 562 height 191
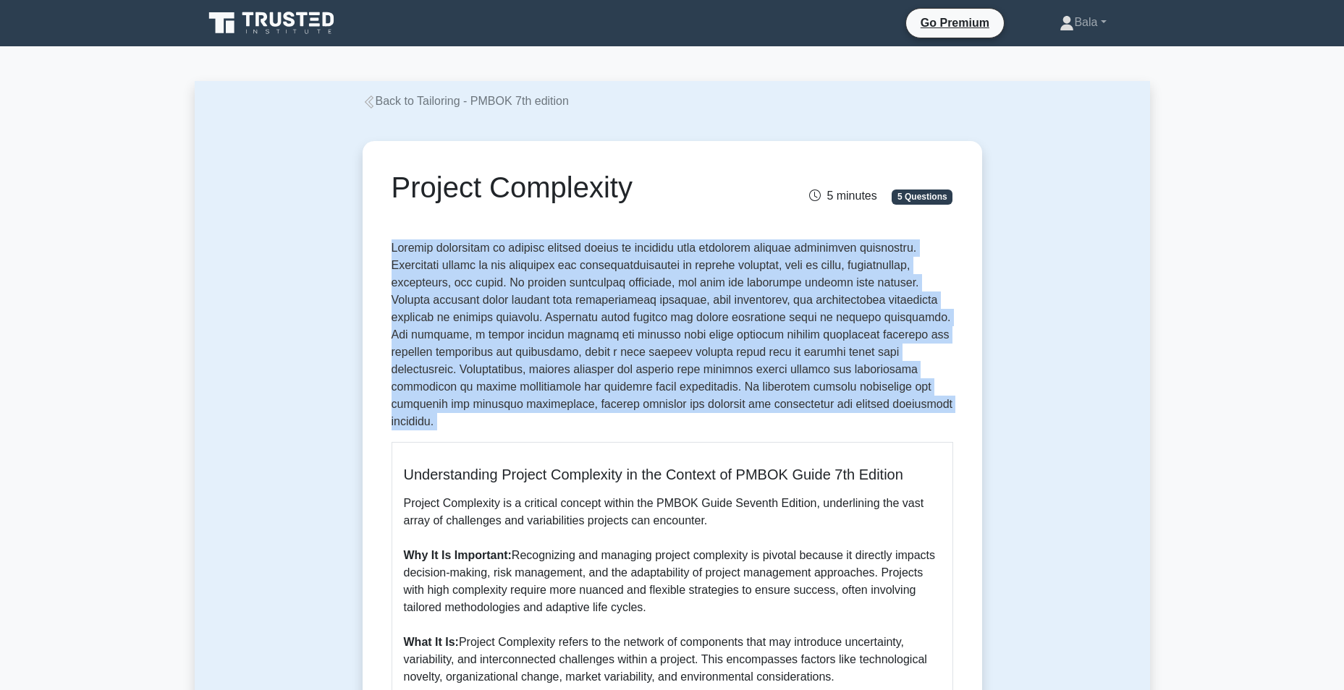
click at [620, 249] on p at bounding box center [673, 335] width 562 height 191
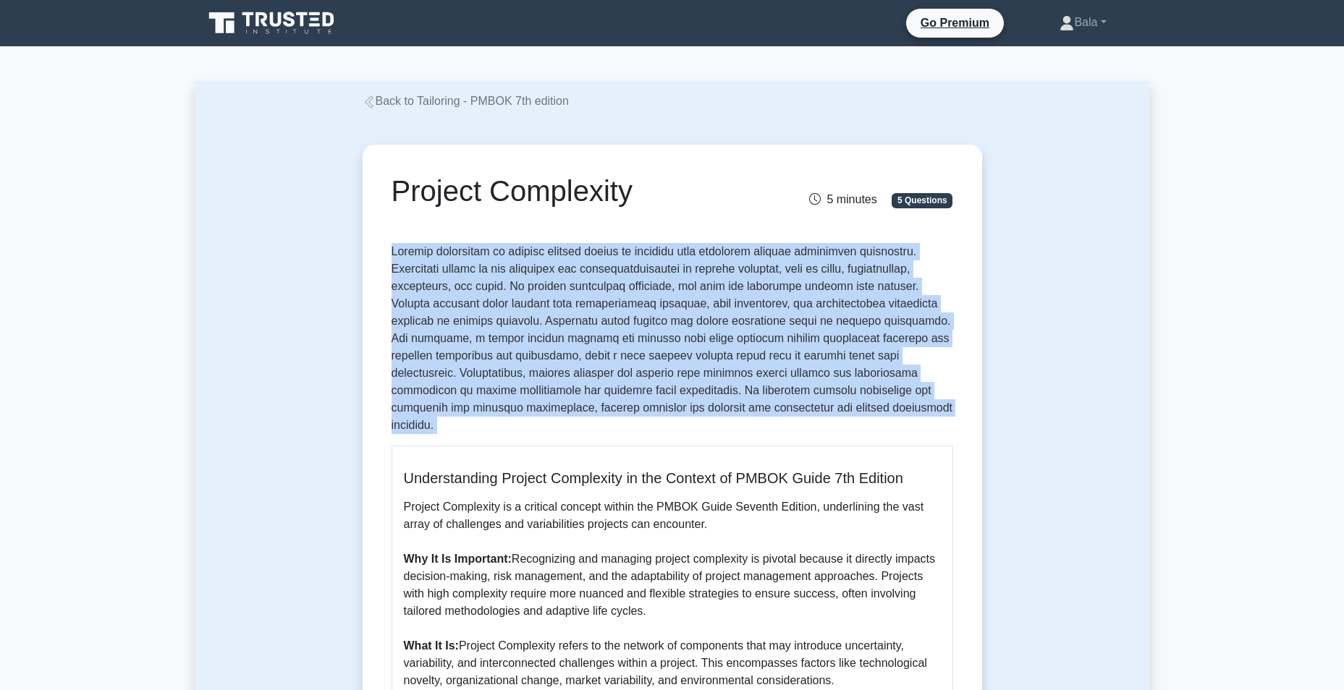
click at [375, 99] on icon at bounding box center [369, 102] width 13 height 13
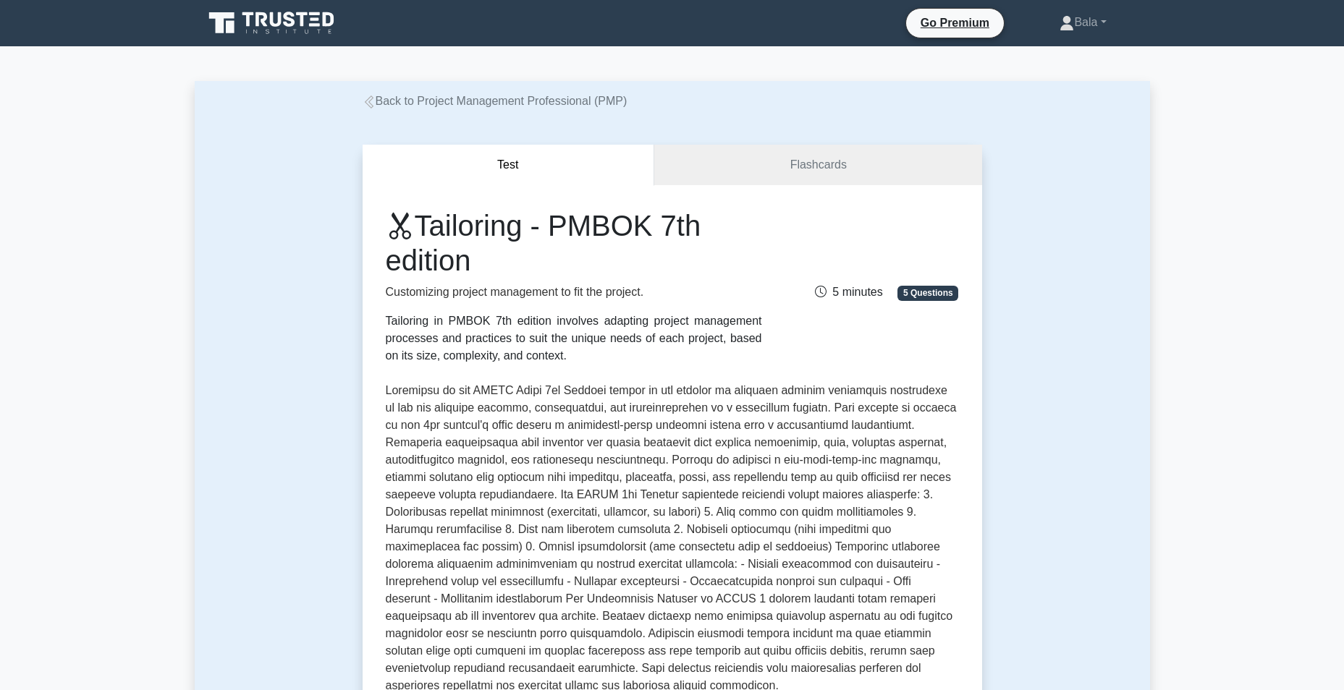
click at [375, 99] on icon at bounding box center [369, 102] width 13 height 13
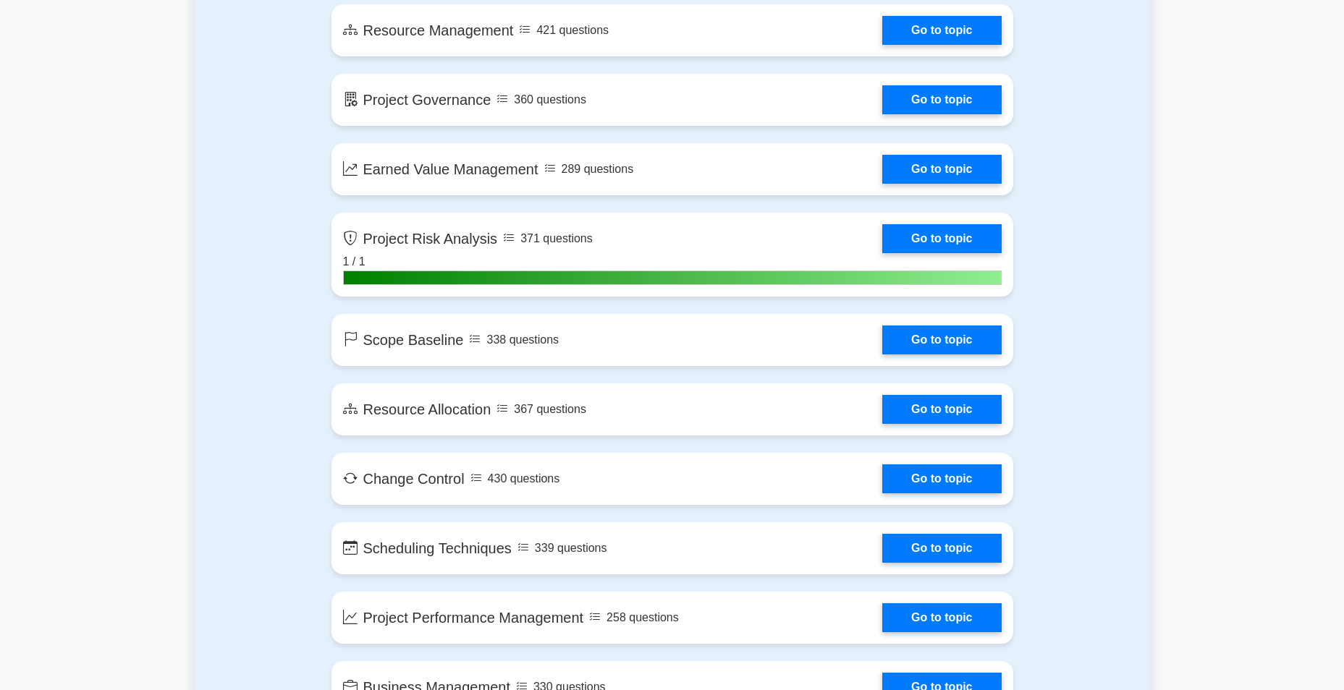
scroll to position [2533, 0]
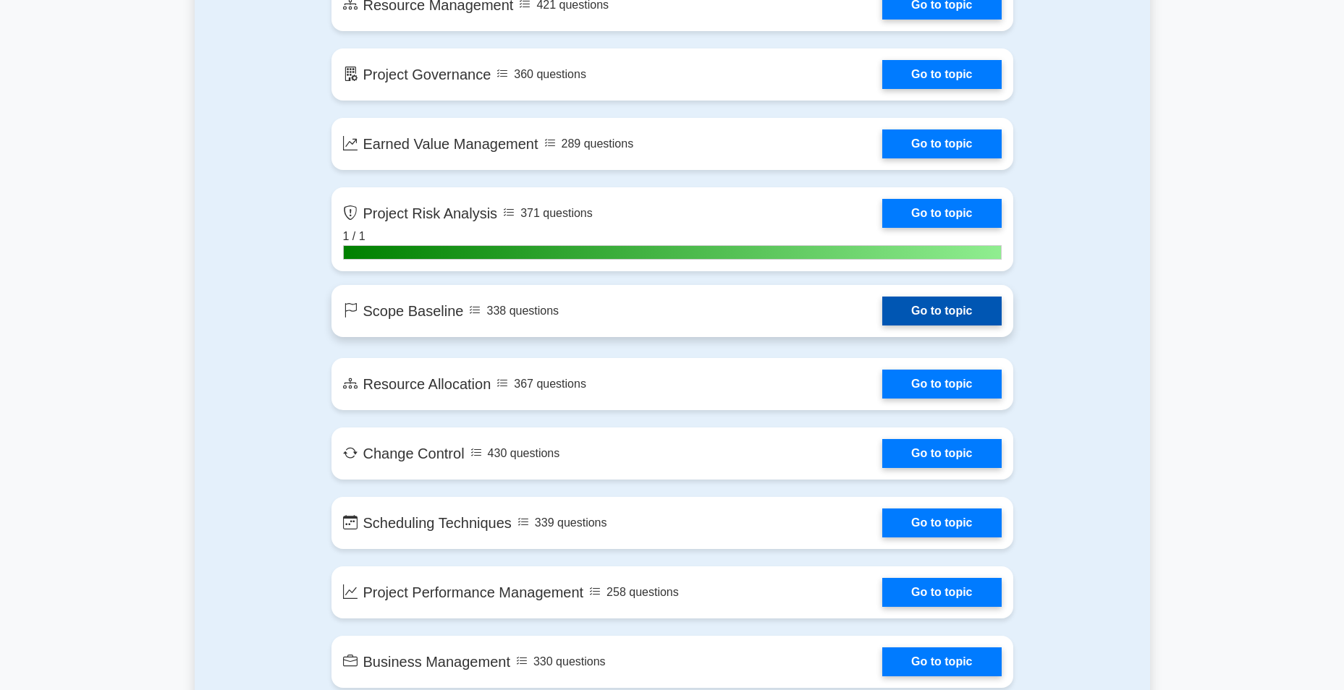
click at [882, 316] on link "Go to topic" at bounding box center [941, 311] width 119 height 29
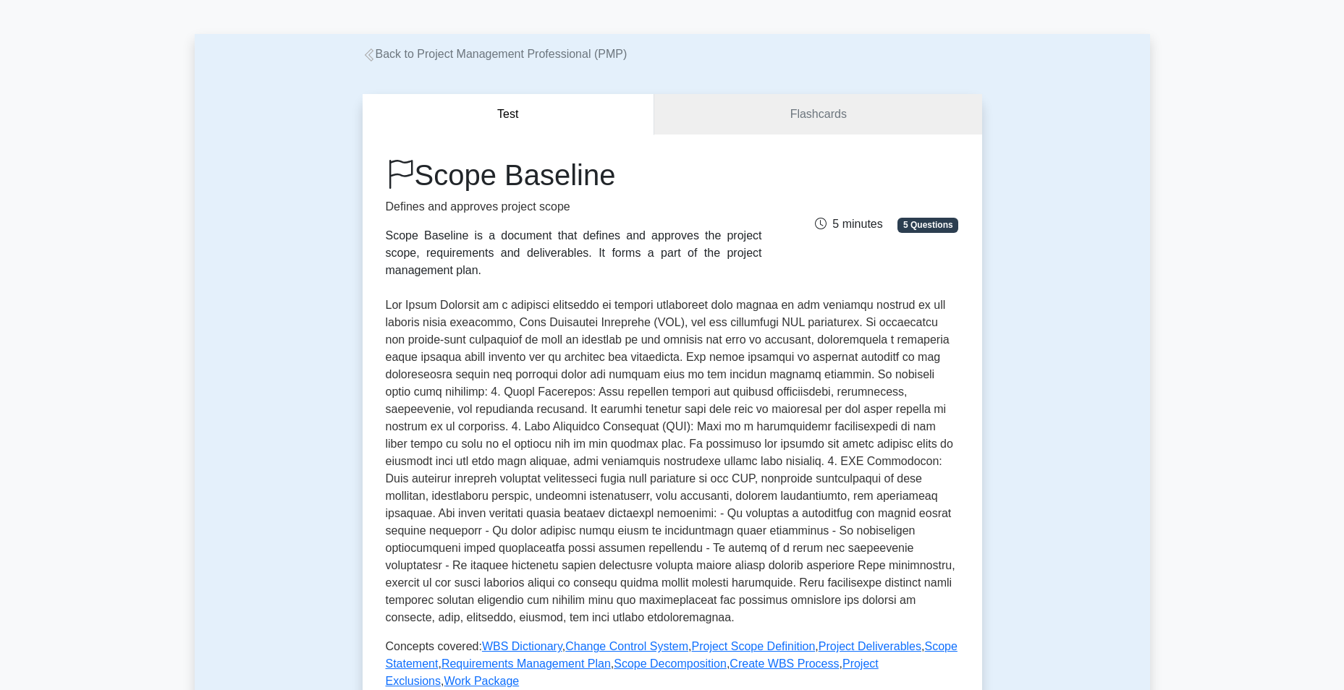
scroll to position [72, 0]
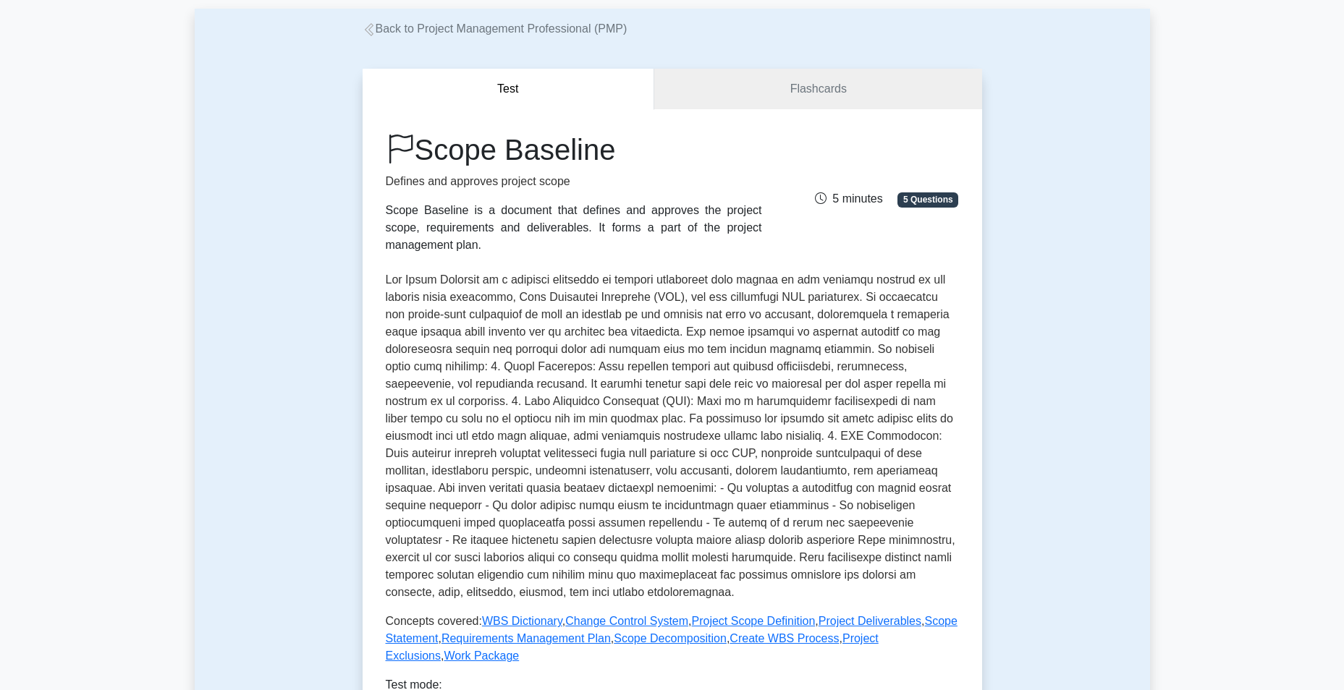
click at [487, 334] on p at bounding box center [672, 436] width 573 height 330
drag, startPoint x: 487, startPoint y: 334, endPoint x: 569, endPoint y: 329, distance: 81.9
click at [569, 329] on p at bounding box center [672, 436] width 573 height 330
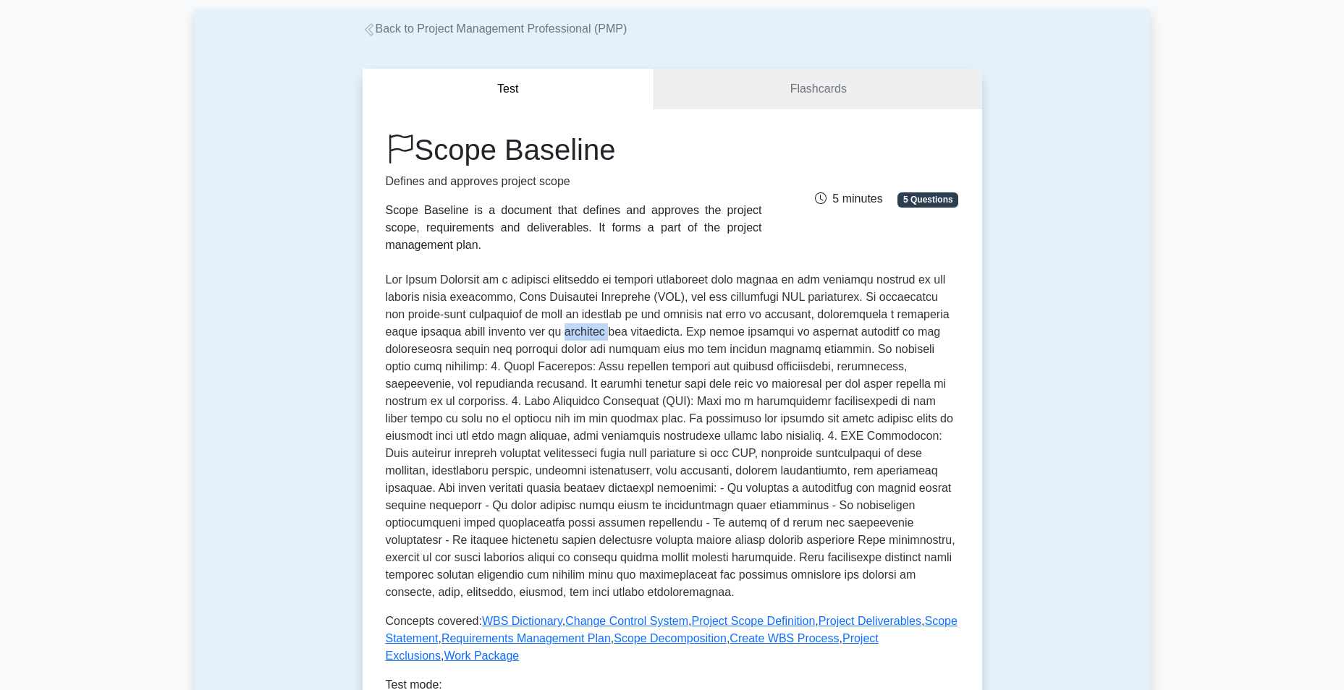
drag, startPoint x: 569, startPoint y: 329, endPoint x: 596, endPoint y: 338, distance: 28.8
click at [596, 338] on p at bounding box center [672, 436] width 573 height 330
click at [709, 337] on p at bounding box center [672, 436] width 573 height 330
drag, startPoint x: 709, startPoint y: 337, endPoint x: 767, endPoint y: 339, distance: 58.7
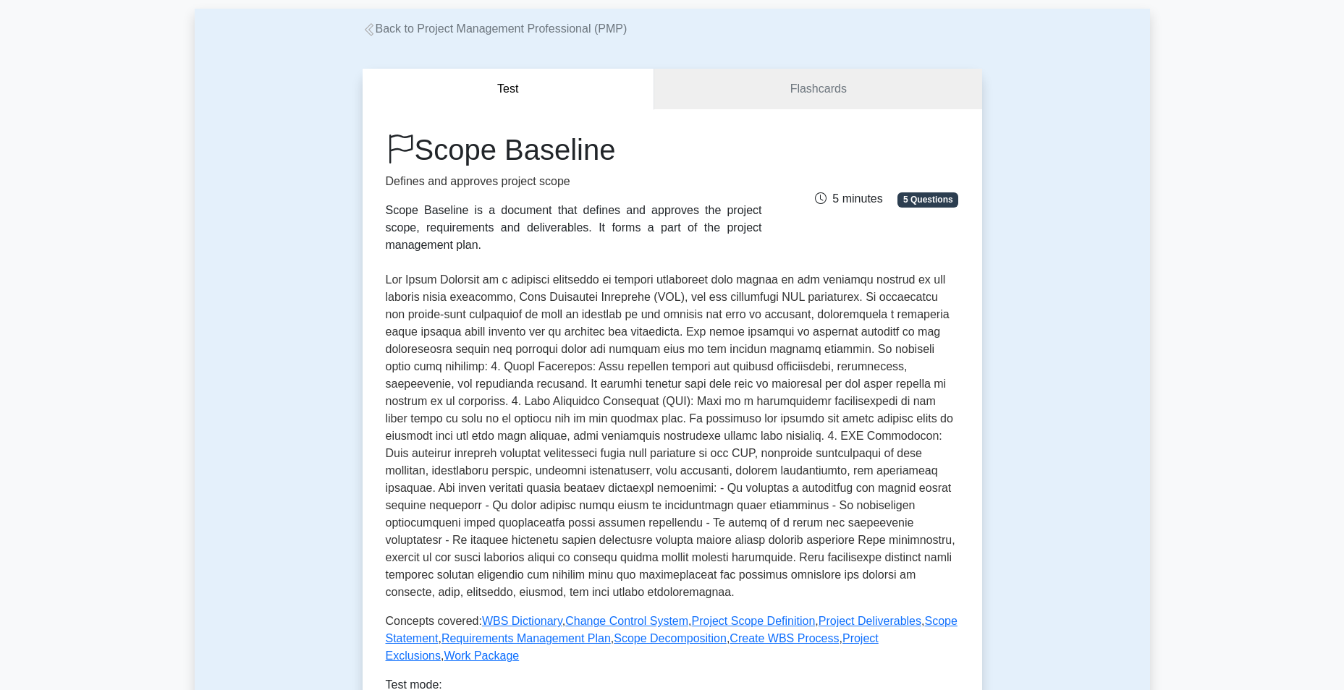
click at [767, 339] on p at bounding box center [672, 436] width 573 height 330
click at [766, 339] on p at bounding box center [672, 436] width 573 height 330
drag, startPoint x: 766, startPoint y: 339, endPoint x: 785, endPoint y: 342, distance: 18.5
click at [785, 342] on p at bounding box center [672, 436] width 573 height 330
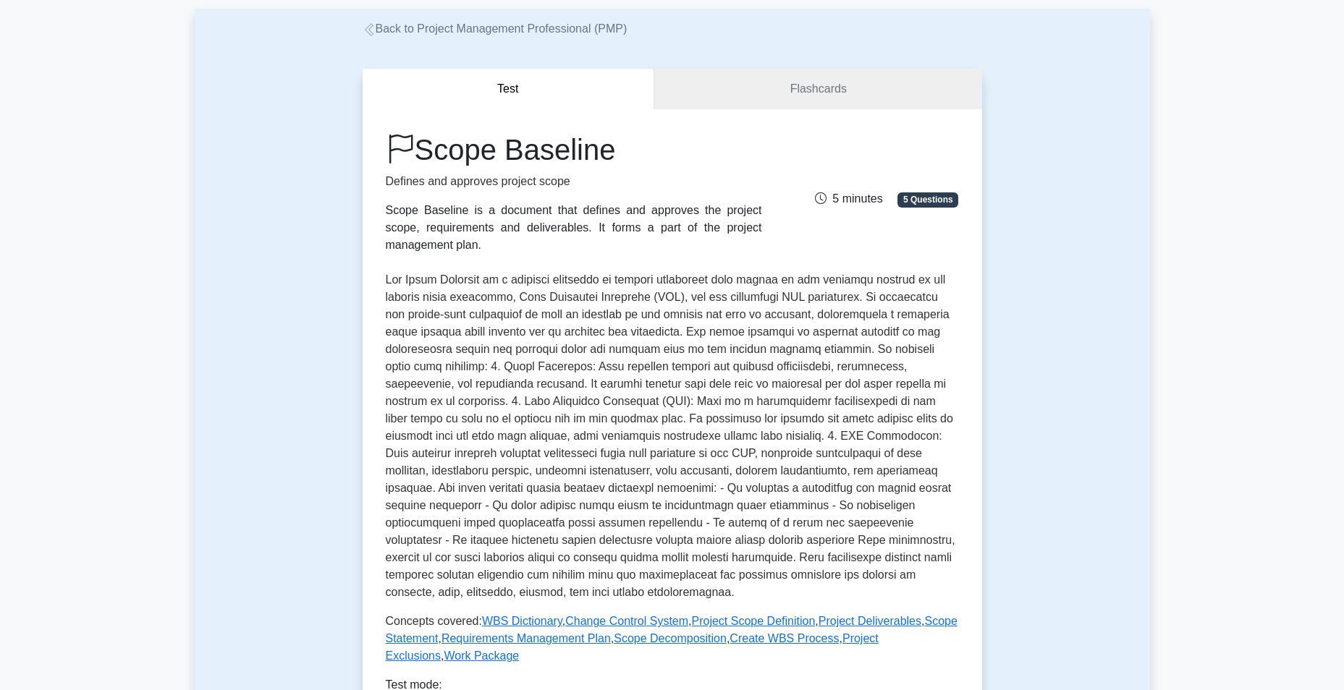
drag, startPoint x: 785, startPoint y: 342, endPoint x: 885, endPoint y: 331, distance: 101.3
click at [885, 331] on p at bounding box center [672, 436] width 573 height 330
click at [740, 328] on p at bounding box center [672, 436] width 573 height 330
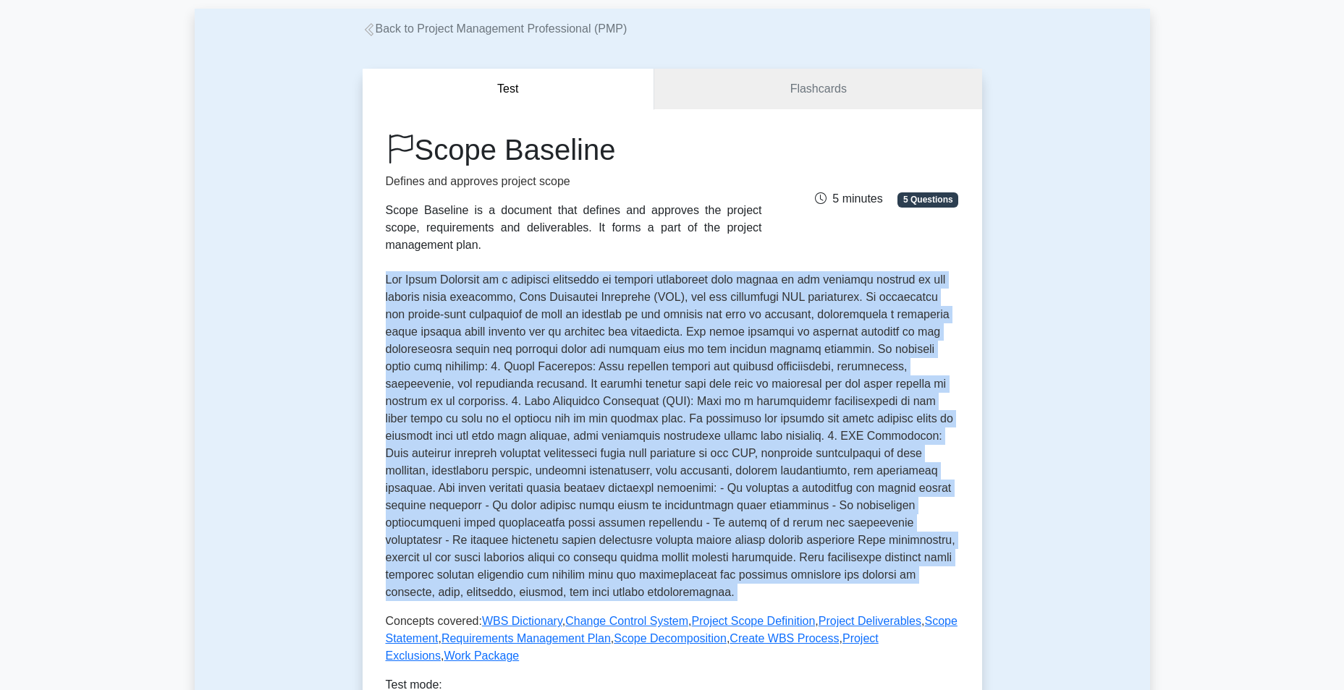
click at [740, 328] on p at bounding box center [672, 436] width 573 height 330
drag, startPoint x: 740, startPoint y: 328, endPoint x: 801, endPoint y: 335, distance: 61.2
click at [801, 335] on p at bounding box center [672, 436] width 573 height 330
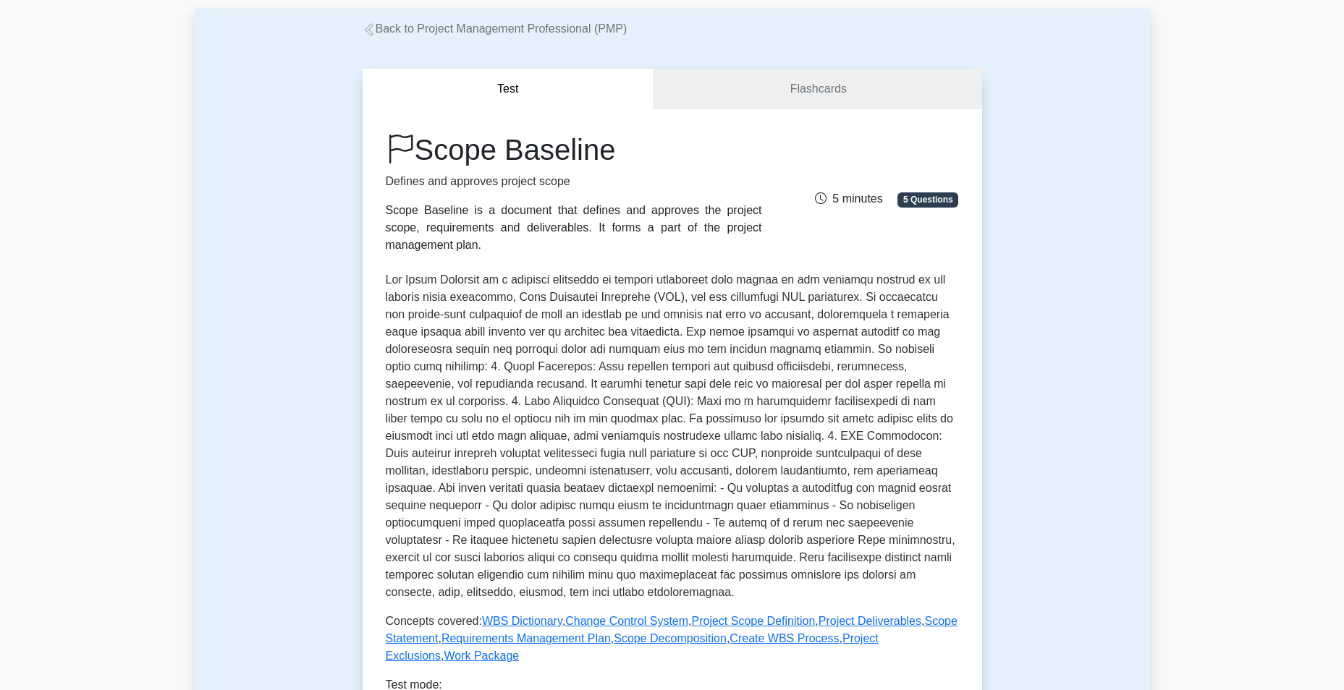
click at [487, 345] on p at bounding box center [672, 436] width 573 height 330
click at [619, 353] on p at bounding box center [672, 436] width 573 height 330
drag, startPoint x: 619, startPoint y: 353, endPoint x: 696, endPoint y: 349, distance: 77.6
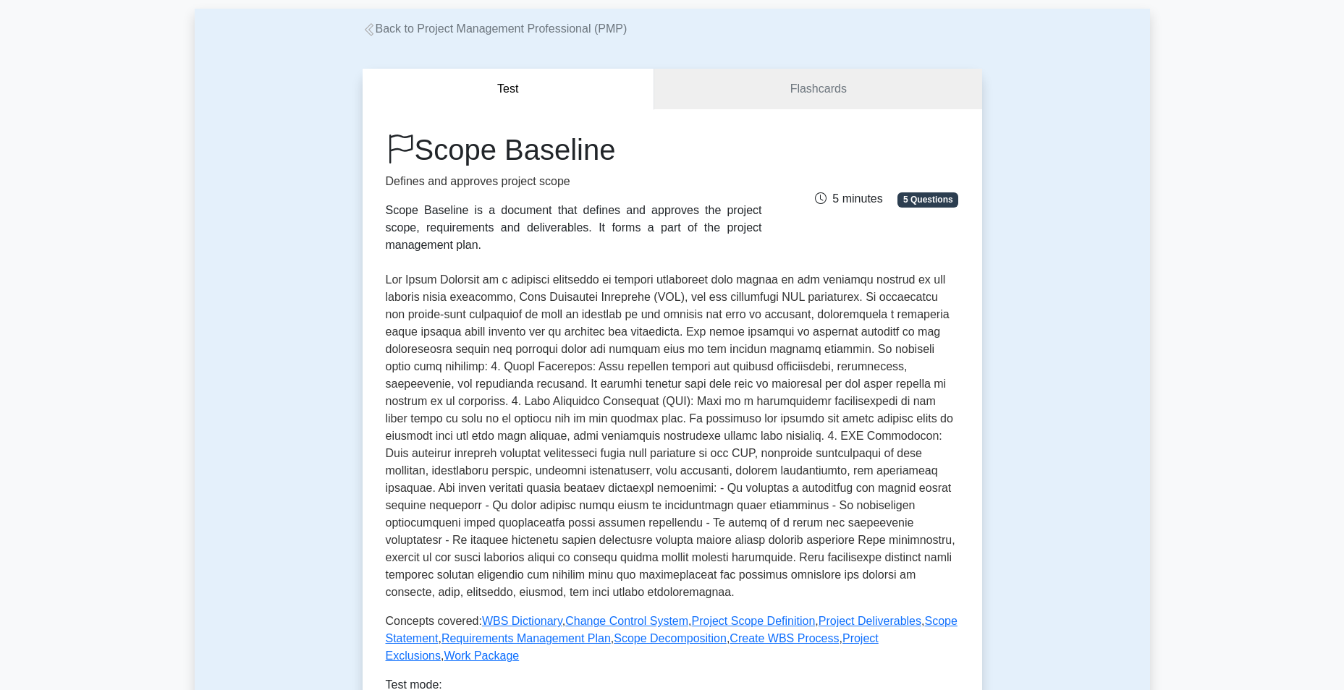
click at [696, 349] on p at bounding box center [672, 436] width 573 height 330
click at [749, 349] on p at bounding box center [672, 436] width 573 height 330
drag, startPoint x: 749, startPoint y: 349, endPoint x: 767, endPoint y: 350, distance: 18.1
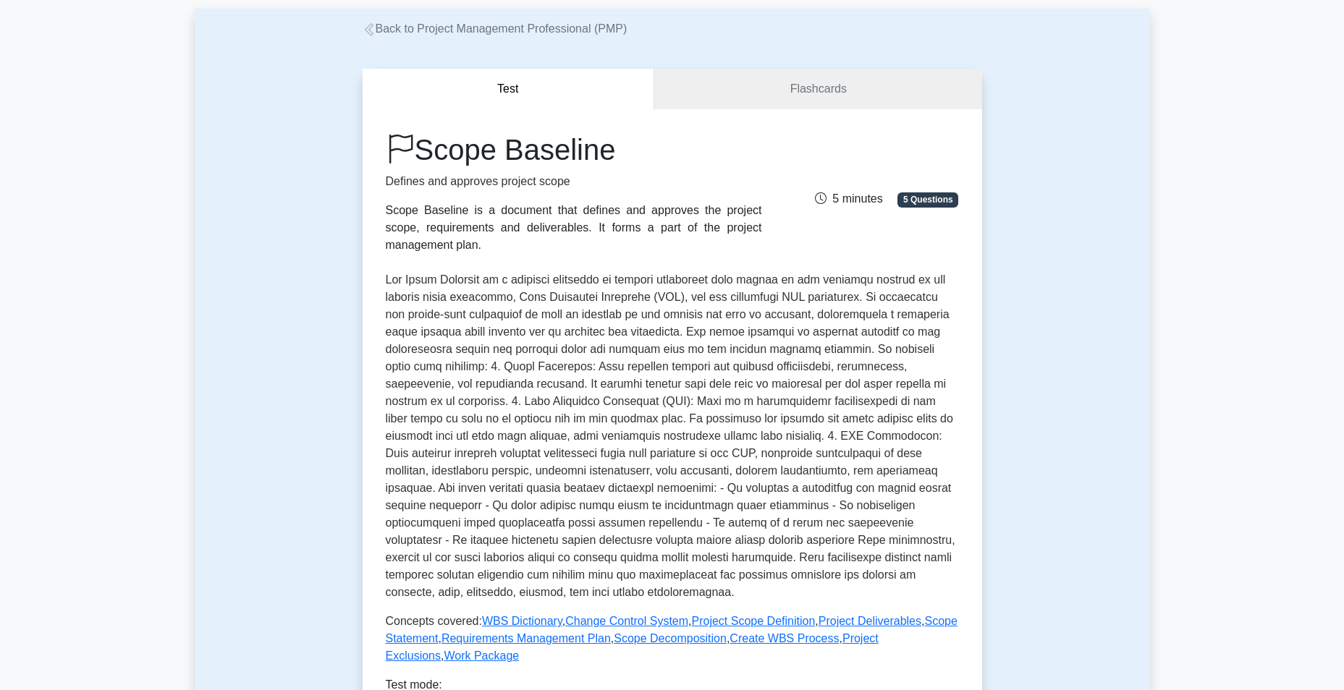
click at [767, 350] on p at bounding box center [672, 436] width 573 height 330
drag, startPoint x: 767, startPoint y: 350, endPoint x: 854, endPoint y: 350, distance: 86.8
click at [854, 350] on p at bounding box center [672, 436] width 573 height 330
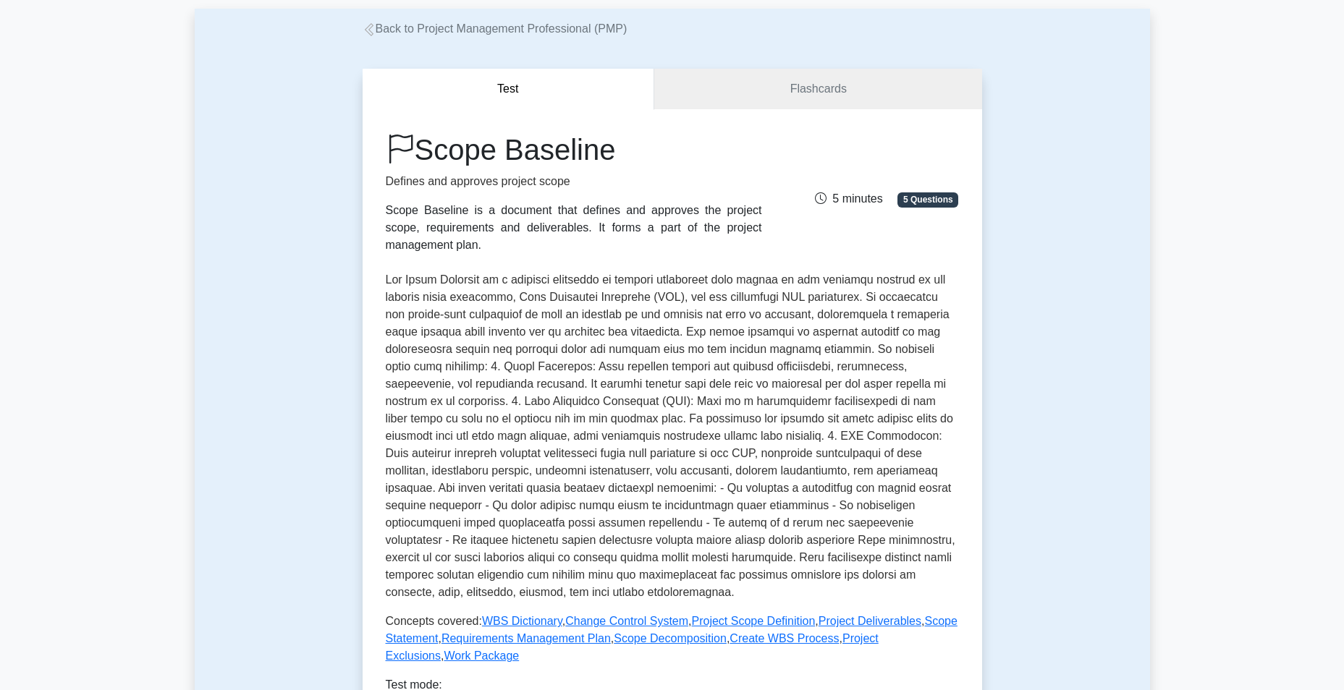
drag, startPoint x: 854, startPoint y: 350, endPoint x: 937, endPoint y: 350, distance: 83.2
click at [937, 350] on p at bounding box center [672, 436] width 573 height 330
click at [472, 372] on p at bounding box center [672, 436] width 573 height 330
click at [643, 371] on p at bounding box center [672, 436] width 573 height 330
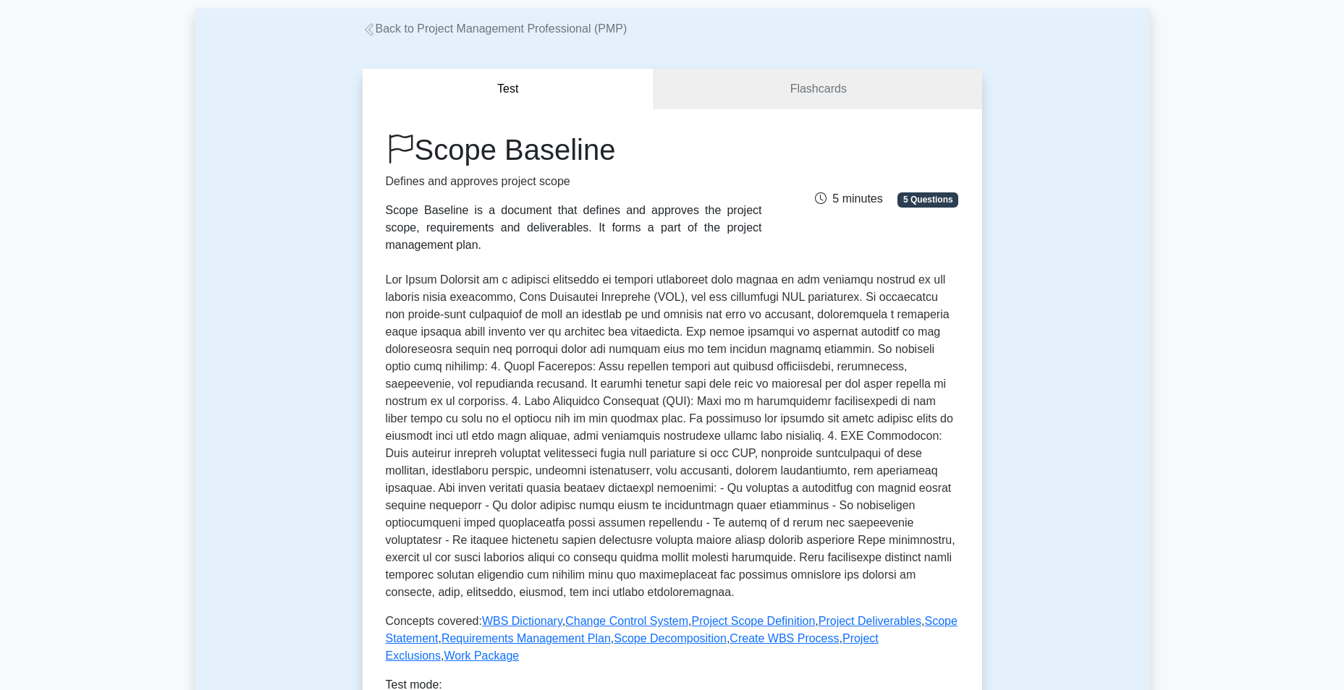
click at [461, 384] on p at bounding box center [672, 436] width 573 height 330
click at [540, 474] on p at bounding box center [672, 436] width 573 height 330
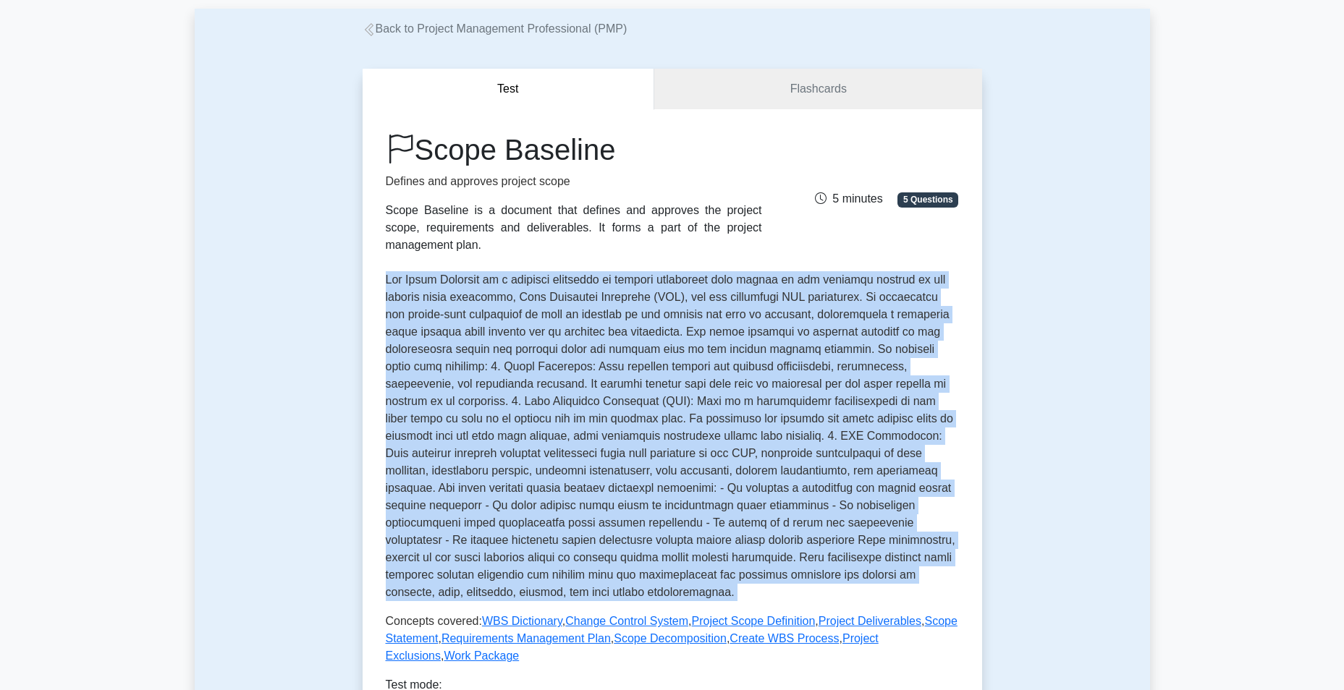
click at [540, 474] on p at bounding box center [672, 436] width 573 height 330
drag, startPoint x: 540, startPoint y: 474, endPoint x: 574, endPoint y: 488, distance: 36.7
click at [574, 488] on p at bounding box center [672, 436] width 573 height 330
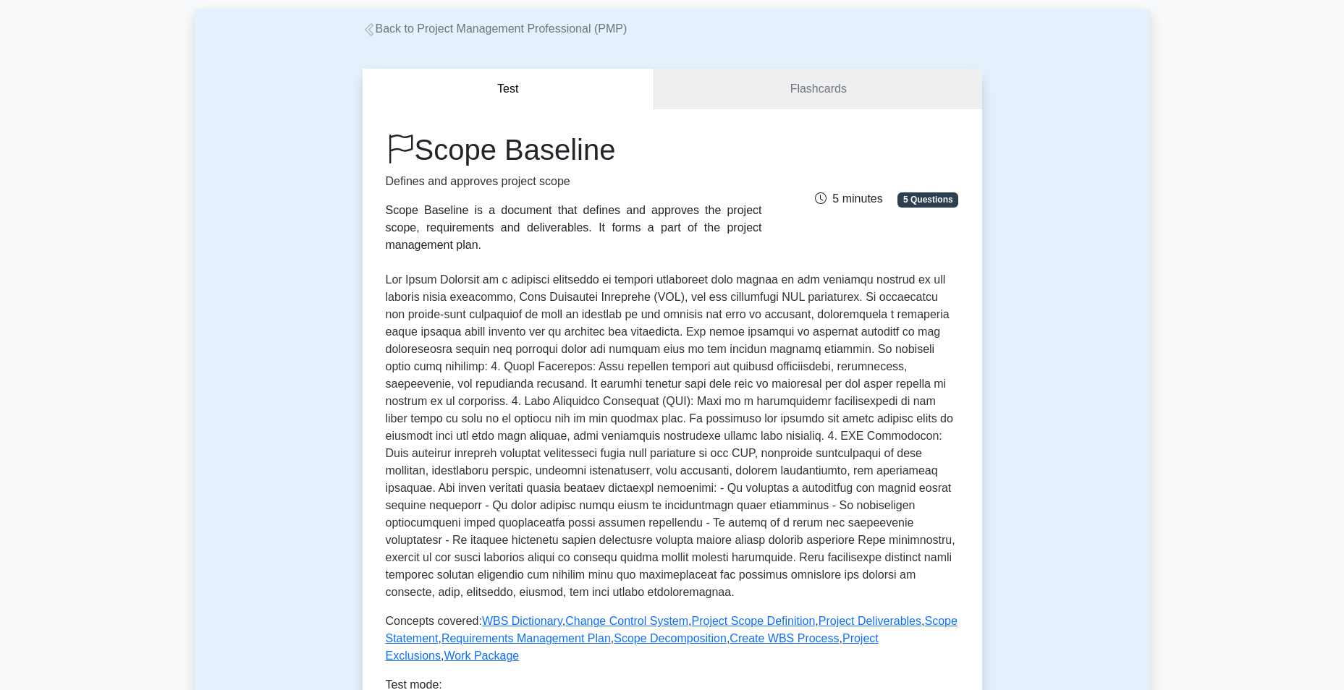
scroll to position [145, 0]
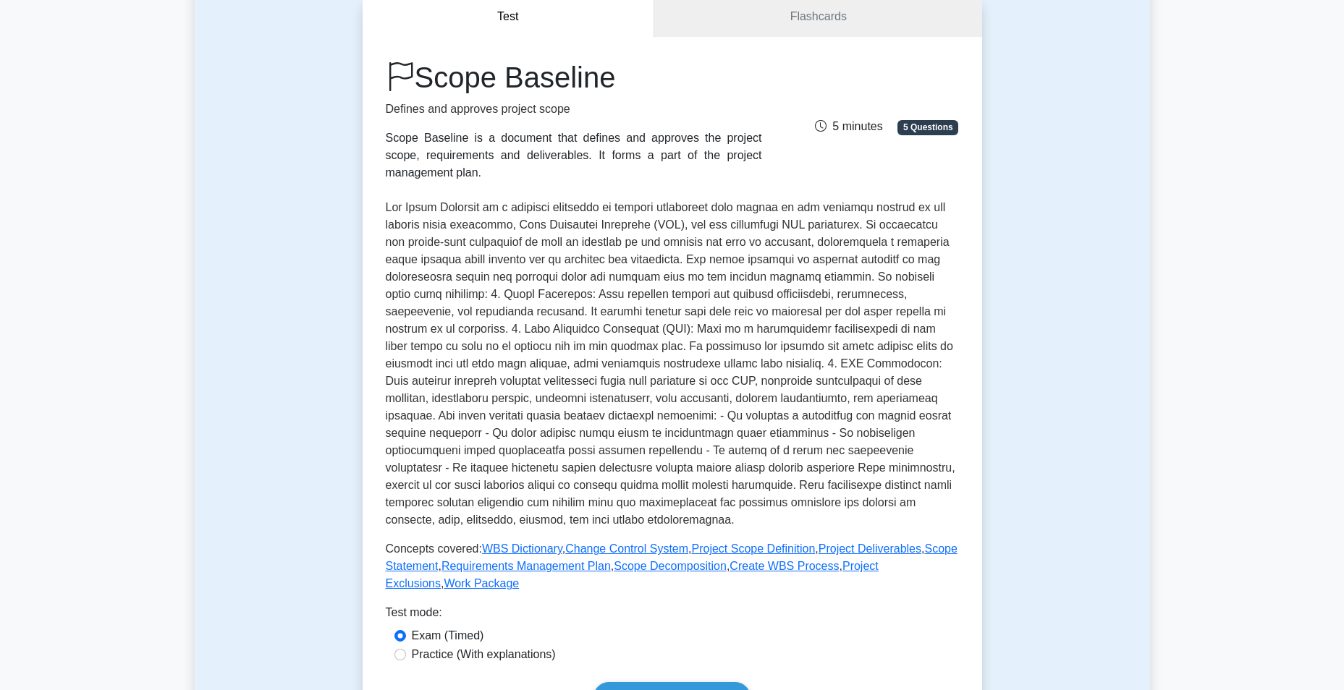
click at [778, 421] on p at bounding box center [672, 364] width 573 height 330
click at [430, 436] on p at bounding box center [672, 364] width 573 height 330
drag, startPoint x: 430, startPoint y: 436, endPoint x: 584, endPoint y: 432, distance: 154.2
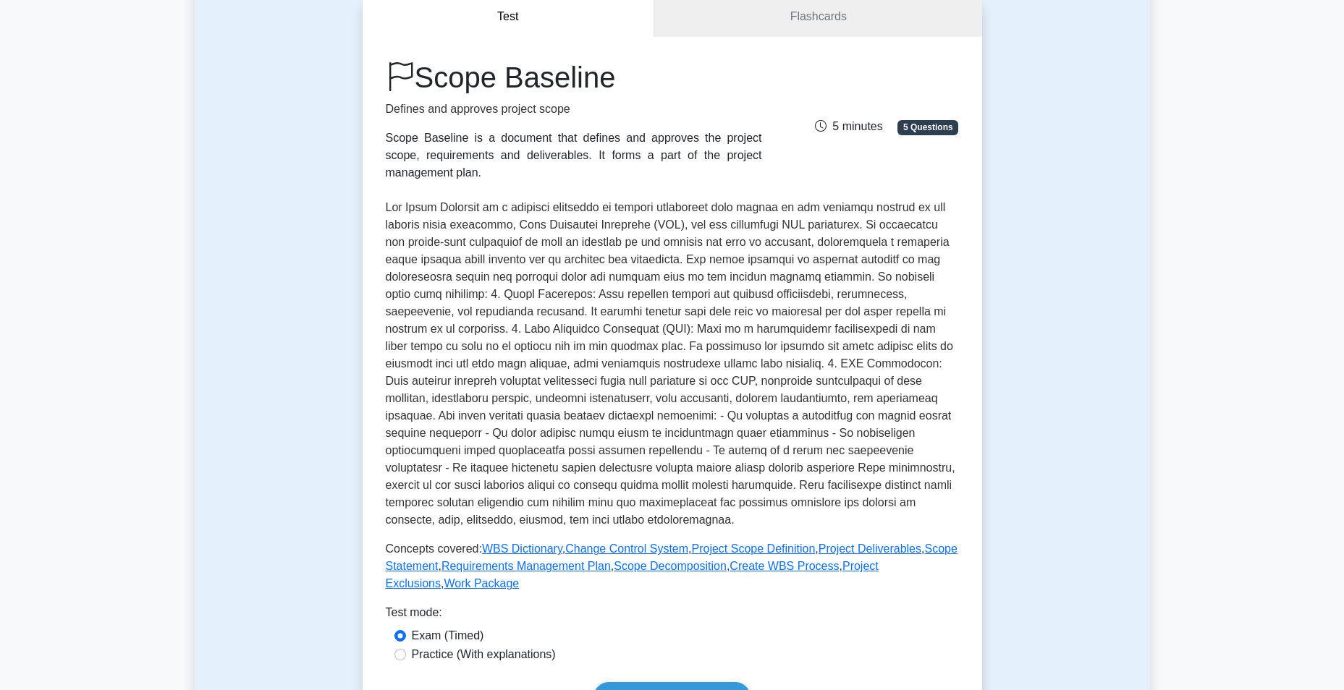
click at [584, 432] on p at bounding box center [672, 364] width 573 height 330
click at [732, 437] on p at bounding box center [672, 364] width 573 height 330
drag, startPoint x: 732, startPoint y: 437, endPoint x: 835, endPoint y: 436, distance: 103.5
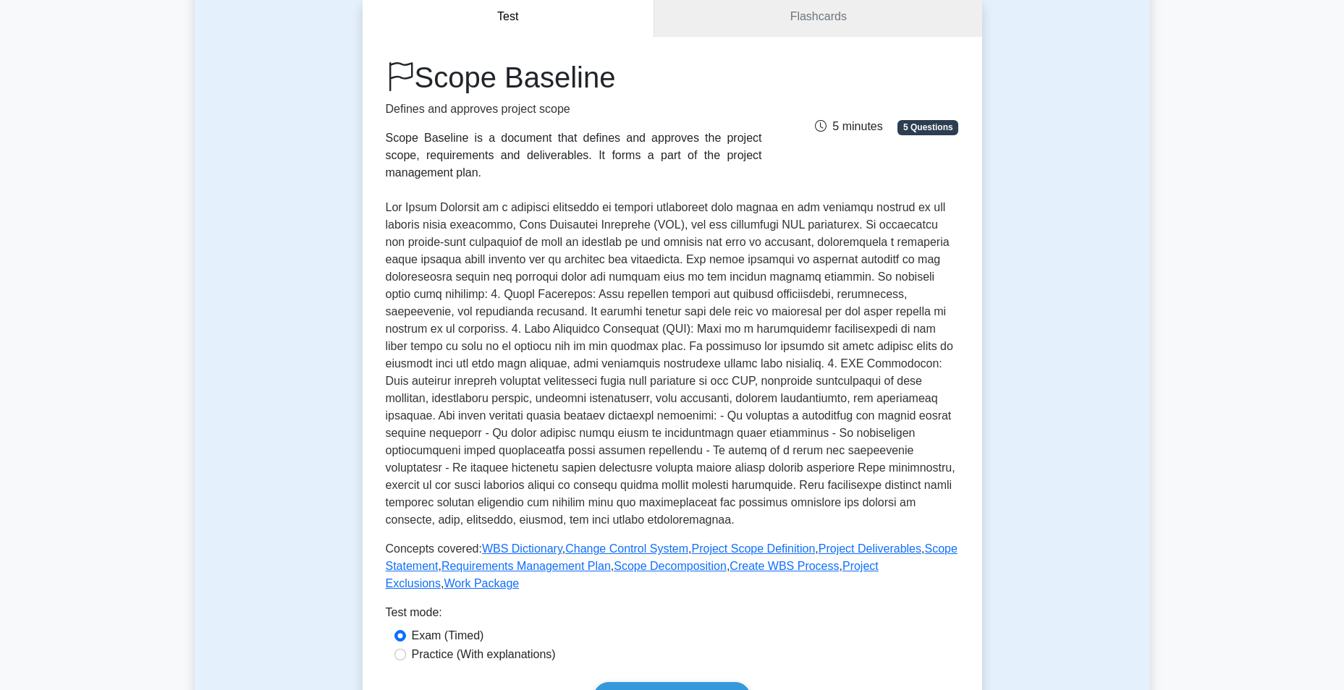
click at [835, 436] on p at bounding box center [672, 364] width 573 height 330
click at [441, 455] on p at bounding box center [672, 364] width 573 height 330
drag, startPoint x: 441, startPoint y: 455, endPoint x: 533, endPoint y: 455, distance: 92.6
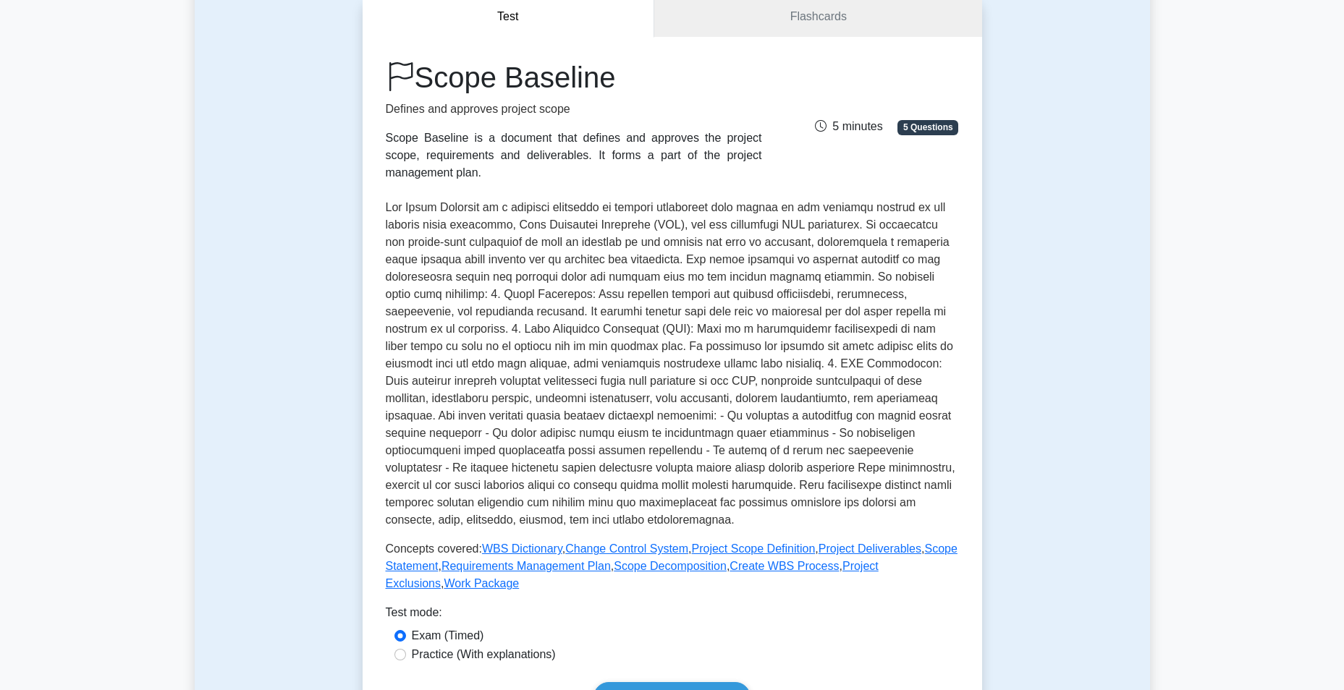
click at [533, 455] on p at bounding box center [672, 364] width 573 height 330
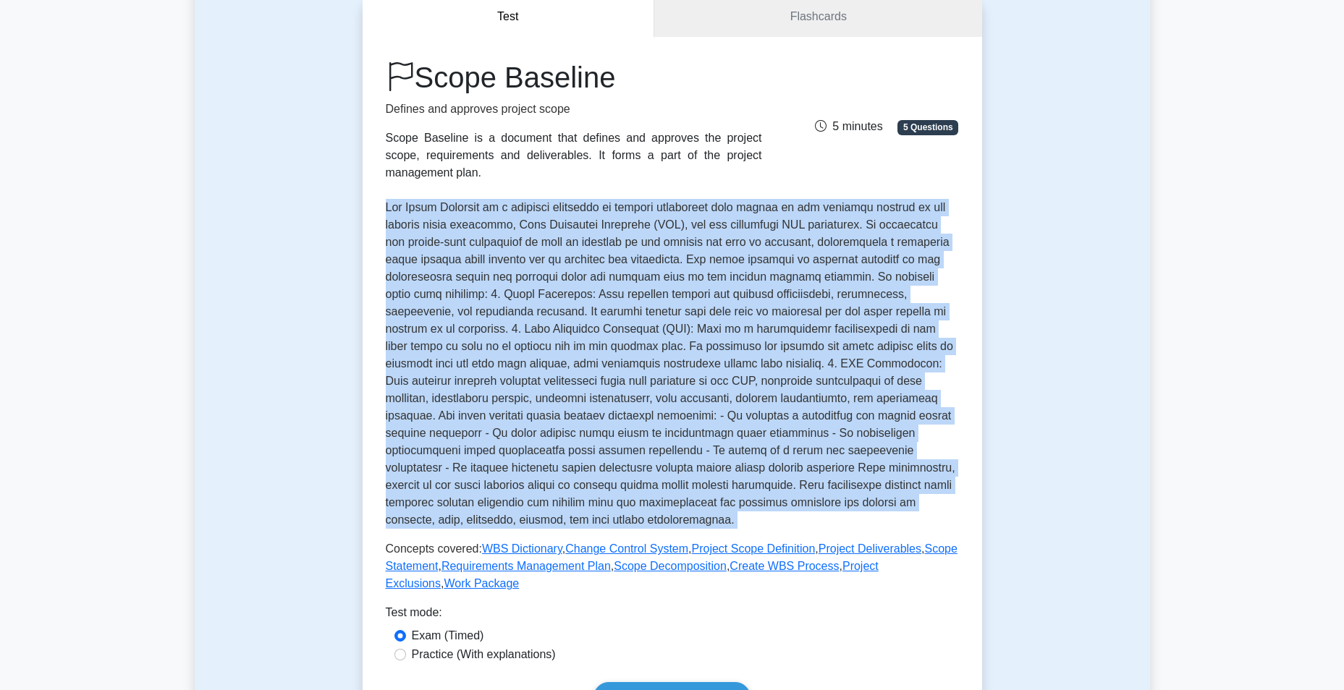
click at [533, 455] on p at bounding box center [672, 364] width 573 height 330
click at [618, 452] on p at bounding box center [672, 364] width 573 height 330
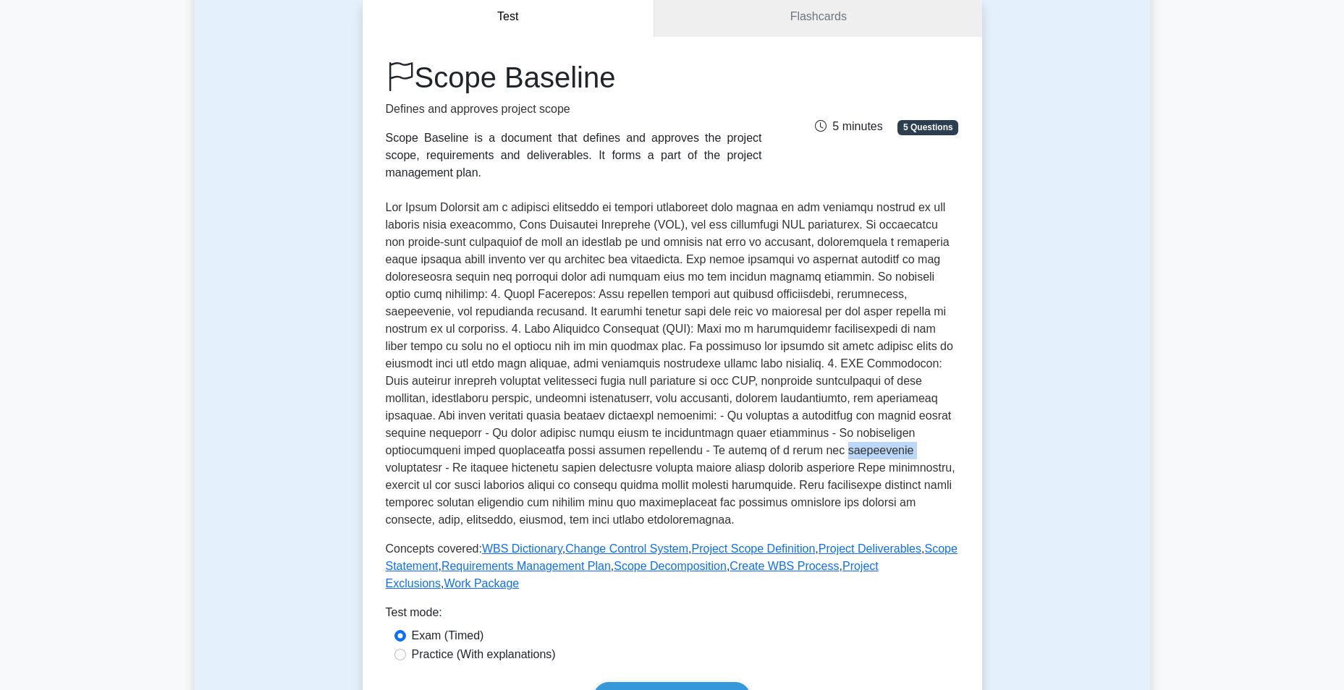
click at [618, 452] on p at bounding box center [672, 364] width 573 height 330
drag, startPoint x: 618, startPoint y: 452, endPoint x: 688, endPoint y: 456, distance: 70.3
click at [688, 456] on p at bounding box center [672, 364] width 573 height 330
drag, startPoint x: 688, startPoint y: 456, endPoint x: 834, endPoint y: 448, distance: 145.7
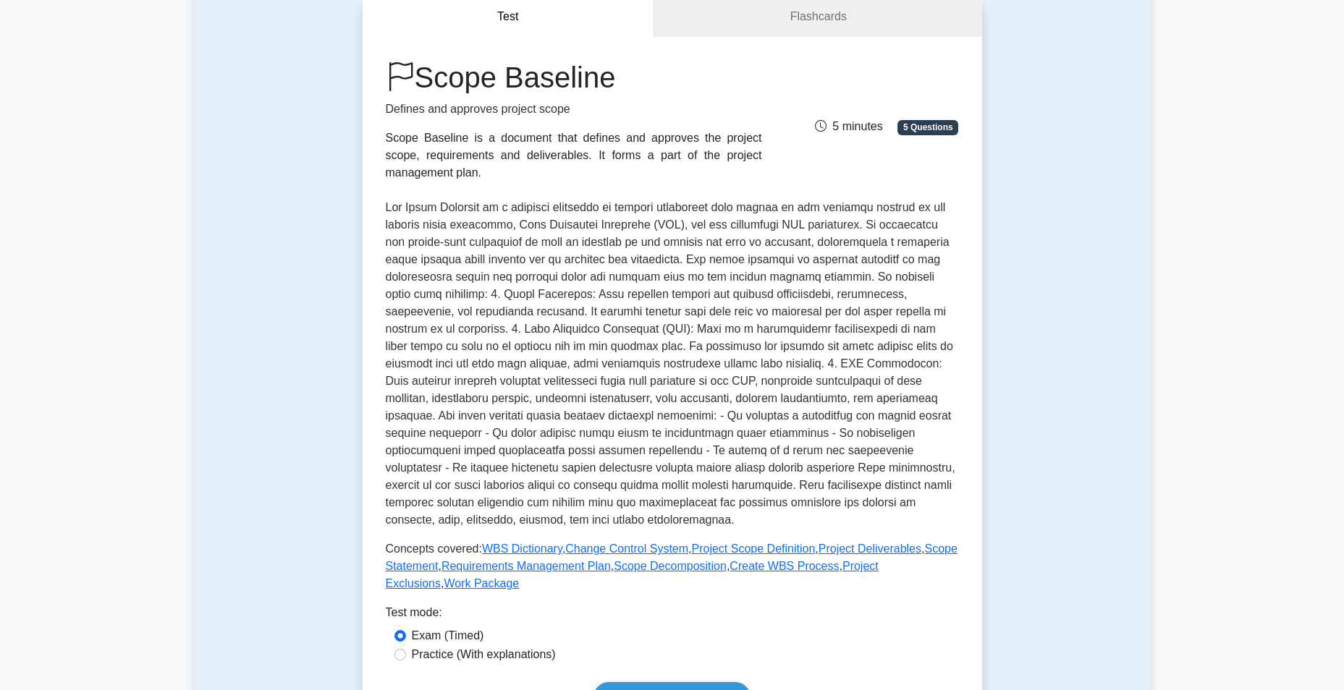
click at [834, 448] on p at bounding box center [672, 364] width 573 height 330
click at [480, 478] on p at bounding box center [672, 364] width 573 height 330
click at [528, 470] on p at bounding box center [672, 364] width 573 height 330
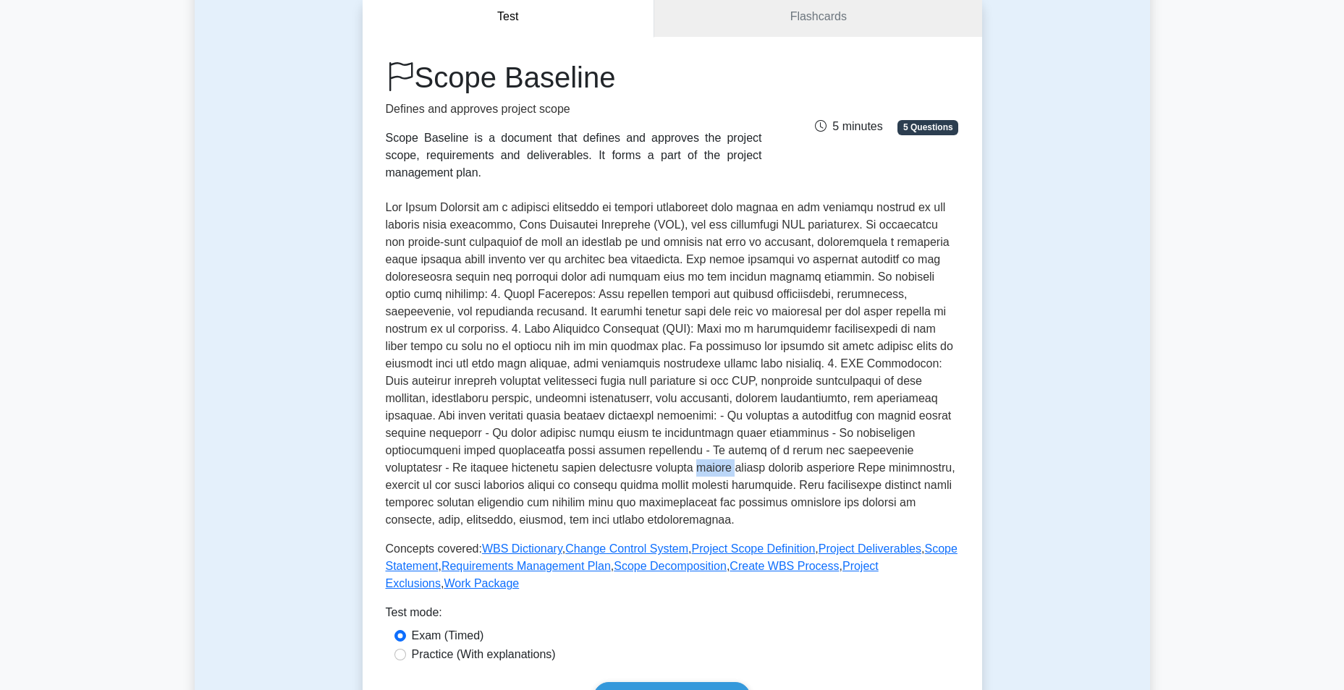
click at [528, 470] on p at bounding box center [672, 364] width 573 height 330
click at [801, 470] on p at bounding box center [672, 364] width 573 height 330
drag, startPoint x: 801, startPoint y: 470, endPoint x: 710, endPoint y: 481, distance: 91.8
click at [710, 481] on p at bounding box center [672, 364] width 573 height 330
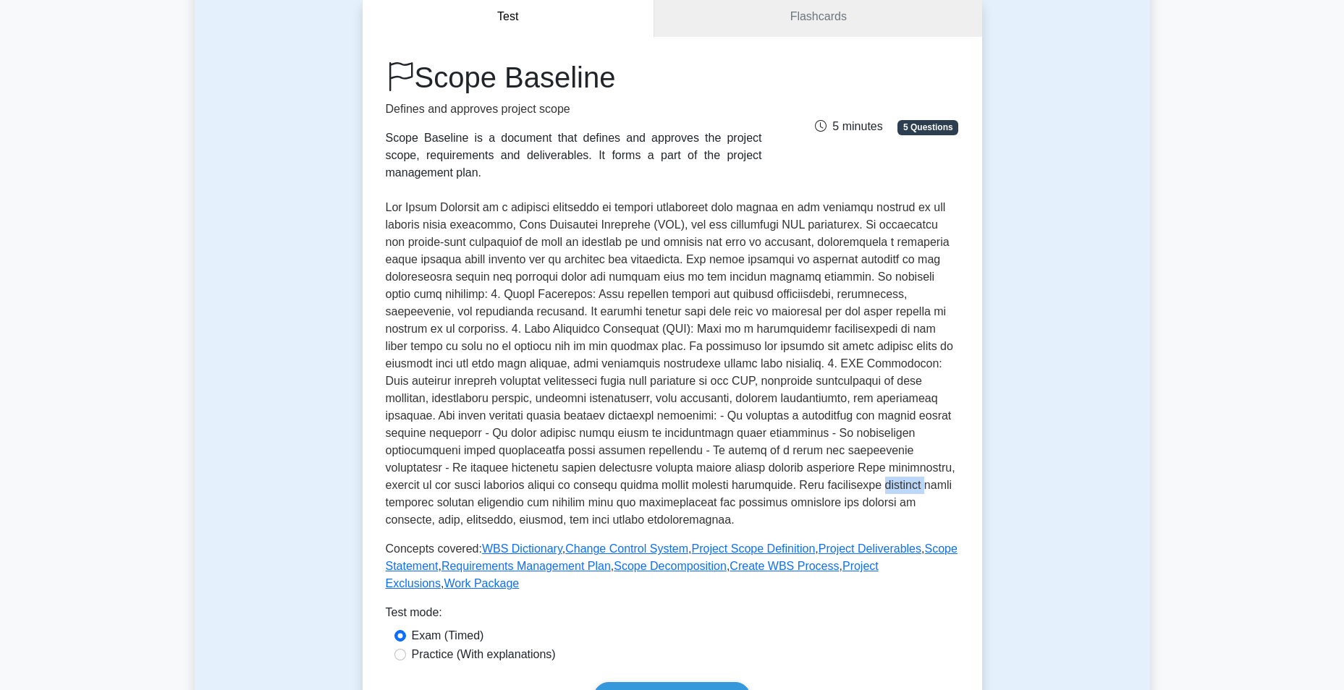
click at [710, 481] on p at bounding box center [672, 364] width 573 height 330
drag, startPoint x: 710, startPoint y: 481, endPoint x: 696, endPoint y: 470, distance: 17.7
click at [696, 470] on p at bounding box center [672, 364] width 573 height 330
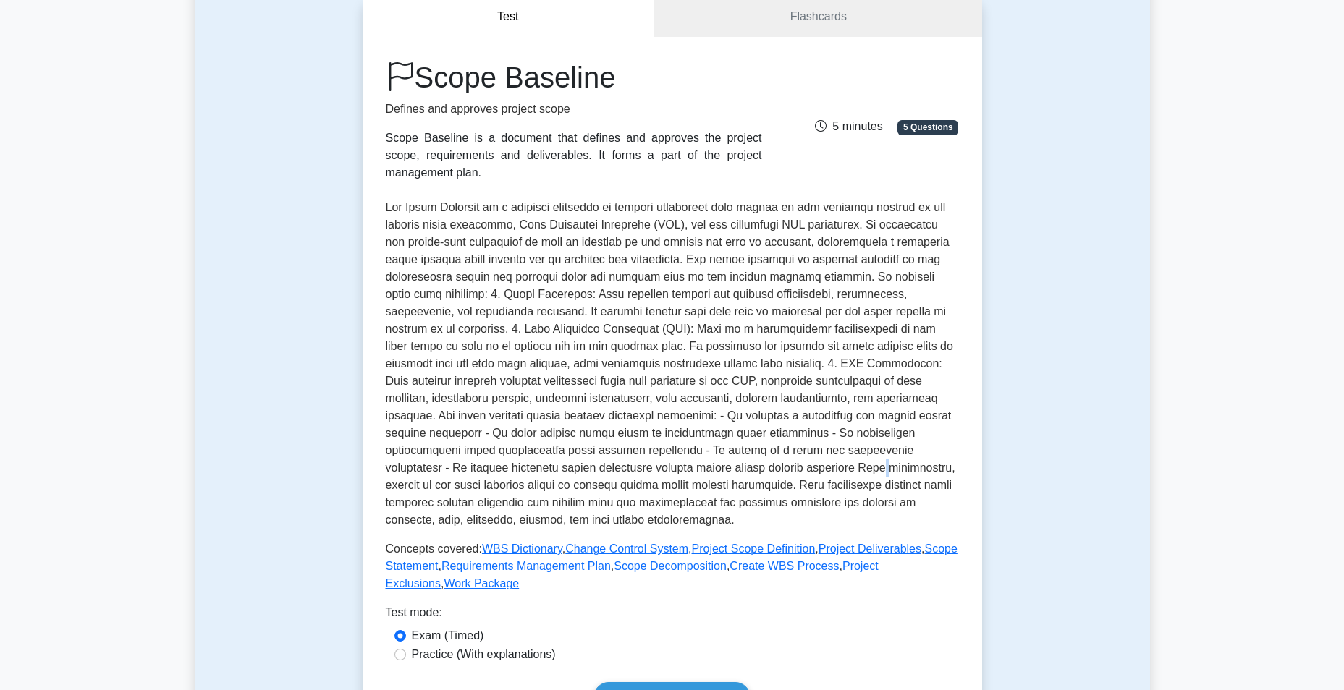
click at [696, 470] on p at bounding box center [672, 364] width 573 height 330
click at [651, 496] on p at bounding box center [672, 364] width 573 height 330
click at [640, 486] on p at bounding box center [672, 364] width 573 height 330
click at [730, 481] on p at bounding box center [672, 364] width 573 height 330
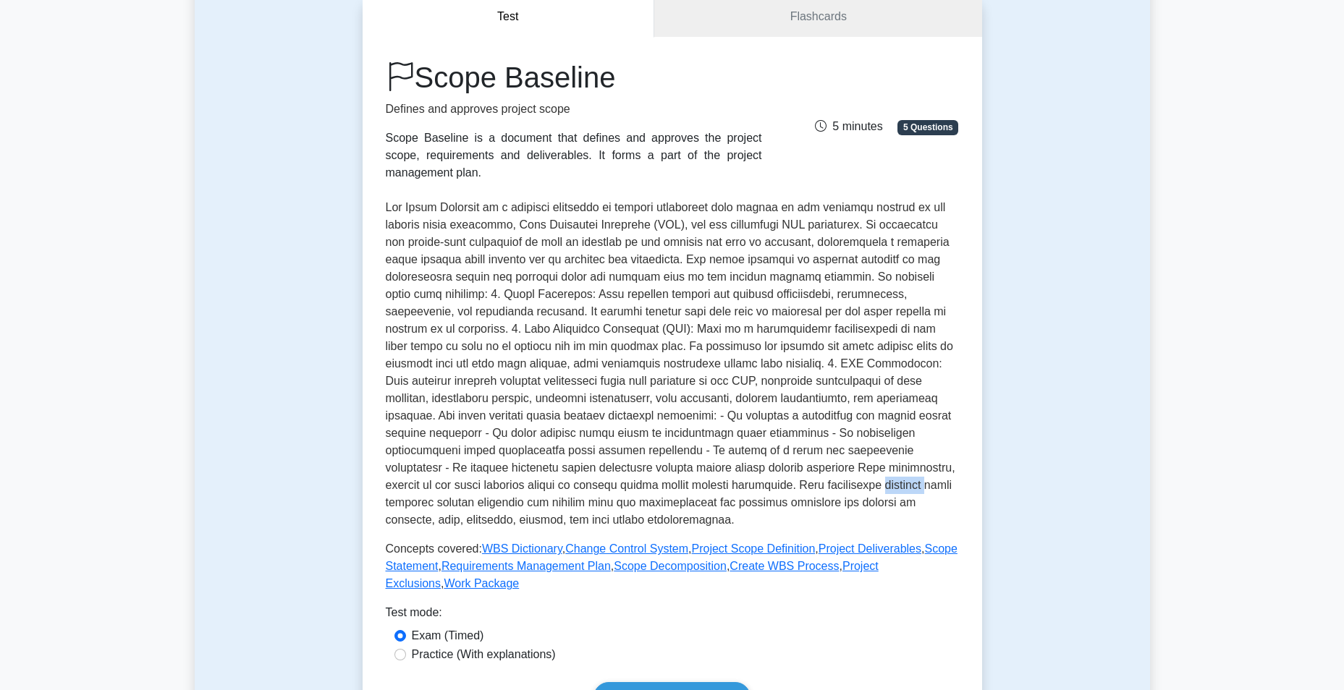
click at [730, 481] on p at bounding box center [672, 364] width 573 height 330
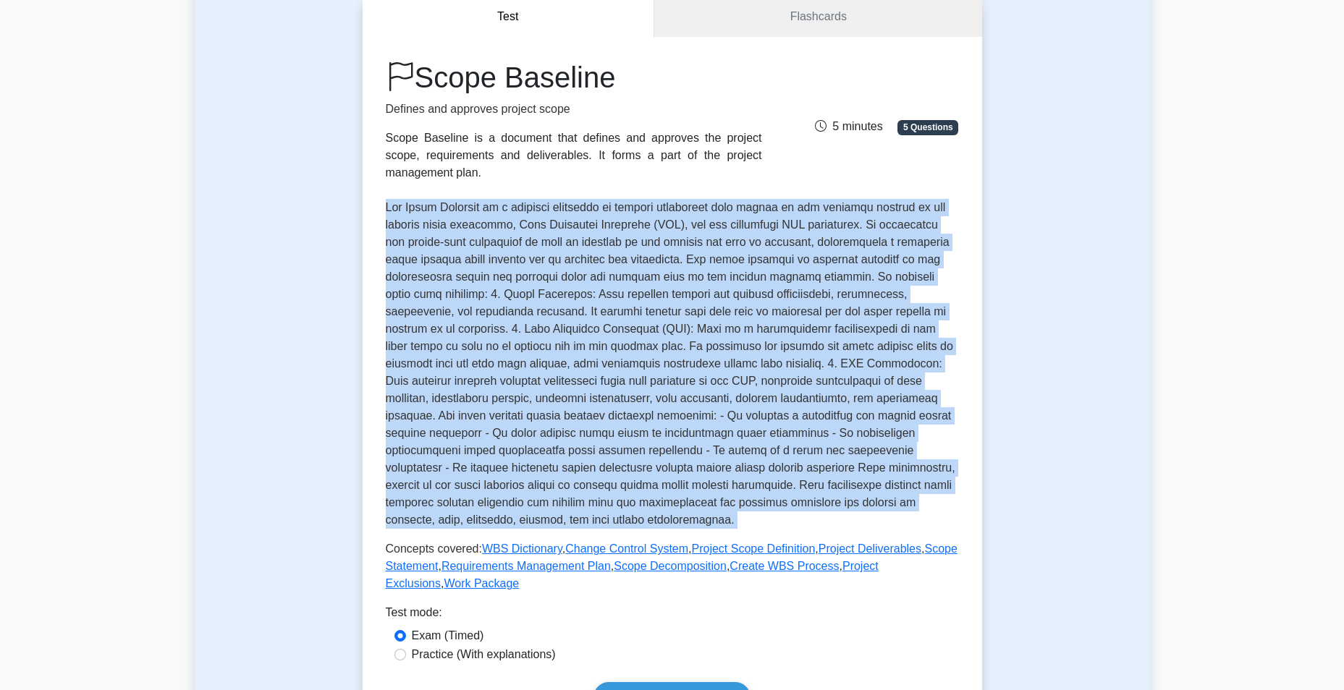
click at [730, 481] on p at bounding box center [672, 364] width 573 height 330
drag, startPoint x: 730, startPoint y: 481, endPoint x: 822, endPoint y: 494, distance: 92.7
click at [822, 494] on p at bounding box center [672, 364] width 573 height 330
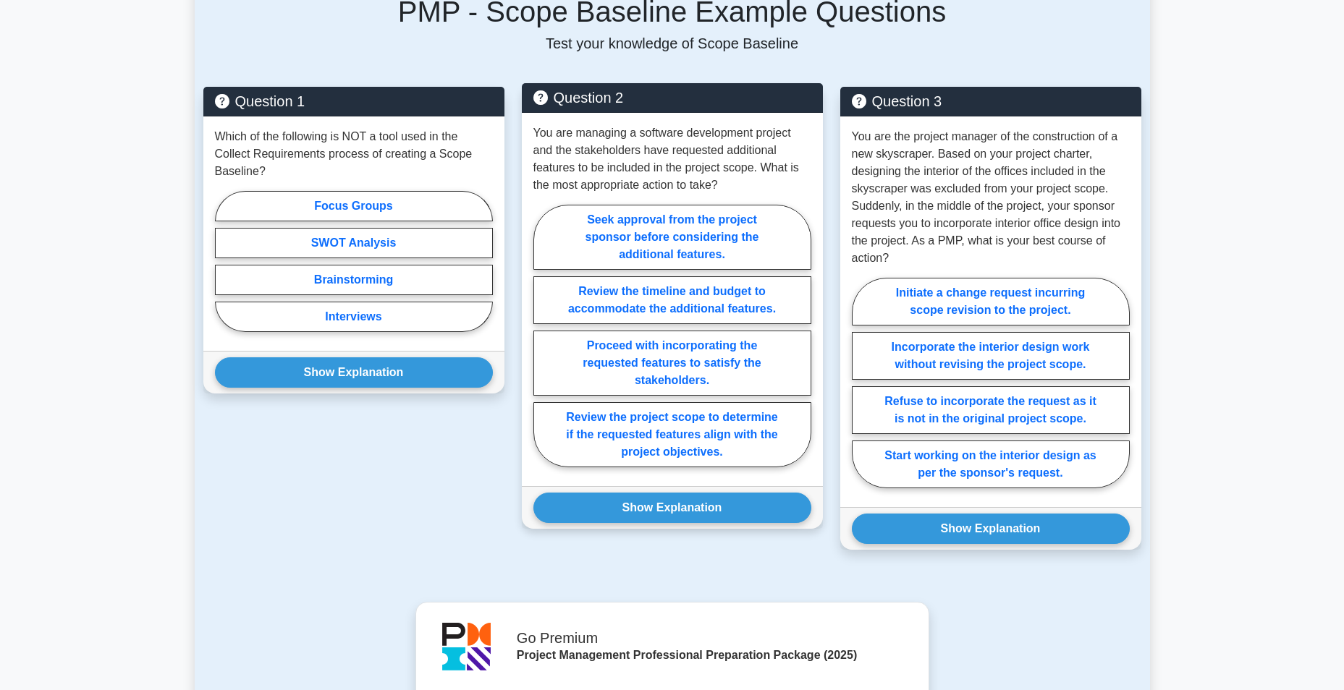
scroll to position [941, 0]
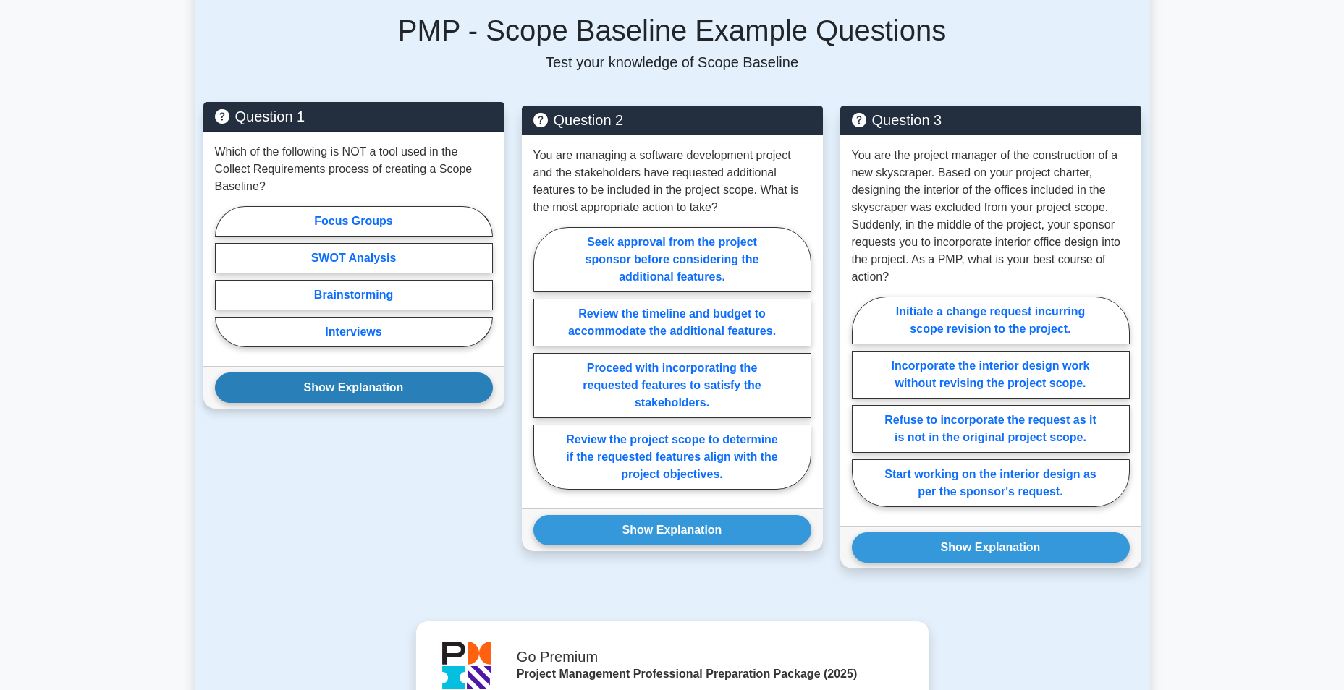
click at [376, 386] on button "Show Explanation" at bounding box center [354, 388] width 278 height 30
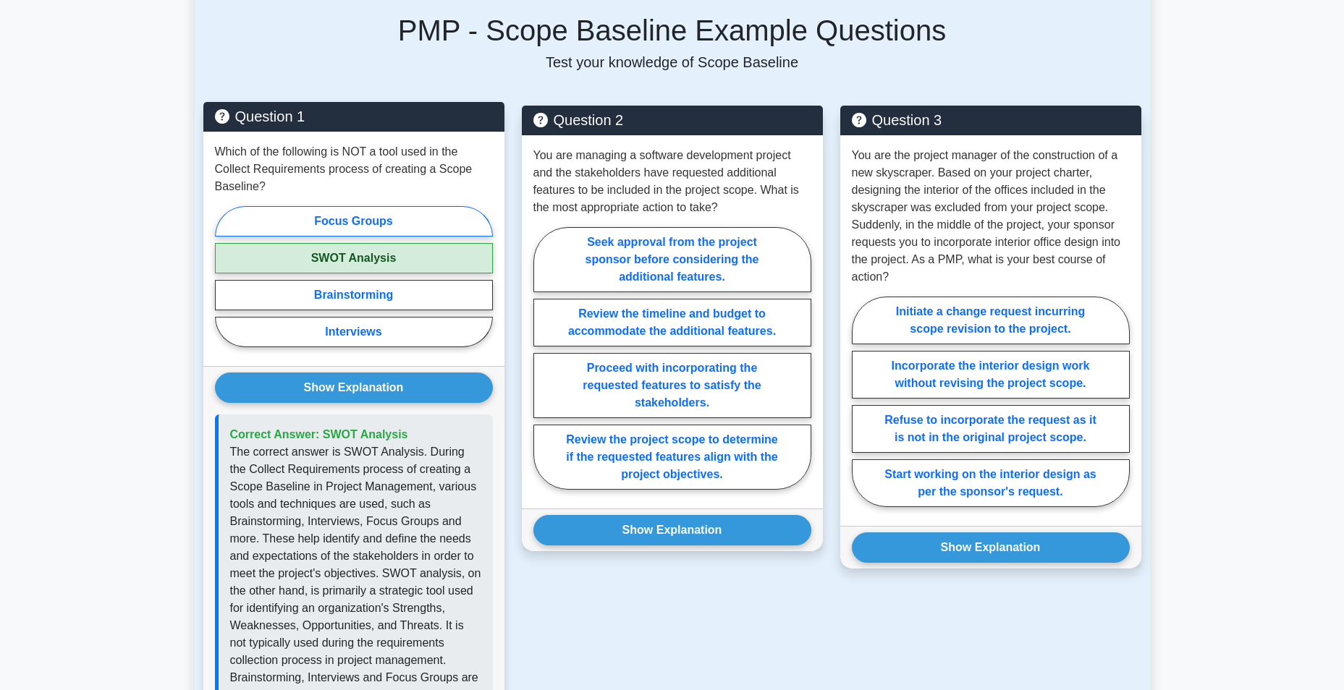
click at [379, 210] on label "Focus Groups" at bounding box center [354, 221] width 278 height 30
click at [224, 276] on input "Focus Groups" at bounding box center [219, 280] width 9 height 9
radio input "true"
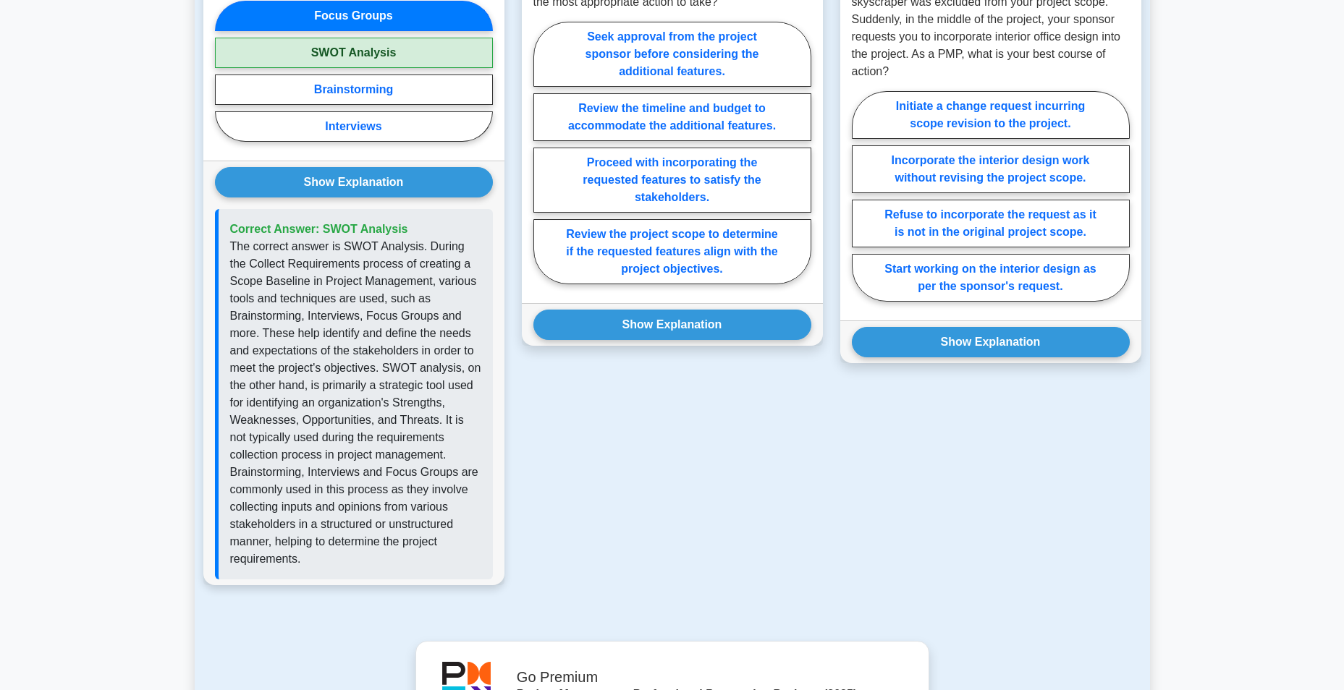
scroll to position [1158, 0]
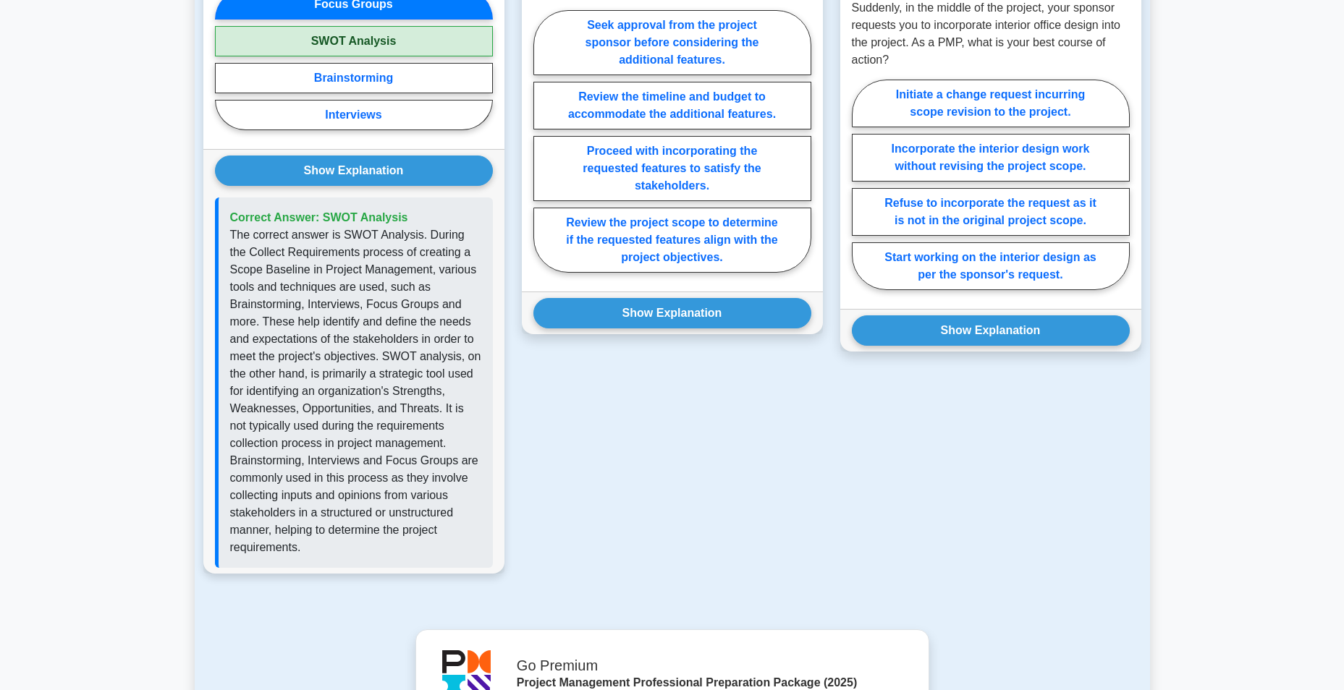
click at [438, 343] on p "The correct answer is SWOT Analysis. During the Collect Requirements process of…" at bounding box center [355, 392] width 251 height 330
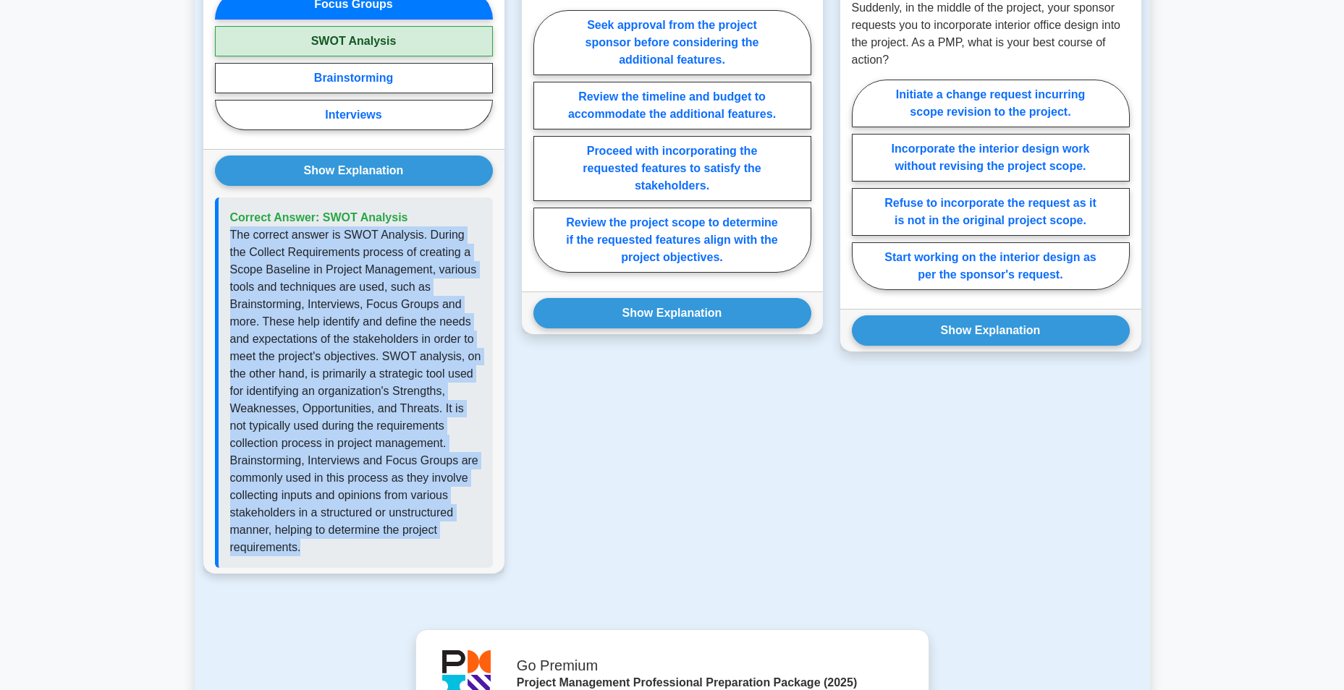
click at [438, 343] on p "The correct answer is SWOT Analysis. During the Collect Requirements process of…" at bounding box center [355, 392] width 251 height 330
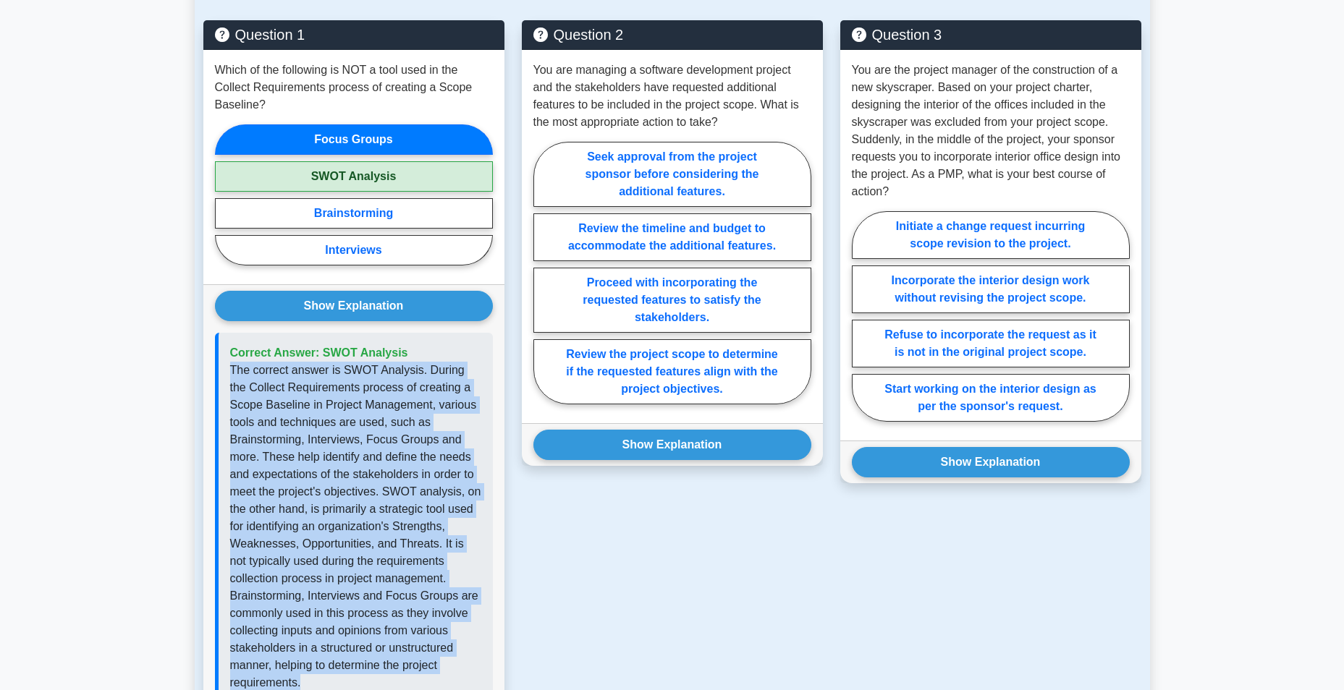
scroll to position [868, 0]
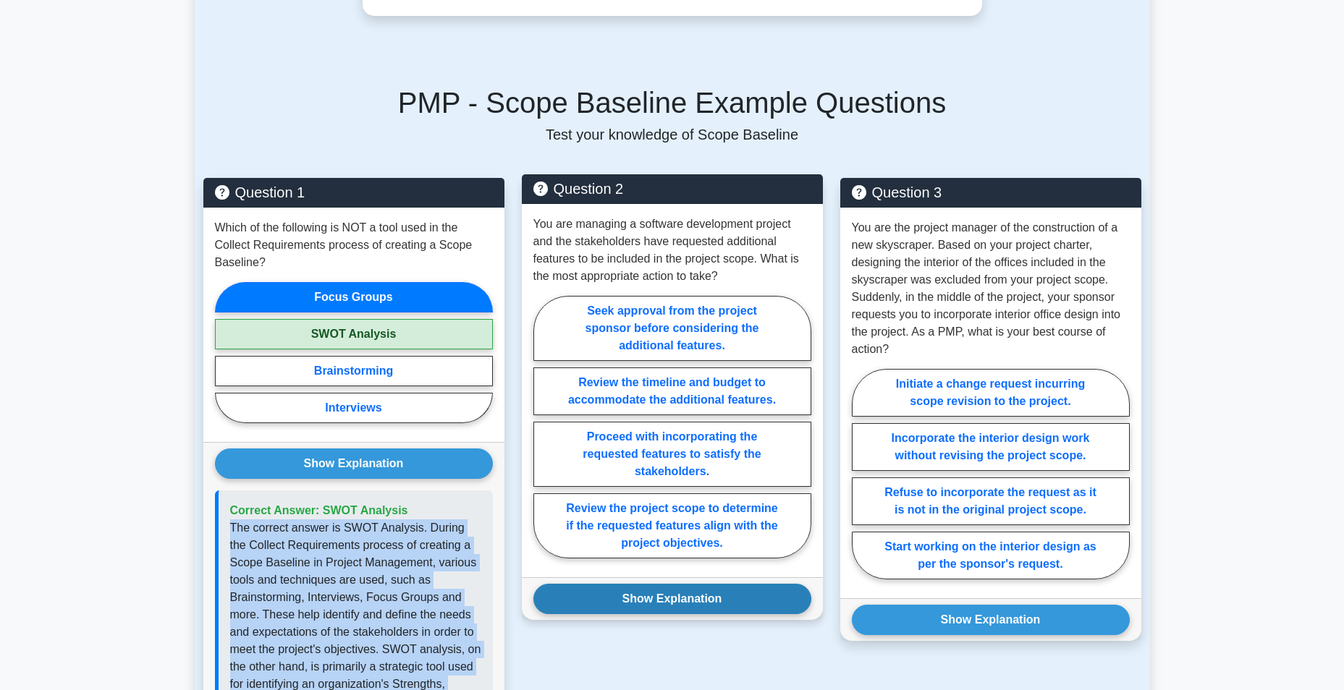
click at [707, 600] on button "Show Explanation" at bounding box center [672, 599] width 278 height 30
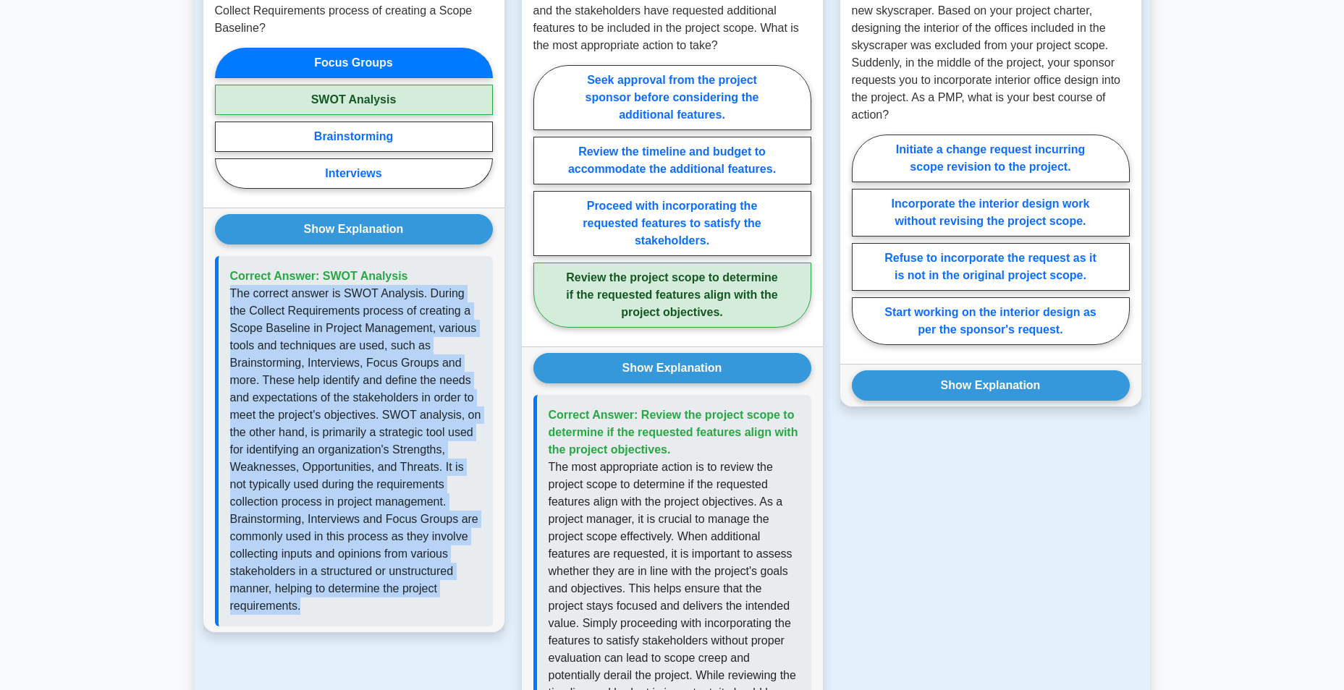
scroll to position [1013, 0]
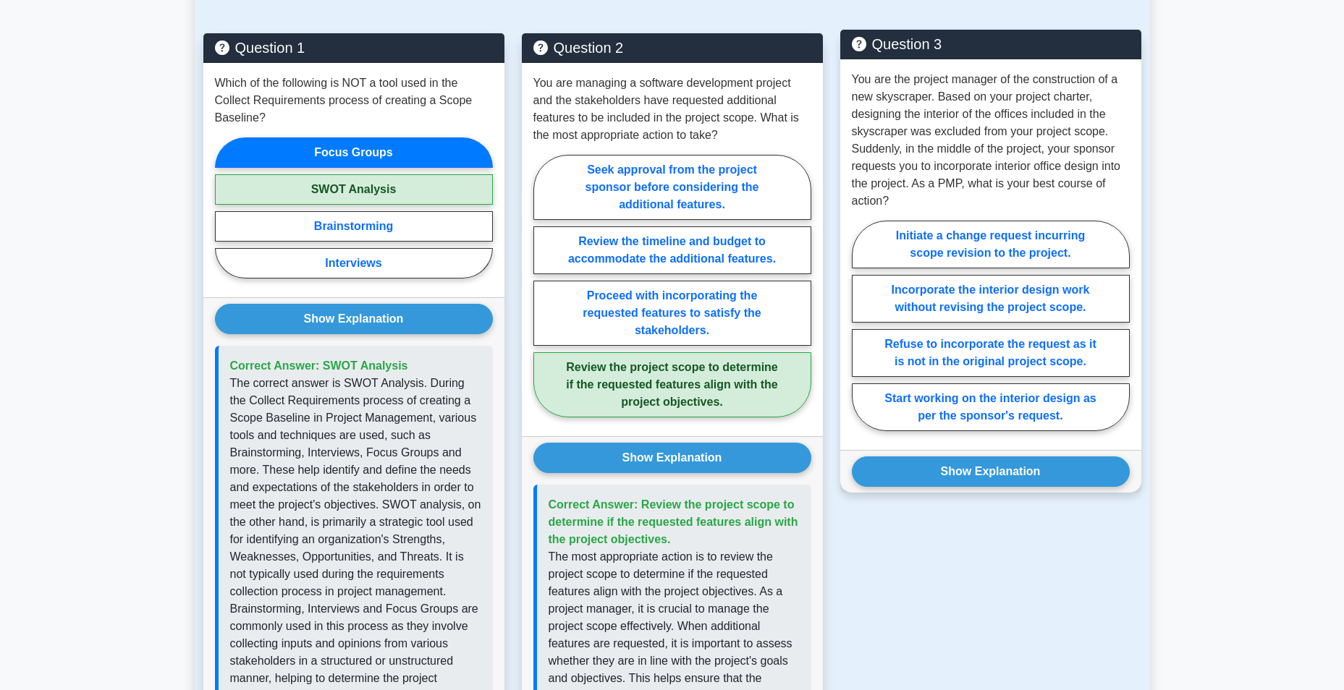
click at [950, 118] on p "You are the project manager of the construction of a new skyscraper. Based on y…" at bounding box center [991, 140] width 278 height 139
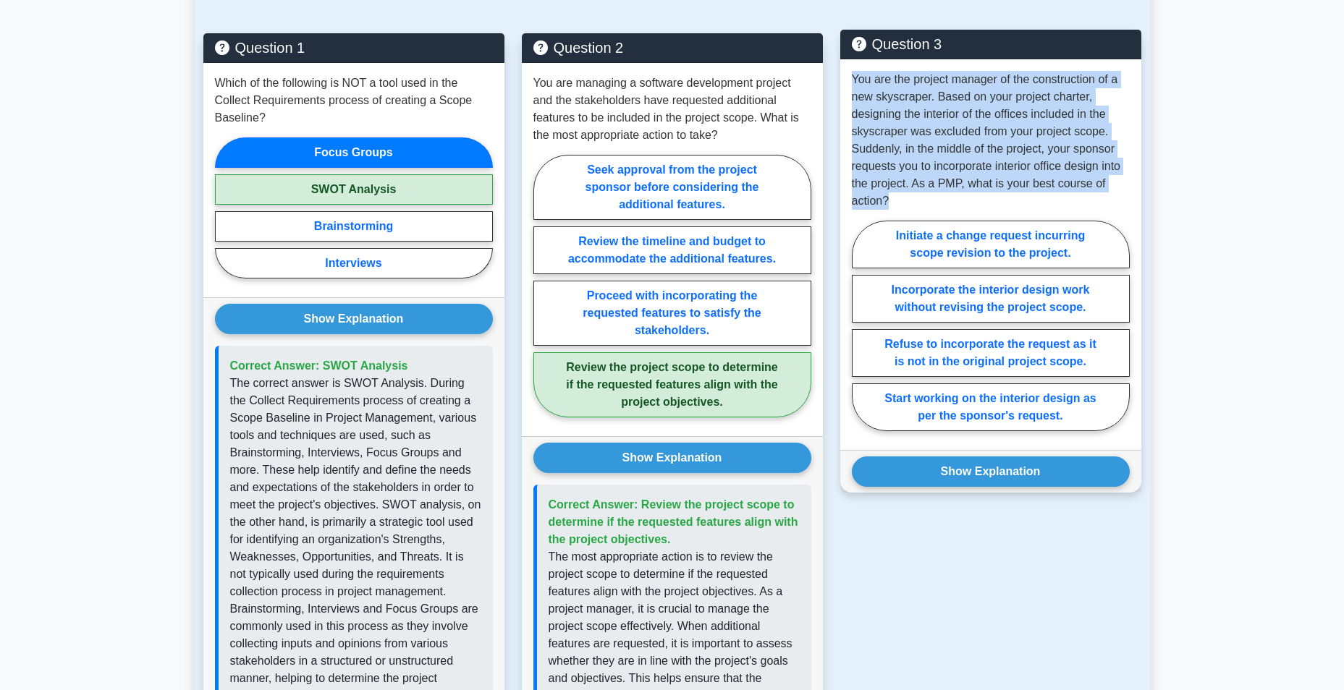
click at [950, 118] on p "You are the project manager of the construction of a new skyscraper. Based on y…" at bounding box center [991, 140] width 278 height 139
click at [976, 308] on label "Incorporate the interior design work without revising the project scope." at bounding box center [991, 299] width 278 height 48
click at [861, 326] on input "Incorporate the interior design work without revising the project scope." at bounding box center [856, 330] width 9 height 9
radio input "true"
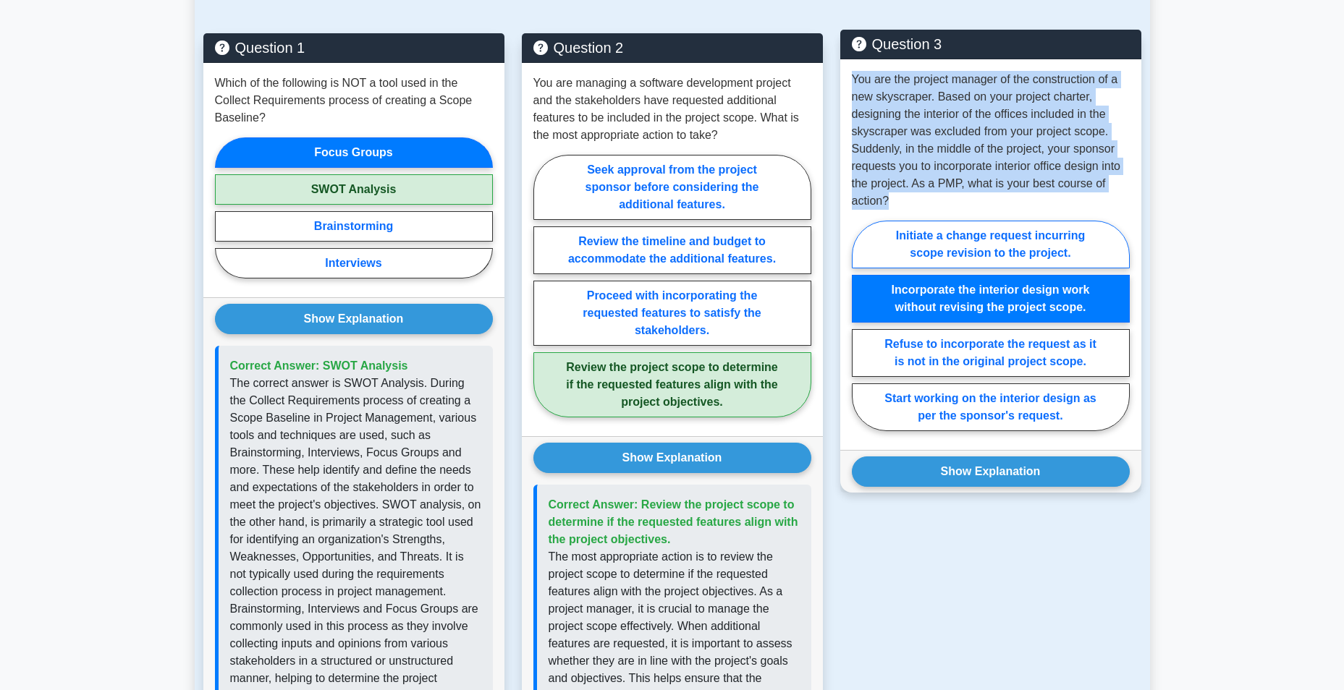
click at [986, 246] on label "Initiate a change request incurring scope revision to the project." at bounding box center [991, 245] width 278 height 48
click at [861, 326] on input "Initiate a change request incurring scope revision to the project." at bounding box center [856, 330] width 9 height 9
radio input "true"
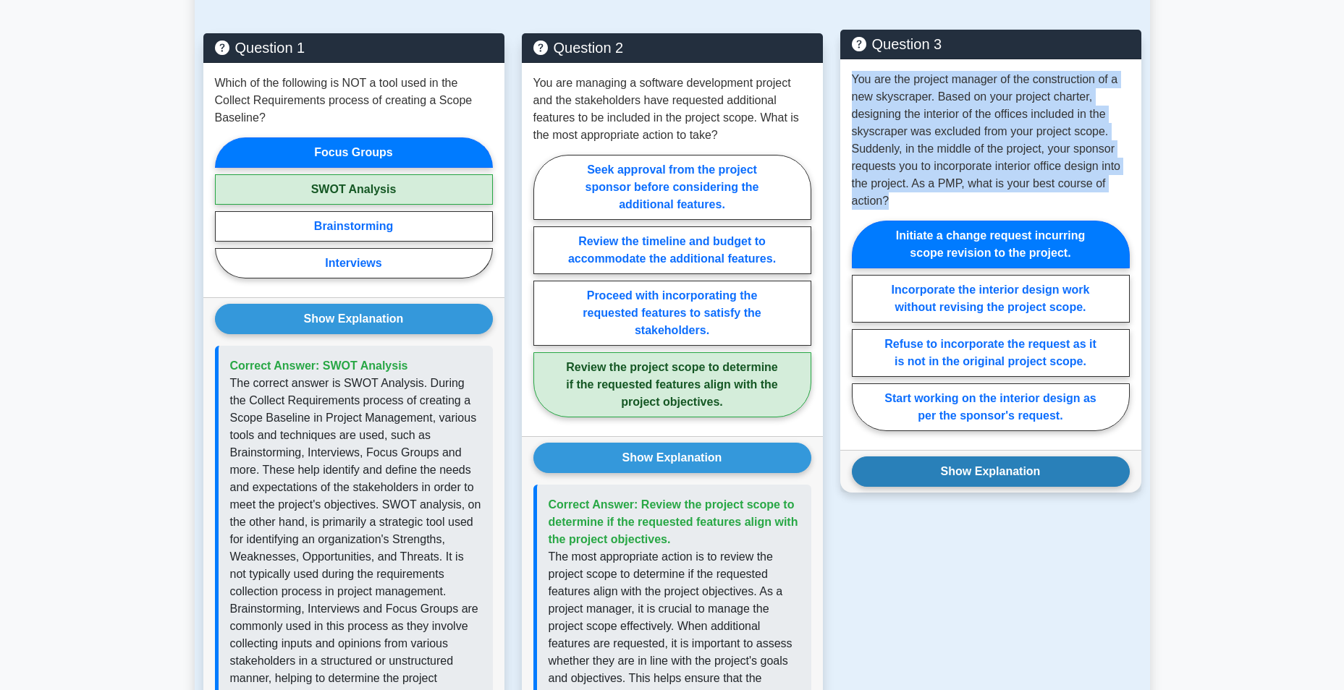
click at [998, 466] on button "Show Explanation" at bounding box center [991, 472] width 278 height 30
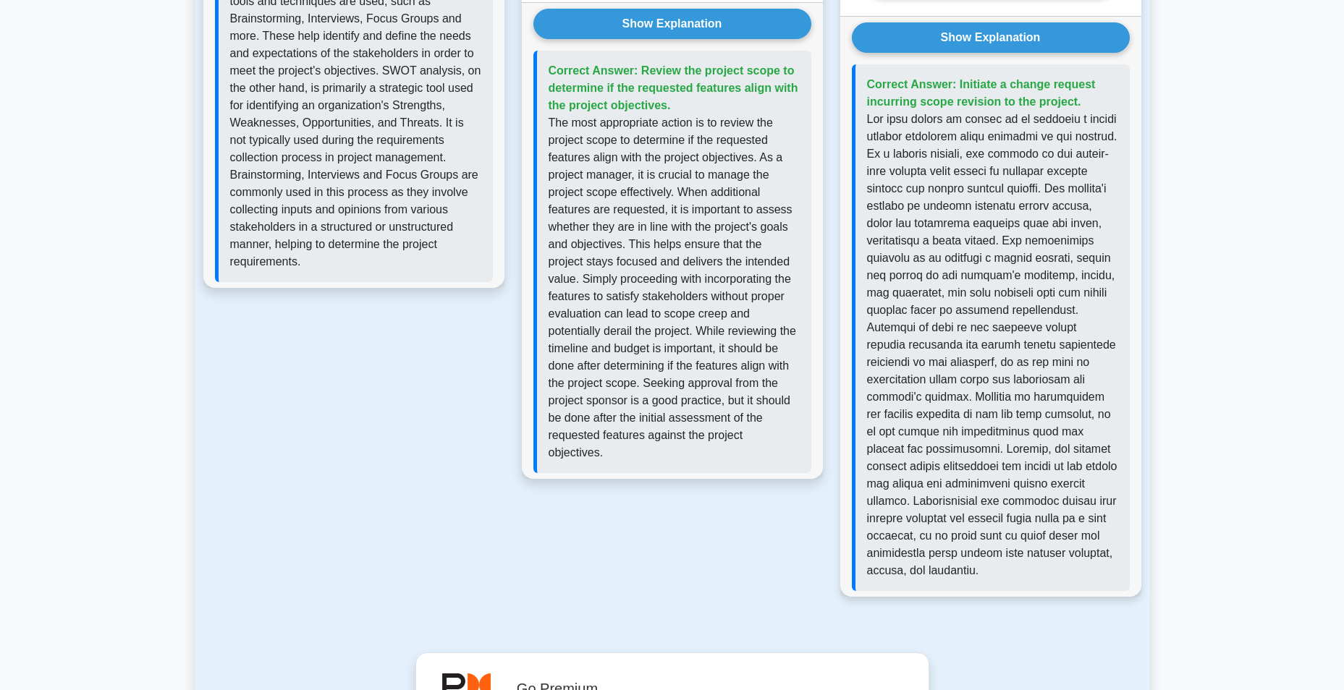
scroll to position [1375, 0]
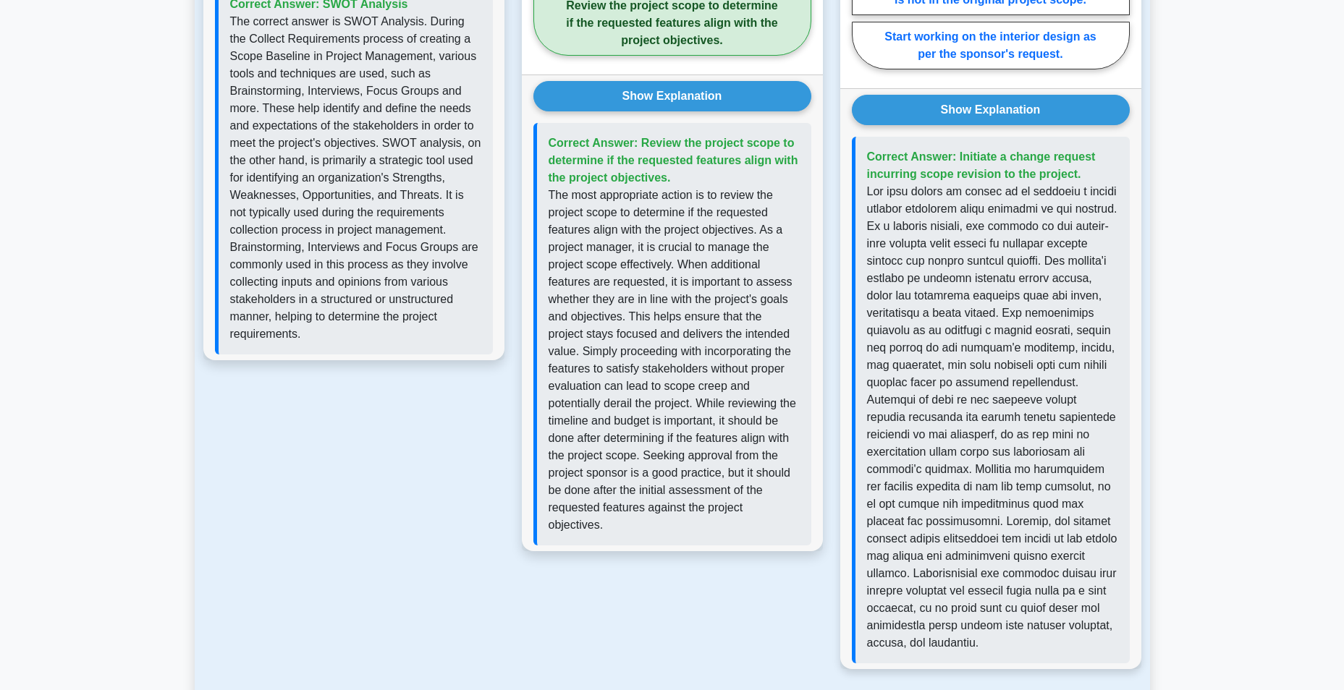
click at [994, 185] on p at bounding box center [992, 417] width 251 height 469
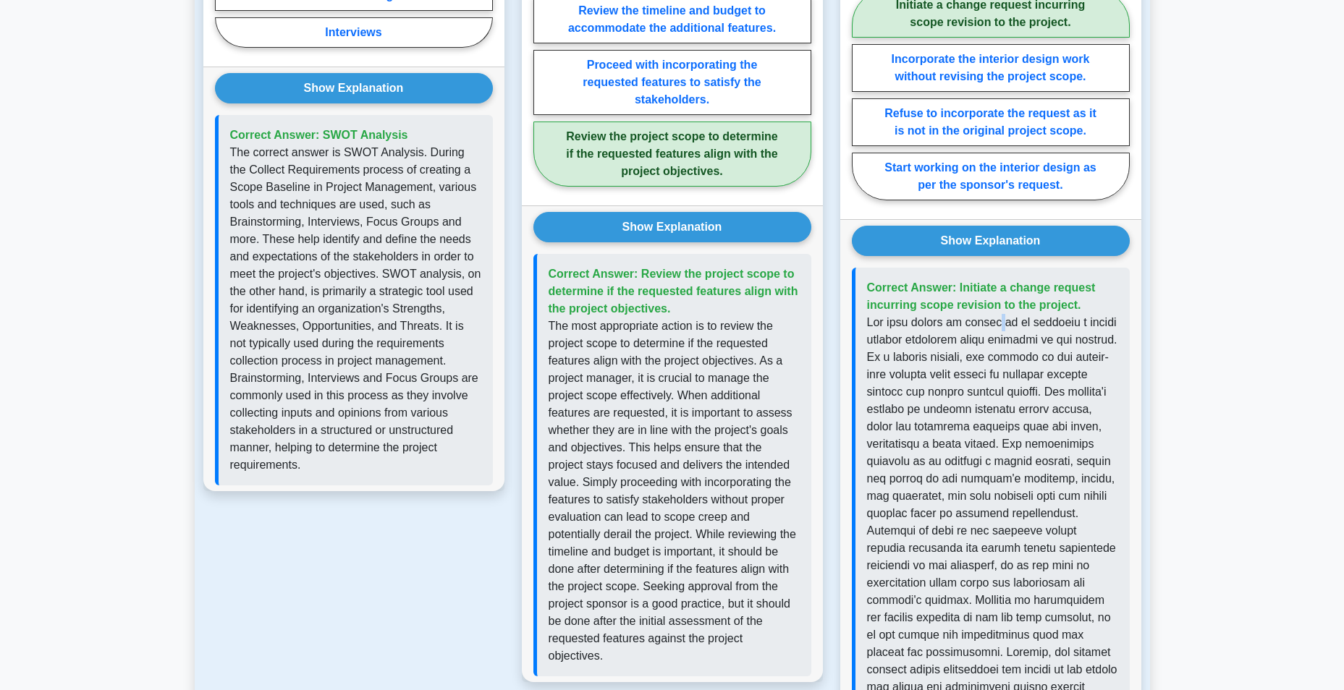
scroll to position [1230, 0]
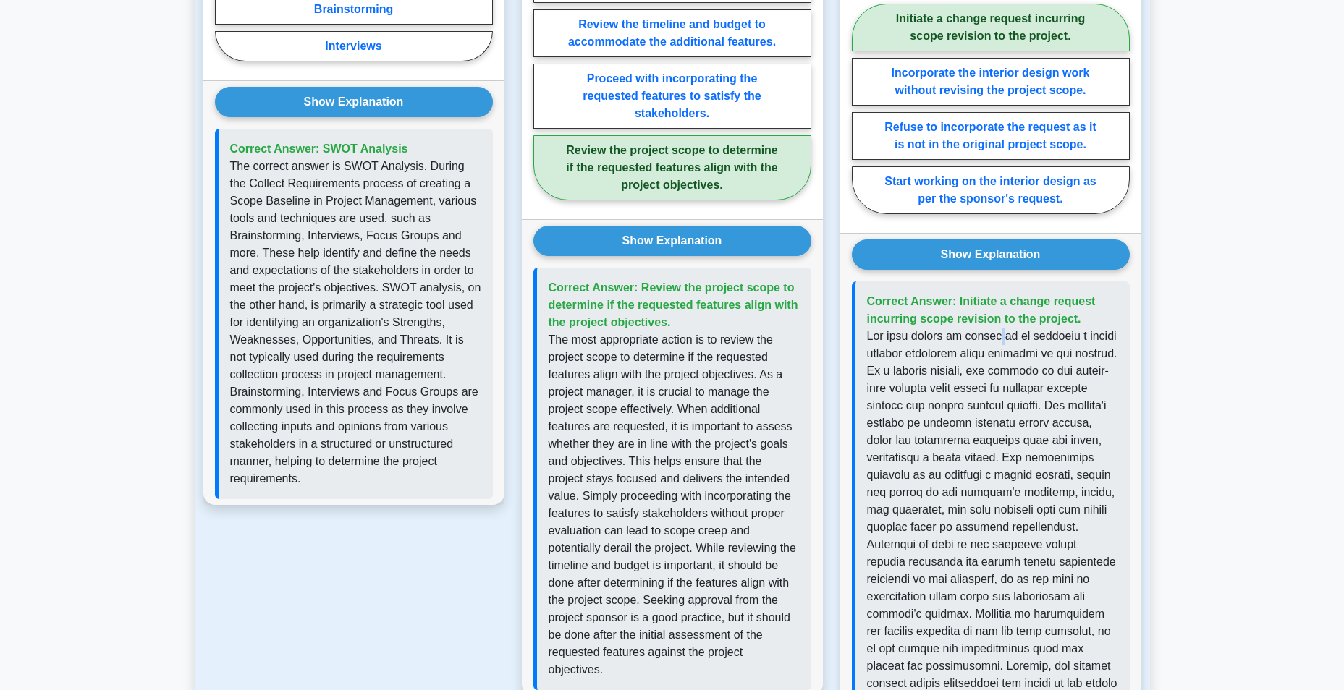
click at [993, 332] on p at bounding box center [992, 562] width 251 height 469
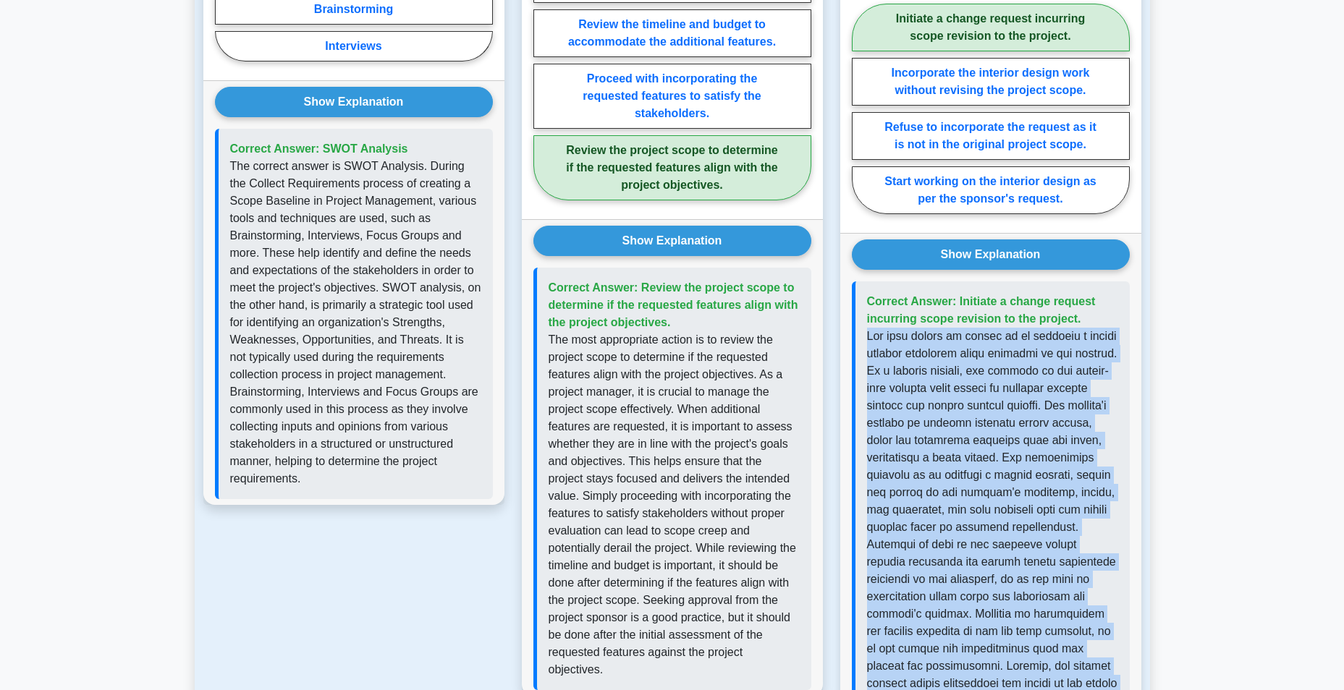
click at [993, 332] on p at bounding box center [992, 562] width 251 height 469
drag, startPoint x: 993, startPoint y: 332, endPoint x: 1027, endPoint y: 339, distance: 34.6
click at [1027, 339] on p at bounding box center [992, 562] width 251 height 469
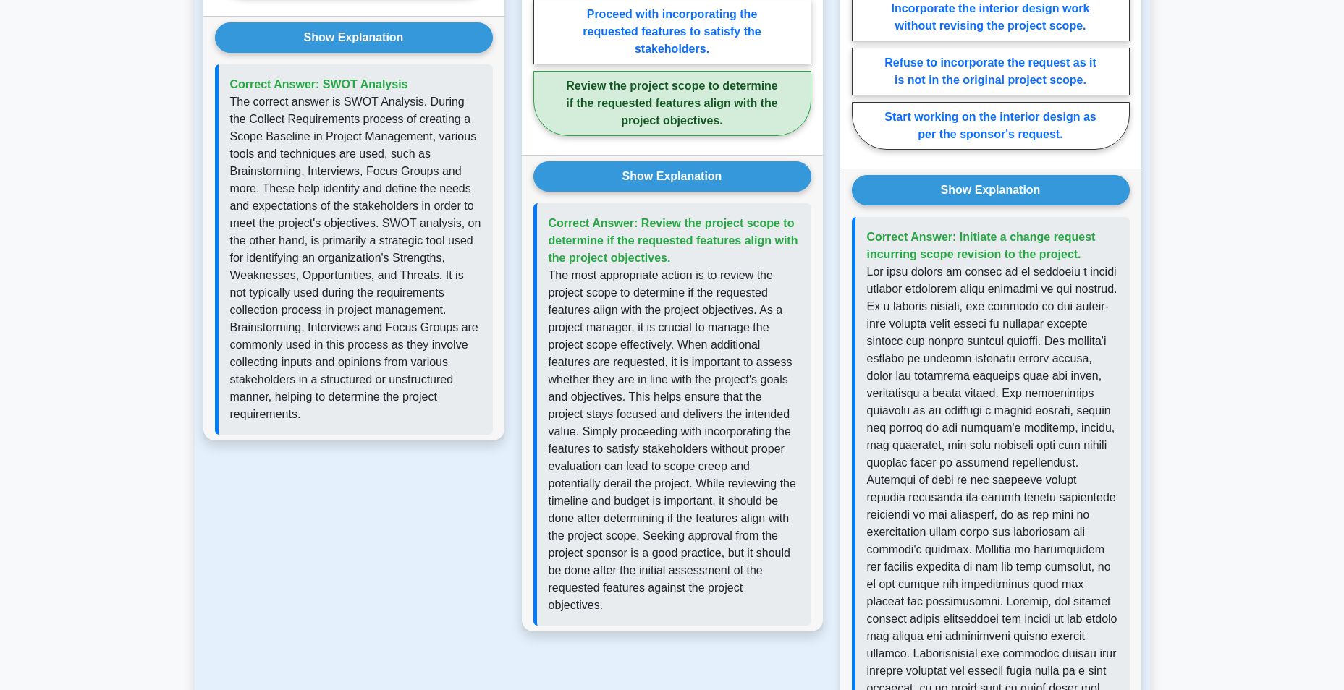
scroll to position [1375, 0]
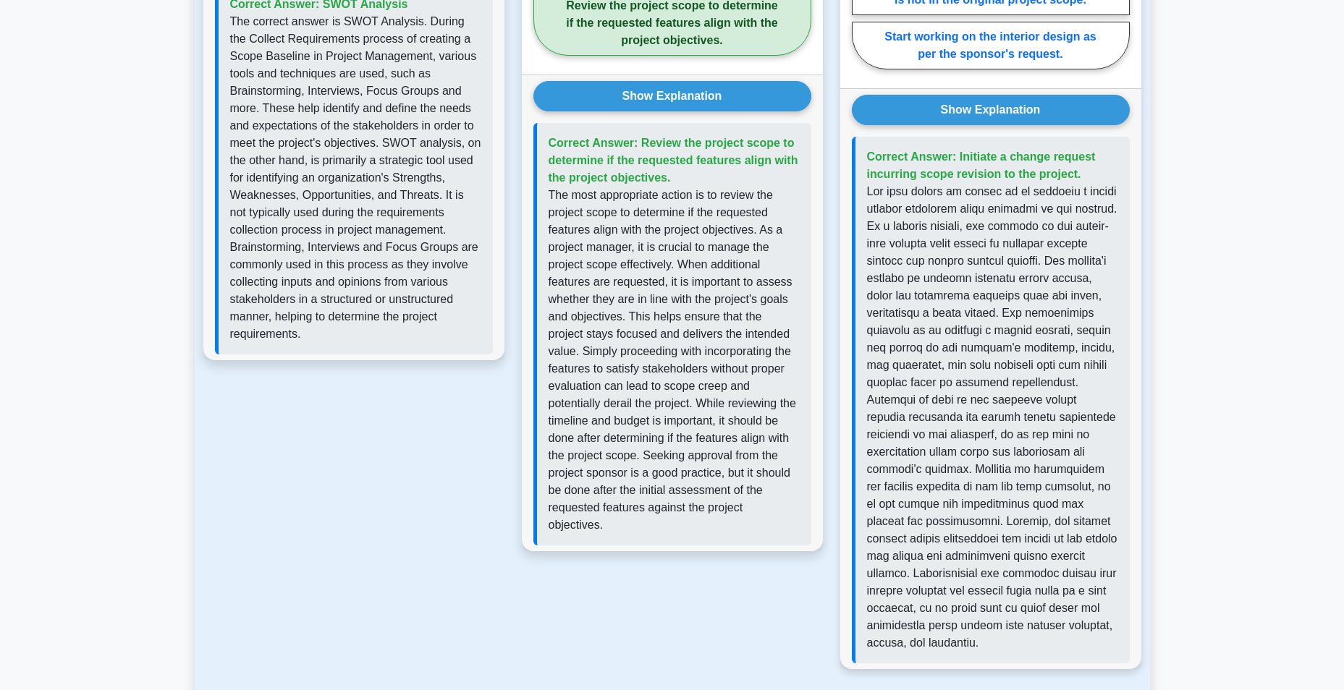
click at [933, 211] on p at bounding box center [992, 417] width 251 height 469
drag, startPoint x: 933, startPoint y: 211, endPoint x: 1016, endPoint y: 230, distance: 85.3
click at [1016, 230] on p at bounding box center [992, 417] width 251 height 469
click at [918, 246] on p at bounding box center [992, 417] width 251 height 469
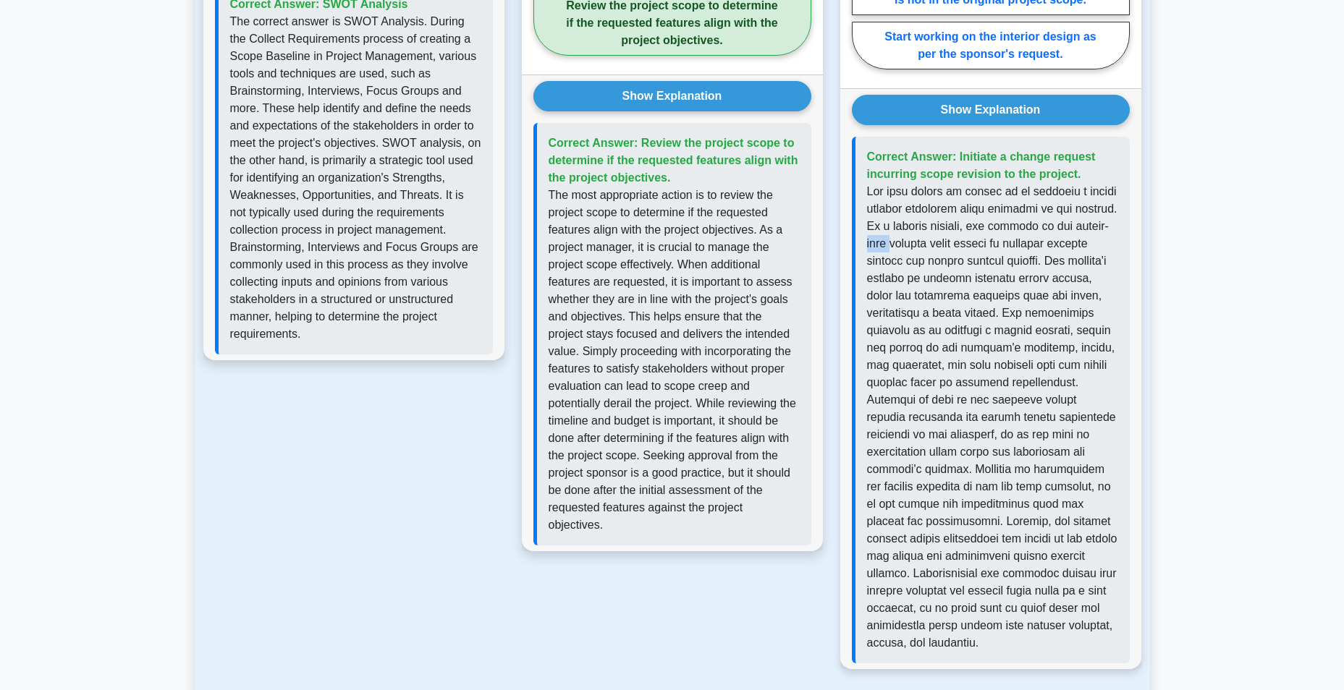
click at [918, 246] on p at bounding box center [992, 417] width 251 height 469
drag, startPoint x: 918, startPoint y: 246, endPoint x: 915, endPoint y: 282, distance: 36.4
click at [915, 282] on p at bounding box center [992, 417] width 251 height 469
drag, startPoint x: 915, startPoint y: 282, endPoint x: 985, endPoint y: 285, distance: 70.3
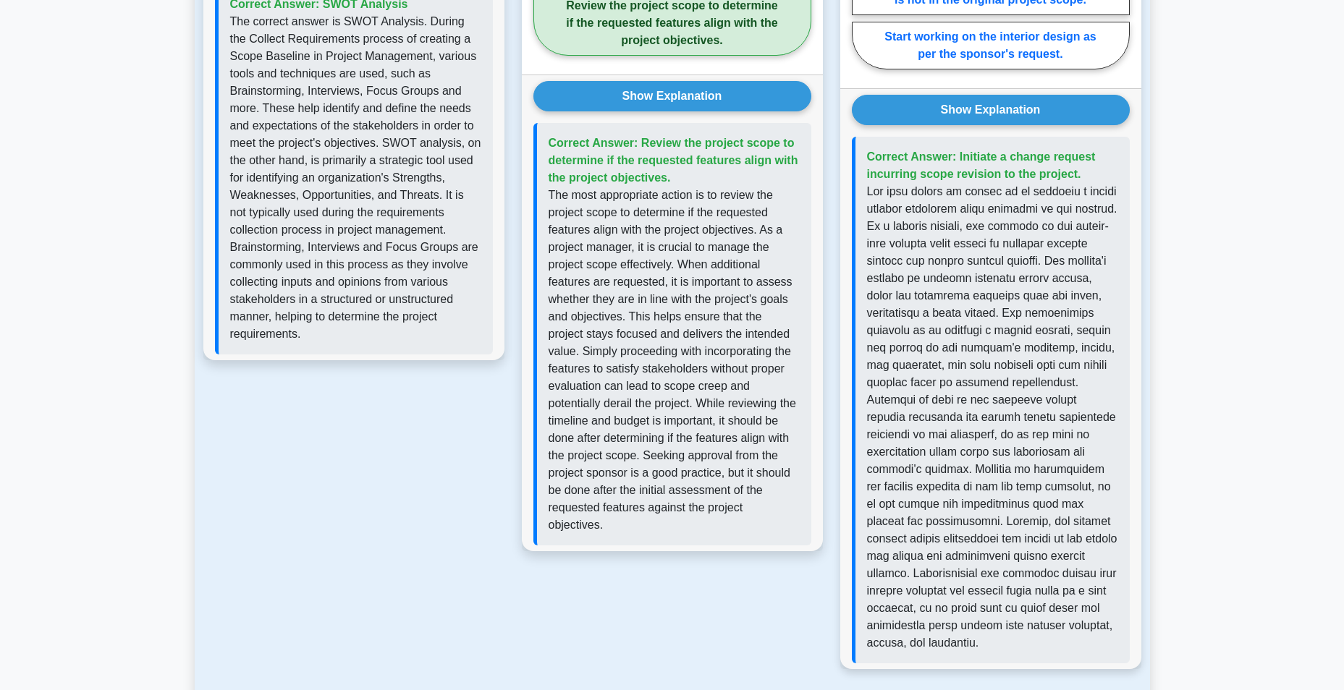
click at [985, 285] on p at bounding box center [992, 417] width 251 height 469
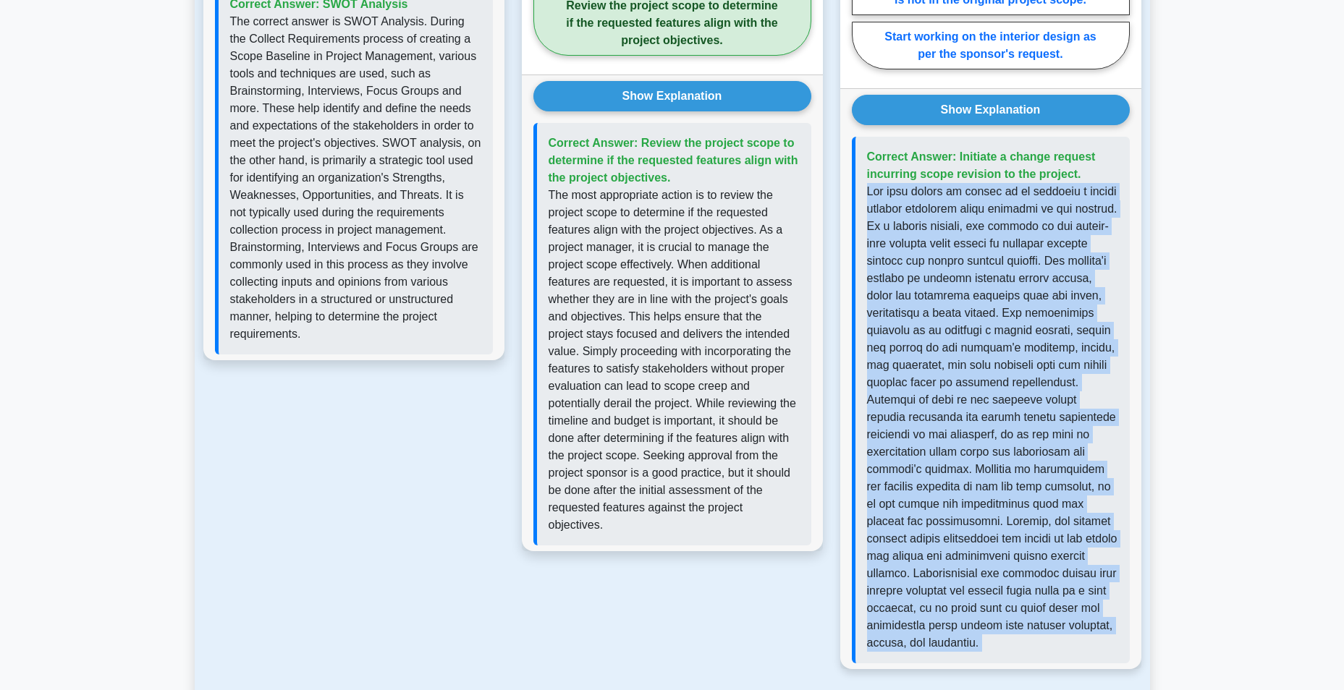
click at [985, 285] on p at bounding box center [992, 417] width 251 height 469
drag, startPoint x: 985, startPoint y: 285, endPoint x: 916, endPoint y: 297, distance: 70.4
click at [916, 297] on p at bounding box center [992, 417] width 251 height 469
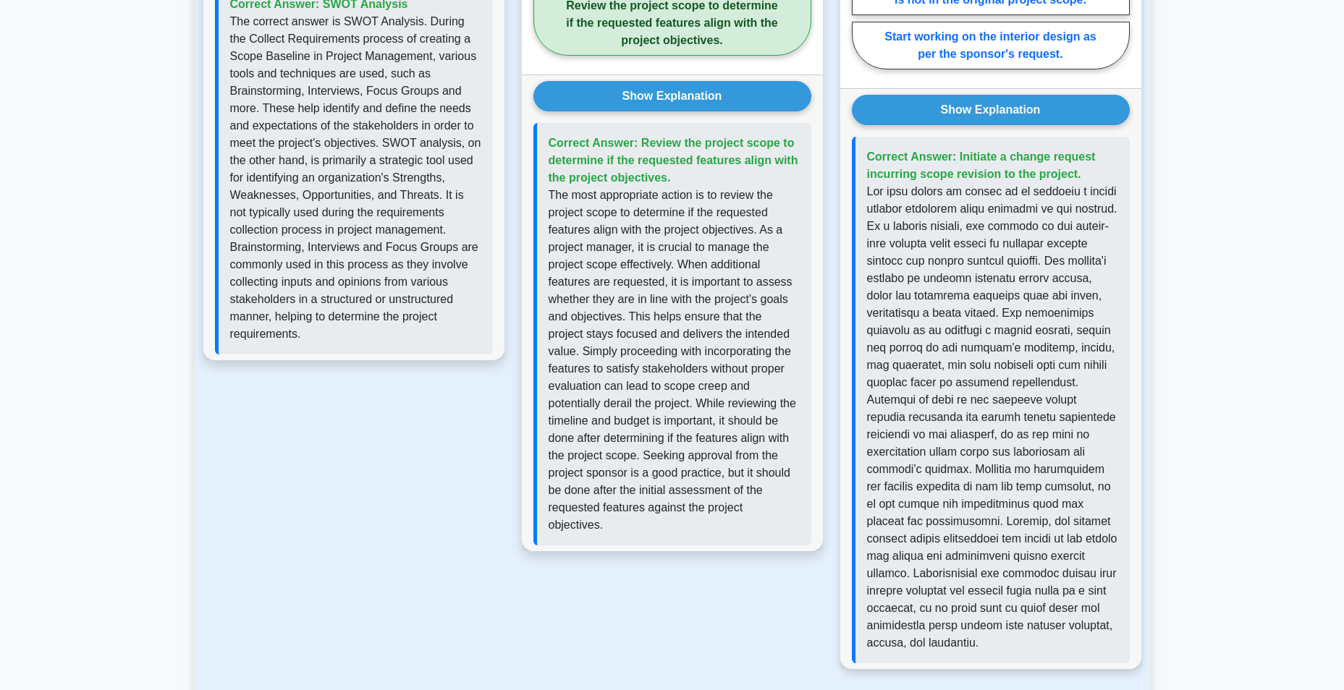
click at [916, 297] on p at bounding box center [992, 417] width 251 height 469
drag, startPoint x: 916, startPoint y: 297, endPoint x: 917, endPoint y: 322, distance: 25.4
click at [917, 322] on p at bounding box center [992, 417] width 251 height 469
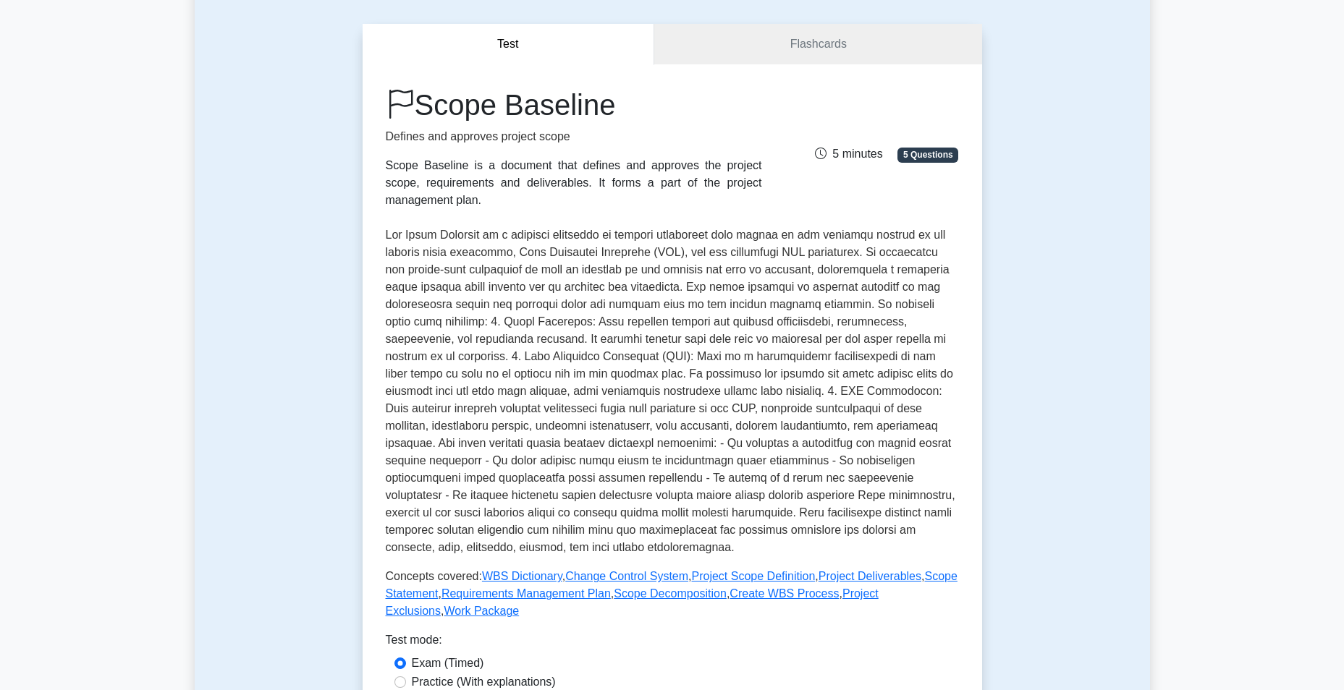
scroll to position [0, 0]
